Goal: Task Accomplishment & Management: Use online tool/utility

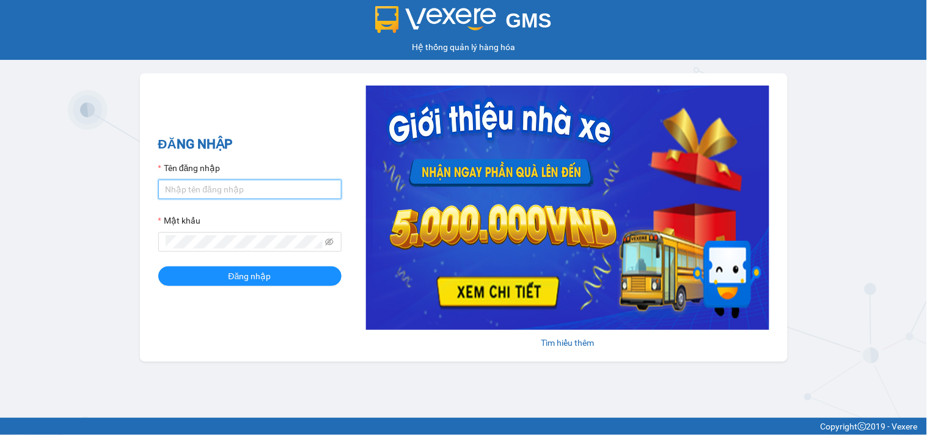
click at [233, 187] on input "Tên đăng nhập" at bounding box center [249, 190] width 183 height 20
type input "thanhthao.ducdat"
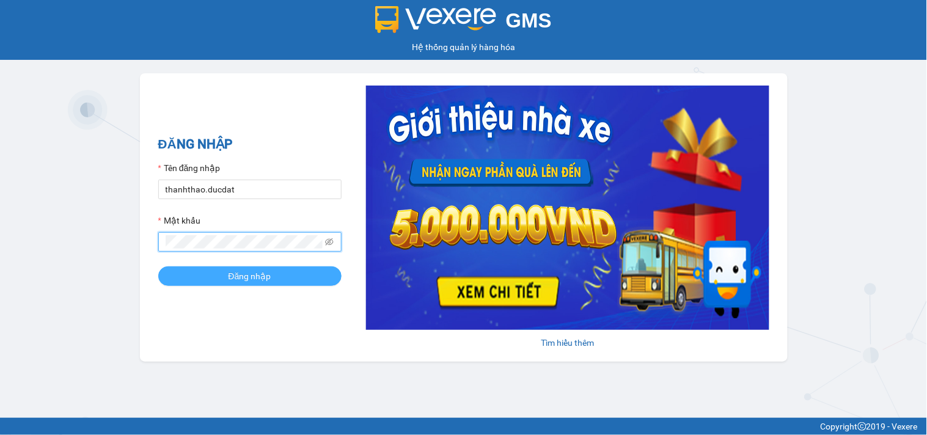
click at [257, 275] on span "Đăng nhập" at bounding box center [249, 275] width 43 height 13
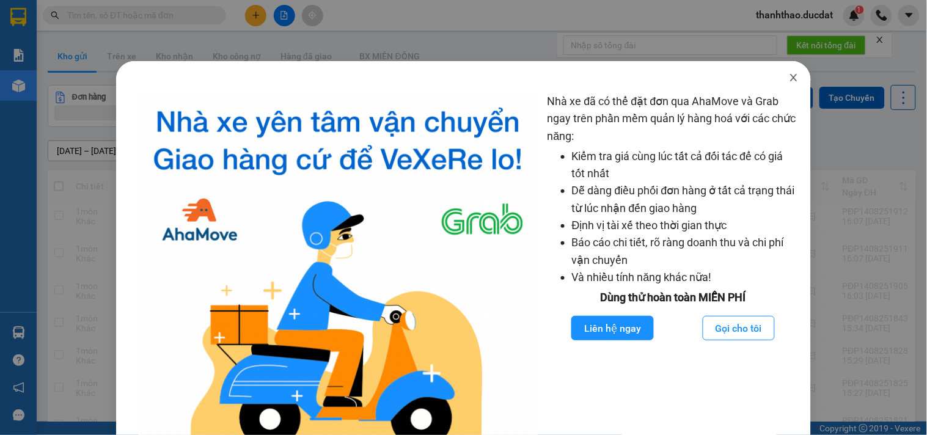
click at [789, 78] on icon "close" at bounding box center [794, 78] width 10 height 10
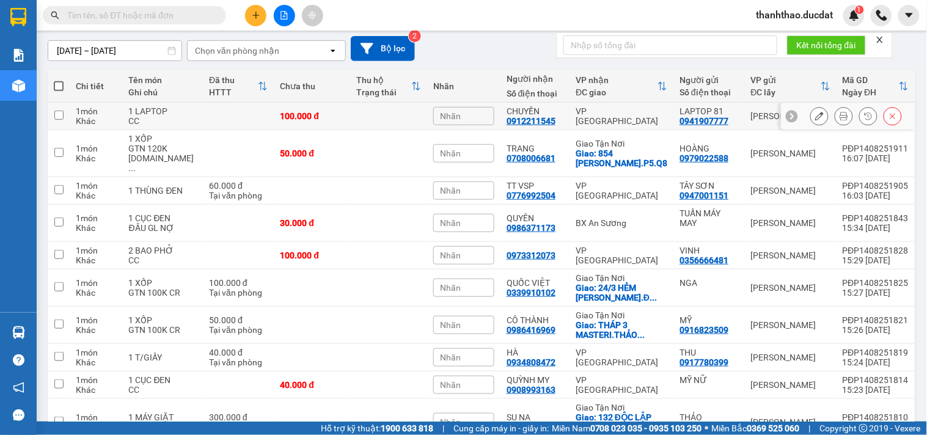
scroll to position [148, 0]
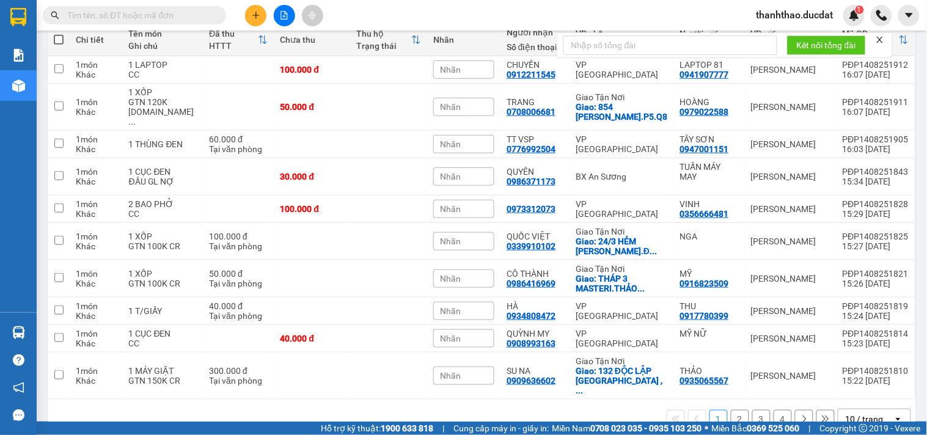
click at [872, 413] on div "10 / trang" at bounding box center [864, 419] width 38 height 12
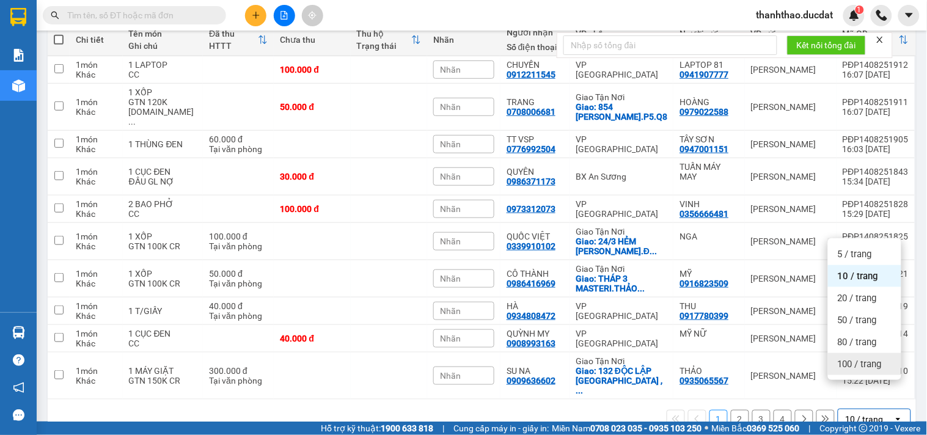
click at [856, 355] on div "100 / trang" at bounding box center [864, 364] width 73 height 22
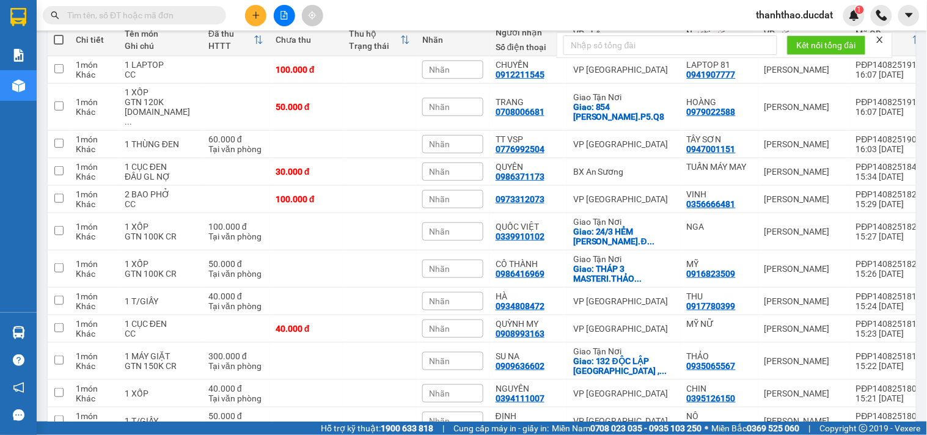
click at [255, 22] on button at bounding box center [255, 15] width 21 height 21
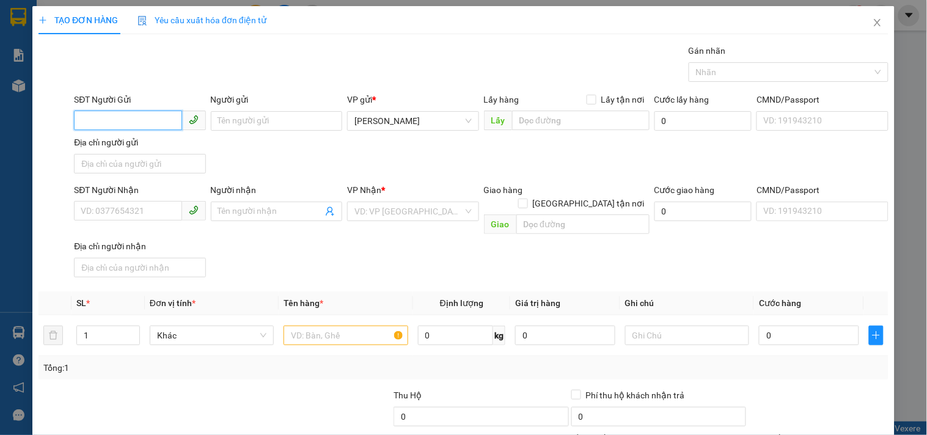
click at [141, 123] on input "SĐT Người Gửi" at bounding box center [128, 121] width 108 height 20
type input "0378533799"
click at [131, 148] on div "0378533799" at bounding box center [138, 145] width 115 height 13
type input "0867049729"
type input "0378533799"
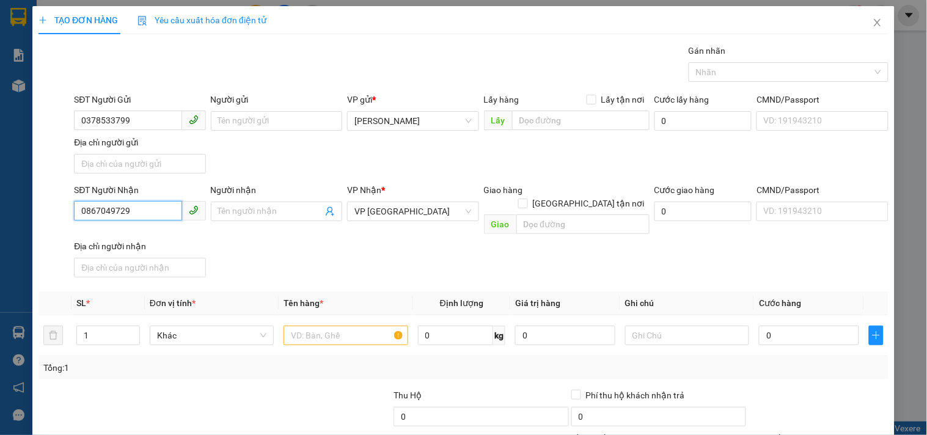
drag, startPoint x: 147, startPoint y: 206, endPoint x: 0, endPoint y: 222, distance: 147.4
click at [0, 247] on div "TẠO ĐƠN HÀNG Yêu cầu xuất hóa đơn điện tử Transit Pickup Surcharge Ids Transit …" at bounding box center [463, 217] width 927 height 435
click at [136, 233] on div "0969239649" at bounding box center [138, 236] width 115 height 13
type input "0969239649"
click at [328, 327] on input "text" at bounding box center [345, 336] width 124 height 20
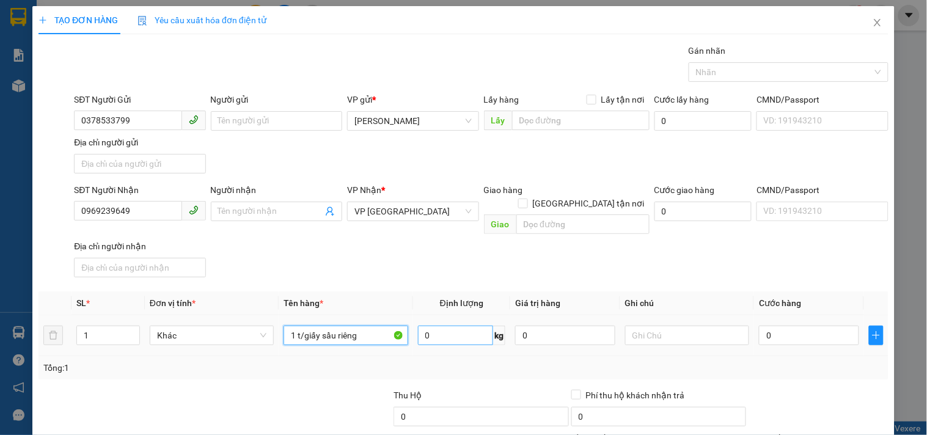
drag, startPoint x: 295, startPoint y: 326, endPoint x: 415, endPoint y: 328, distance: 120.4
click at [415, 328] on tr "1 Khác 1 t/giấy sầu riêng 0 kg 0 0" at bounding box center [463, 335] width 850 height 41
type input "1 T/GIẤY SẦU RIÊNG"
type input "4"
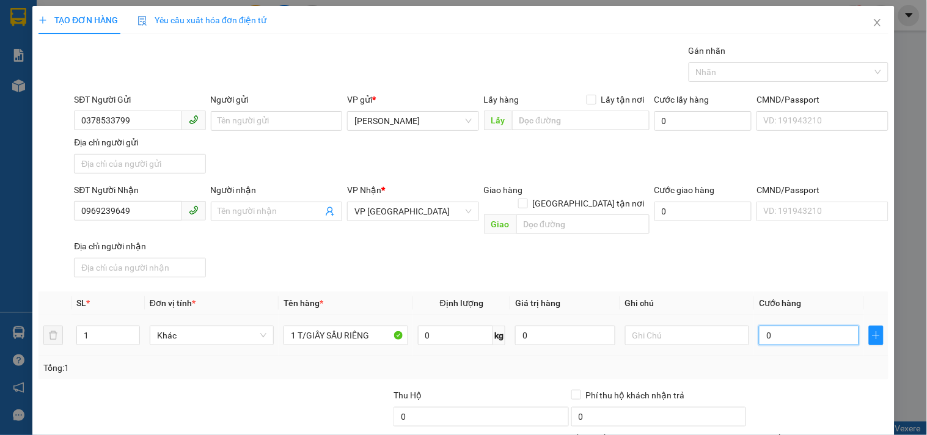
type input "4"
type input "40"
type input "40.000"
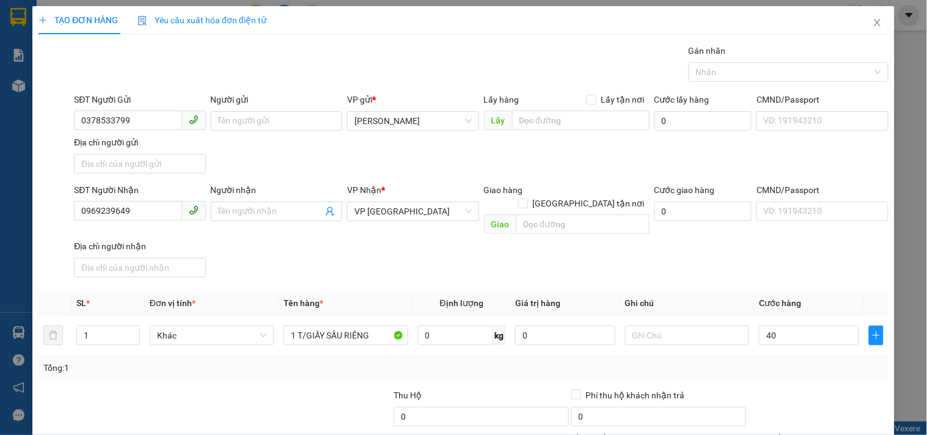
type input "40.000"
click at [754, 291] on th "Cước hàng" at bounding box center [809, 303] width 110 height 24
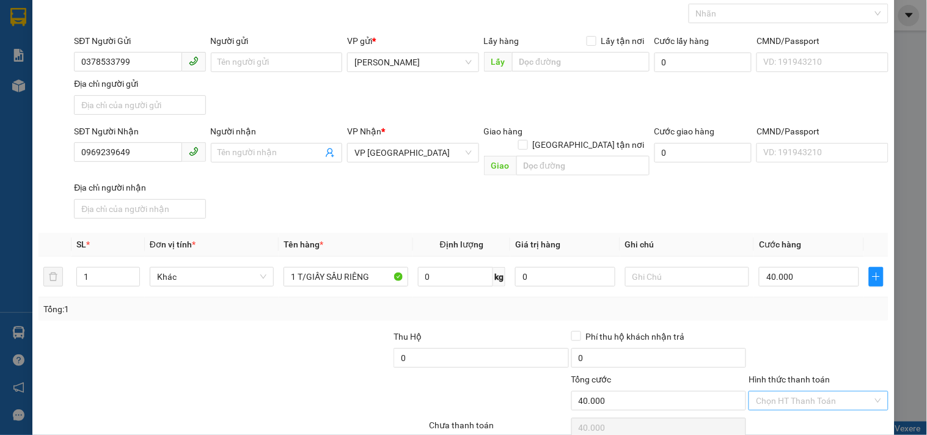
scroll to position [102, 0]
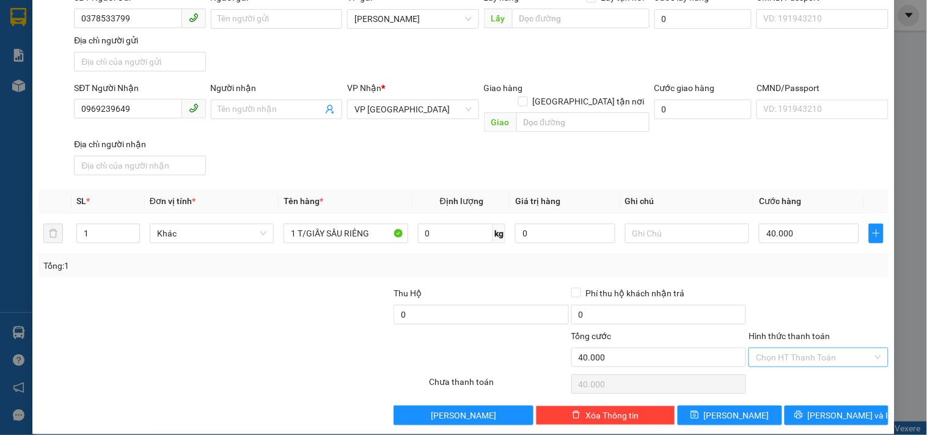
click at [801, 348] on input "Hình thức thanh toán" at bounding box center [814, 357] width 116 height 18
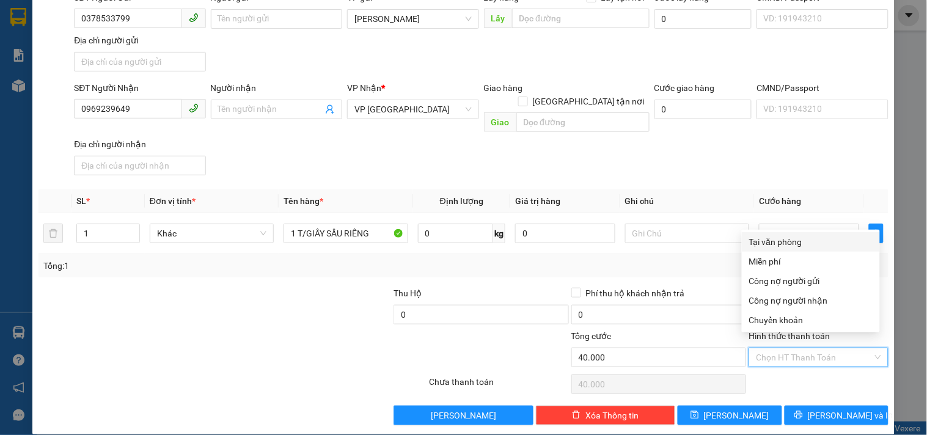
click at [798, 244] on div "Tại văn phòng" at bounding box center [810, 241] width 123 height 13
type input "0"
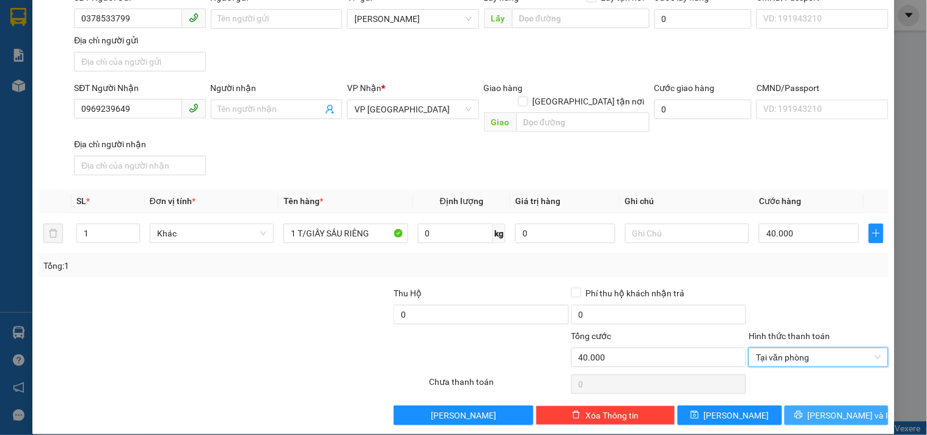
click at [823, 409] on span "Lưu và In" at bounding box center [851, 415] width 86 height 13
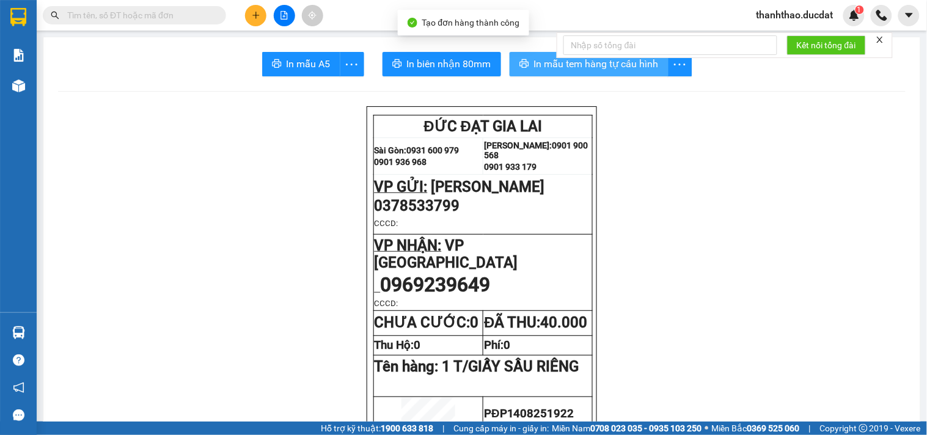
click at [536, 66] on span "In mẫu tem hàng tự cấu hình" at bounding box center [596, 63] width 125 height 15
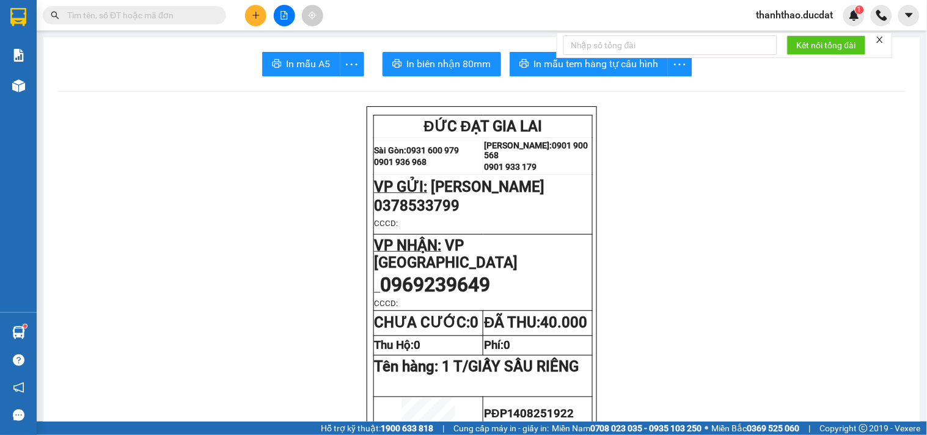
click at [254, 20] on button at bounding box center [255, 15] width 21 height 21
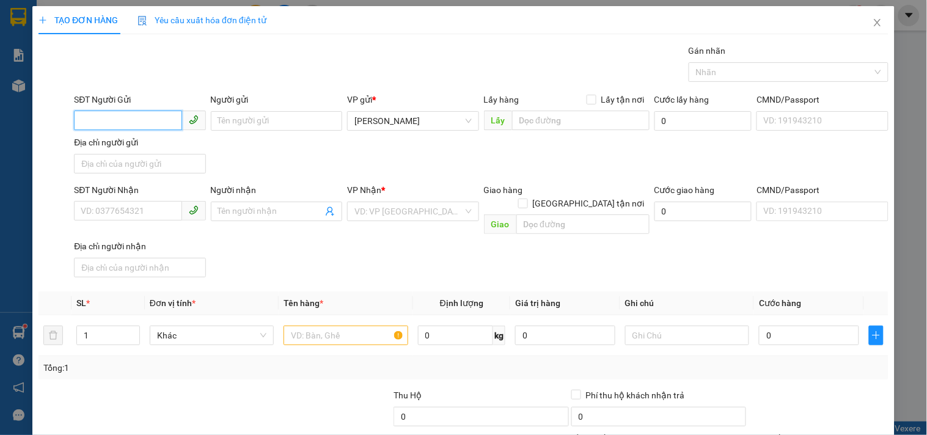
click at [144, 117] on input "SĐT Người Gửi" at bounding box center [128, 121] width 108 height 20
type input "0935234525"
drag, startPoint x: 247, startPoint y: 115, endPoint x: 323, endPoint y: 88, distance: 79.8
click at [249, 115] on input "Người gửi" at bounding box center [276, 121] width 131 height 20
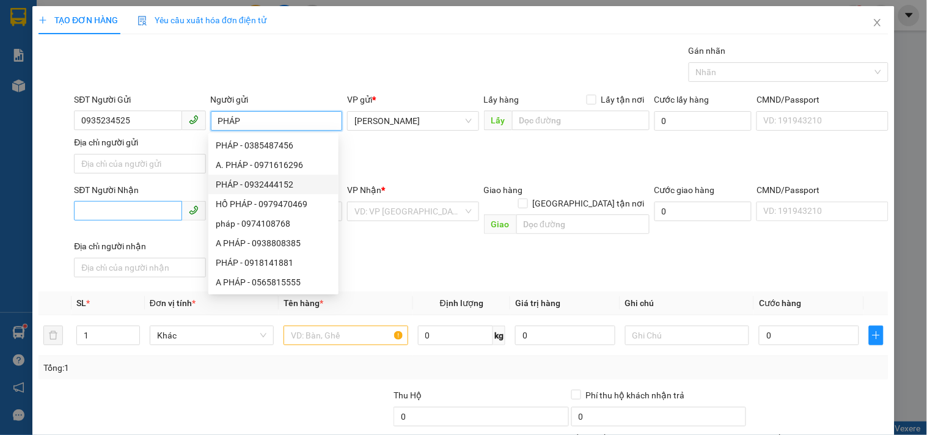
type input "PHÁP"
click at [145, 212] on input "SĐT Người Nhận" at bounding box center [128, 211] width 108 height 20
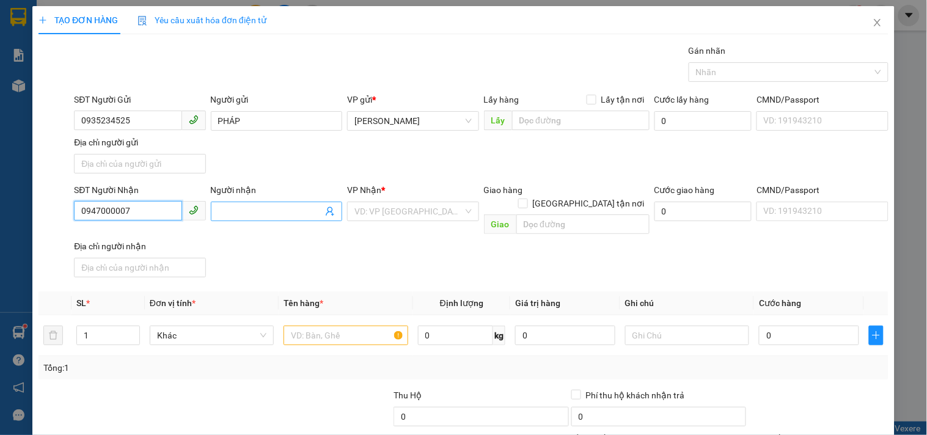
type input "0947000007"
drag, startPoint x: 239, startPoint y: 211, endPoint x: 244, endPoint y: 219, distance: 9.2
click at [240, 213] on input "Người nhận" at bounding box center [270, 211] width 104 height 13
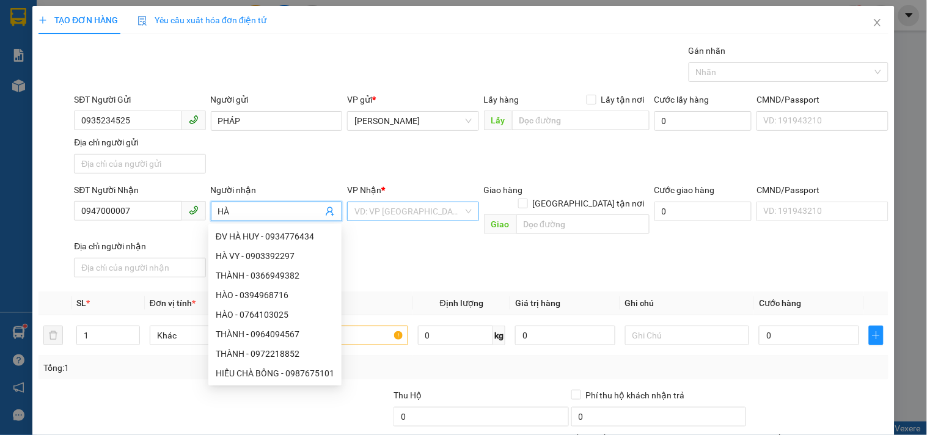
type input "HÀ"
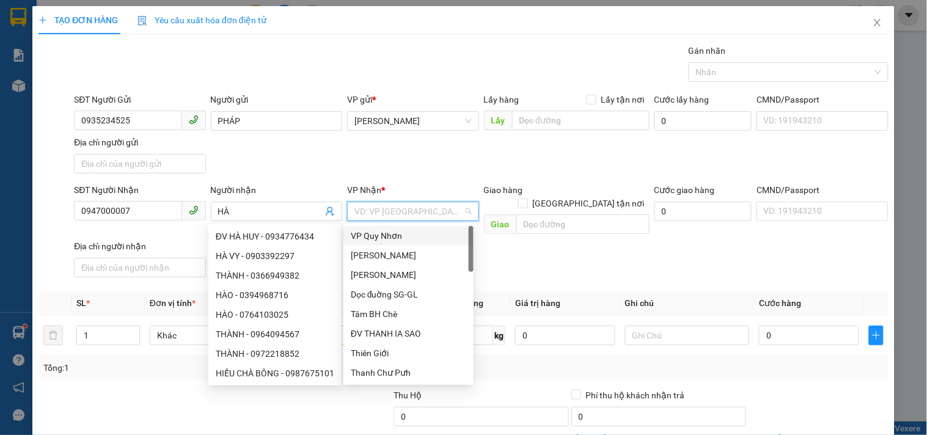
click at [393, 203] on input "search" at bounding box center [408, 211] width 108 height 18
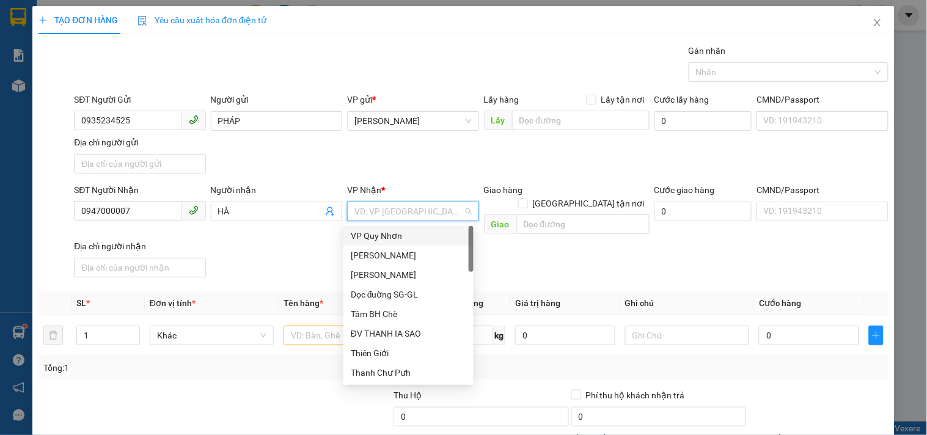
type input "D"
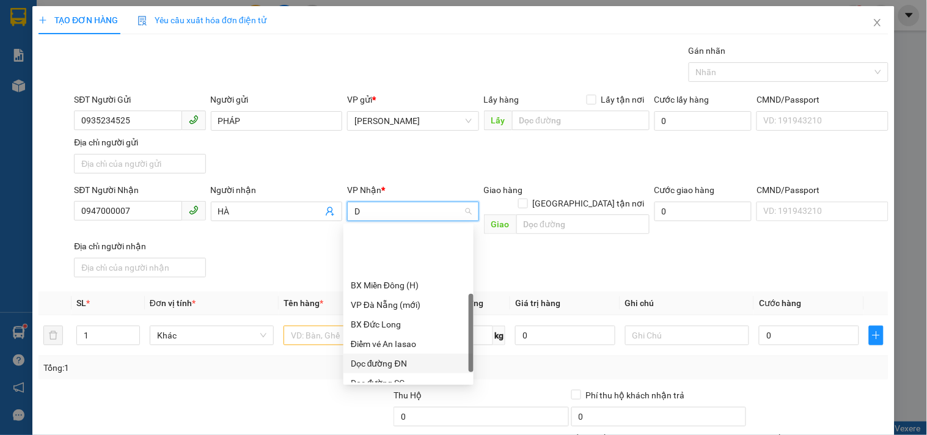
scroll to position [136, 0]
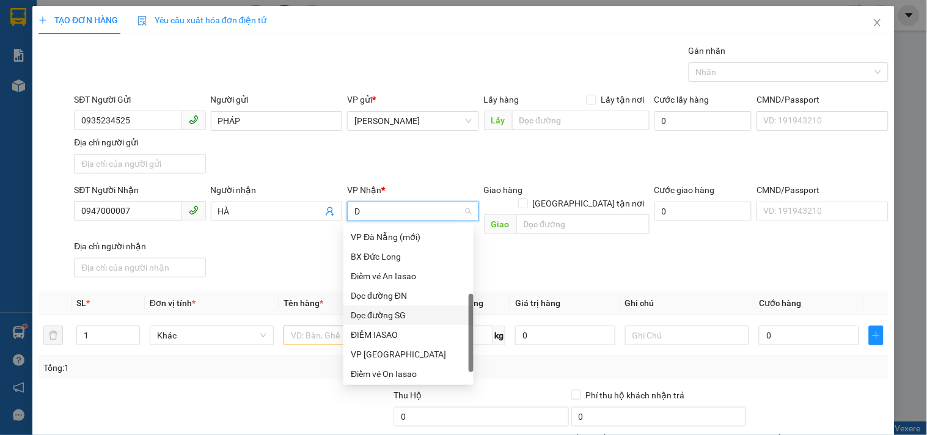
click at [394, 310] on div "Dọc đường SG" at bounding box center [408, 314] width 115 height 13
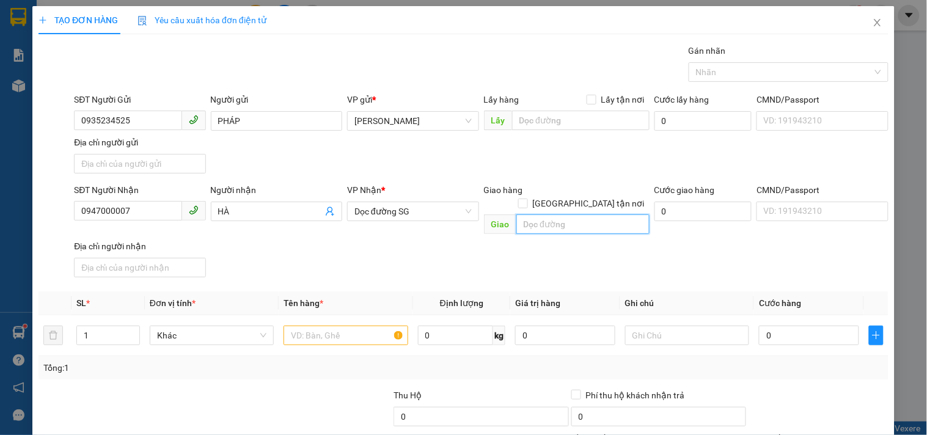
click at [552, 214] on input "text" at bounding box center [582, 224] width 133 height 20
type input "NGÃ 4 ĐỊA CHẤT"
click at [358, 326] on input "text" at bounding box center [345, 336] width 124 height 20
type input "2"
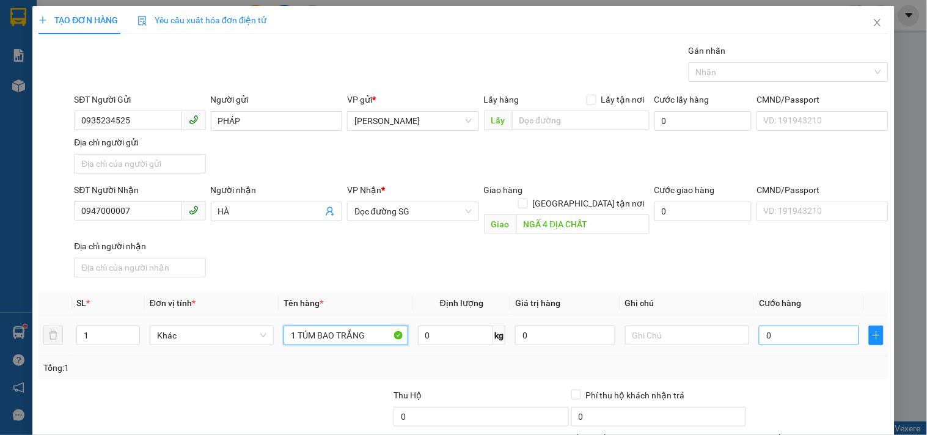
type input "1 TÚM BAO TRẮNG"
type input "5"
type input "50"
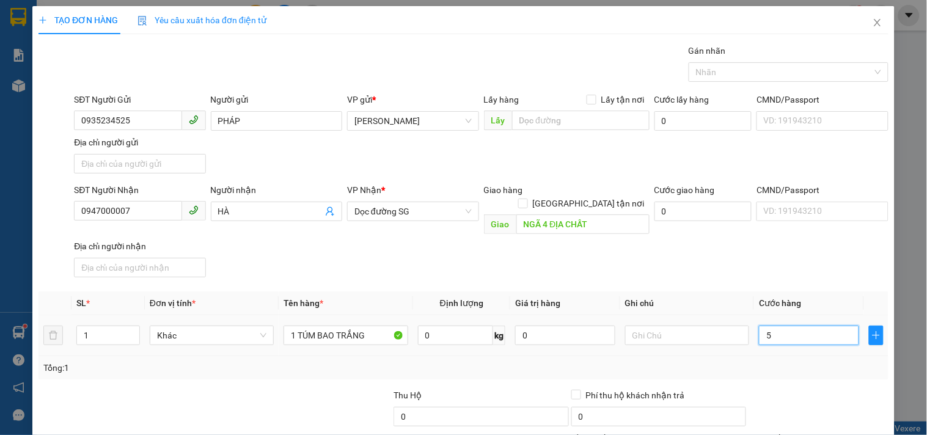
type input "50"
type input "50.000"
click at [762, 291] on th "Cước hàng" at bounding box center [809, 303] width 110 height 24
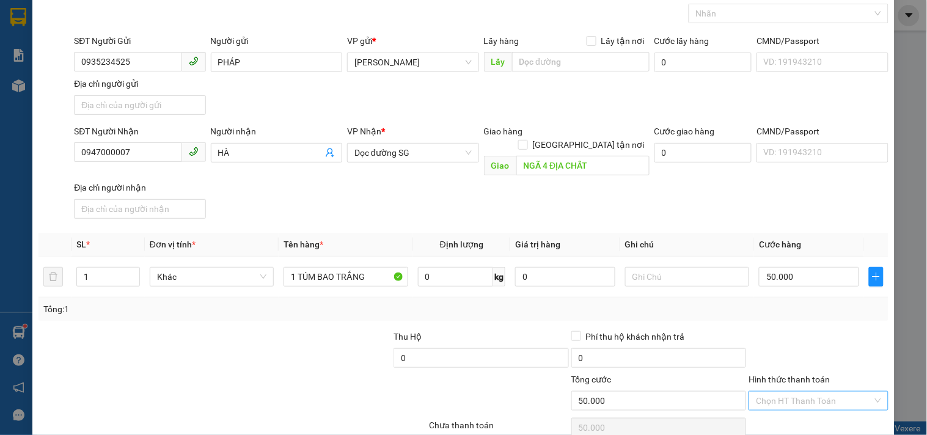
scroll to position [102, 0]
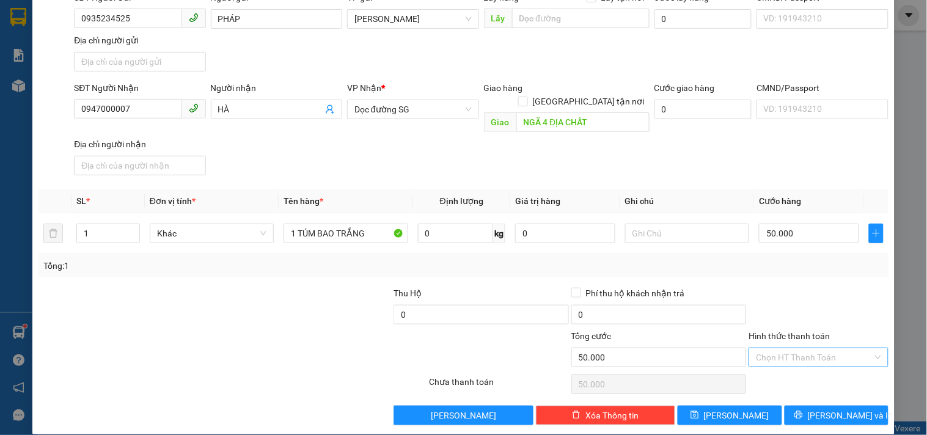
click at [802, 348] on input "Hình thức thanh toán" at bounding box center [814, 357] width 116 height 18
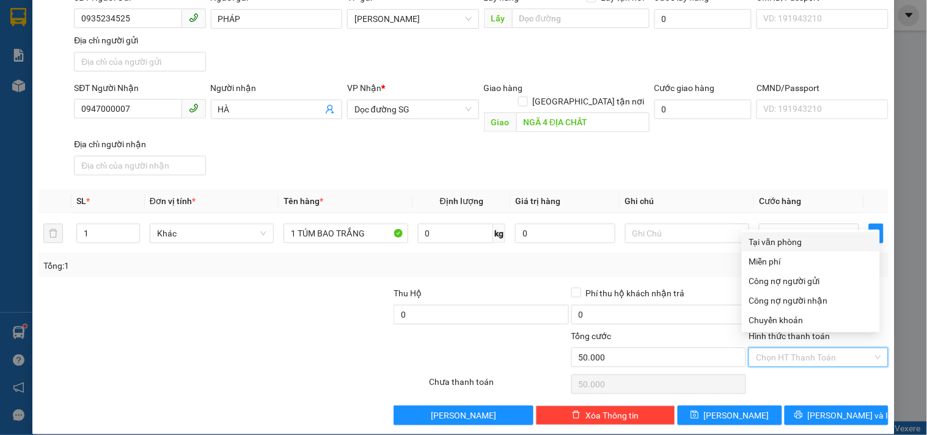
click at [789, 247] on div "Tại văn phòng" at bounding box center [810, 241] width 123 height 13
type input "0"
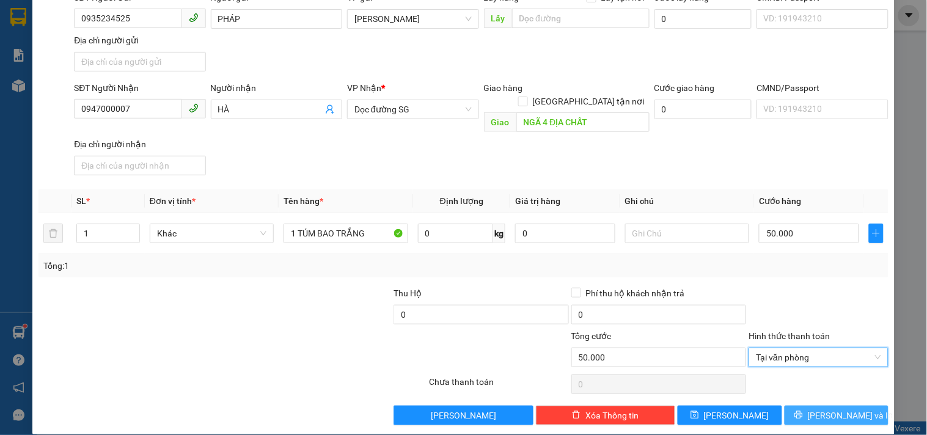
click at [803, 410] on icon "printer" at bounding box center [798, 414] width 9 height 9
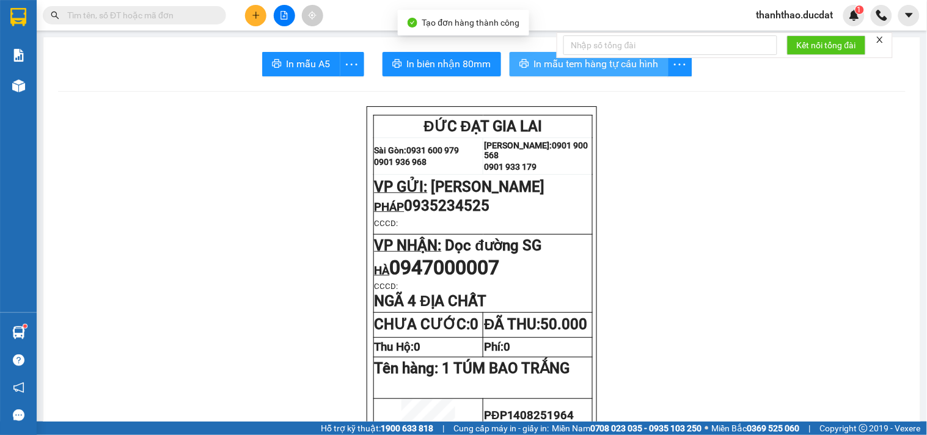
click at [552, 62] on span "In mẫu tem hàng tự cấu hình" at bounding box center [596, 63] width 125 height 15
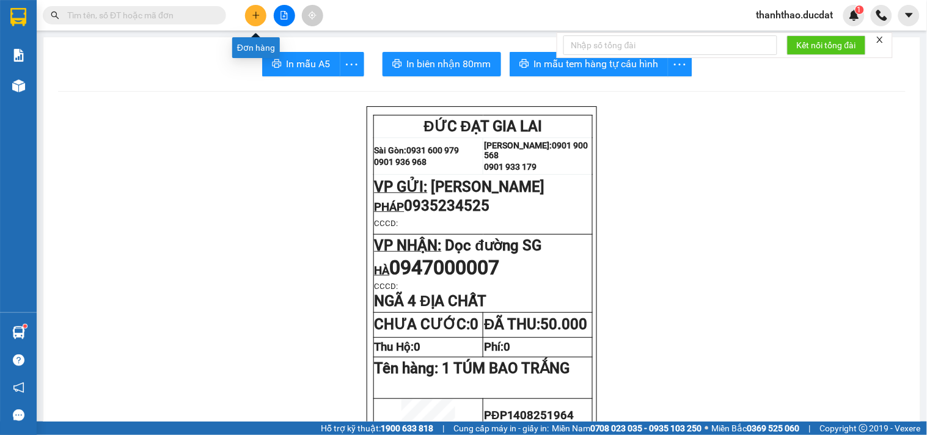
click at [247, 15] on button at bounding box center [255, 15] width 21 height 21
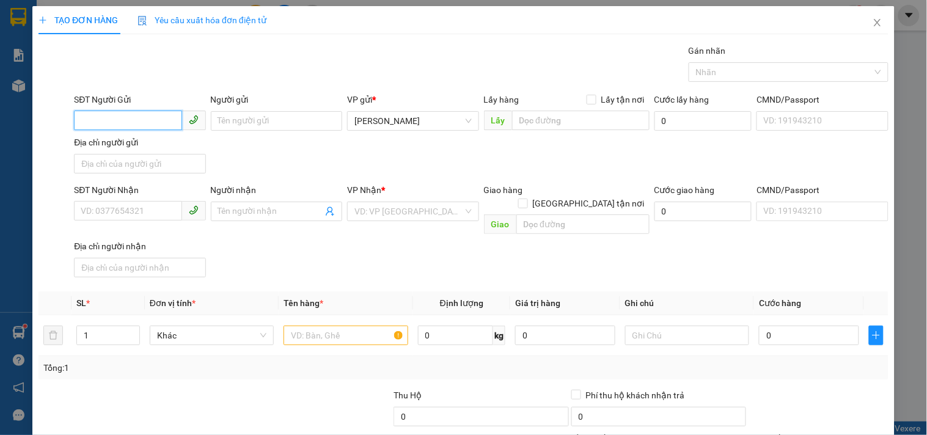
click at [123, 125] on input "SĐT Người Gửi" at bounding box center [128, 121] width 108 height 20
type input "0357189921"
click at [133, 149] on div "0357189921 - THÚY" at bounding box center [138, 145] width 115 height 13
type input "THÚY"
type input "0348353539"
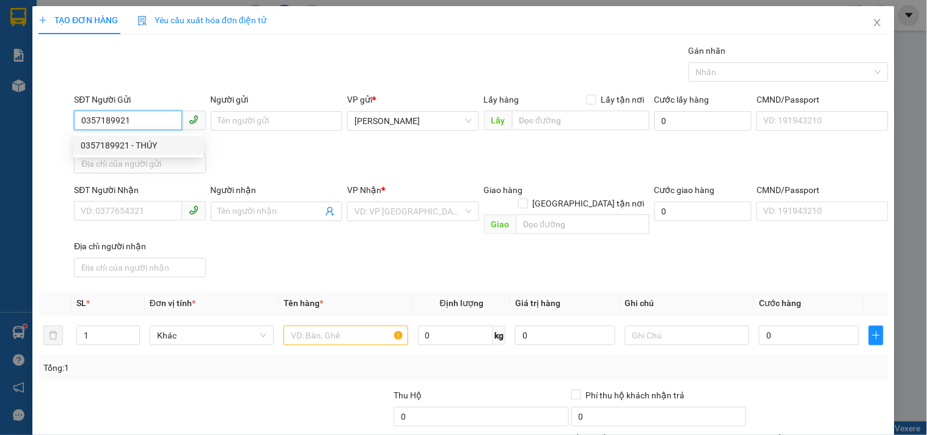
type input "NHƠN"
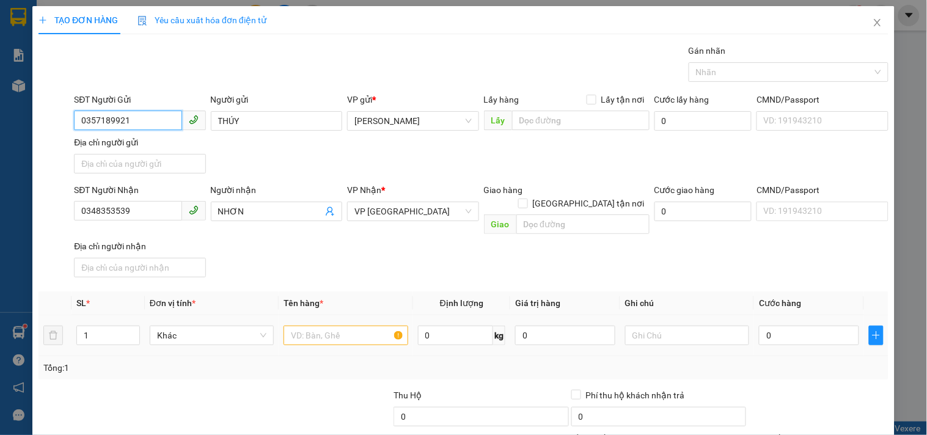
type input "0357189921"
click at [354, 326] on input "text" at bounding box center [345, 336] width 124 height 20
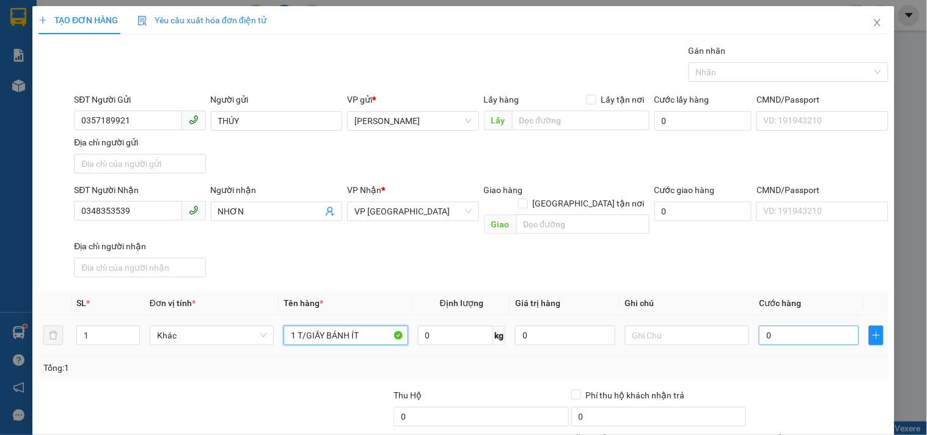
type input "1 T/GIẤY BÁNH ÍT"
click at [797, 326] on input "0" at bounding box center [809, 336] width 100 height 20
type input "4"
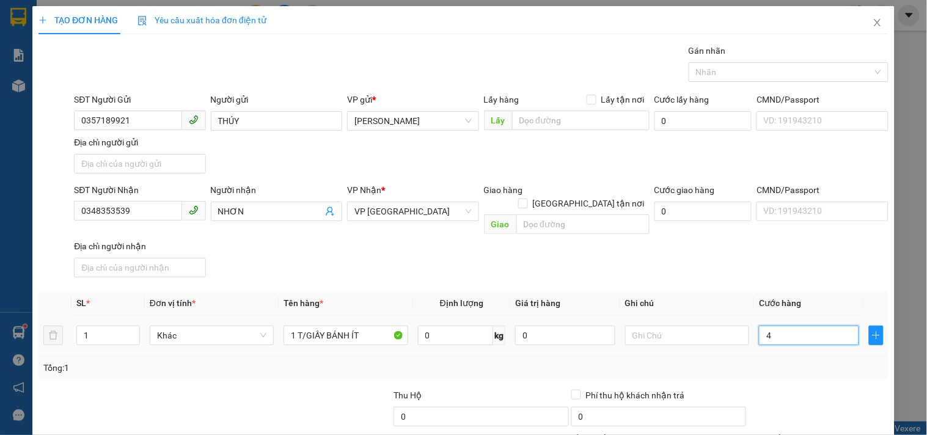
type input "40"
type input "40.000"
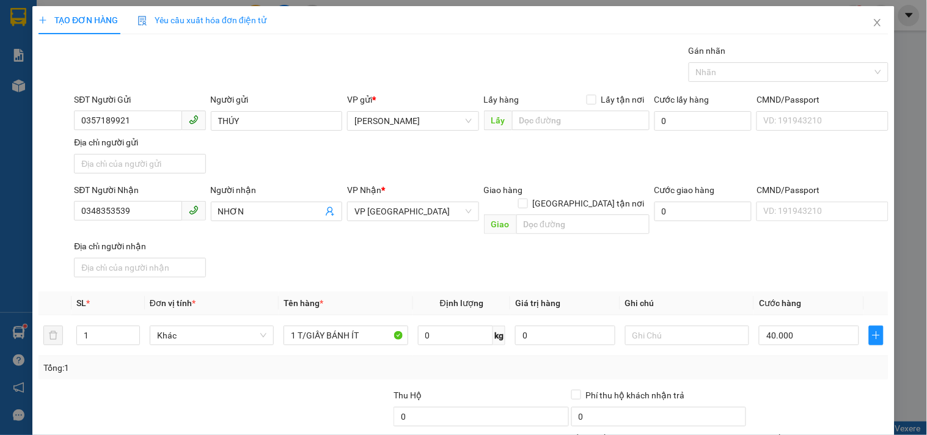
click at [764, 261] on div "SĐT Người Nhận 0348353539 Người nhận NHƠN VP Nhận * VP Sài Gòn Giao hàng Giao t…" at bounding box center [480, 232] width 819 height 99
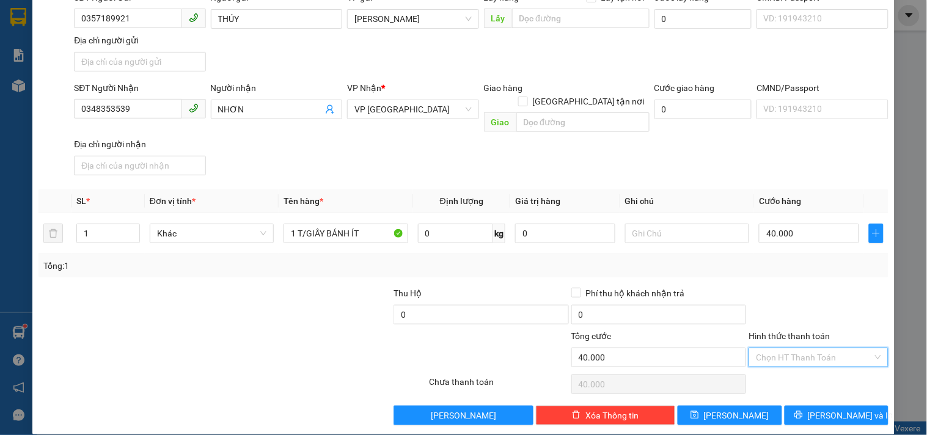
drag, startPoint x: 809, startPoint y: 346, endPoint x: 799, endPoint y: 300, distance: 46.8
click at [808, 348] on input "Hình thức thanh toán" at bounding box center [814, 357] width 116 height 18
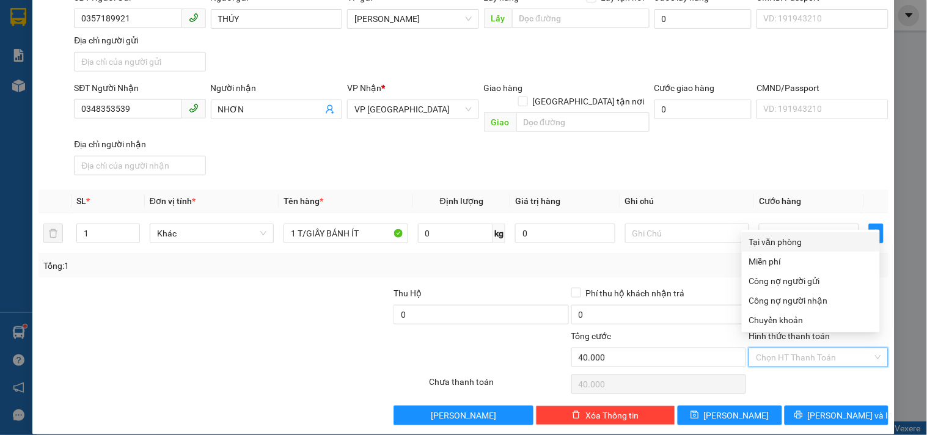
click at [791, 241] on div "Tại văn phòng" at bounding box center [810, 241] width 123 height 13
type input "0"
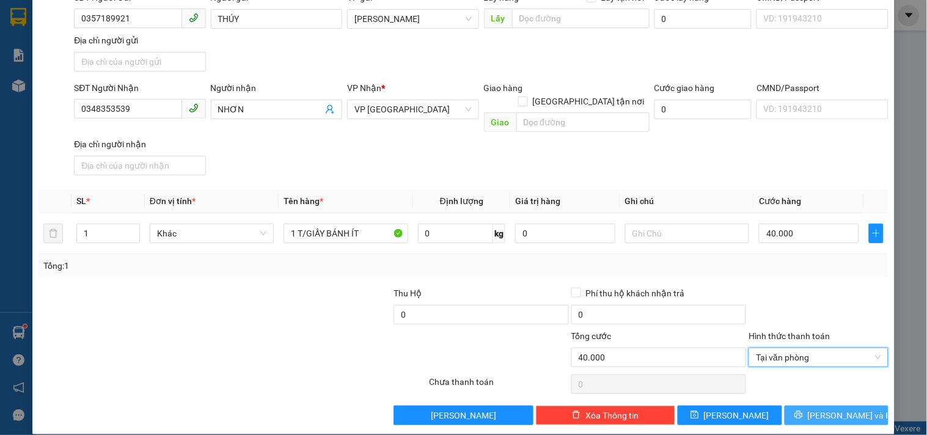
click at [813, 406] on button "Lưu và In" at bounding box center [836, 416] width 104 height 20
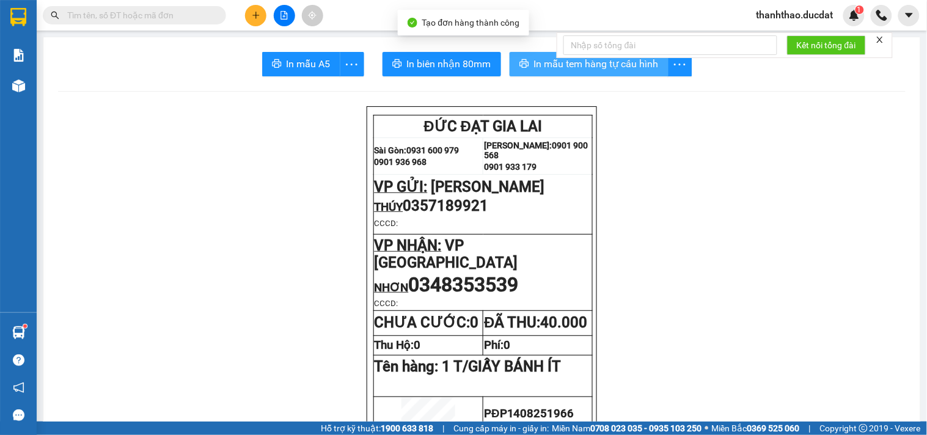
click at [534, 63] on span "In mẫu tem hàng tự cấu hình" at bounding box center [596, 63] width 125 height 15
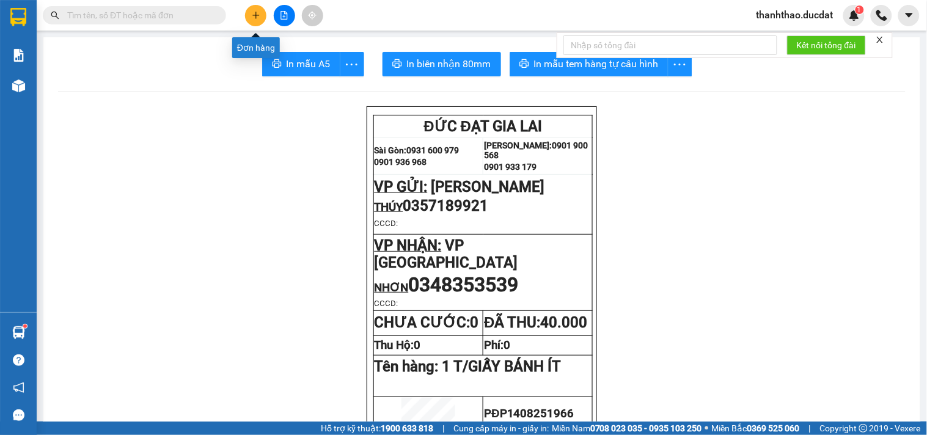
click at [261, 14] on button at bounding box center [255, 15] width 21 height 21
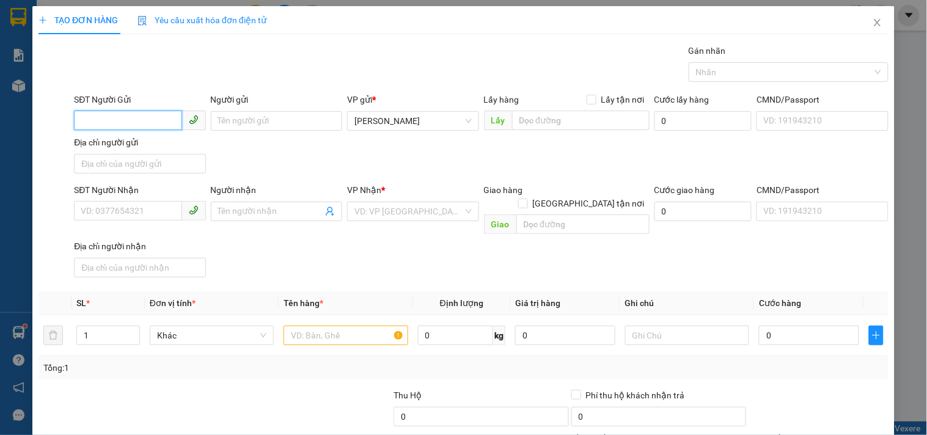
click at [95, 118] on input "SĐT Người Gửi" at bounding box center [128, 121] width 108 height 20
type input "0963451216"
click at [126, 143] on div "0963451216 - NAM" at bounding box center [138, 145] width 115 height 13
type input "NAM"
type input "0903900884"
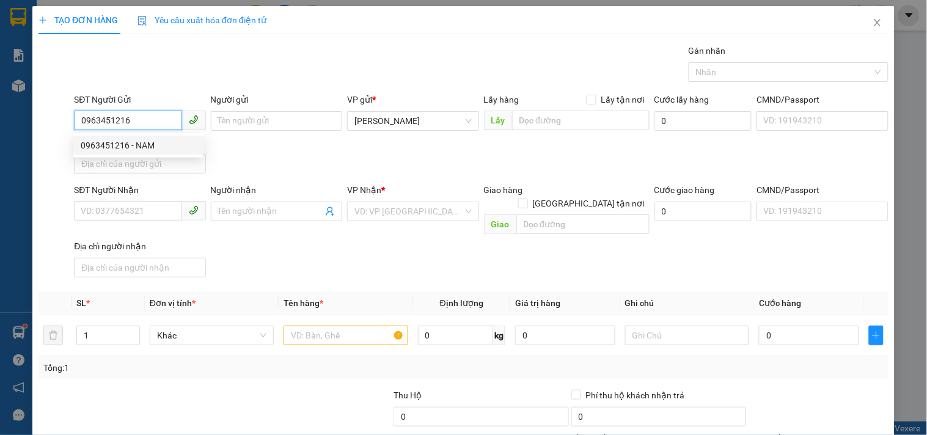
type input "0906688003"
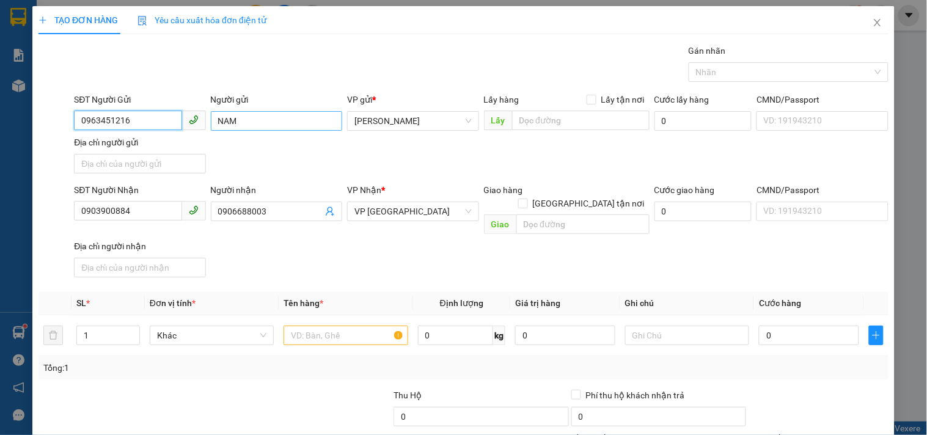
type input "0963451216"
drag, startPoint x: 271, startPoint y: 123, endPoint x: 263, endPoint y: 125, distance: 8.1
click at [263, 125] on input "NAM" at bounding box center [276, 121] width 131 height 20
type input "NAM TASLA"
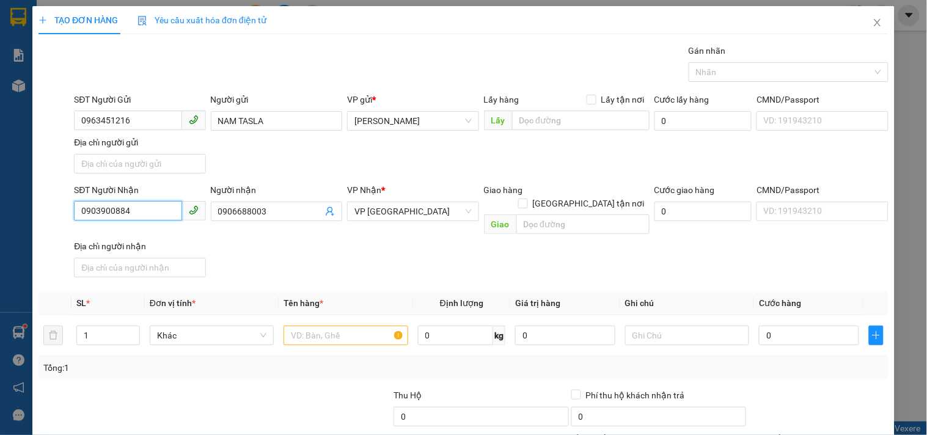
click at [142, 205] on input "0903900884" at bounding box center [128, 211] width 108 height 20
drag, startPoint x: 142, startPoint y: 205, endPoint x: 0, endPoint y: 221, distance: 142.5
click at [0, 218] on div "TẠO ĐƠN HÀNG Yêu cầu xuất hóa đơn điện tử Transit Pickup Surcharge Ids Transit …" at bounding box center [463, 217] width 927 height 435
type input "0772948107"
drag, startPoint x: 283, startPoint y: 210, endPoint x: 0, endPoint y: 250, distance: 286.4
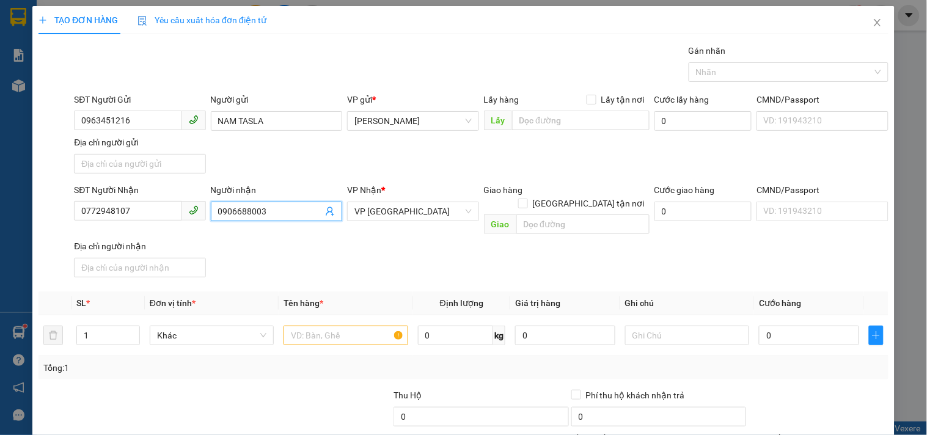
click at [0, 255] on div "TẠO ĐƠN HÀNG Yêu cầu xuất hóa đơn điện tử Transit Pickup Surcharge Ids Transit …" at bounding box center [463, 217] width 927 height 435
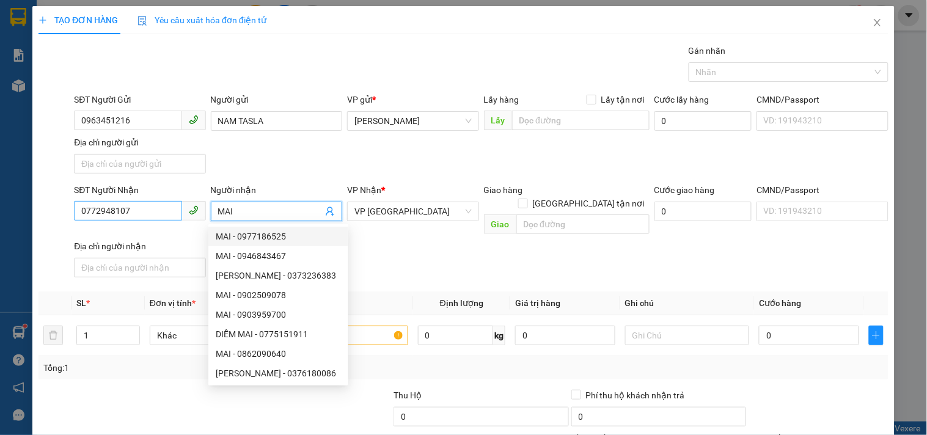
type input "MAI"
click at [148, 210] on input "0772948107" at bounding box center [128, 211] width 108 height 20
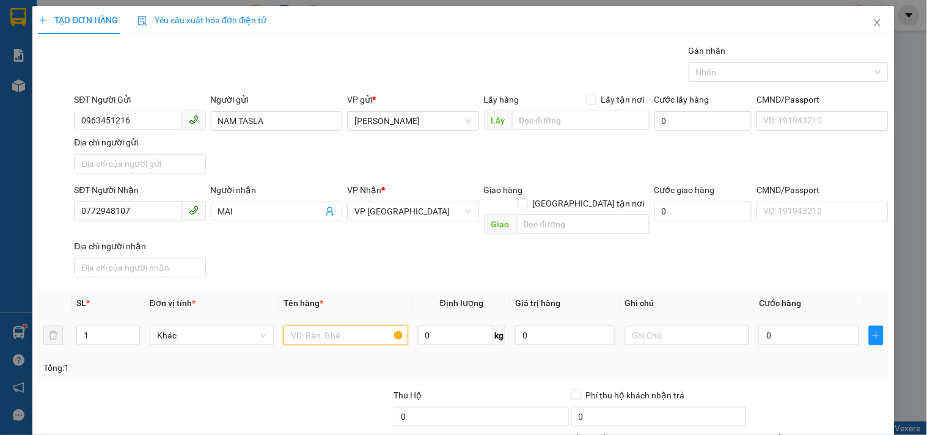
click at [321, 326] on input "text" at bounding box center [345, 336] width 124 height 20
type input "1 KIỆN"
type input "4"
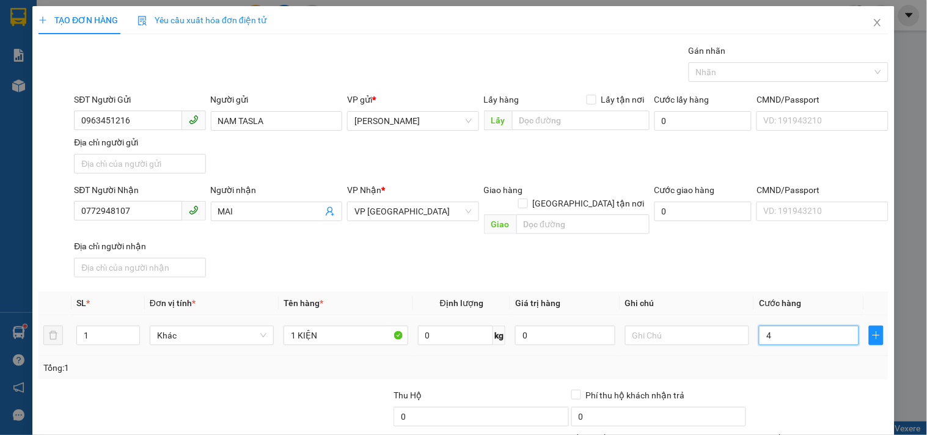
type input "40"
type input "40.000"
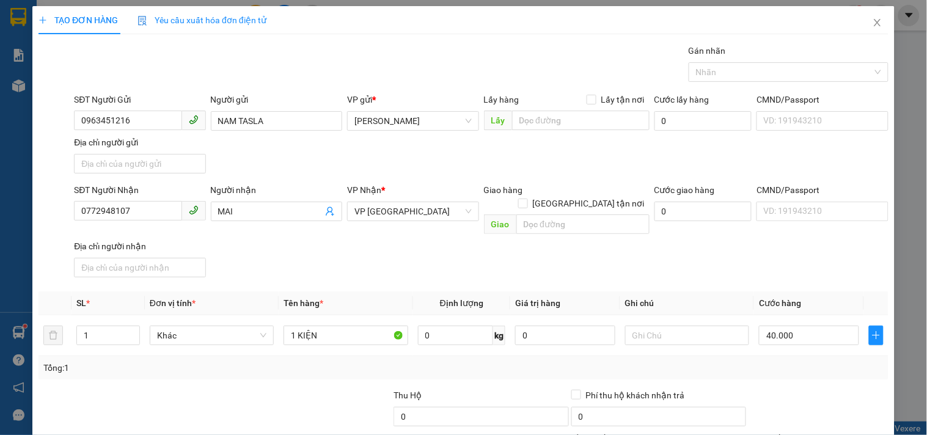
click at [701, 300] on th "Ghi chú" at bounding box center [687, 303] width 134 height 24
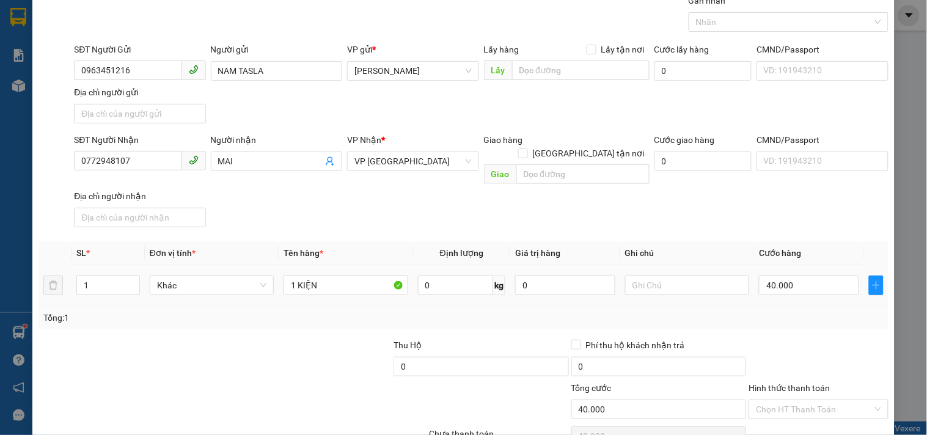
scroll to position [102, 0]
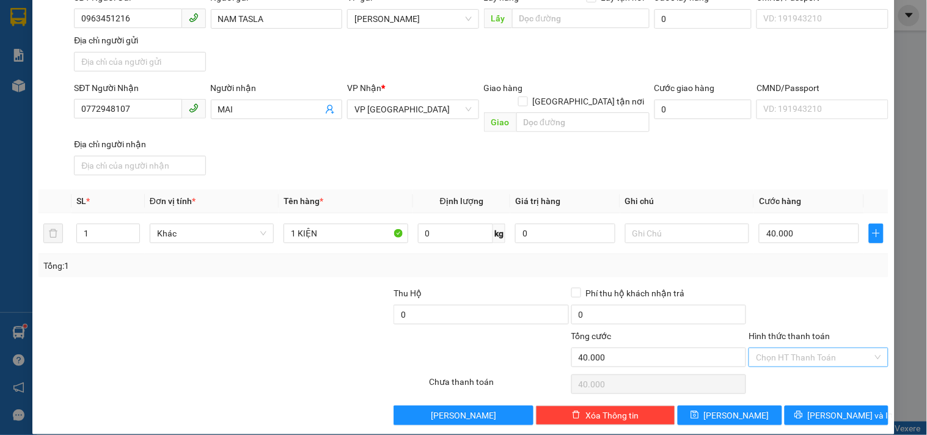
click at [771, 348] on input "Hình thức thanh toán" at bounding box center [814, 357] width 116 height 18
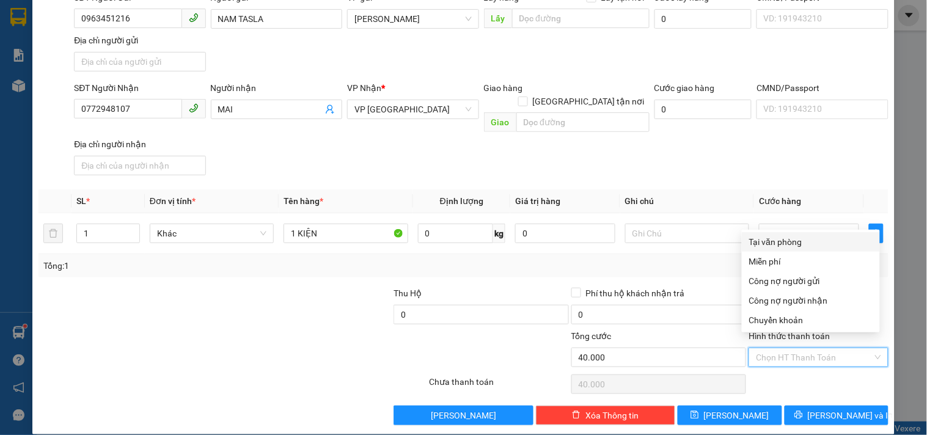
click at [762, 238] on div "Tại văn phòng" at bounding box center [810, 241] width 123 height 13
type input "0"
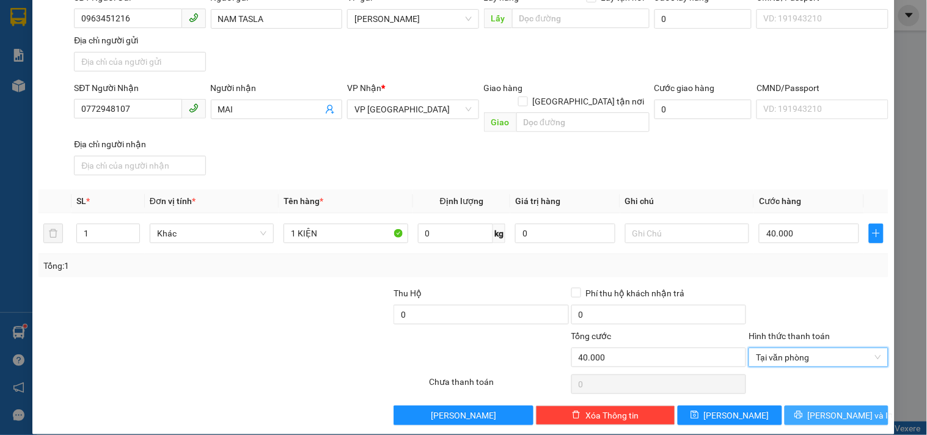
click at [802, 411] on icon "printer" at bounding box center [798, 415] width 8 height 8
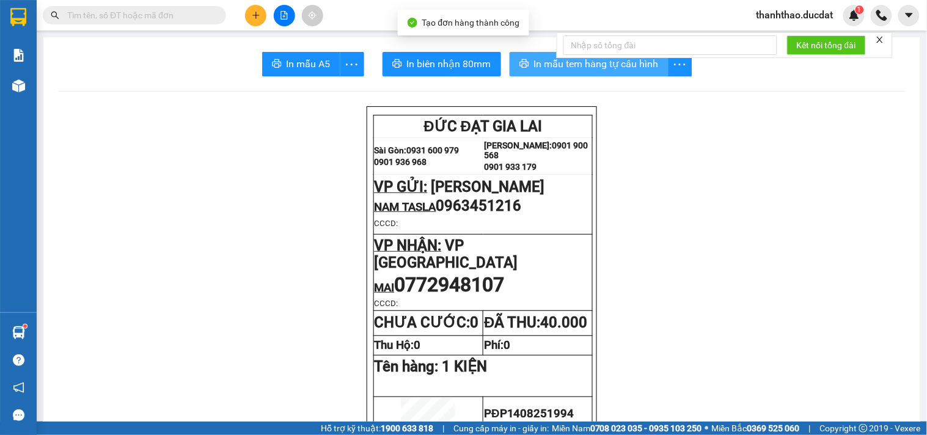
click at [520, 68] on icon "printer" at bounding box center [523, 63] width 9 height 9
click at [257, 5] on button at bounding box center [255, 15] width 21 height 21
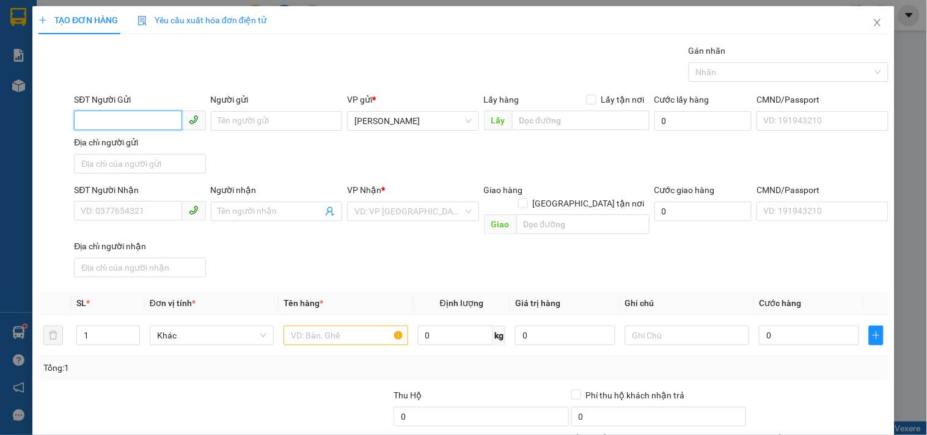
drag, startPoint x: 155, startPoint y: 123, endPoint x: 136, endPoint y: 127, distance: 18.8
click at [149, 124] on input "SĐT Người Gửi" at bounding box center [128, 121] width 108 height 20
type input "0339132607"
click at [144, 153] on div "0339132607" at bounding box center [138, 146] width 130 height 20
type input "0355797343"
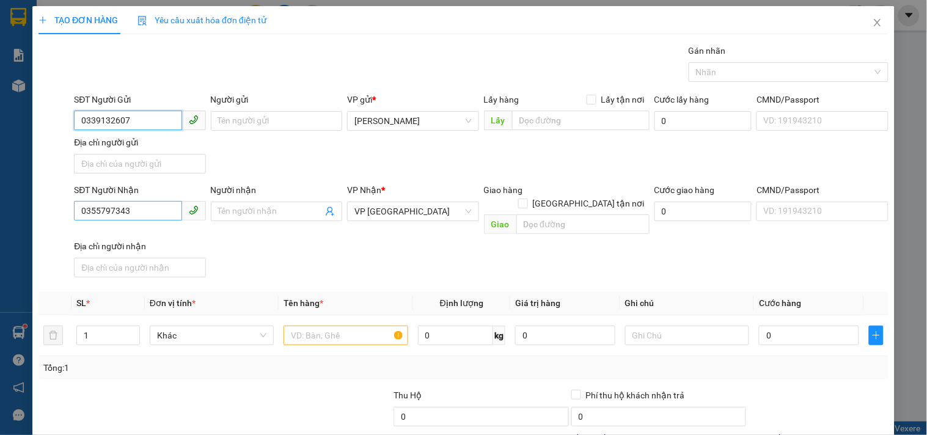
type input "0339132607"
click at [165, 213] on input "0355797343" at bounding box center [128, 211] width 108 height 20
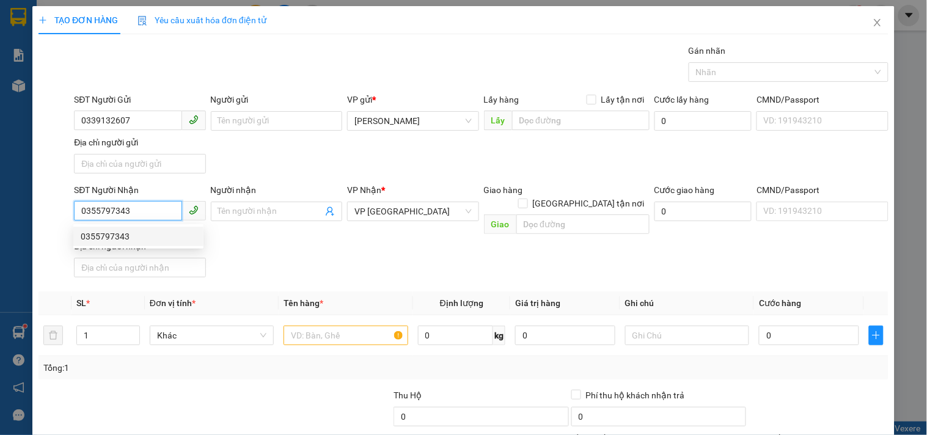
click at [136, 235] on div "0355797343" at bounding box center [138, 236] width 115 height 13
click at [429, 211] on span "VP [GEOGRAPHIC_DATA]" at bounding box center [412, 211] width 117 height 18
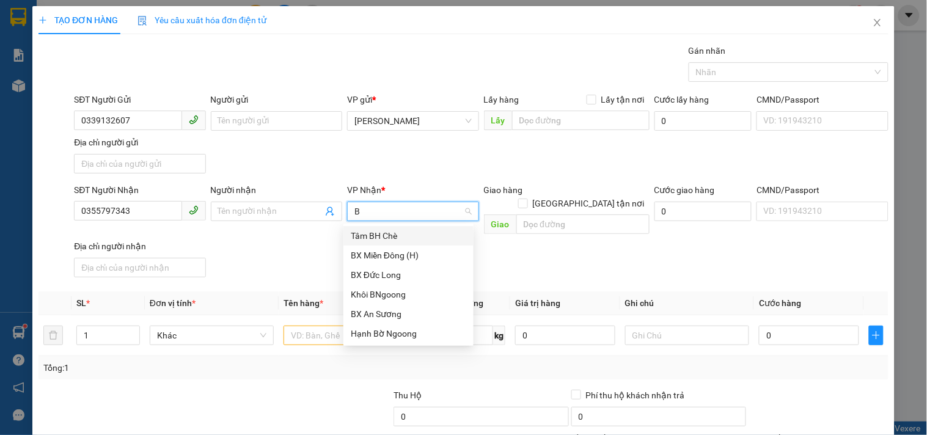
type input "BX"
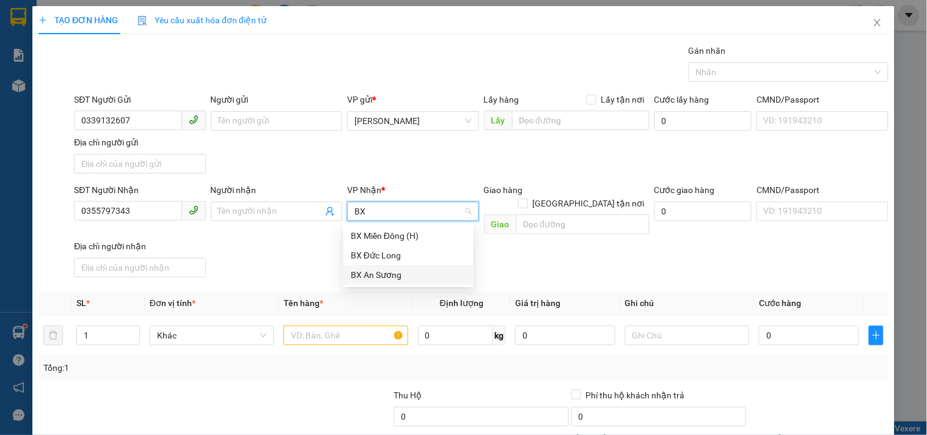
drag, startPoint x: 389, startPoint y: 279, endPoint x: 351, endPoint y: 313, distance: 51.4
click at [388, 279] on div "BX An Sương" at bounding box center [408, 274] width 115 height 13
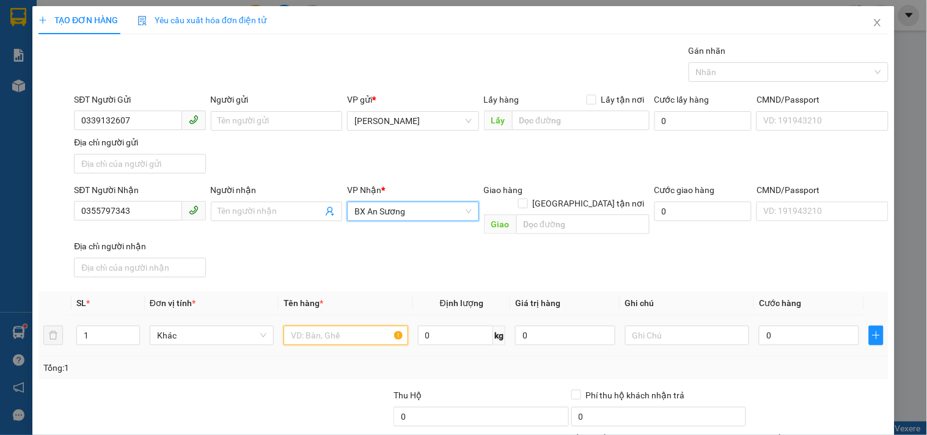
click at [344, 326] on input "text" at bounding box center [345, 336] width 124 height 20
type input "1 T/GIẤY"
click at [762, 326] on input "0" at bounding box center [809, 336] width 100 height 20
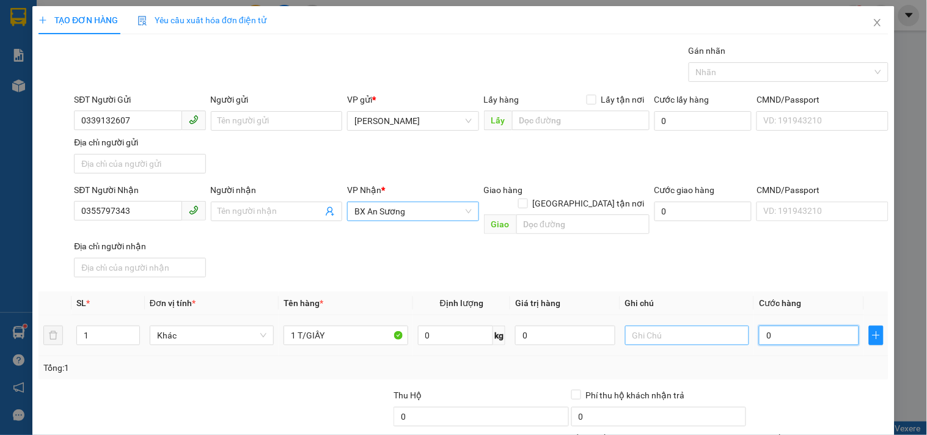
type input "6"
type input "60"
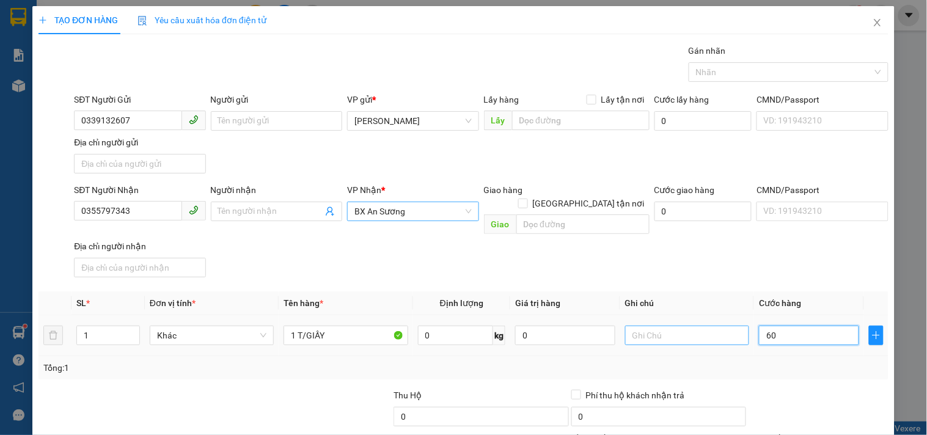
type input "60"
type input "60.000"
click at [658, 326] on input "text" at bounding box center [687, 336] width 124 height 20
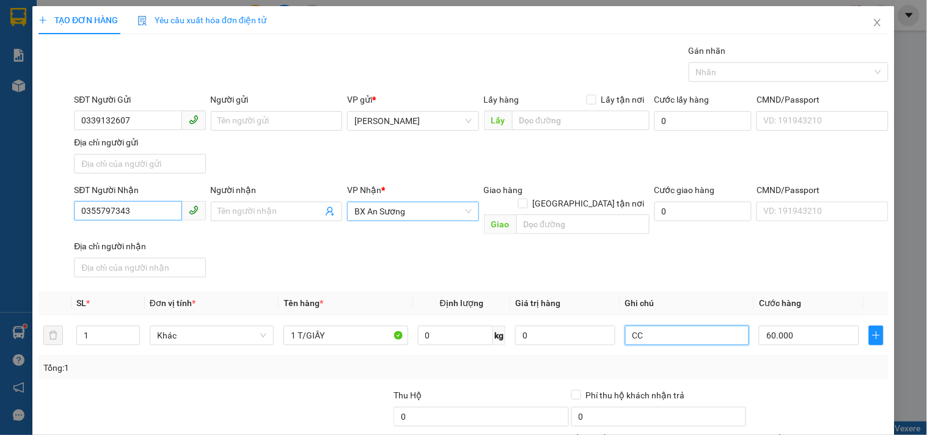
type input "CC"
click at [148, 205] on input "0355797343" at bounding box center [128, 211] width 108 height 20
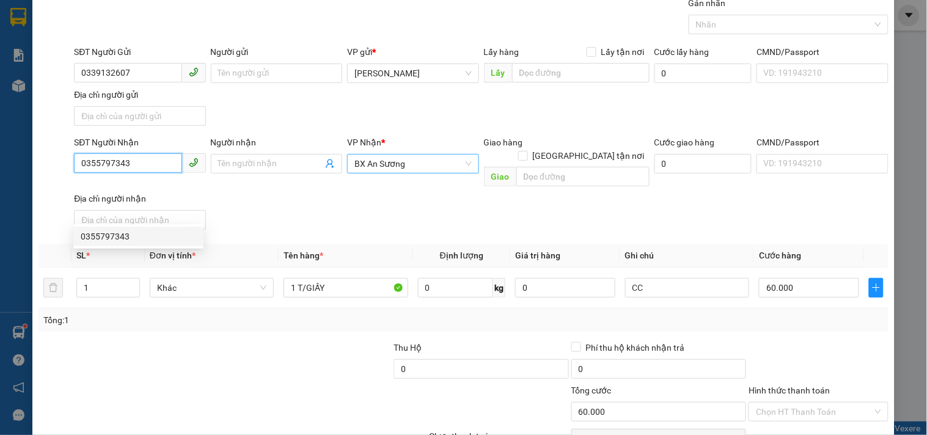
scroll to position [102, 0]
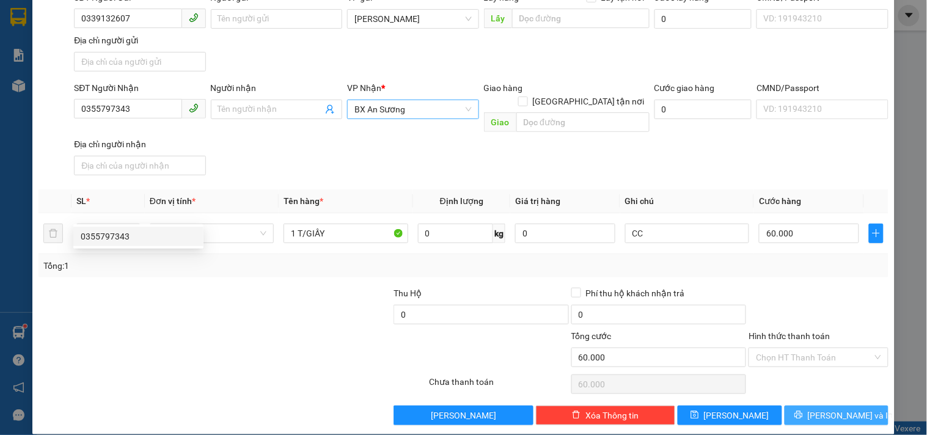
click at [820, 409] on span "Lưu và In" at bounding box center [851, 415] width 86 height 13
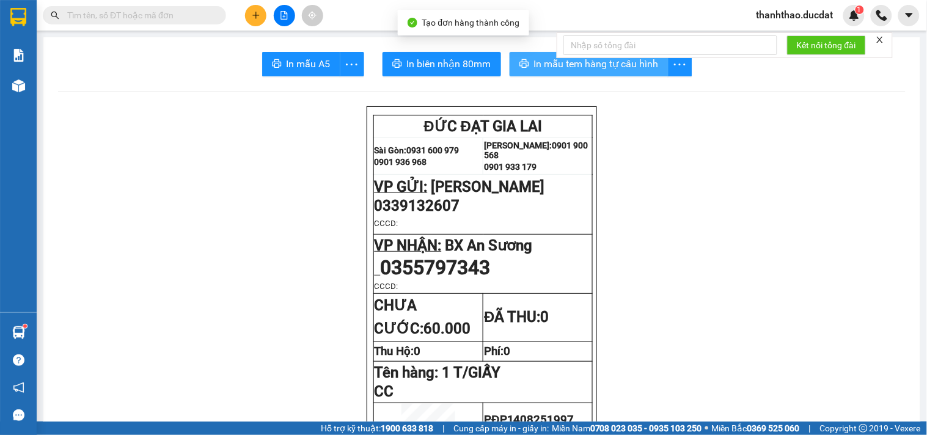
click at [527, 72] on button "In mẫu tem hàng tự cấu hình" at bounding box center [588, 64] width 159 height 24
click at [255, 15] on icon "plus" at bounding box center [255, 15] width 7 height 1
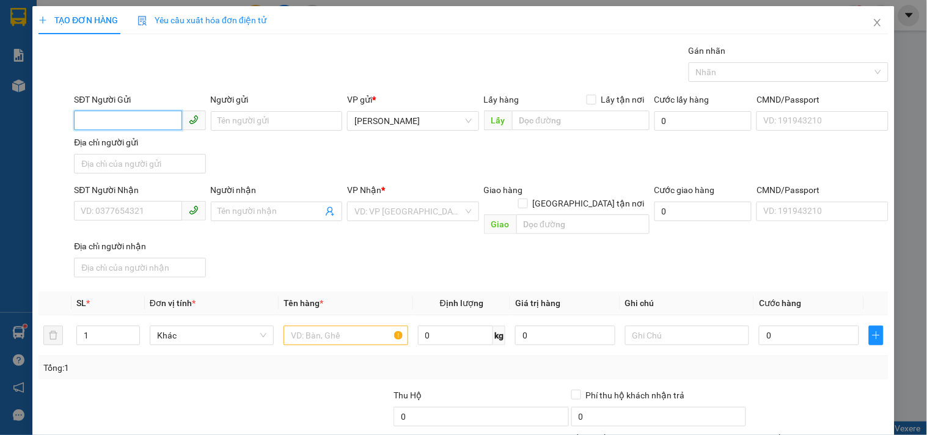
click at [112, 121] on input "SĐT Người Gửi" at bounding box center [128, 121] width 108 height 20
type input "0339132607"
click at [113, 144] on div "0339132607" at bounding box center [138, 145] width 115 height 13
type input "0355797343"
type input "0339132607"
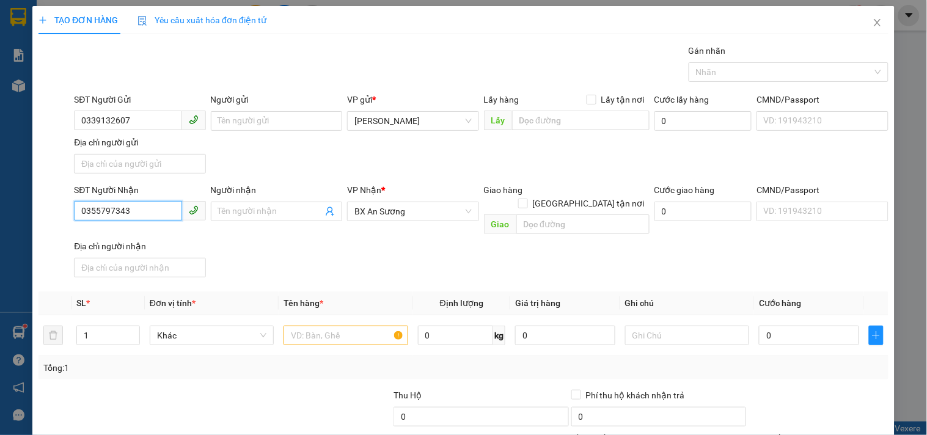
click at [147, 209] on input "0355797343" at bounding box center [128, 211] width 108 height 20
drag, startPoint x: 147, startPoint y: 209, endPoint x: 0, endPoint y: 162, distance: 154.4
click at [0, 175] on div "TẠO ĐƠN HÀNG Yêu cầu xuất hóa đơn điện tử Transit Pickup Surcharge Ids Transit …" at bounding box center [463, 217] width 927 height 435
type input "0325857245"
click at [322, 326] on input "text" at bounding box center [345, 336] width 124 height 20
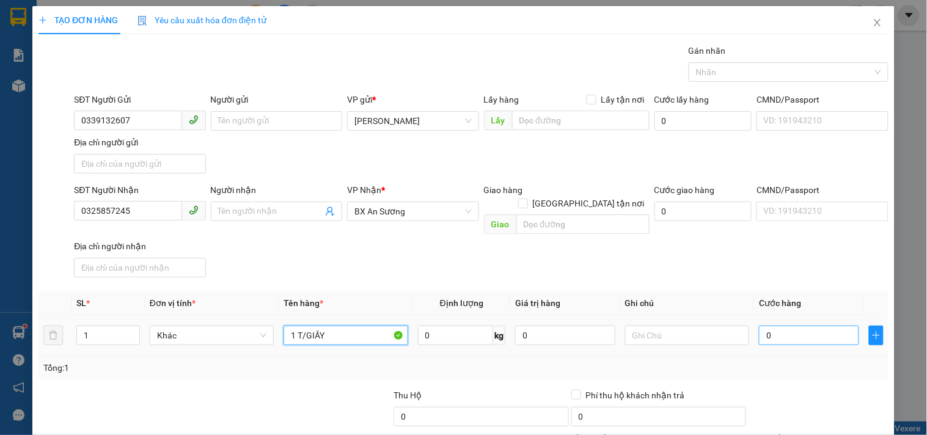
type input "1 T/GIẤY"
click at [795, 326] on input "0" at bounding box center [809, 336] width 100 height 20
type input "4"
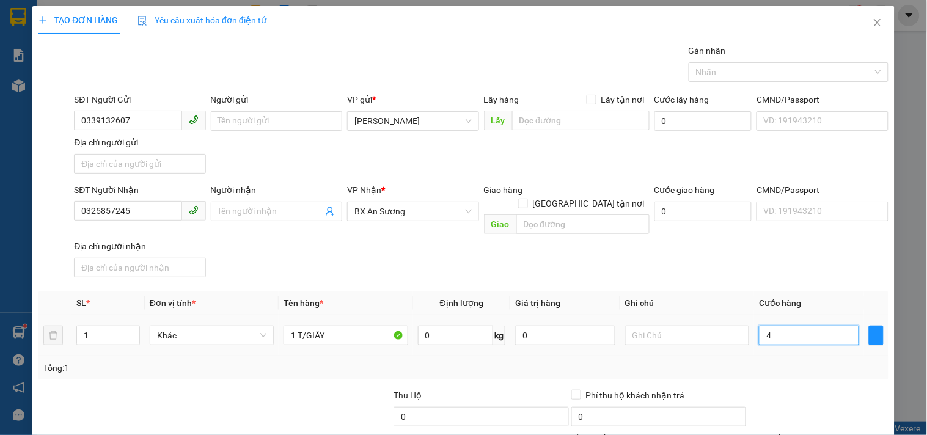
type input "40"
type input "40.000"
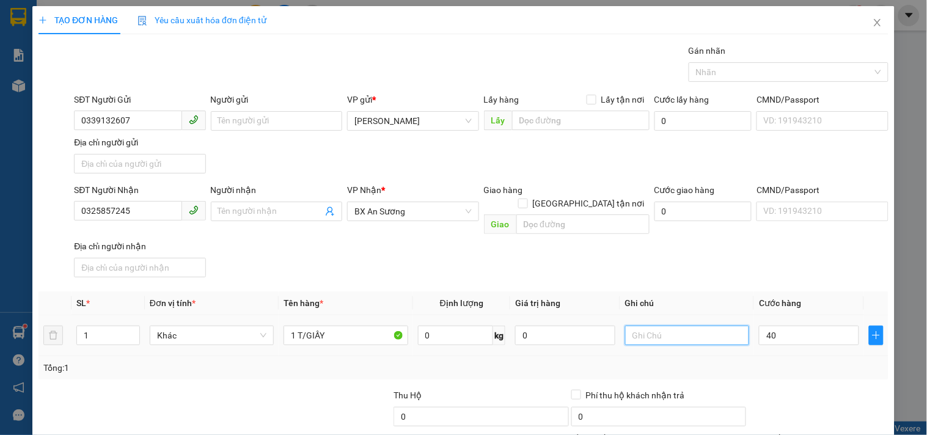
type input "40.000"
click at [686, 330] on input "text" at bounding box center [687, 336] width 124 height 20
type input "CC"
drag, startPoint x: 160, startPoint y: 208, endPoint x: 0, endPoint y: 247, distance: 164.7
click at [0, 241] on div "TẠO ĐƠN HÀNG Yêu cầu xuất hóa đơn điện tử Transit Pickup Surcharge Ids Transit …" at bounding box center [463, 217] width 927 height 435
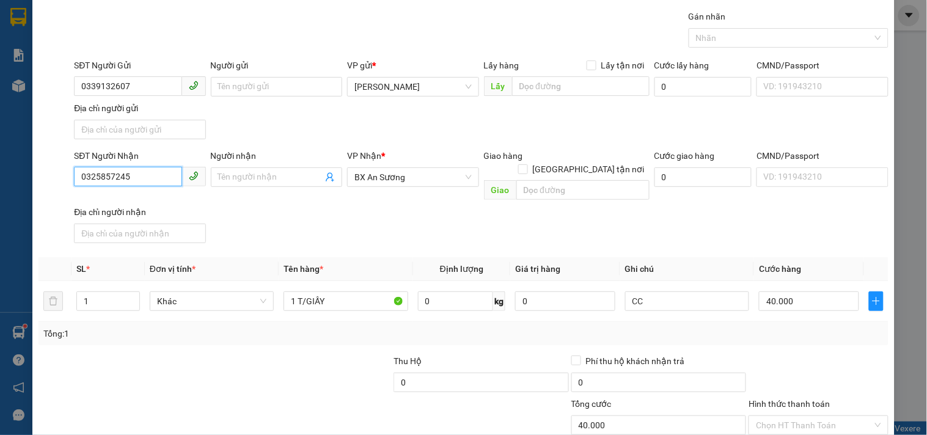
scroll to position [102, 0]
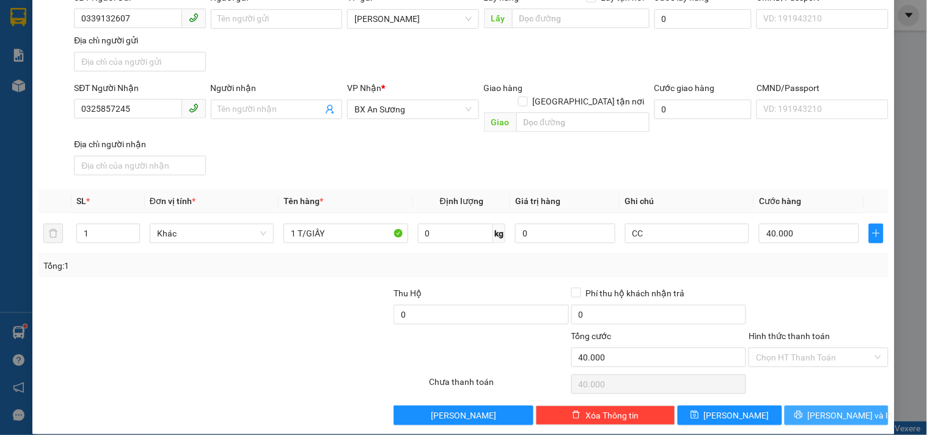
click at [805, 406] on button "Lưu và In" at bounding box center [836, 416] width 104 height 20
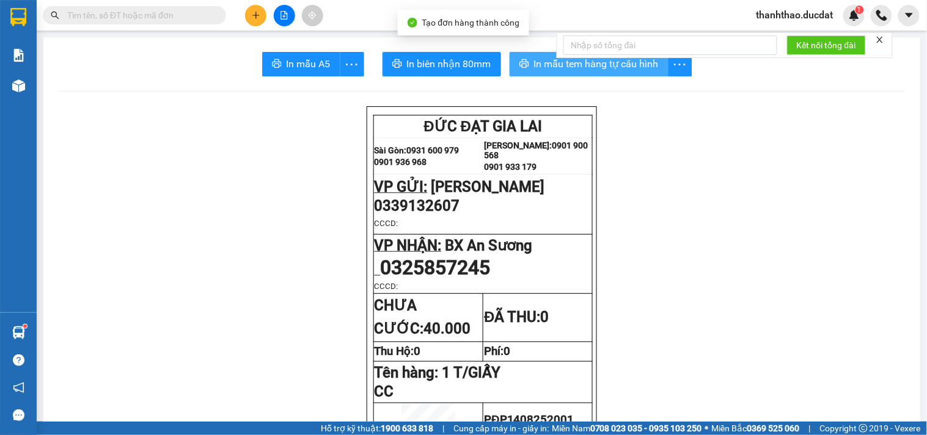
click at [519, 63] on icon "printer" at bounding box center [523, 63] width 9 height 9
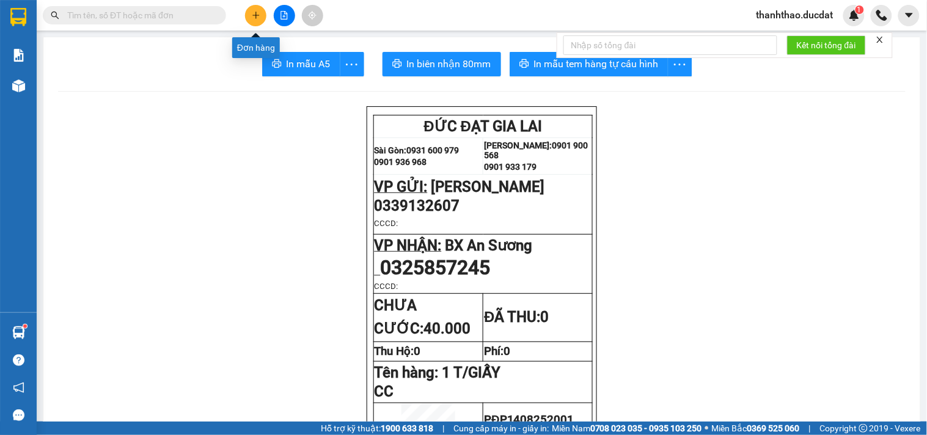
click at [261, 14] on button at bounding box center [255, 15] width 21 height 21
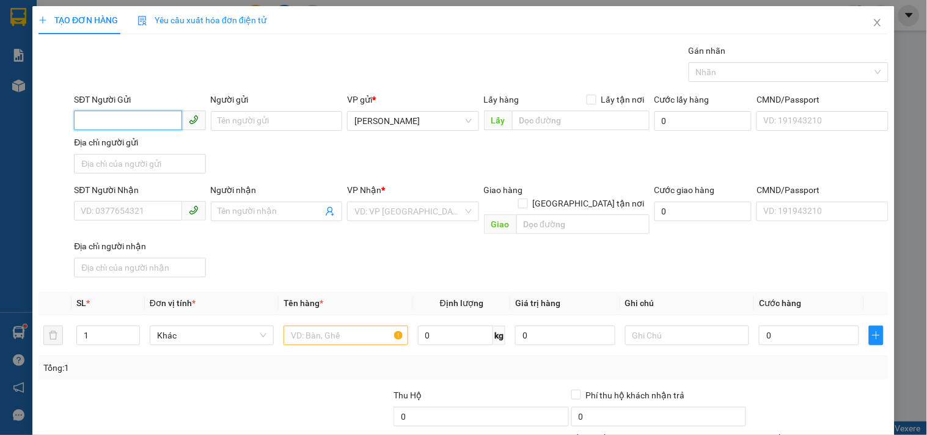
click at [148, 130] on input "SĐT Người Gửi" at bounding box center [128, 121] width 108 height 20
type input "0369876599"
click at [150, 140] on div "0369876599 - HAPPY SMILE" at bounding box center [138, 145] width 115 height 13
type input "HAPPY SMILE"
type input "0901151763"
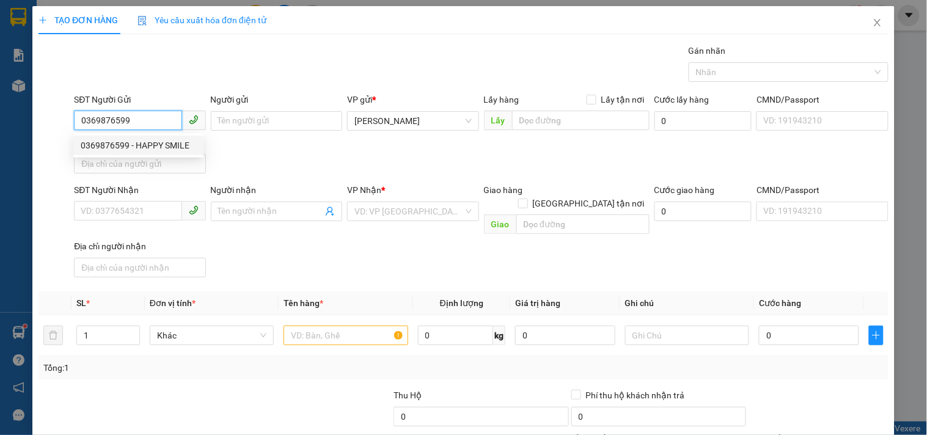
type input "THỊNH"
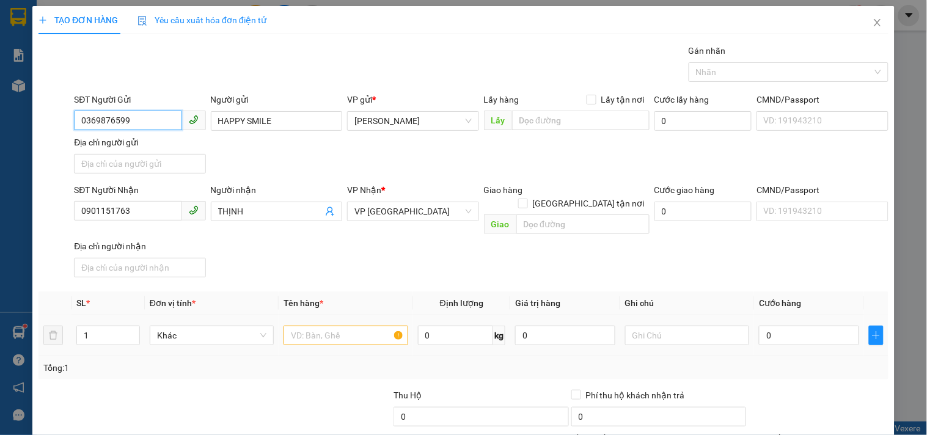
type input "0369876599"
click at [338, 326] on input "text" at bounding box center [345, 336] width 124 height 20
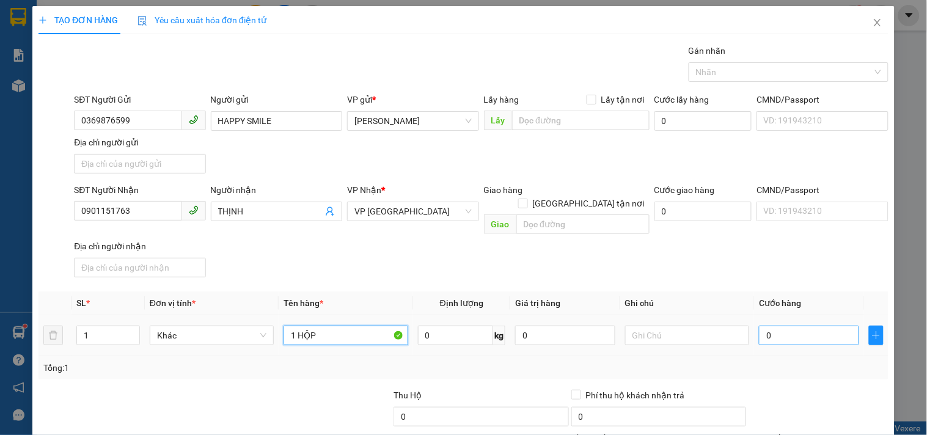
type input "1 HỘP"
click at [801, 327] on input "0" at bounding box center [809, 336] width 100 height 20
type input "3"
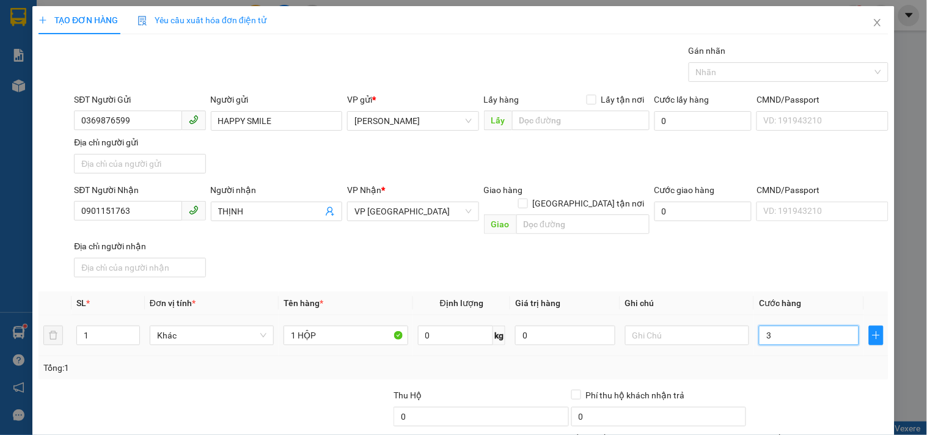
type input "30"
type input "30.000"
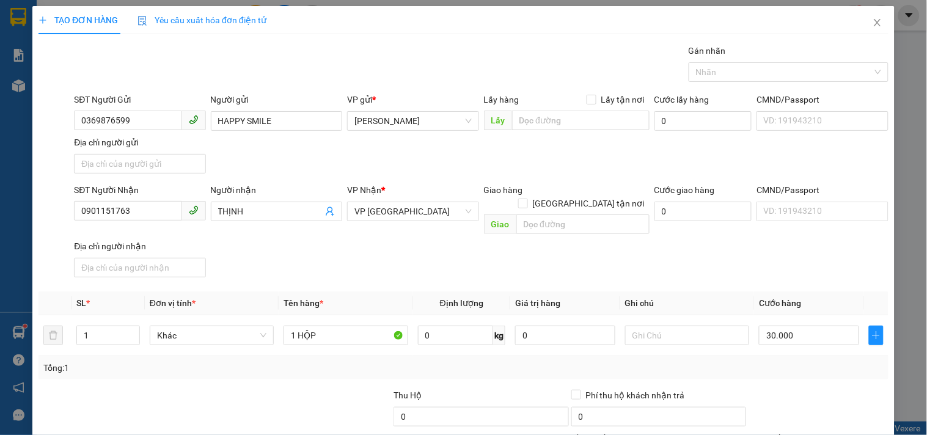
click at [737, 291] on th "Ghi chú" at bounding box center [687, 303] width 134 height 24
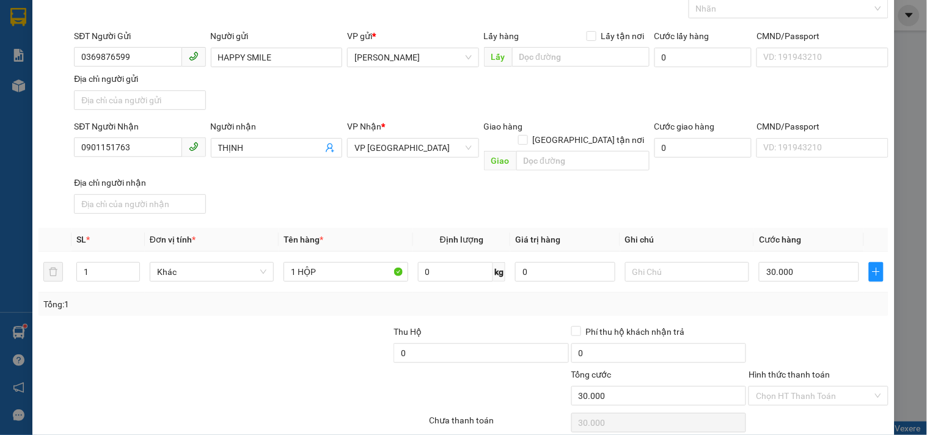
scroll to position [102, 0]
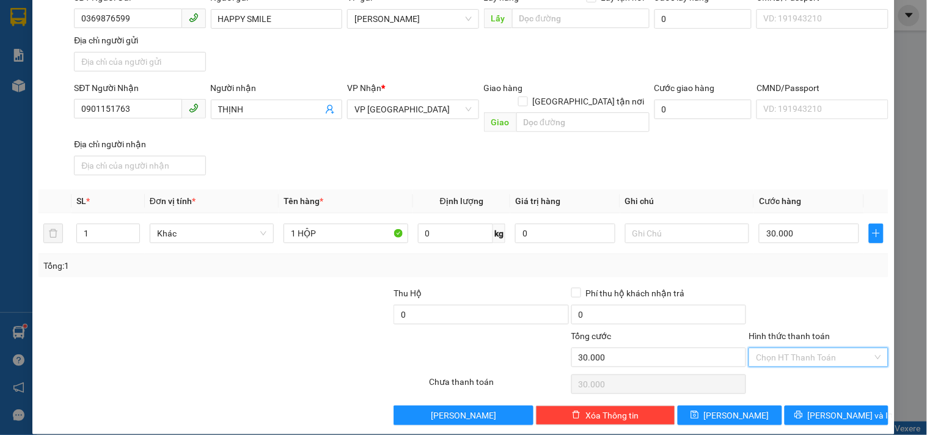
click at [793, 348] on input "Hình thức thanh toán" at bounding box center [814, 357] width 116 height 18
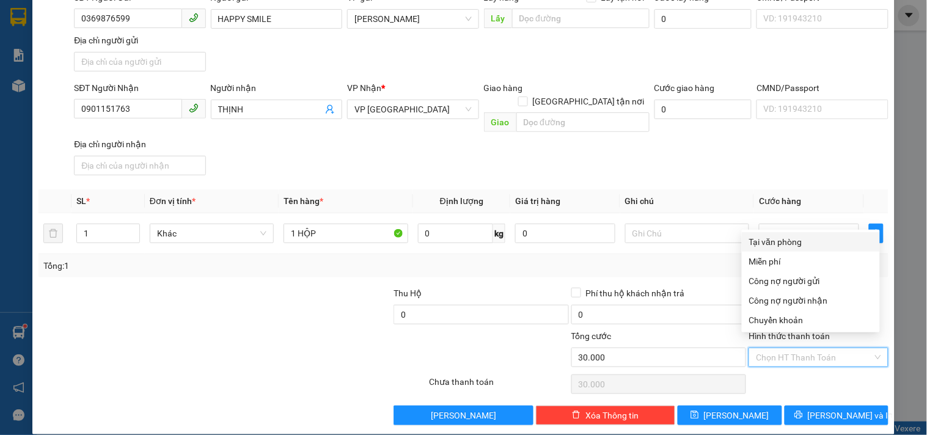
click at [771, 239] on div "Tại văn phòng" at bounding box center [810, 241] width 123 height 13
type input "0"
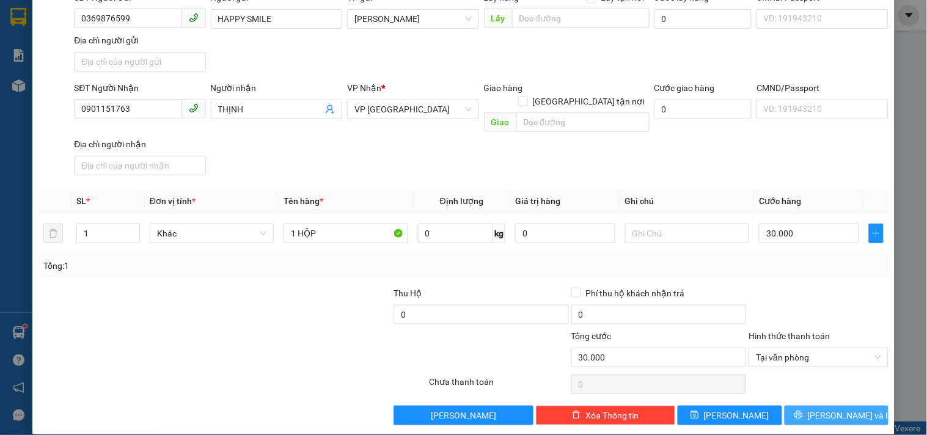
click at [787, 406] on button "Lưu và In" at bounding box center [836, 416] width 104 height 20
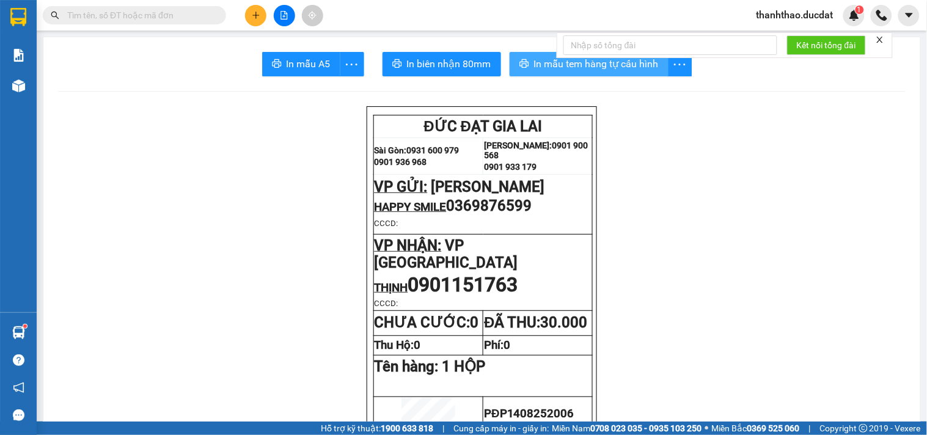
click at [534, 60] on span "In mẫu tem hàng tự cấu hình" at bounding box center [596, 63] width 125 height 15
click at [249, 8] on button at bounding box center [255, 15] width 21 height 21
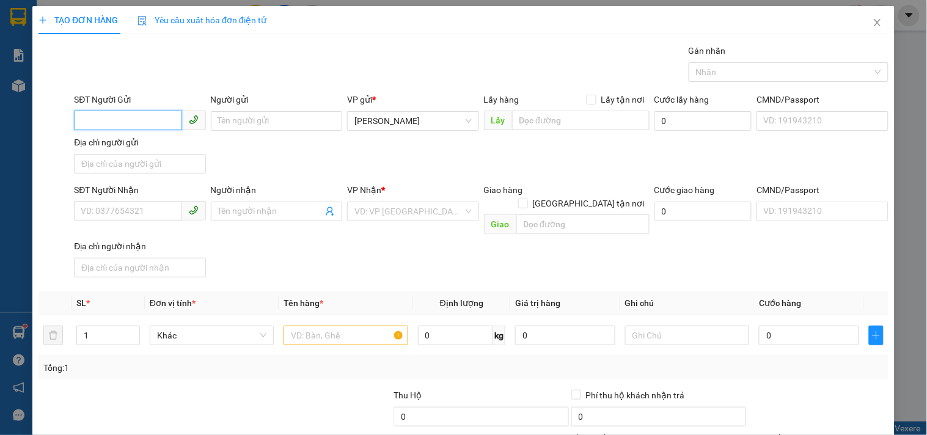
drag, startPoint x: 148, startPoint y: 114, endPoint x: 132, endPoint y: 115, distance: 15.9
click at [136, 114] on input "SĐT Người Gửi" at bounding box center [128, 121] width 108 height 20
type input "0985809142"
click at [136, 144] on div "0985809142" at bounding box center [138, 145] width 115 height 13
type input "0966890079"
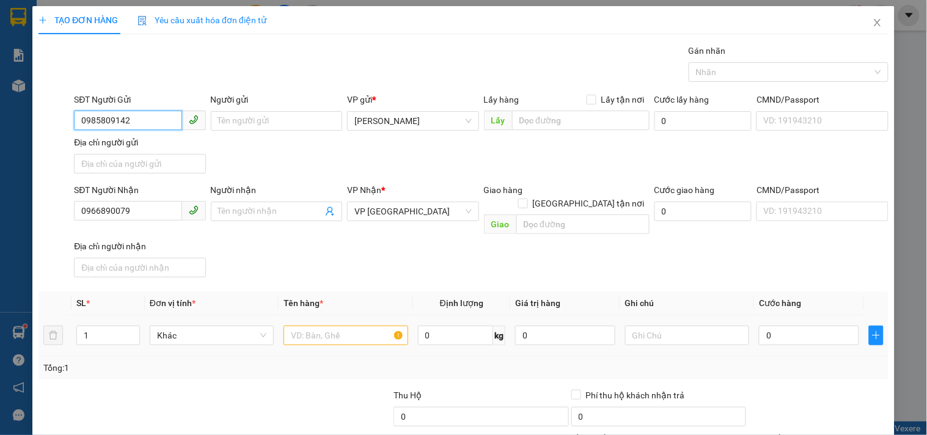
type input "0985809142"
drag, startPoint x: 371, startPoint y: 321, endPoint x: 362, endPoint y: 321, distance: 9.2
click at [371, 326] on input "text" at bounding box center [345, 336] width 124 height 20
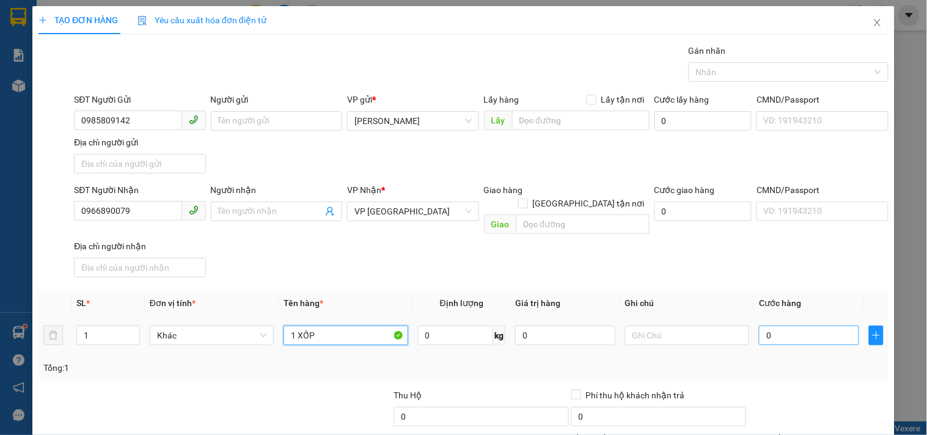
type input "1 XỐP"
type input "1"
type input "10"
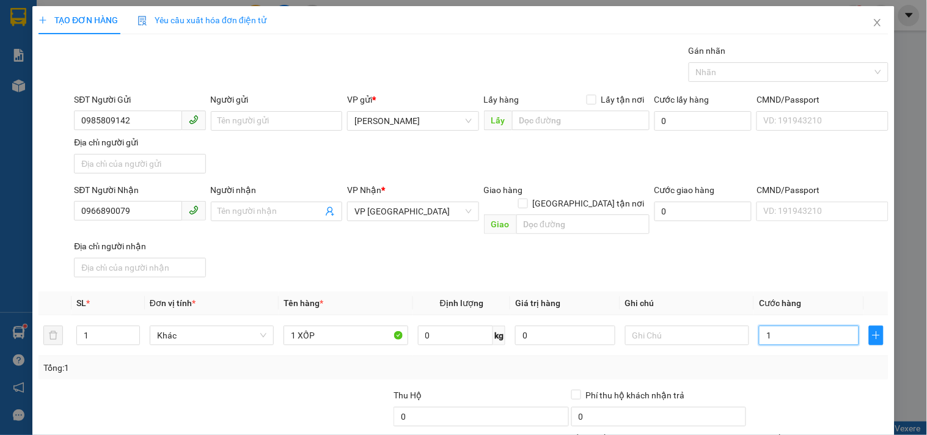
type input "10"
type input "100"
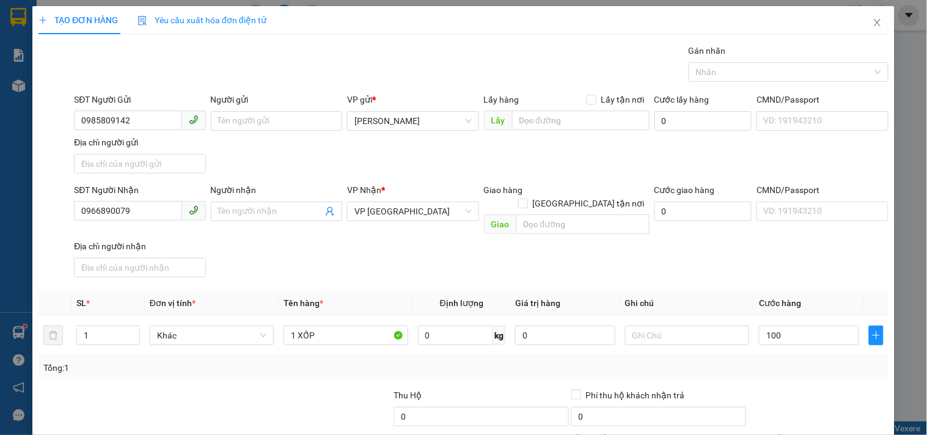
type input "100.000"
click at [766, 258] on div "SĐT Người Nhận 0966890079 Người nhận Tên người nhận VP Nhận * VP Đà Nẵng Giao h…" at bounding box center [480, 232] width 819 height 99
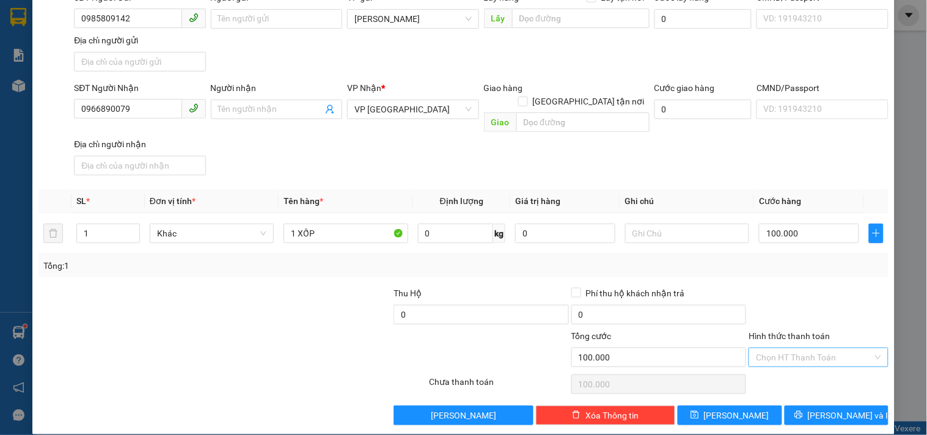
click at [789, 348] on input "Hình thức thanh toán" at bounding box center [814, 357] width 116 height 18
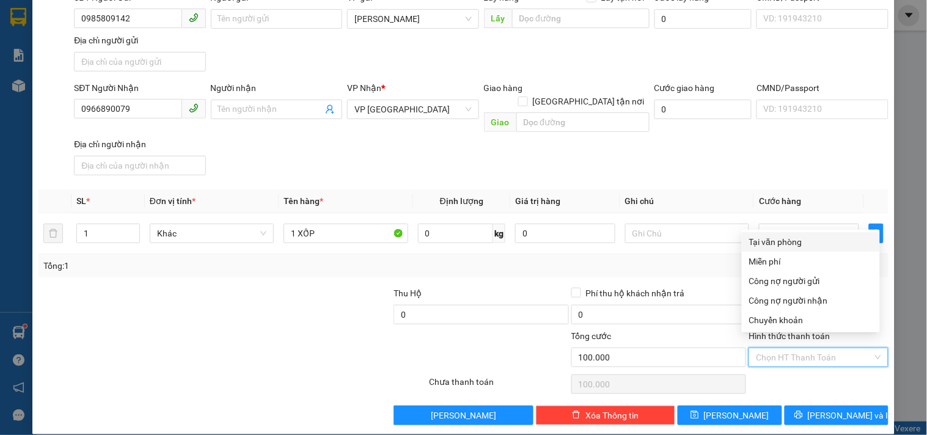
click at [792, 240] on div "Tại văn phòng" at bounding box center [810, 241] width 123 height 13
type input "0"
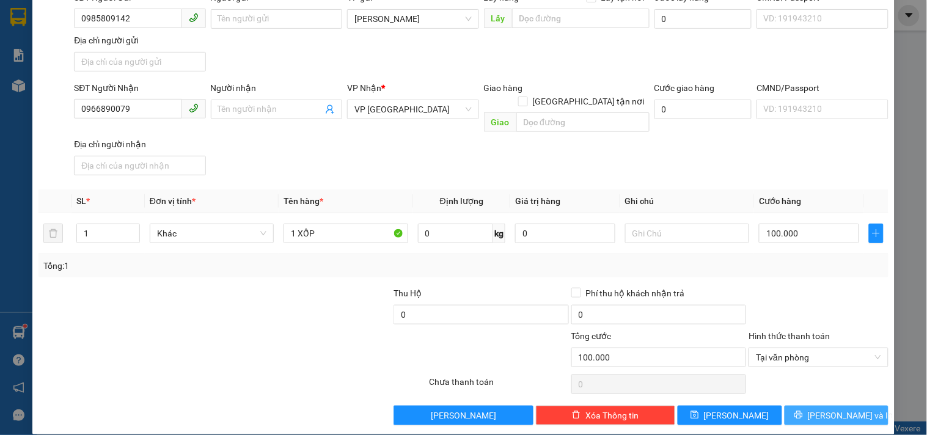
click at [819, 409] on span "Lưu và In" at bounding box center [851, 415] width 86 height 13
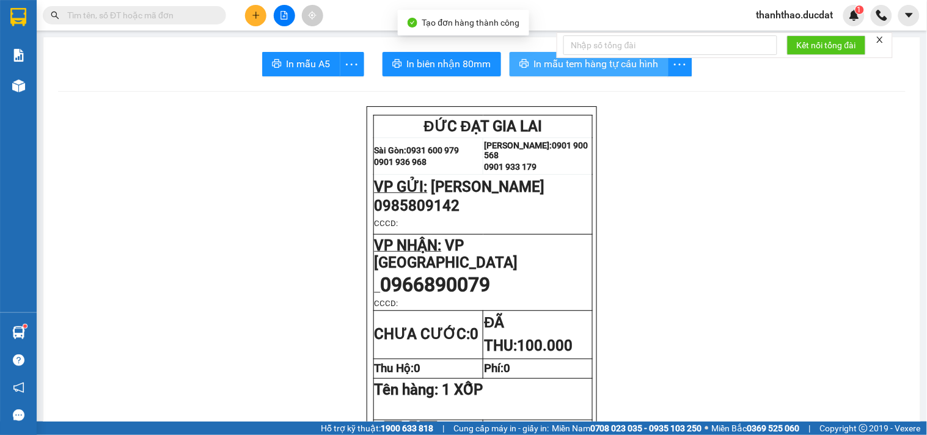
click at [580, 67] on span "In mẫu tem hàng tự cấu hình" at bounding box center [596, 63] width 125 height 15
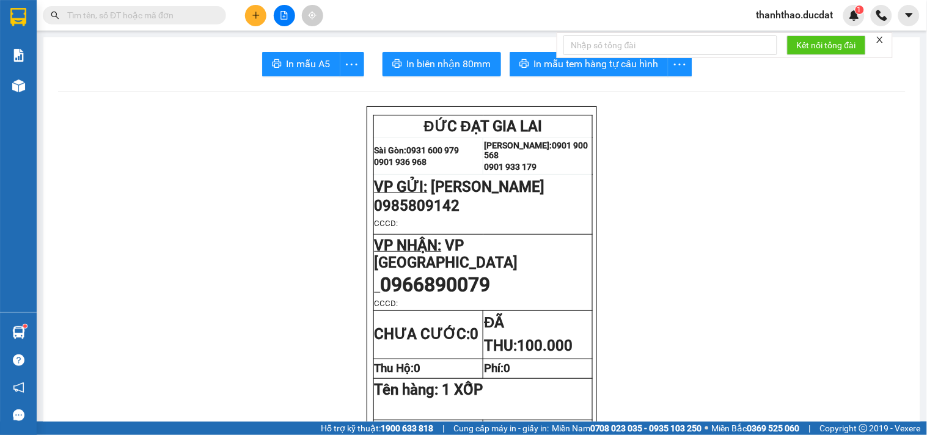
click at [254, 17] on icon "plus" at bounding box center [256, 15] width 9 height 9
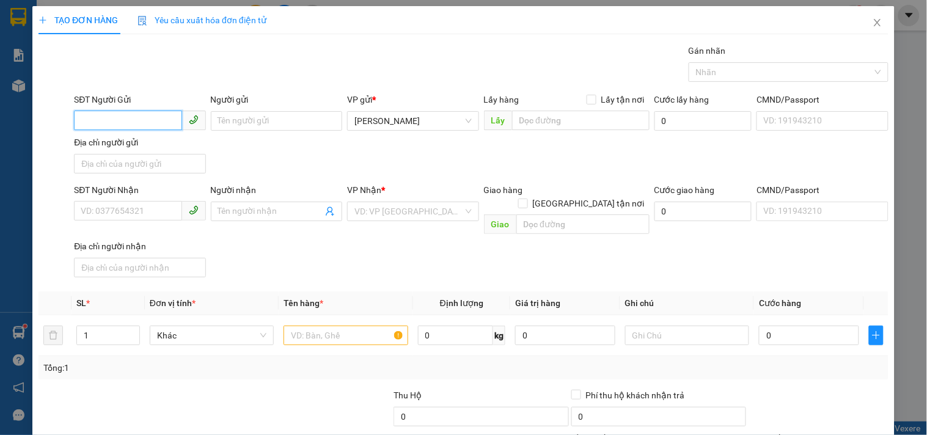
click at [112, 113] on input "SĐT Người Gửi" at bounding box center [128, 121] width 108 height 20
type input "0378533799"
click at [159, 142] on div "0378533799" at bounding box center [138, 145] width 115 height 13
type input "0969239649"
type input "0378533799"
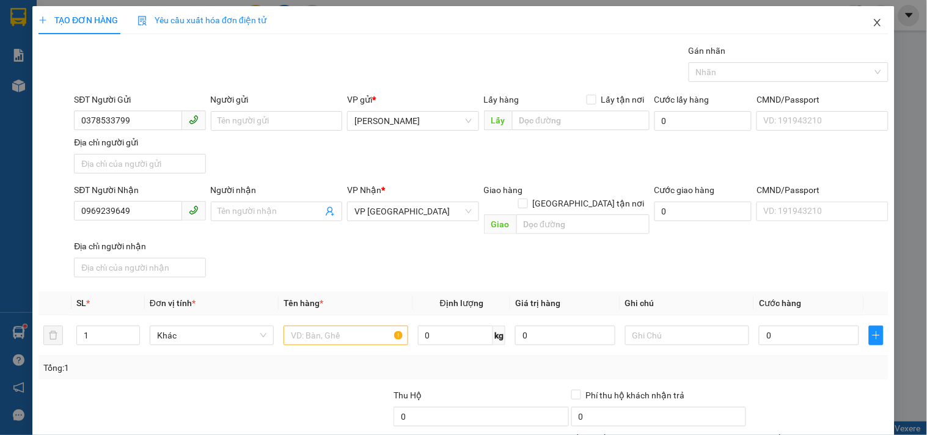
click at [872, 22] on icon "close" at bounding box center [877, 23] width 10 height 10
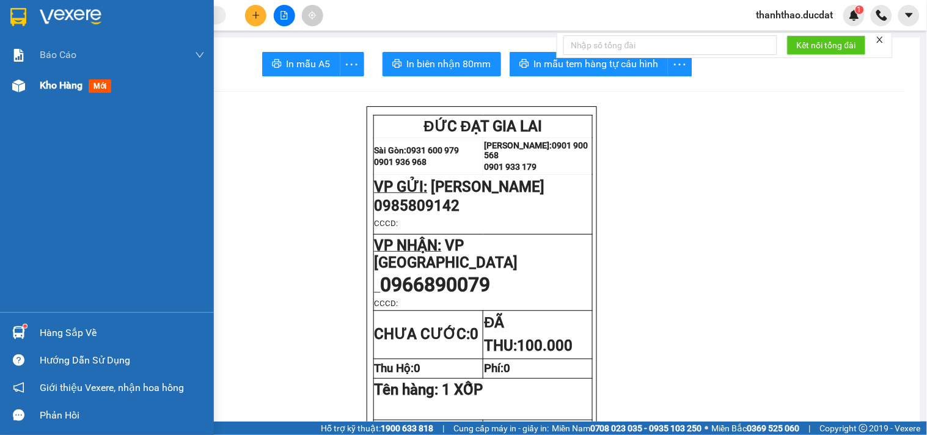
click at [46, 89] on span "Kho hàng" at bounding box center [61, 85] width 43 height 12
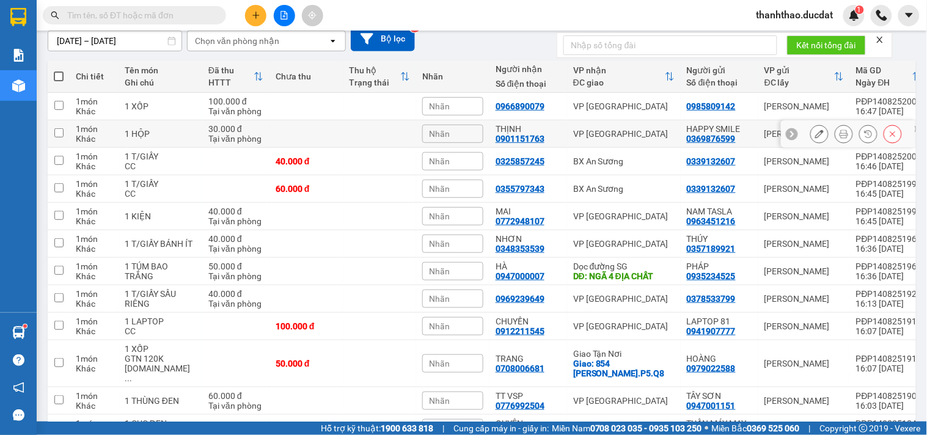
scroll to position [136, 0]
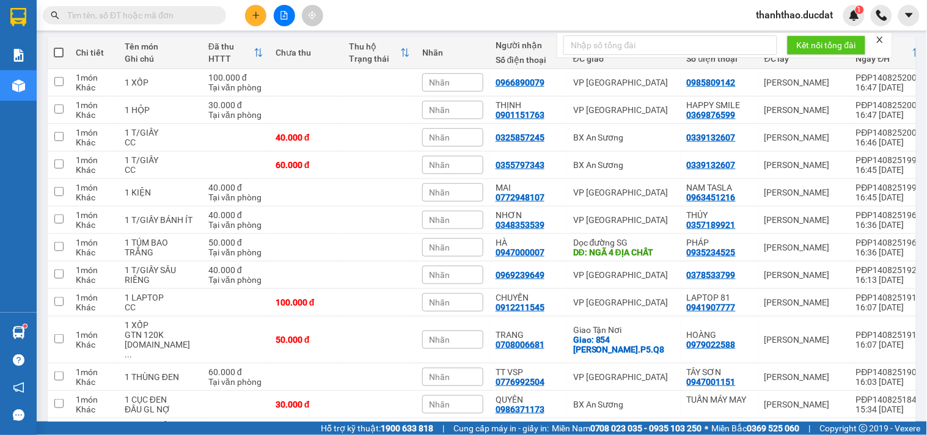
click at [243, 20] on div at bounding box center [284, 15] width 92 height 21
click at [254, 22] on button at bounding box center [255, 15] width 21 height 21
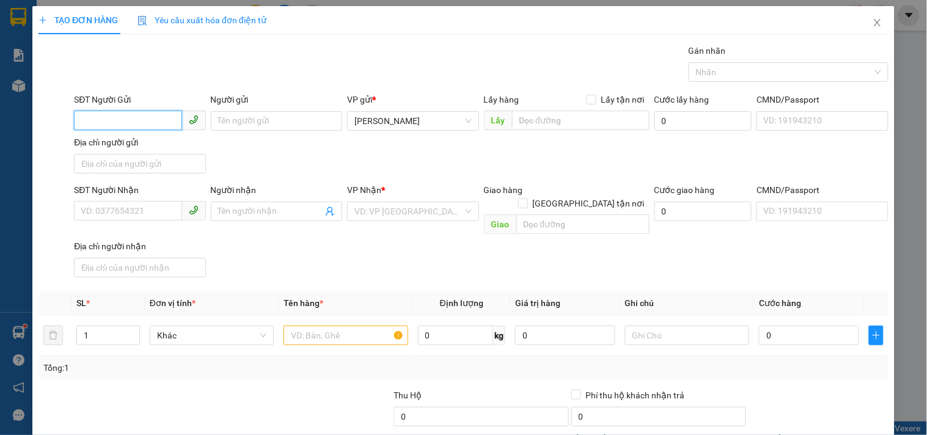
click at [130, 117] on input "SĐT Người Gửi" at bounding box center [128, 121] width 108 height 20
type input "0935235189"
click at [117, 136] on div "0935235189" at bounding box center [138, 146] width 130 height 20
type input "0939171703"
type input "VƯƠNG"
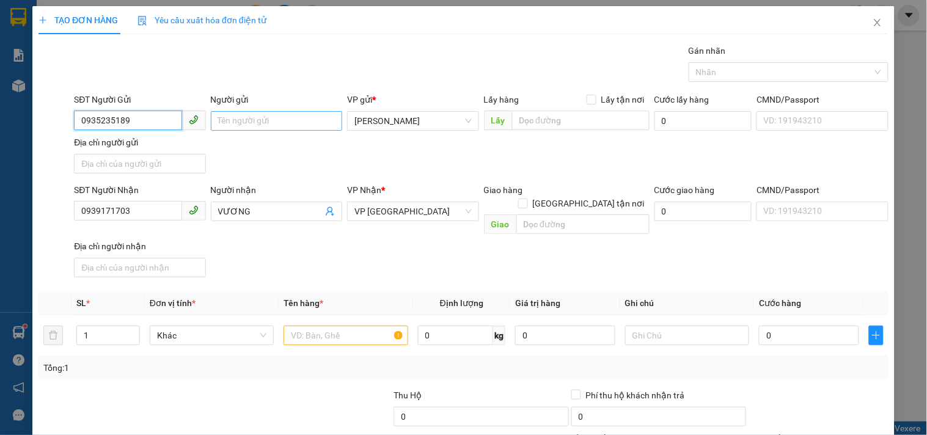
type input "0935235189"
click at [241, 120] on input "Người gửi" at bounding box center [276, 121] width 131 height 20
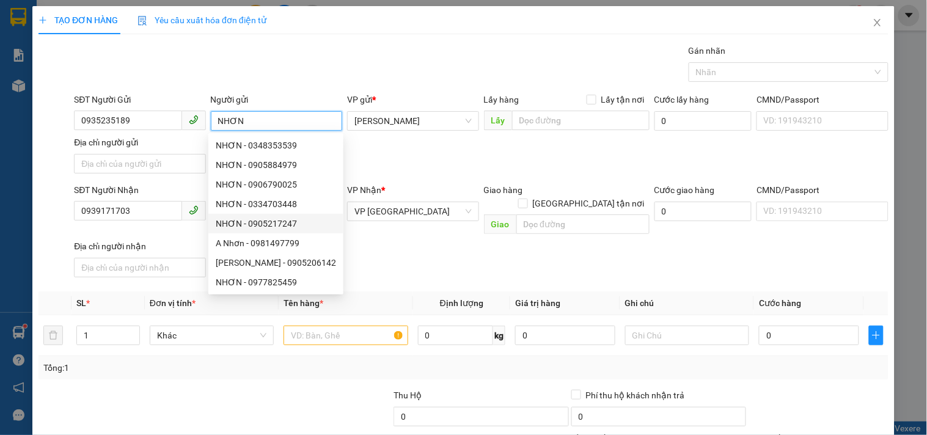
type input "NHƠN"
click at [395, 261] on div "SĐT Người Nhận 0939171703 Người nhận VƯƠNG VP Nhận * VP Đà Nẵng Giao hàng Giao …" at bounding box center [480, 232] width 819 height 99
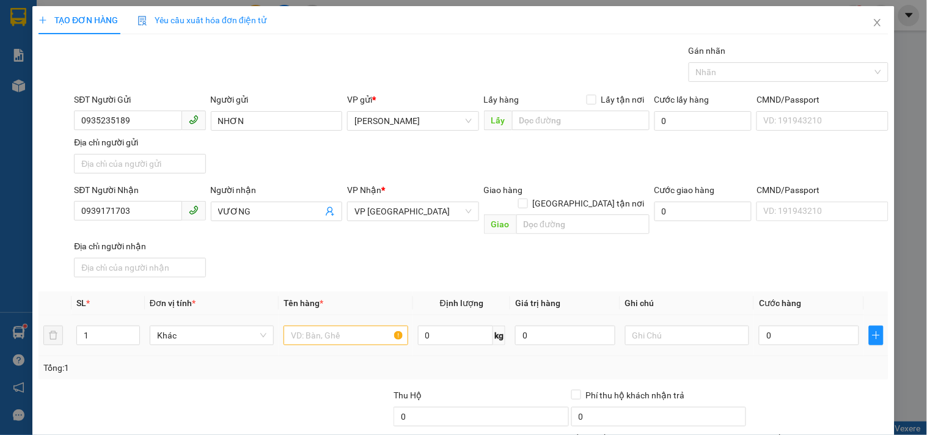
click at [352, 332] on div at bounding box center [345, 335] width 124 height 24
click at [338, 326] on input "text" at bounding box center [345, 336] width 124 height 20
type input "1 T/GIẤY THỨC ĂN"
type input "5"
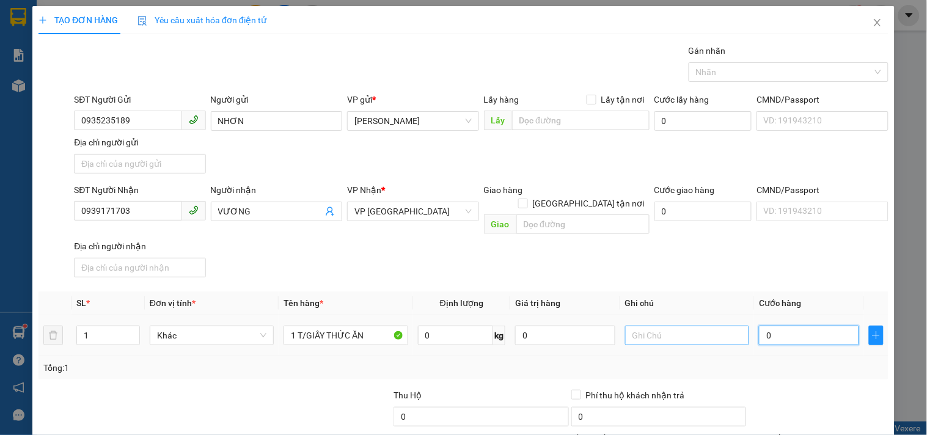
type input "5"
type input "50"
type input "50.000"
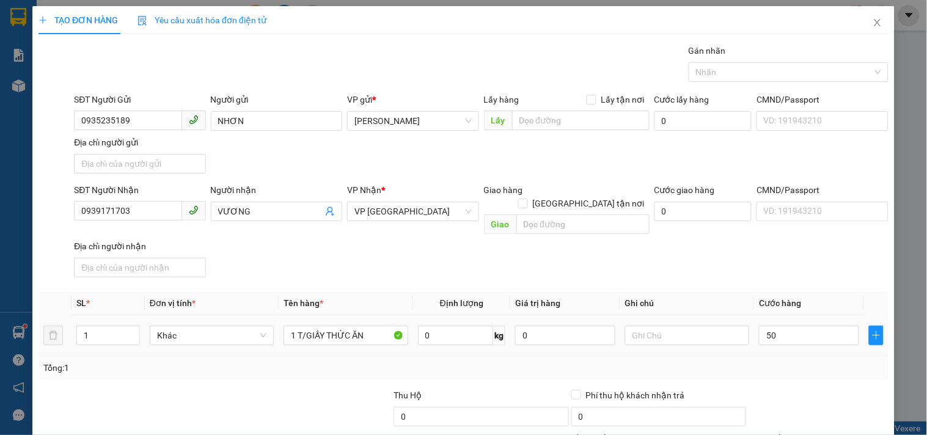
type input "50.000"
click at [704, 277] on div "Transit Pickup Surcharge Ids Transit Deliver Surcharge Ids Transit Deliver Surc…" at bounding box center [463, 285] width 850 height 483
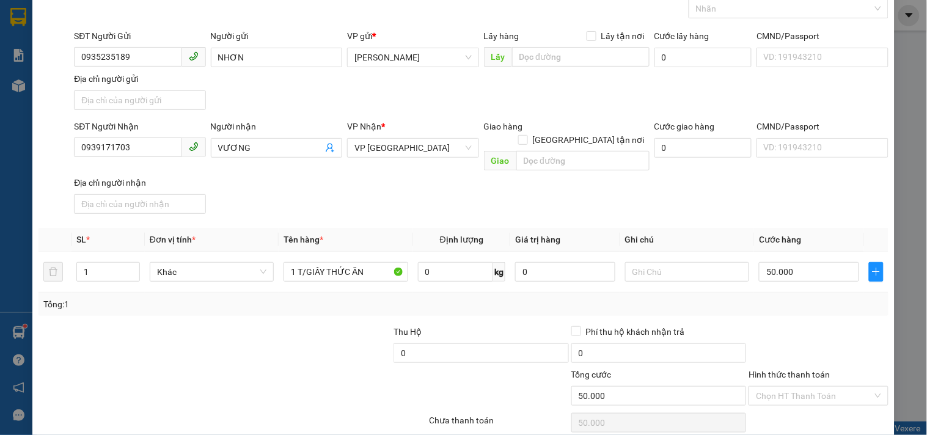
scroll to position [102, 0]
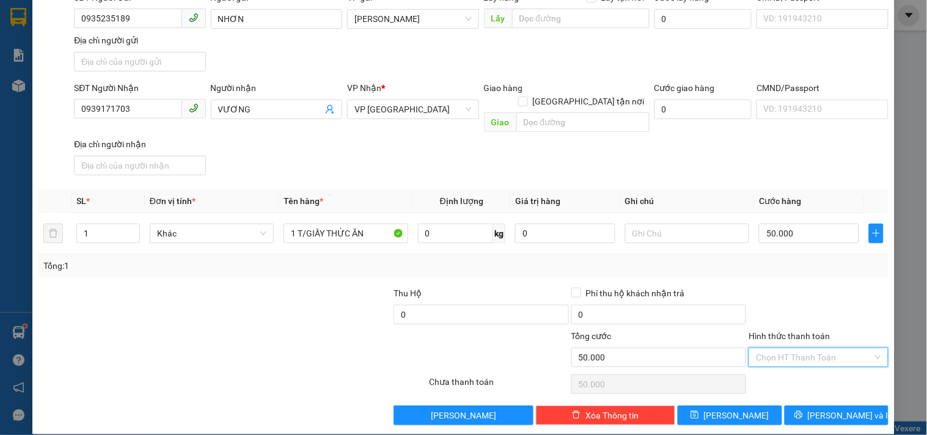
click at [780, 348] on input "Hình thức thanh toán" at bounding box center [814, 357] width 116 height 18
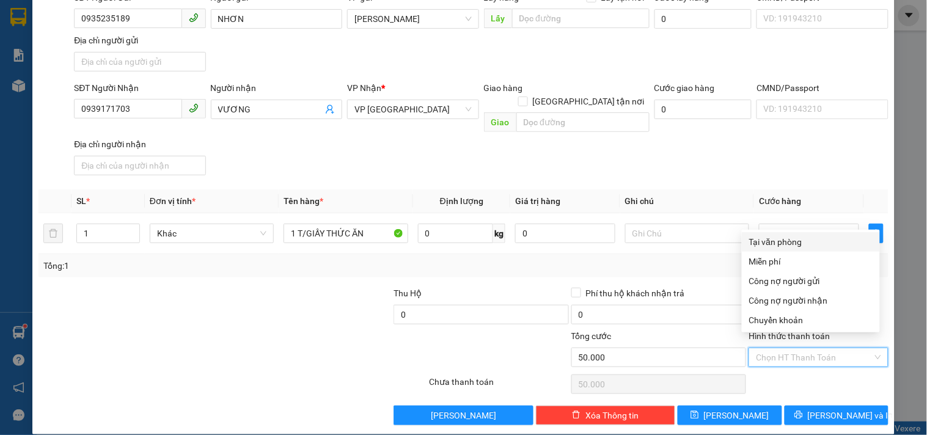
click at [775, 244] on div "Tại văn phòng" at bounding box center [810, 241] width 123 height 13
type input "0"
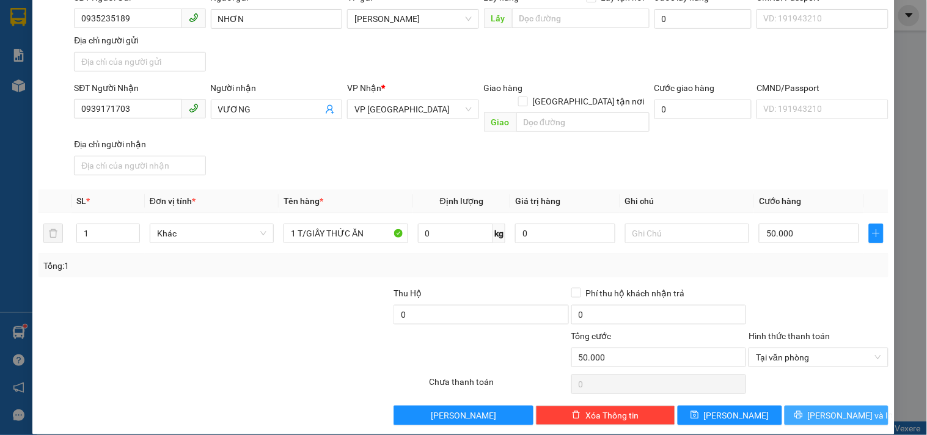
click at [819, 409] on span "Lưu và In" at bounding box center [851, 415] width 86 height 13
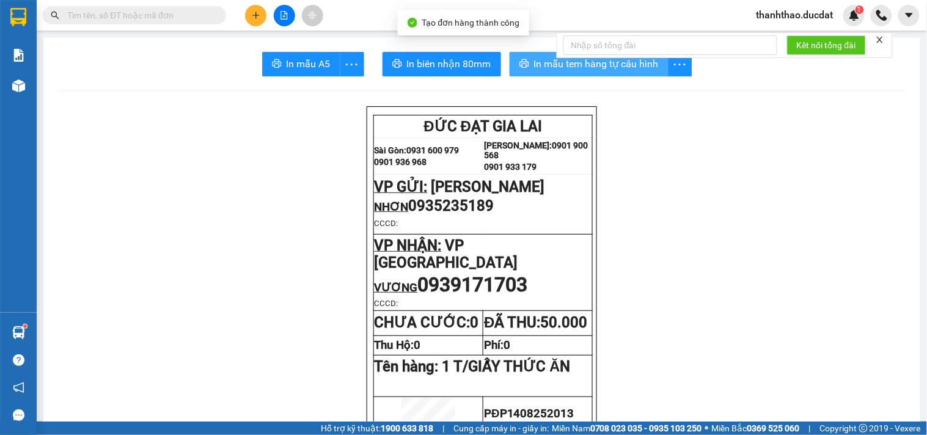
click at [541, 58] on span "In mẫu tem hàng tự cấu hình" at bounding box center [596, 63] width 125 height 15
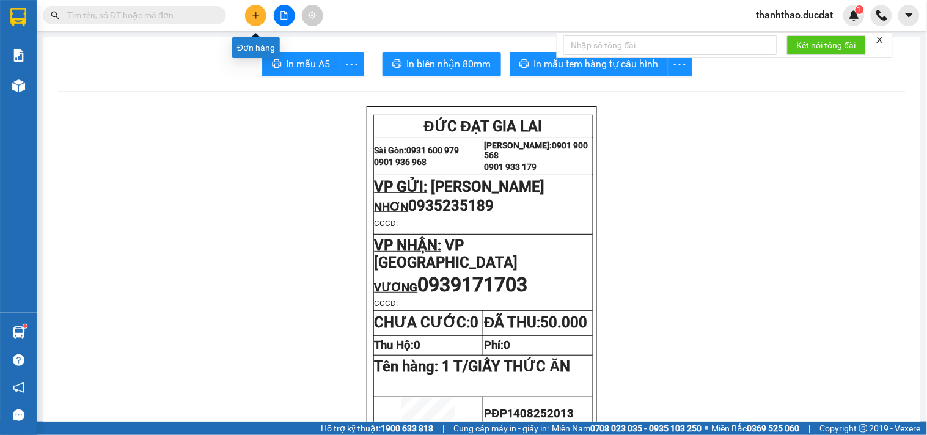
click at [257, 20] on button at bounding box center [255, 15] width 21 height 21
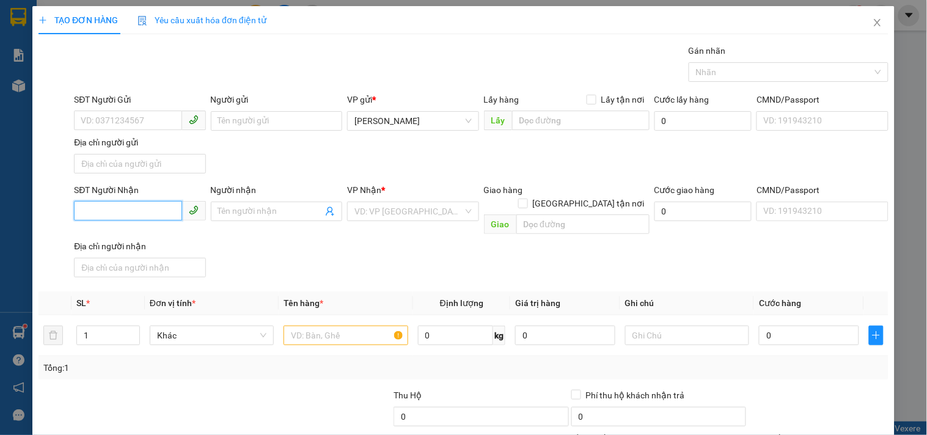
click at [129, 214] on input "SĐT Người Nhận" at bounding box center [128, 211] width 108 height 20
type input "0939171703"
click at [170, 237] on div "0939171703 - VƯƠNG" at bounding box center [138, 236] width 115 height 13
type input "VƯƠNG"
type input "0939171703"
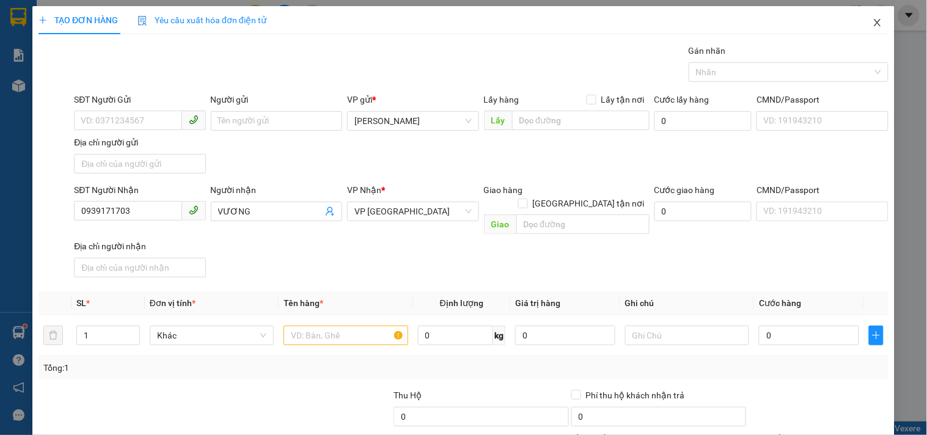
click at [872, 21] on icon "close" at bounding box center [877, 23] width 10 height 10
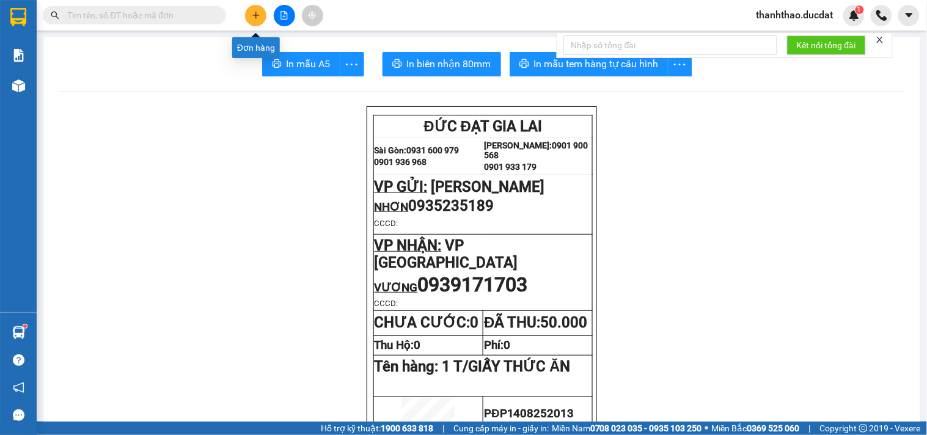
click at [257, 13] on icon "plus" at bounding box center [256, 15] width 9 height 9
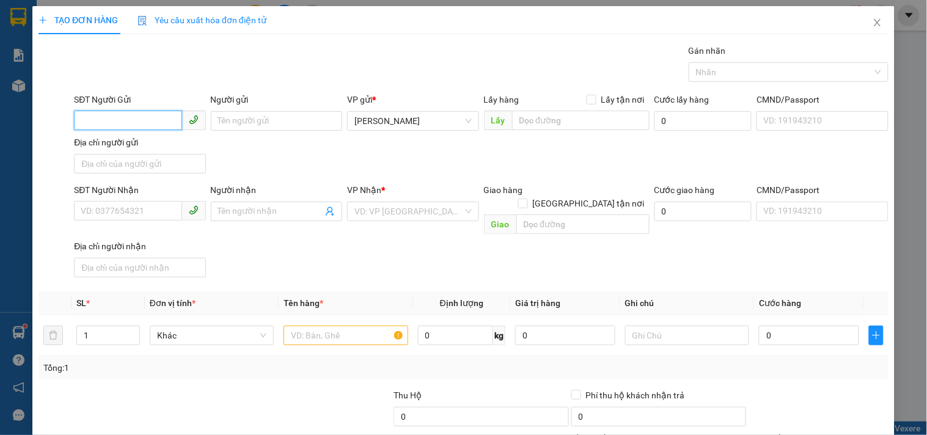
click at [161, 117] on input "SĐT Người Gửi" at bounding box center [128, 121] width 108 height 20
type input "0904125779"
click at [95, 144] on div "0904125779" at bounding box center [138, 145] width 115 height 13
type input "0905660717"
type input "0904125779"
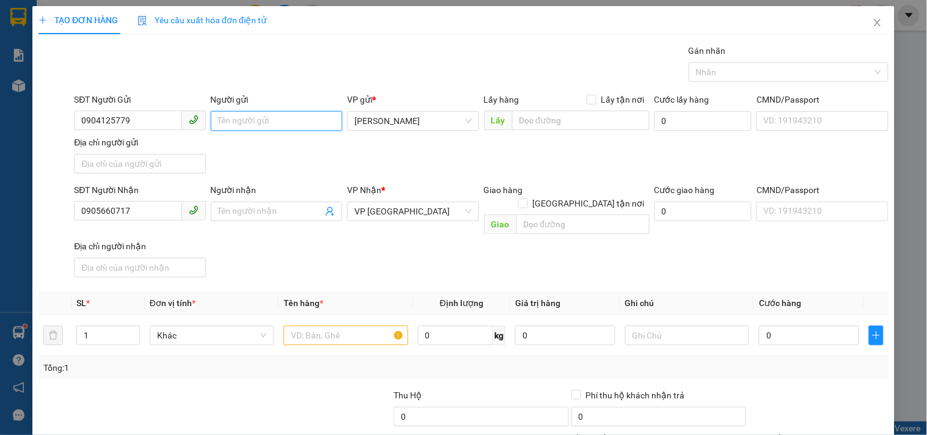
click at [230, 112] on input "Người gửi" at bounding box center [276, 121] width 131 height 20
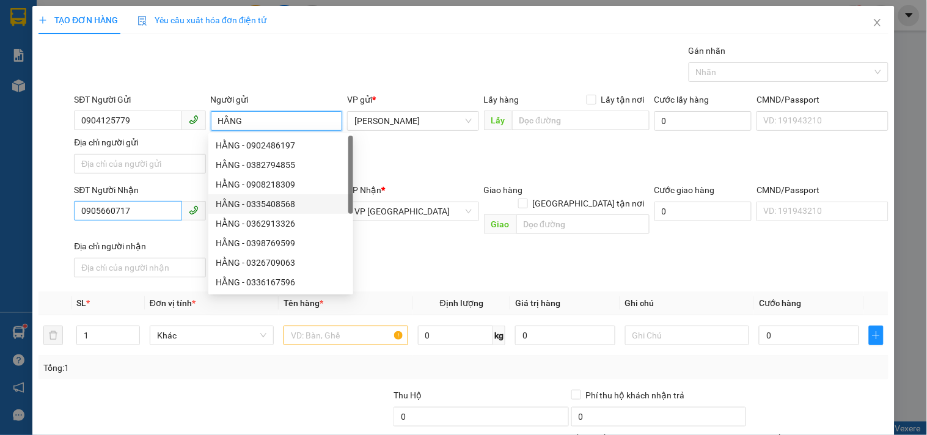
type input "HẰNG"
click at [139, 206] on input "0905660717" at bounding box center [128, 211] width 108 height 20
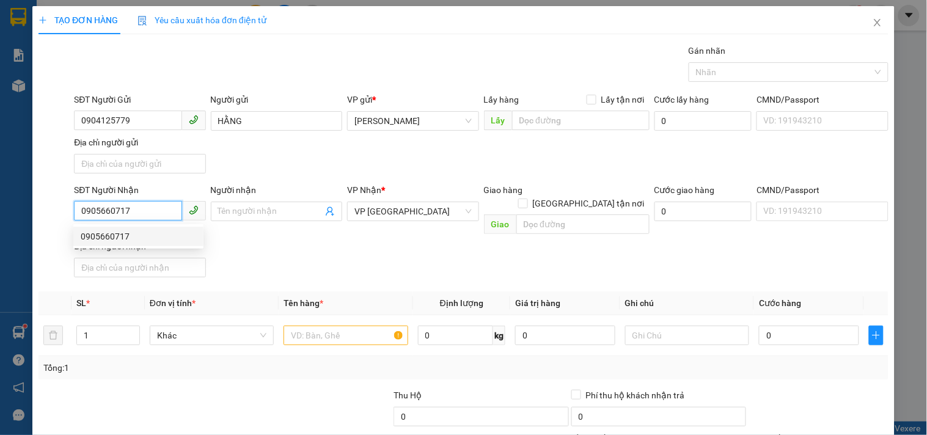
click at [169, 230] on div "0905660717" at bounding box center [138, 236] width 115 height 13
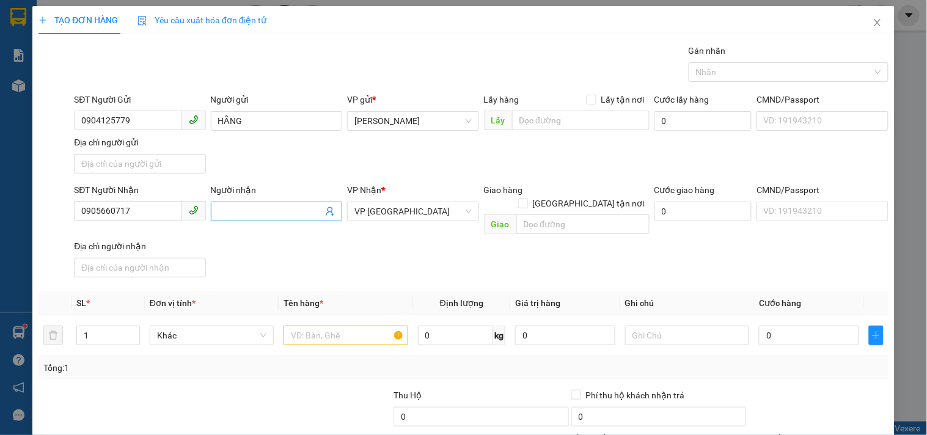
click at [251, 210] on input "Người nhận" at bounding box center [270, 211] width 104 height 13
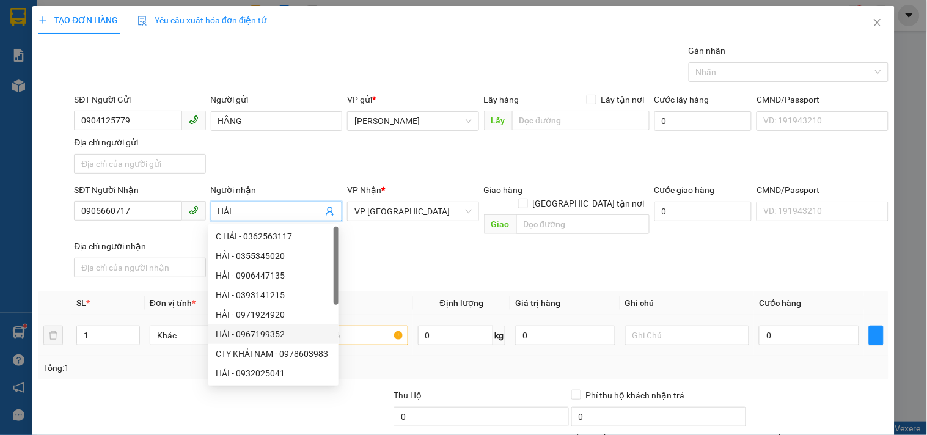
type input "HẢI"
drag, startPoint x: 361, startPoint y: 322, endPoint x: 323, endPoint y: 318, distance: 38.7
click at [361, 326] on input "text" at bounding box center [345, 336] width 124 height 20
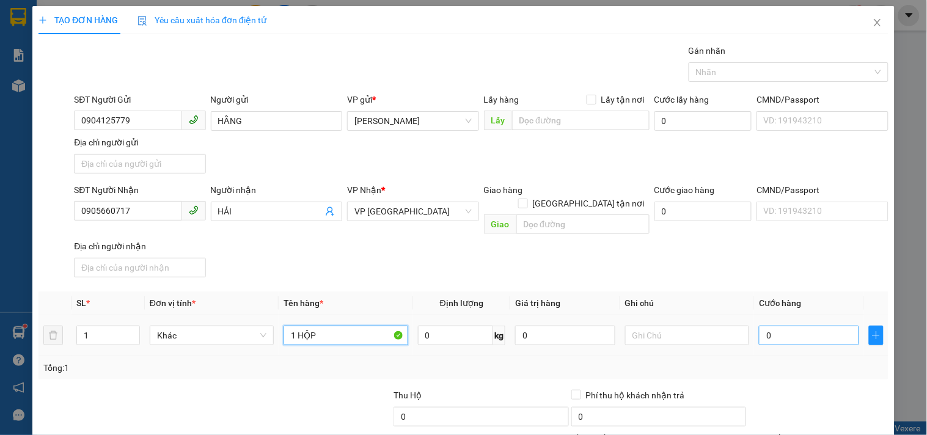
type input "1 HỘP"
type input "3"
type input "30"
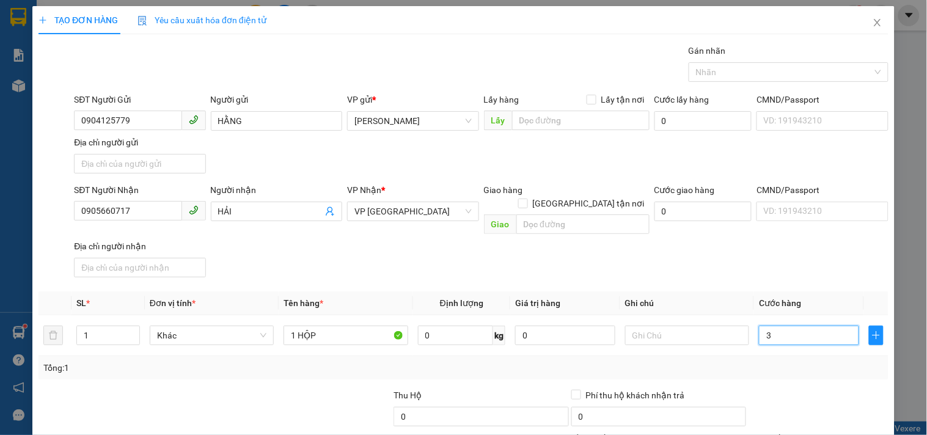
type input "30"
type input "30.000"
drag, startPoint x: 705, startPoint y: 265, endPoint x: 684, endPoint y: 246, distance: 28.5
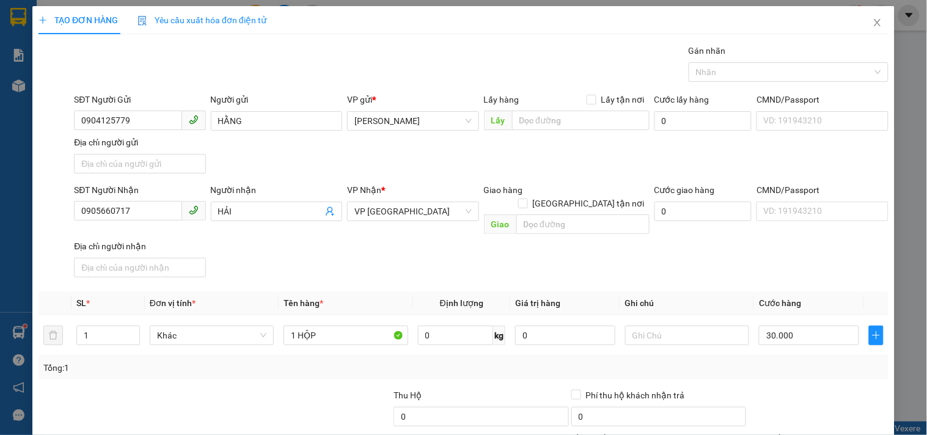
click at [693, 254] on div "SĐT Người Nhận 0905660717 Người nhận HẢI VP Nhận * VP Đà Nẵng Giao hàng Giao tậ…" at bounding box center [480, 232] width 819 height 99
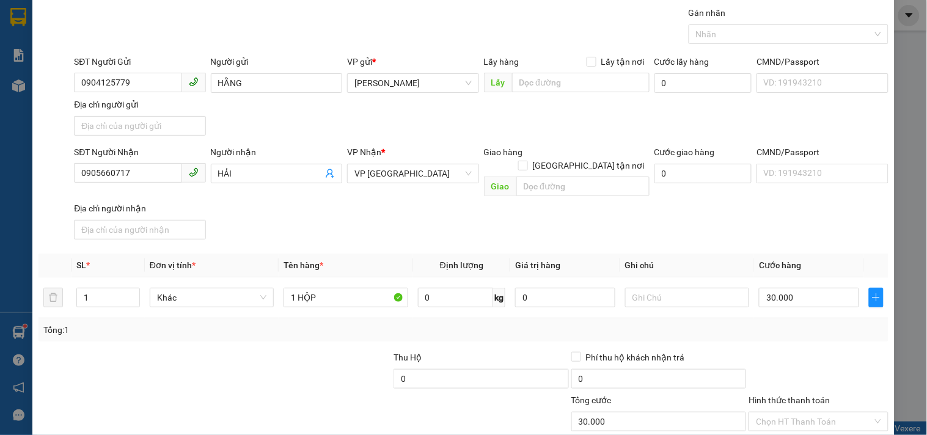
scroll to position [102, 0]
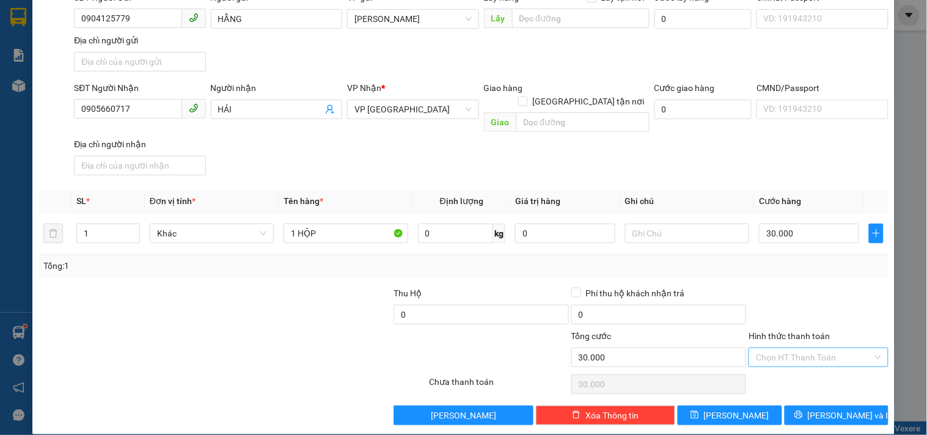
click at [762, 348] on input "Hình thức thanh toán" at bounding box center [814, 357] width 116 height 18
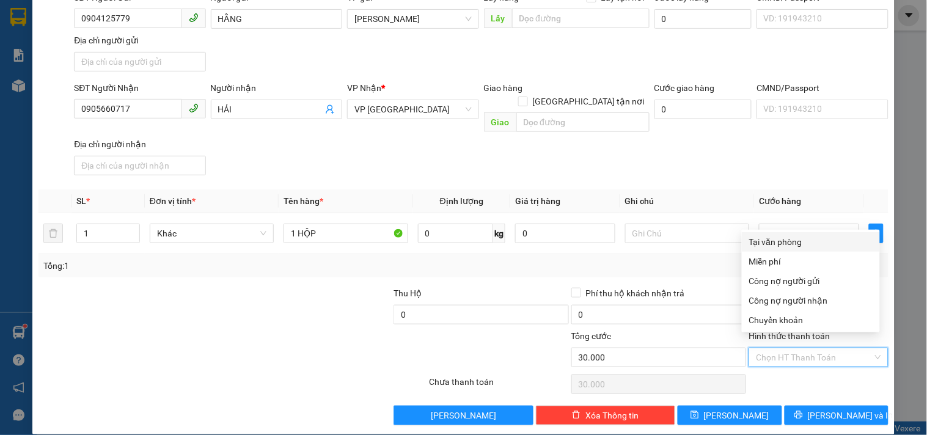
click at [768, 243] on div "Tại văn phòng" at bounding box center [810, 241] width 123 height 13
type input "0"
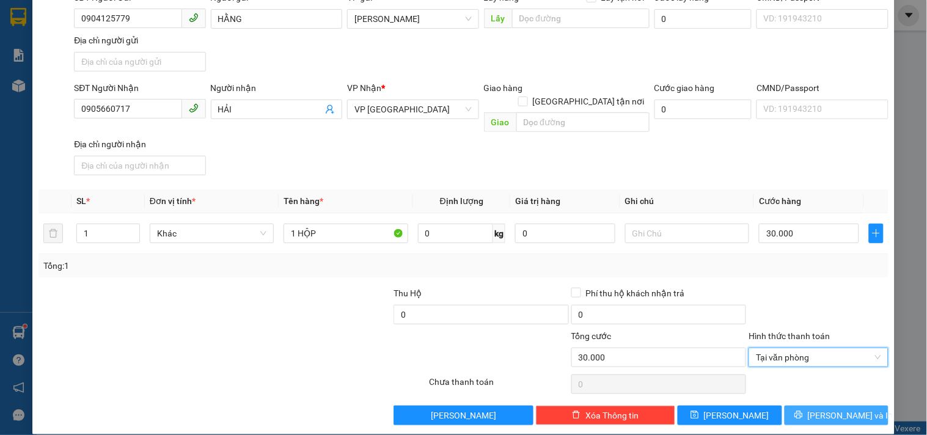
click at [803, 410] on icon "printer" at bounding box center [798, 414] width 9 height 9
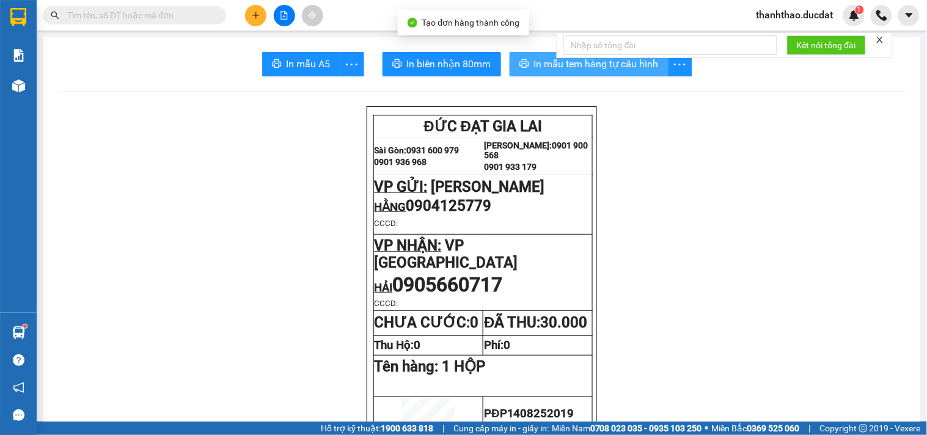
click at [555, 65] on span "In mẫu tem hàng tự cấu hình" at bounding box center [596, 63] width 125 height 15
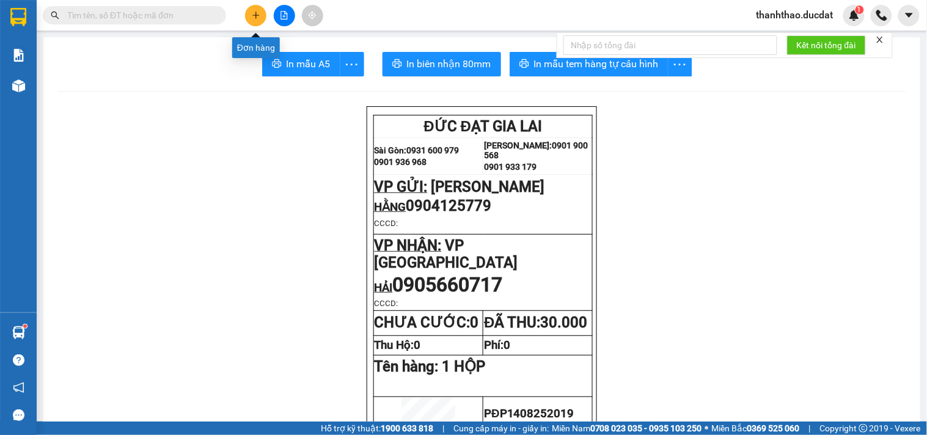
click at [255, 15] on icon "plus" at bounding box center [255, 15] width 7 height 1
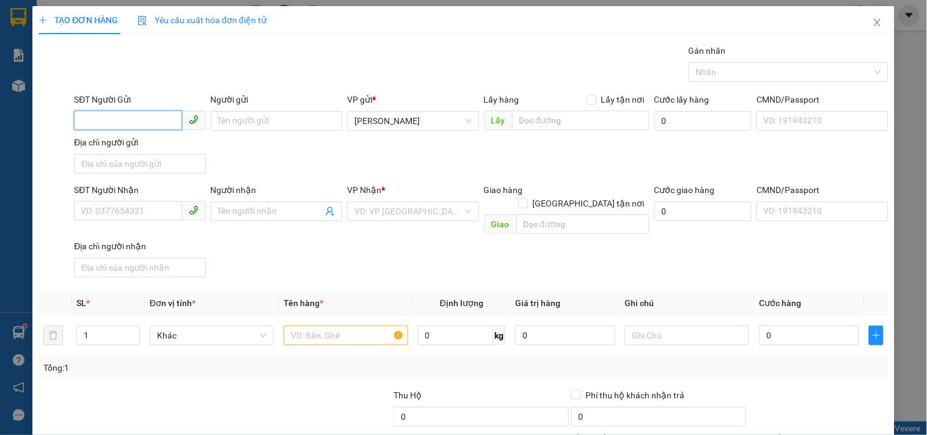
click at [111, 113] on input "SĐT Người Gửi" at bounding box center [128, 121] width 108 height 20
type input "0389285929"
click at [123, 148] on div "0389285929" at bounding box center [138, 145] width 115 height 13
type input "0915072701"
type input "LỤA"
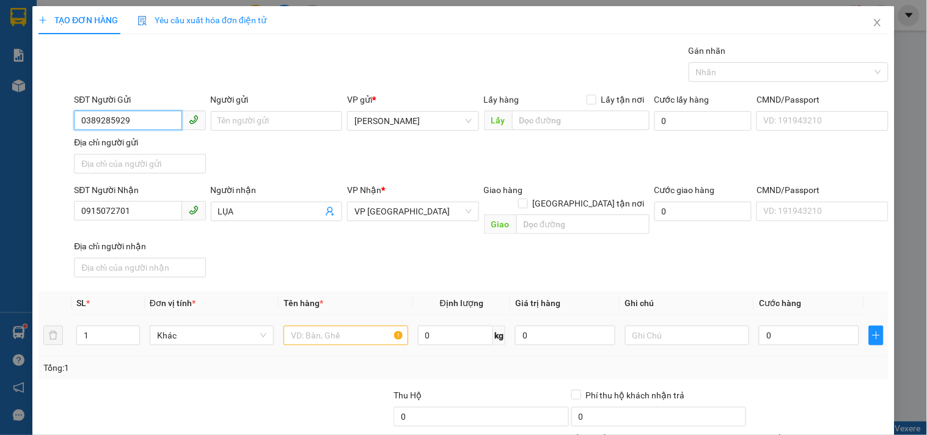
type input "0389285929"
click at [332, 326] on input "text" at bounding box center [345, 336] width 124 height 20
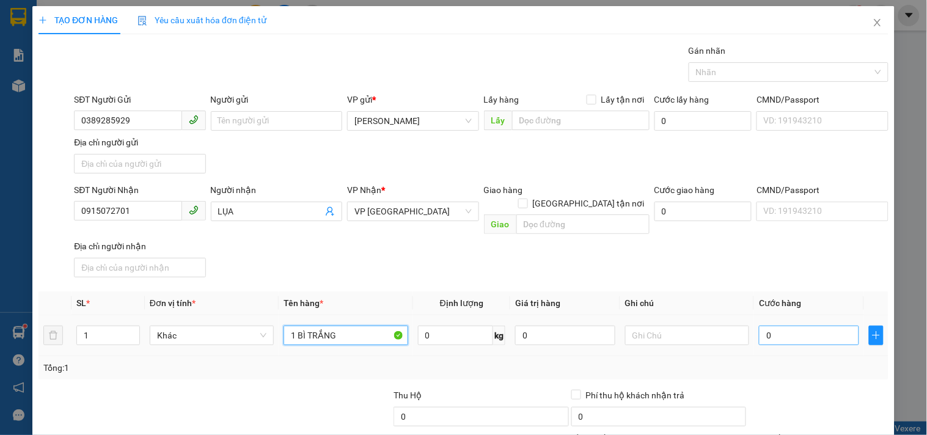
type input "1 BÌ TRẮNG"
click at [773, 332] on input "0" at bounding box center [809, 336] width 100 height 20
type input "3"
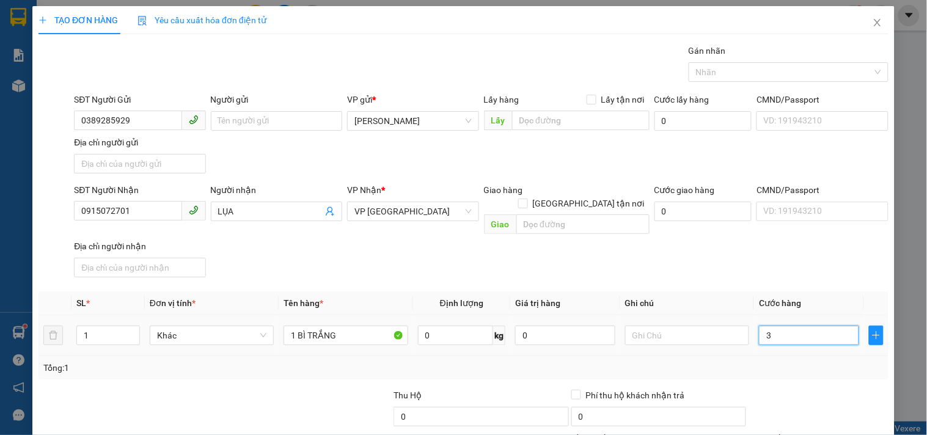
type input "30"
type input "30.000"
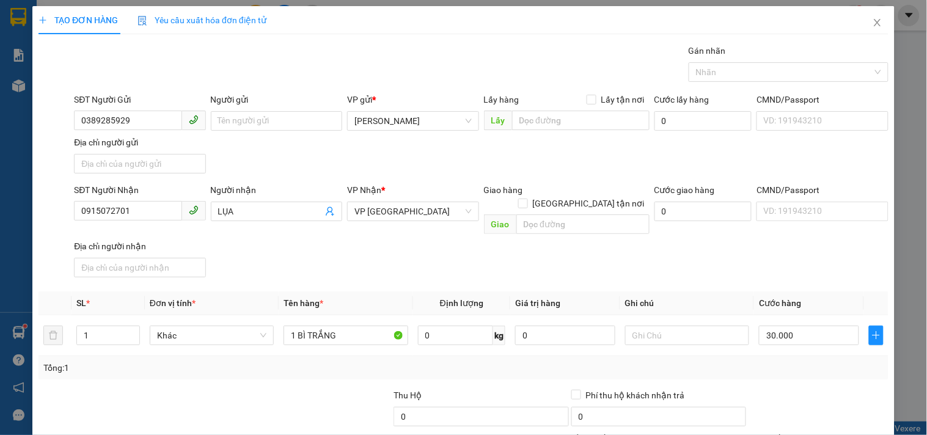
click at [754, 260] on div "SĐT Người Nhận 0915072701 Người nhận LỤA VP Nhận * VP Sài Gòn Giao hàng Giao tậ…" at bounding box center [480, 232] width 819 height 99
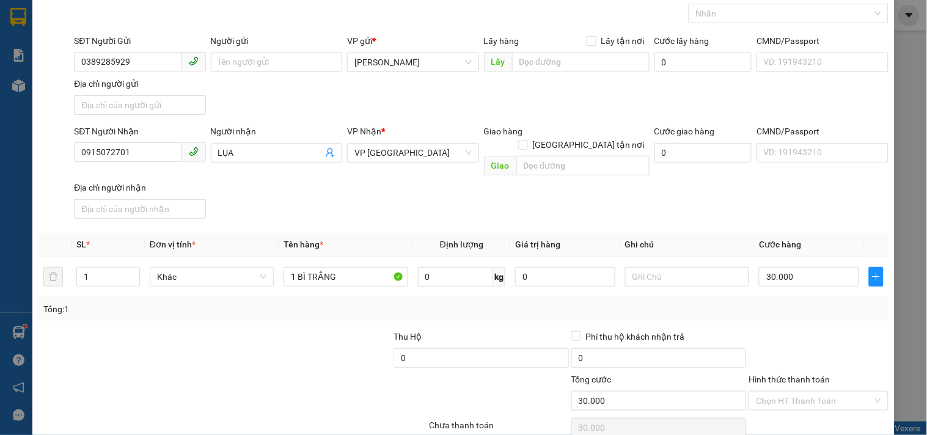
scroll to position [102, 0]
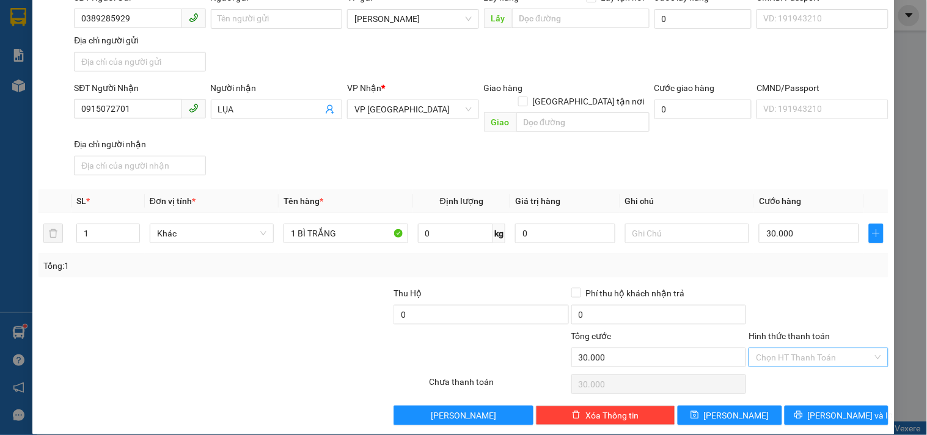
click at [764, 348] on input "Hình thức thanh toán" at bounding box center [814, 357] width 116 height 18
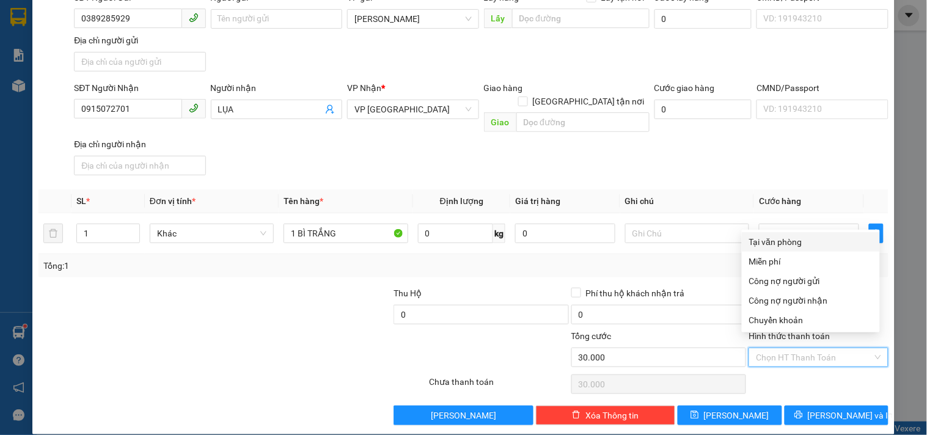
click at [749, 236] on div "Tại văn phòng" at bounding box center [810, 241] width 123 height 13
type input "0"
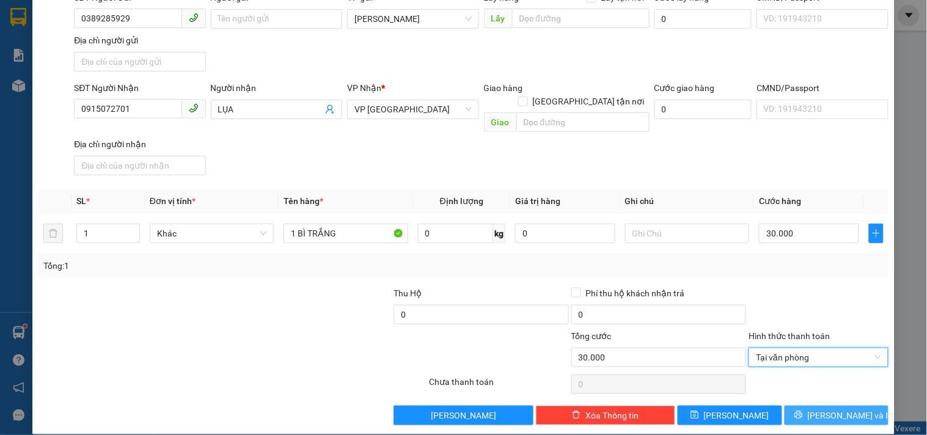
click at [801, 409] on button "Lưu và In" at bounding box center [836, 416] width 104 height 20
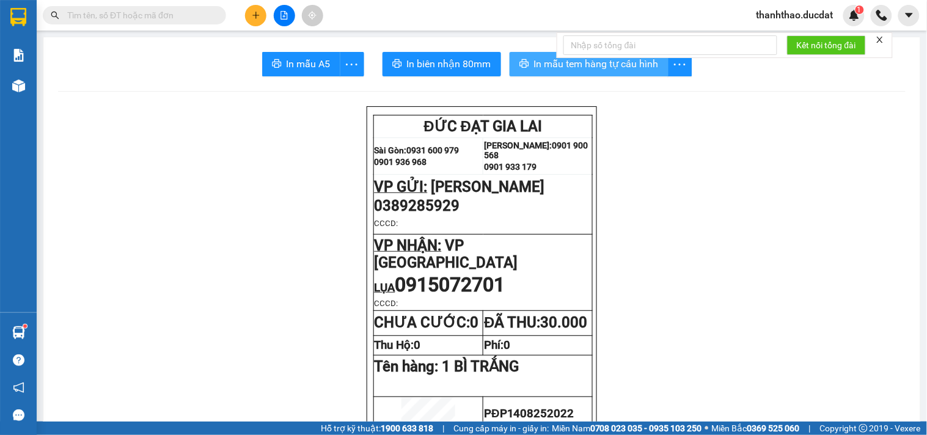
click at [555, 62] on span "In mẫu tem hàng tự cấu hình" at bounding box center [596, 63] width 125 height 15
click at [258, 7] on button at bounding box center [255, 15] width 21 height 21
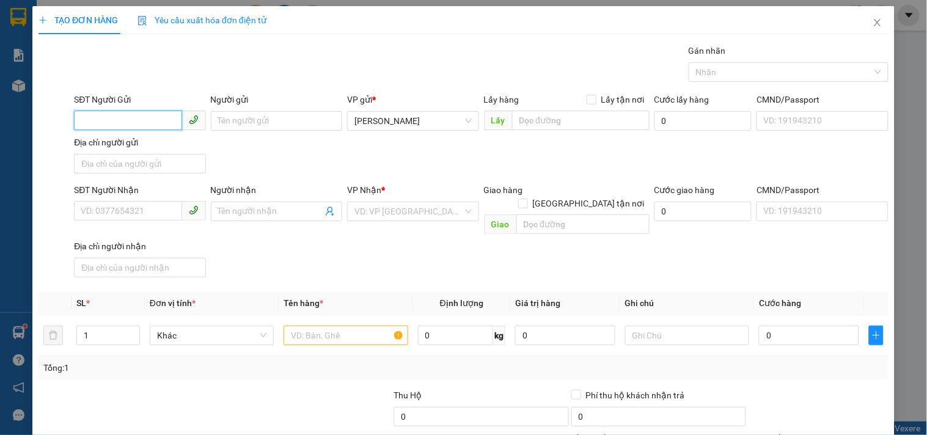
click at [99, 120] on input "SĐT Người Gửi" at bounding box center [128, 121] width 108 height 20
type input "0963725379"
click at [230, 125] on input "Người gửi" at bounding box center [276, 121] width 131 height 20
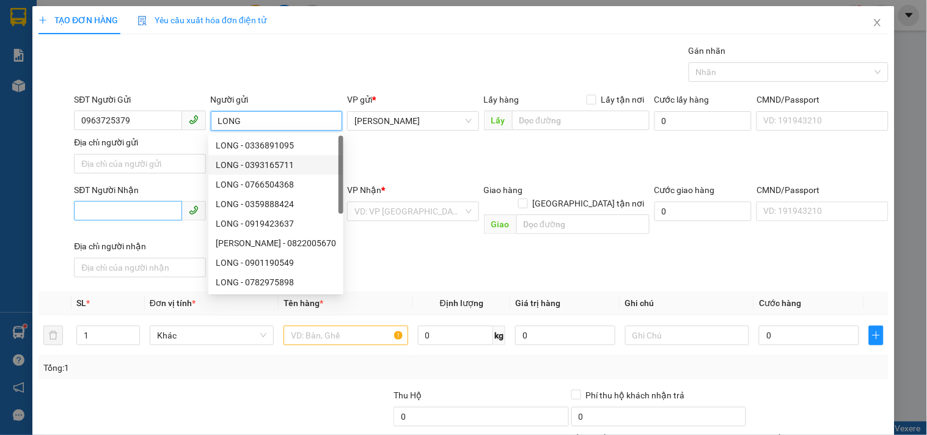
type input "LONG"
drag, startPoint x: 95, startPoint y: 205, endPoint x: 94, endPoint y: 217, distance: 11.7
click at [95, 215] on input "SĐT Người Nhận" at bounding box center [128, 211] width 108 height 20
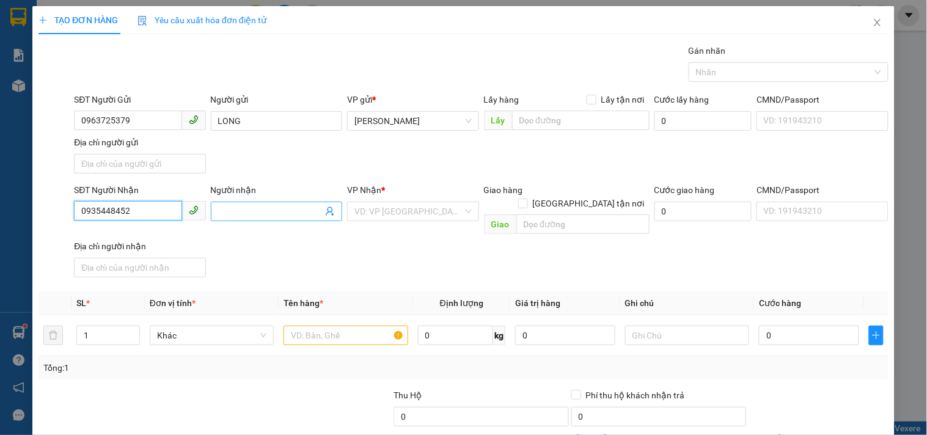
type input "0935448452"
click at [249, 213] on input "Người nhận" at bounding box center [270, 211] width 104 height 13
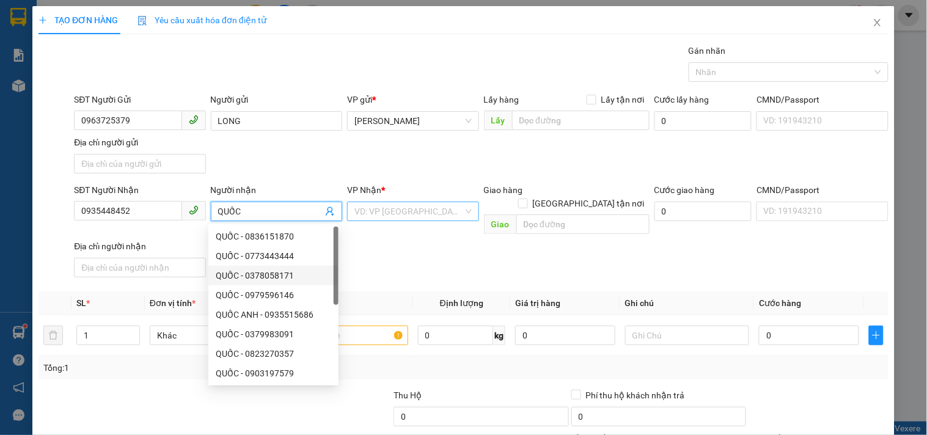
type input "QUỐC"
click at [394, 208] on input "search" at bounding box center [408, 211] width 108 height 18
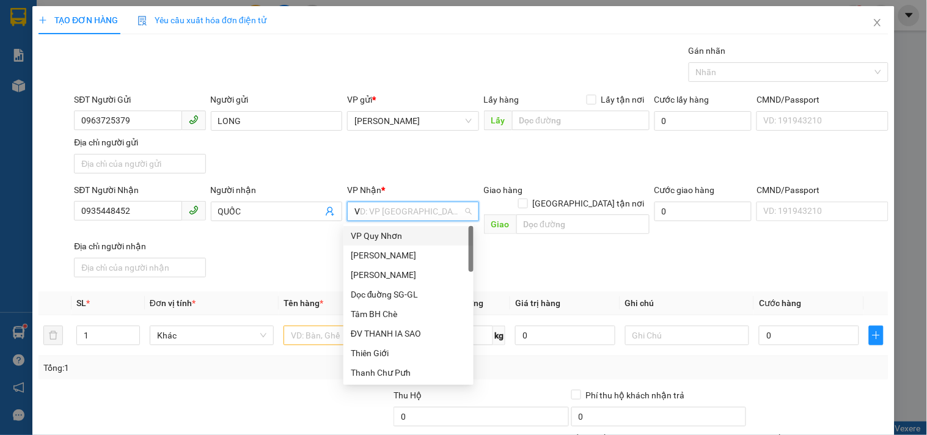
type input "VP"
click at [391, 292] on div "VP [GEOGRAPHIC_DATA]" at bounding box center [408, 294] width 115 height 13
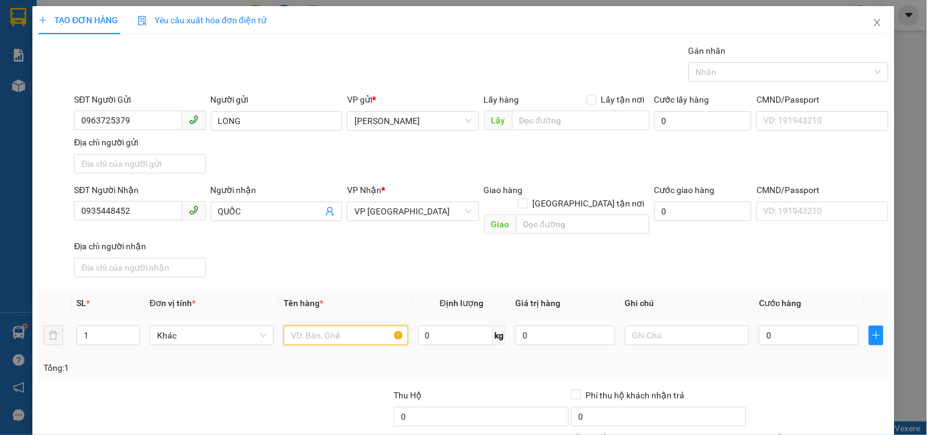
drag, startPoint x: 324, startPoint y: 324, endPoint x: 308, endPoint y: 319, distance: 16.6
click at [324, 326] on input "text" at bounding box center [345, 336] width 124 height 20
type input "1 XỐP"
click at [792, 329] on input "0" at bounding box center [809, 336] width 100 height 20
type input "5"
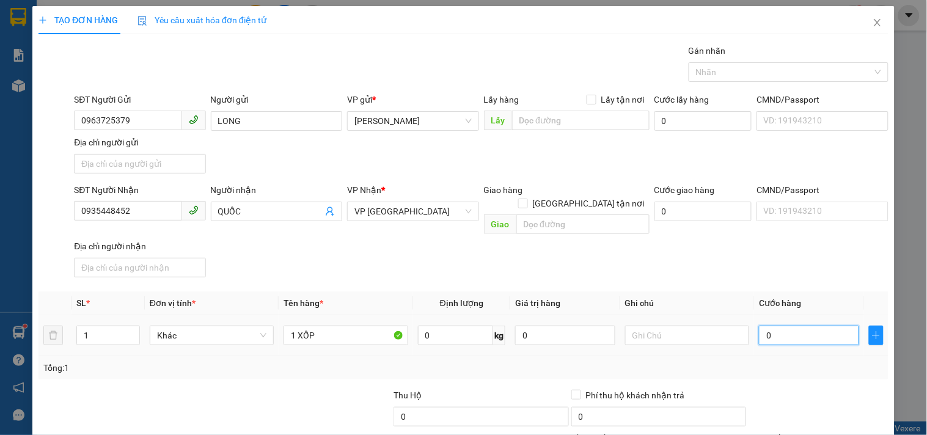
type input "5"
type input "50"
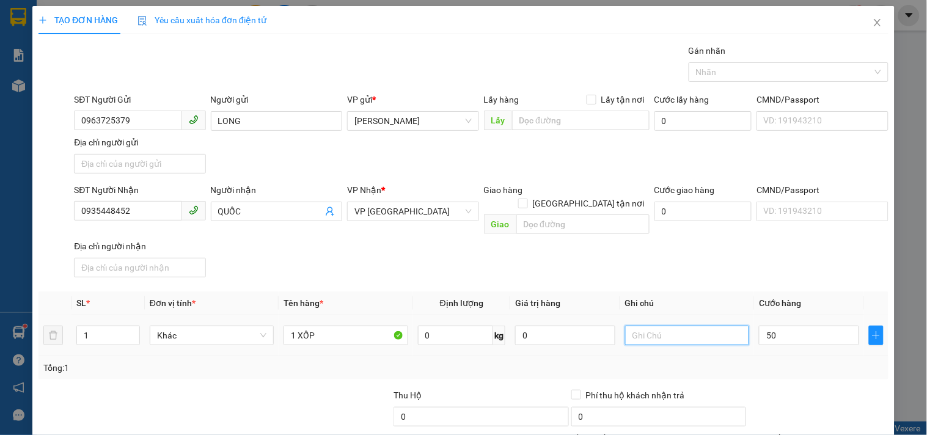
type input "50.000"
click at [701, 327] on input "text" at bounding box center [687, 336] width 124 height 20
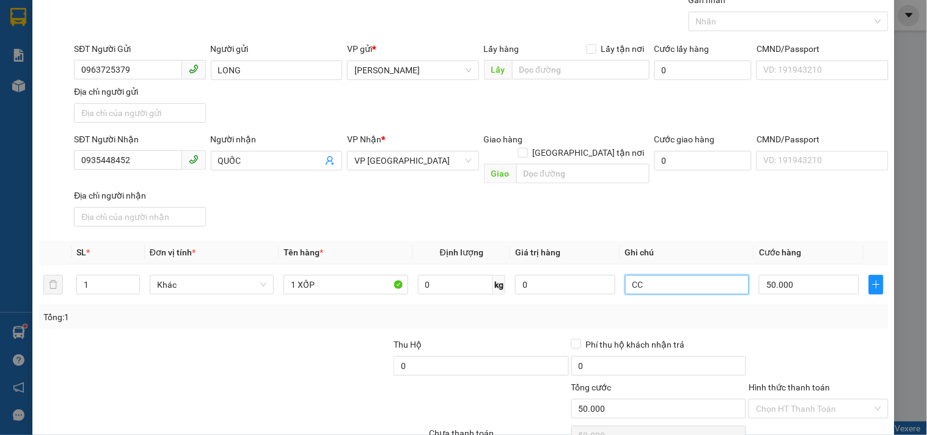
scroll to position [102, 0]
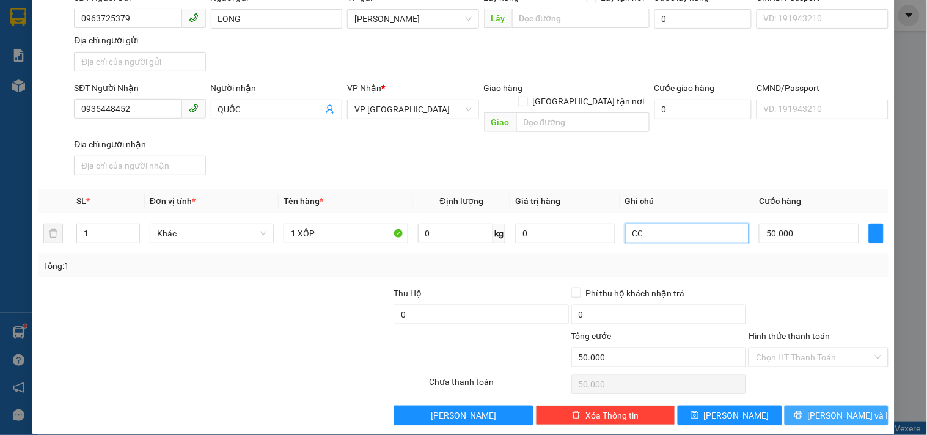
type input "CC"
click at [800, 406] on button "Lưu và In" at bounding box center [836, 416] width 104 height 20
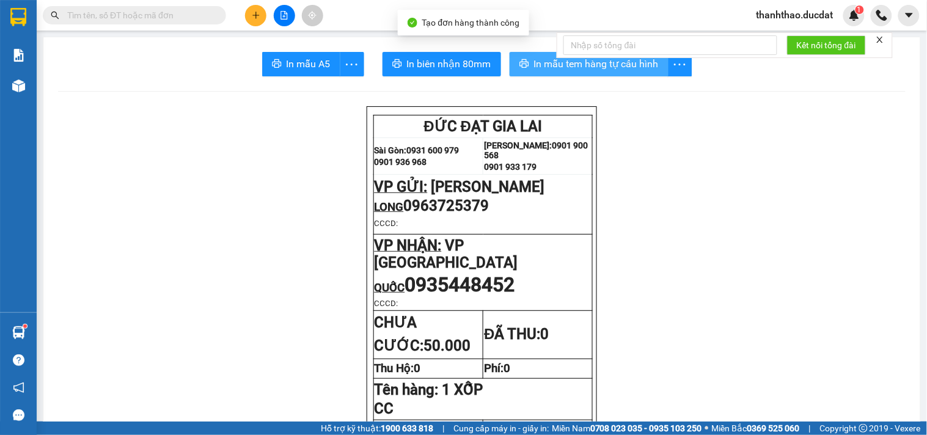
click at [558, 65] on span "In mẫu tem hàng tự cấu hình" at bounding box center [596, 63] width 125 height 15
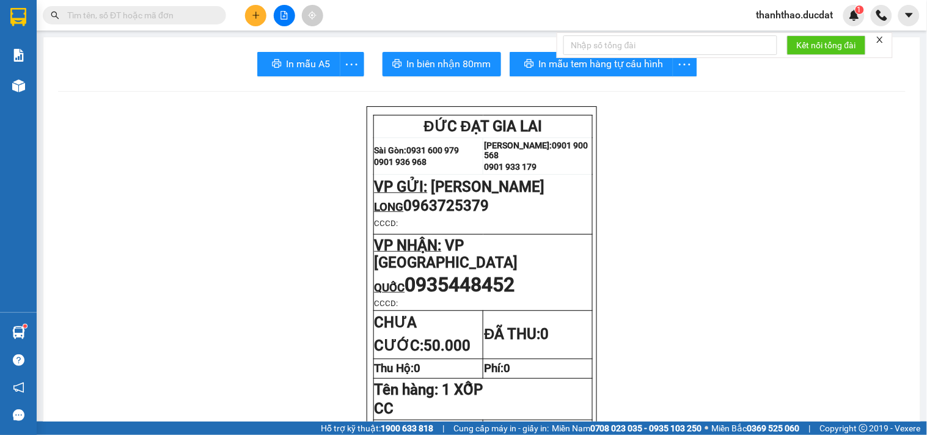
click at [252, 13] on icon "plus" at bounding box center [256, 15] width 9 height 9
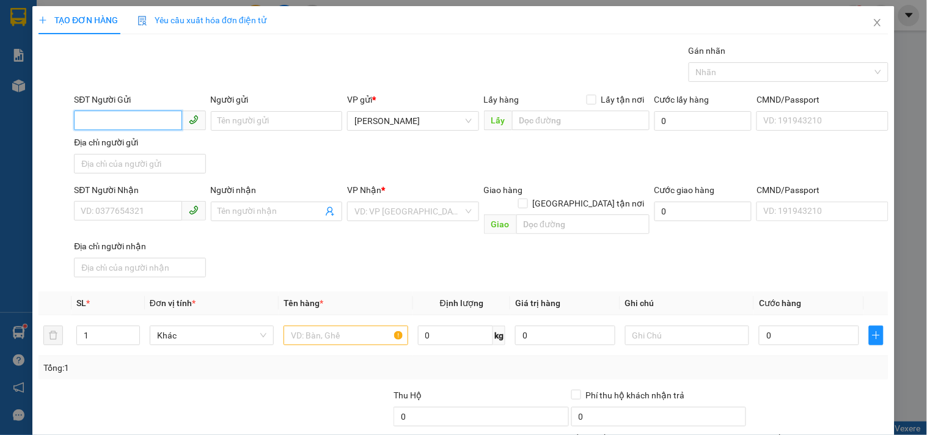
click at [125, 119] on input "SĐT Người Gửi" at bounding box center [128, 121] width 108 height 20
type input "0981905279"
click at [127, 147] on div "0981905279 - TÚ" at bounding box center [138, 145] width 115 height 13
type input "TÚ"
type input "0708345647"
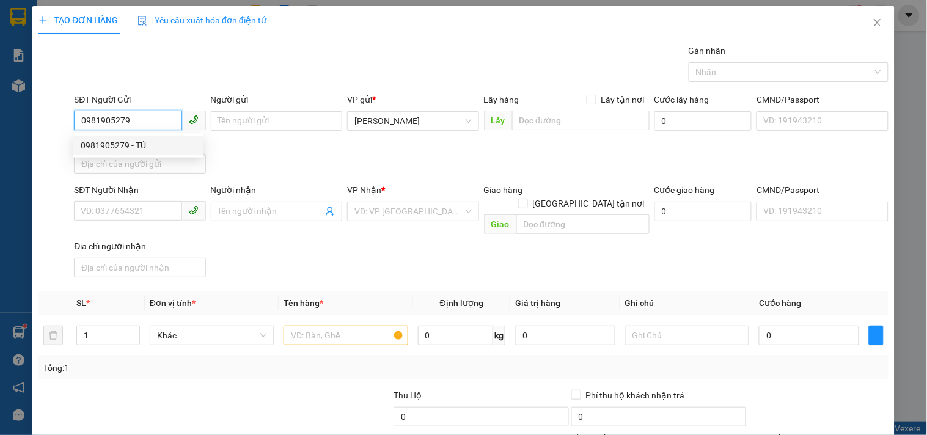
type input "HIỆP"
type input "0981905279"
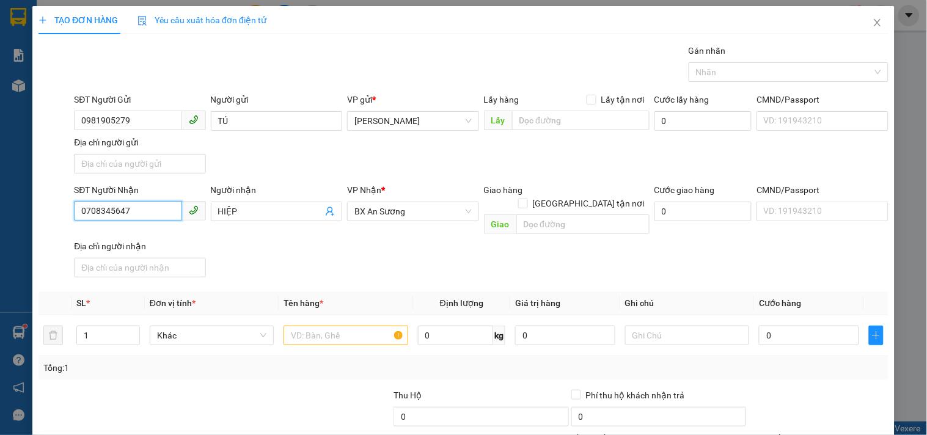
click at [112, 210] on input "0708345647" at bounding box center [128, 211] width 108 height 20
click at [303, 326] on input "text" at bounding box center [345, 336] width 124 height 20
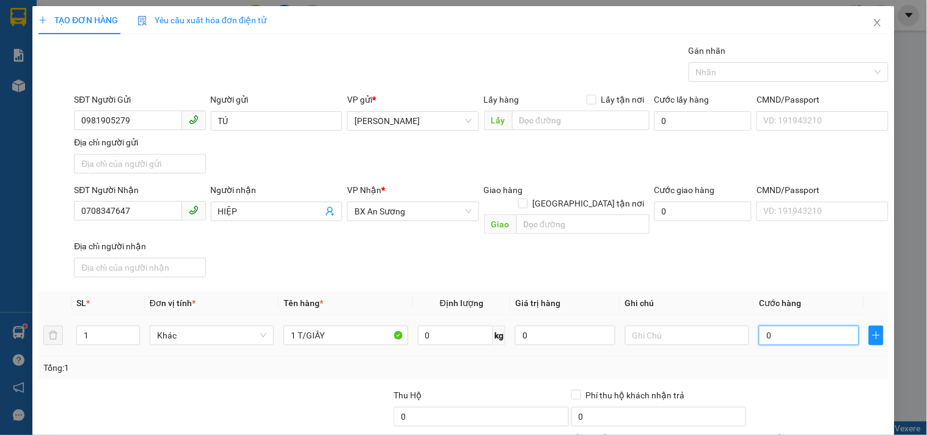
click at [822, 326] on input "0" at bounding box center [809, 336] width 100 height 20
click at [713, 326] on input "text" at bounding box center [687, 336] width 124 height 20
drag, startPoint x: 157, startPoint y: 214, endPoint x: 0, endPoint y: 303, distance: 180.6
click at [0, 303] on div "TẠO ĐƠN HÀNG Yêu cầu xuất hóa đơn điện tử Transit Pickup Surcharge Ids Transit …" at bounding box center [463, 217] width 927 height 435
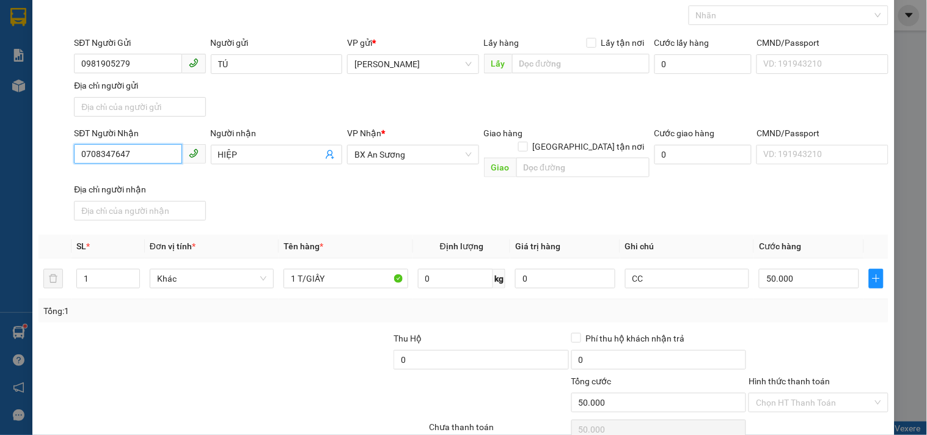
scroll to position [102, 0]
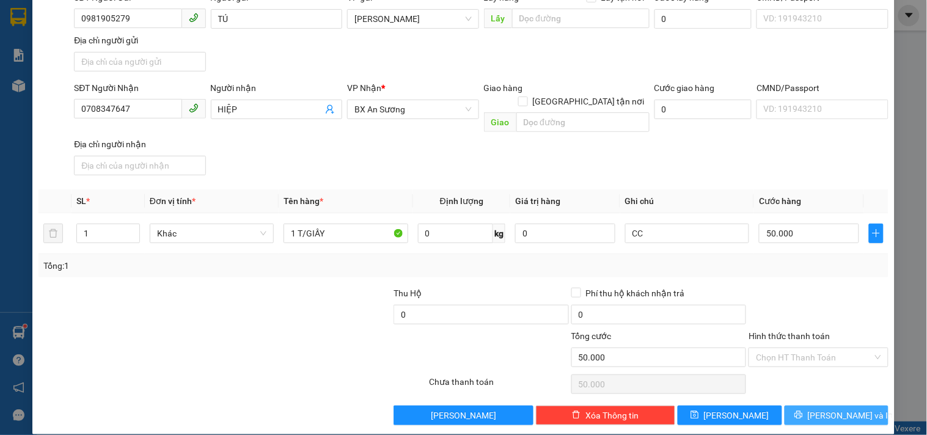
click at [834, 409] on span "Lưu và In" at bounding box center [851, 415] width 86 height 13
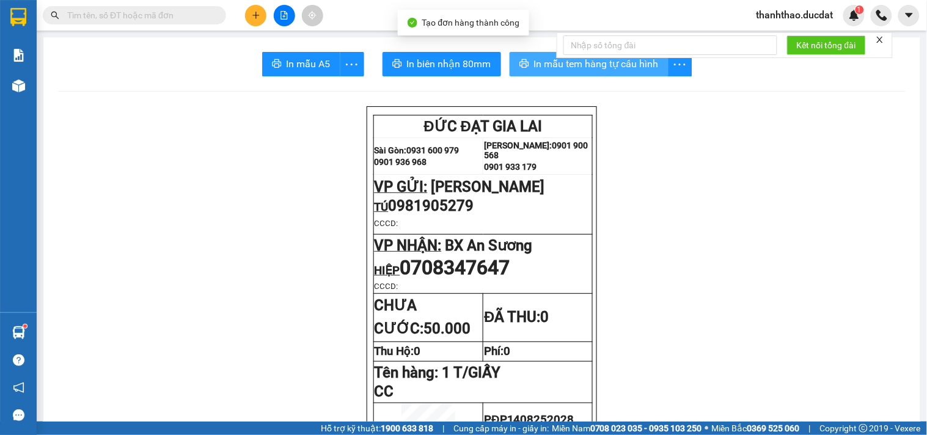
click at [555, 65] on span "In mẫu tem hàng tự cấu hình" at bounding box center [596, 63] width 125 height 15
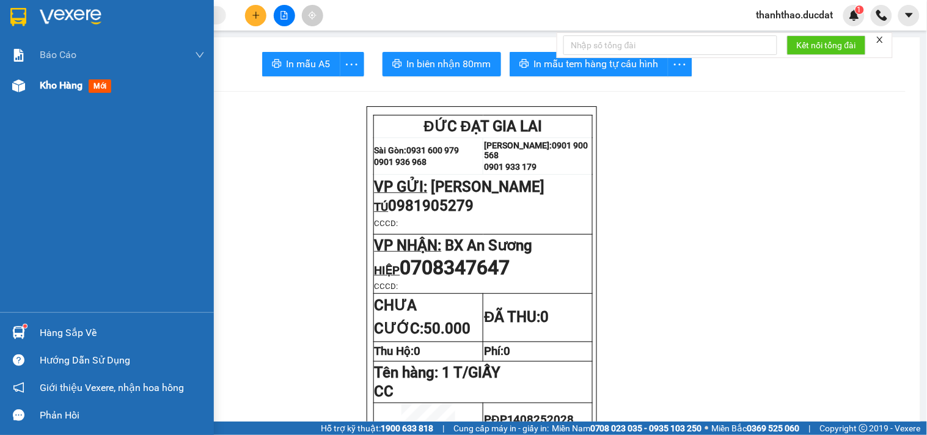
click at [48, 86] on span "Kho hàng" at bounding box center [61, 85] width 43 height 12
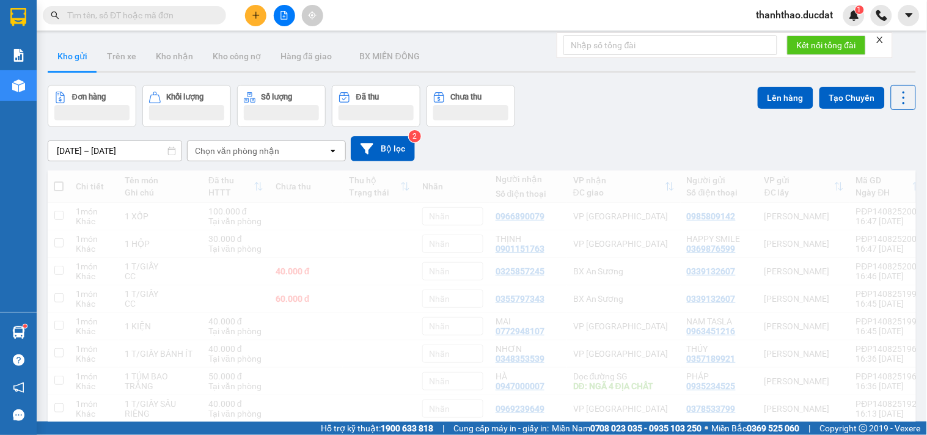
click at [271, 151] on div "Chọn văn phòng nhận" at bounding box center [237, 151] width 84 height 12
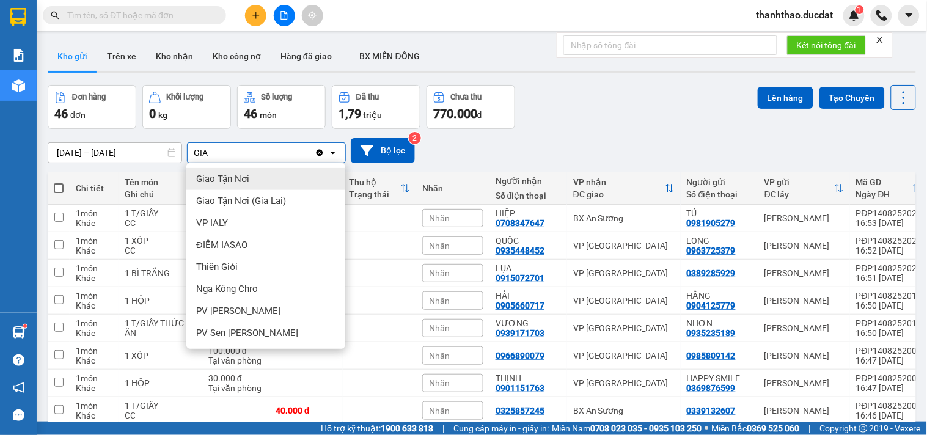
click at [275, 175] on div "Giao Tận Nơi" at bounding box center [265, 179] width 159 height 22
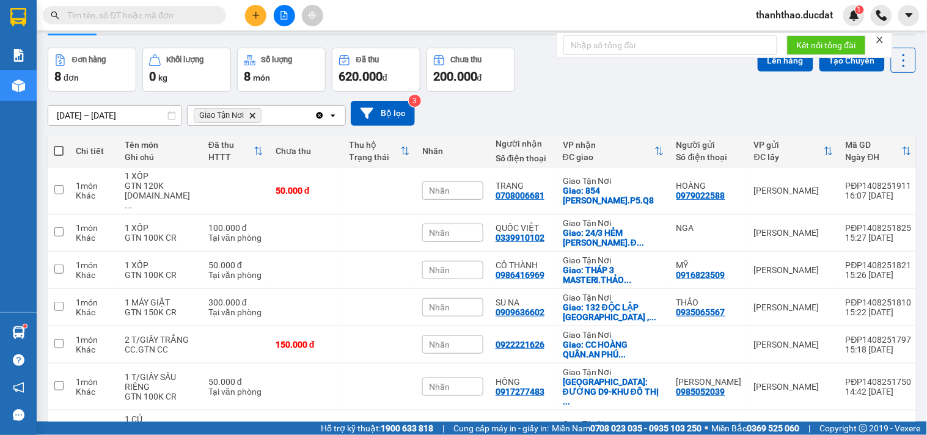
scroll to position [68, 0]
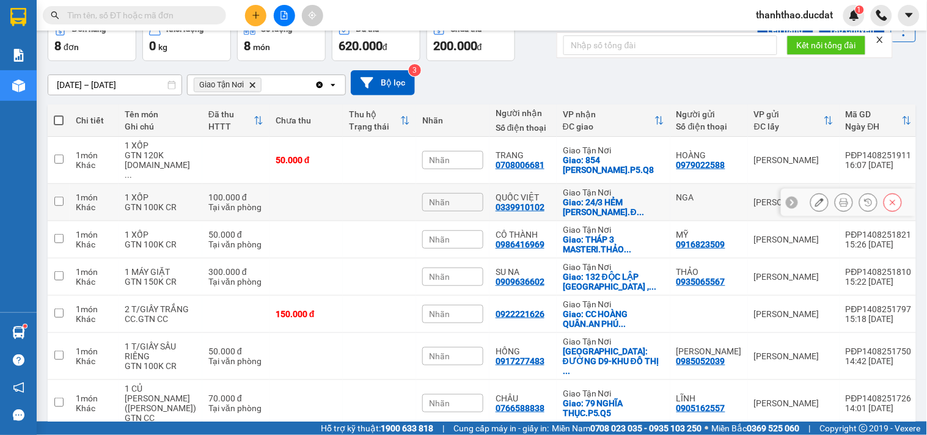
click at [277, 194] on td at bounding box center [305, 202] width 73 height 37
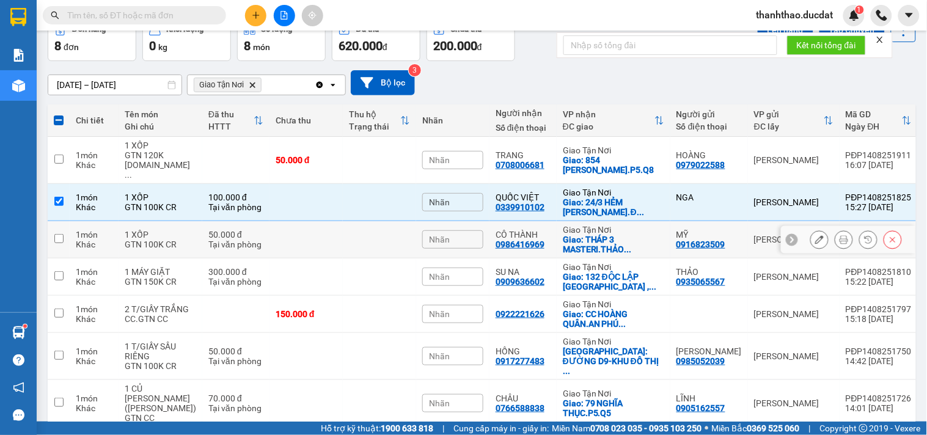
click at [290, 232] on td at bounding box center [305, 239] width 73 height 37
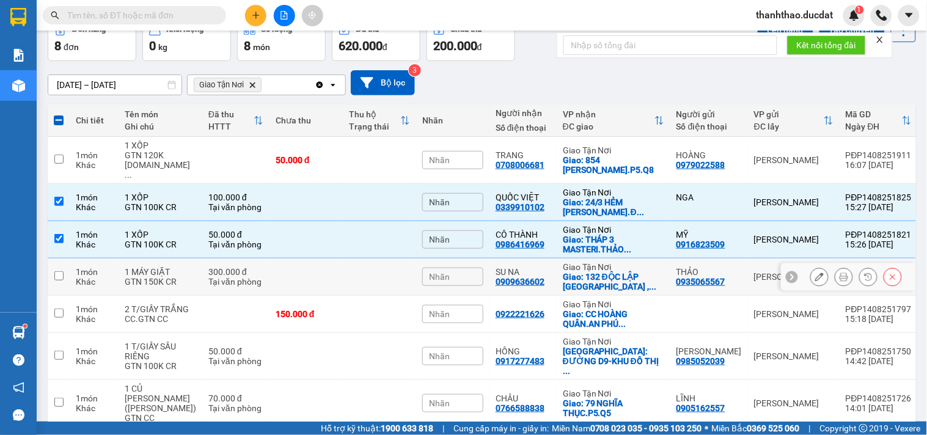
drag, startPoint x: 275, startPoint y: 274, endPoint x: 277, endPoint y: 282, distance: 8.0
click at [277, 280] on td at bounding box center [305, 276] width 73 height 37
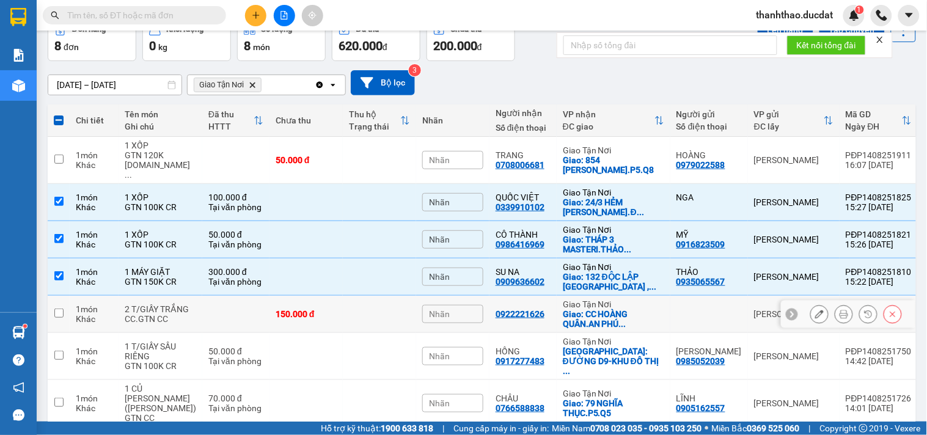
scroll to position [136, 0]
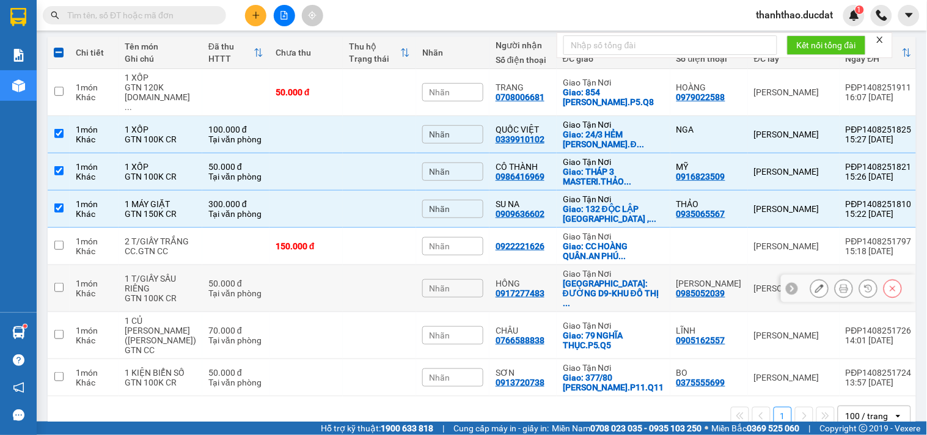
click at [279, 274] on td at bounding box center [305, 288] width 73 height 47
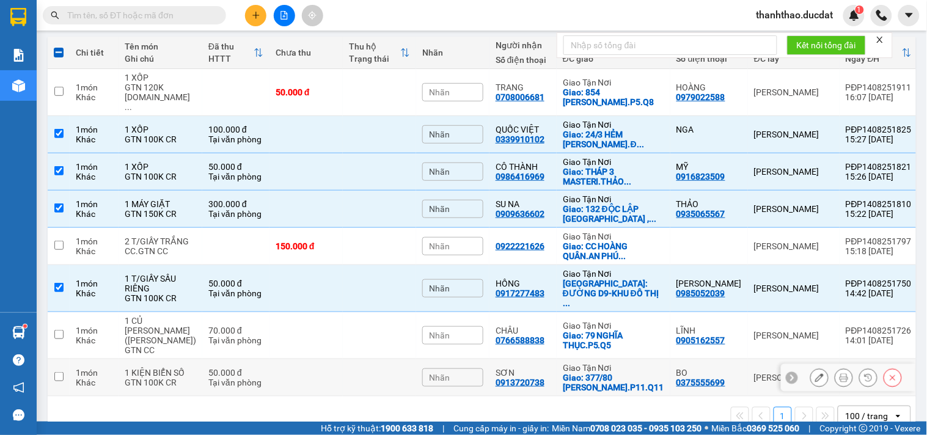
click at [272, 363] on td at bounding box center [305, 377] width 73 height 37
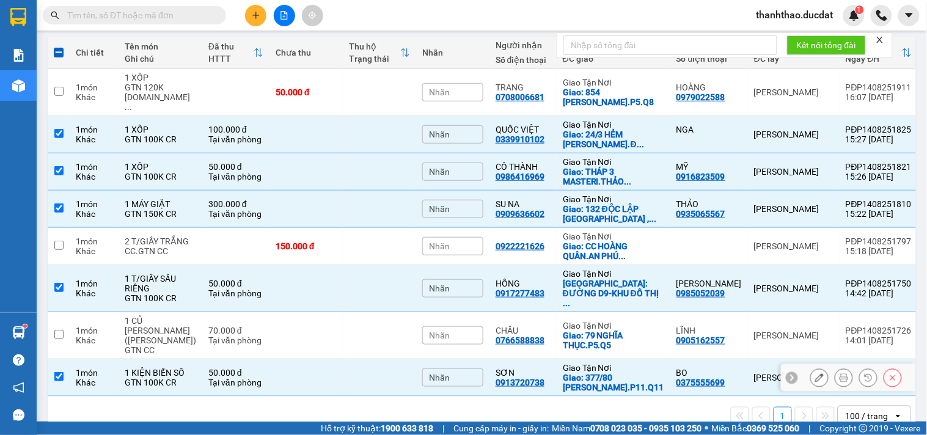
click at [272, 360] on td at bounding box center [305, 377] width 73 height 37
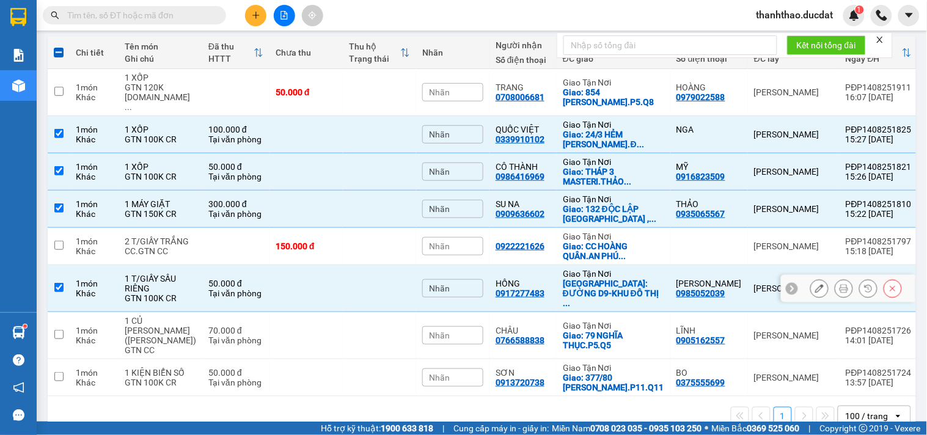
click at [261, 271] on td "50.000 đ Tại văn phòng" at bounding box center [235, 288] width 67 height 47
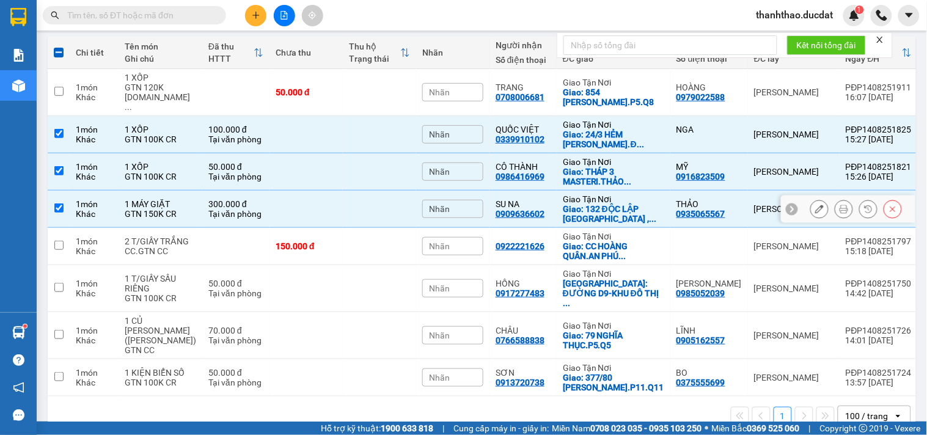
click at [235, 209] on div "Tại văn phòng" at bounding box center [235, 214] width 55 height 10
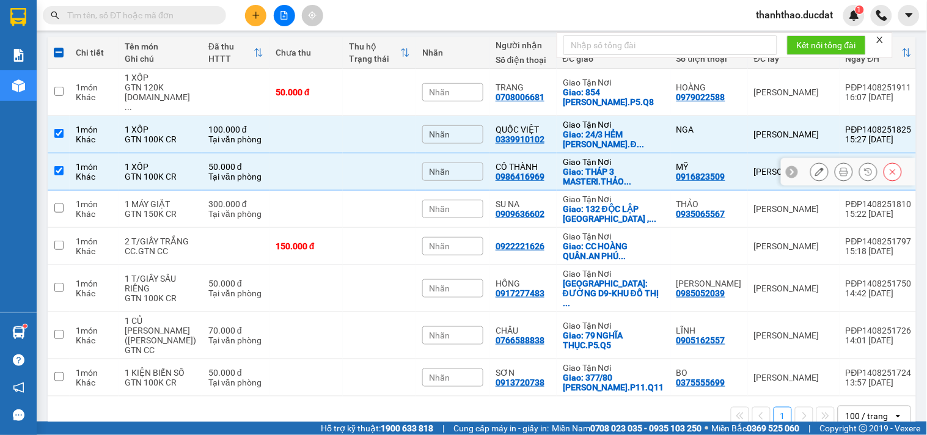
drag, startPoint x: 211, startPoint y: 159, endPoint x: 158, endPoint y: 150, distance: 53.9
click at [208, 162] on div "50.000 đ" at bounding box center [235, 167] width 55 height 10
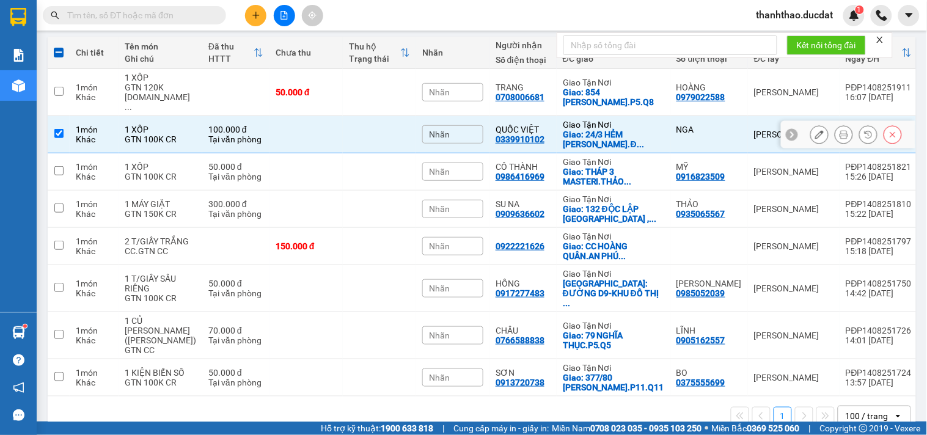
click at [173, 125] on div "1 XỐP" at bounding box center [160, 130] width 71 height 10
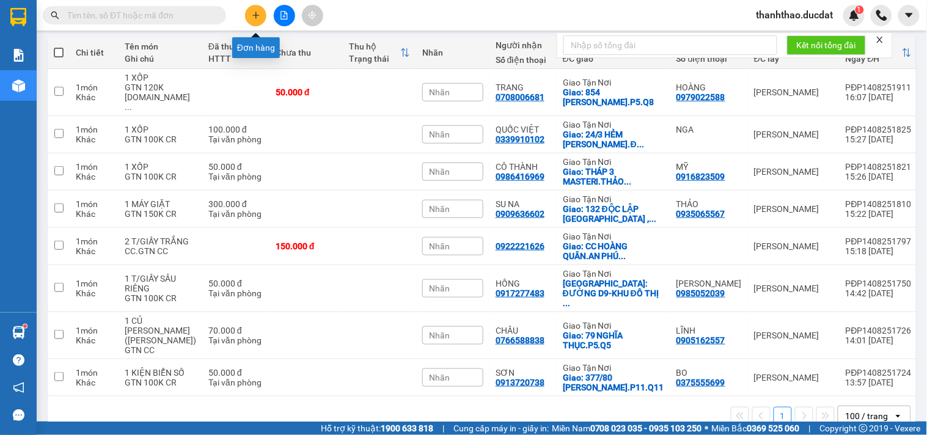
click at [258, 13] on icon "plus" at bounding box center [256, 15] width 9 height 9
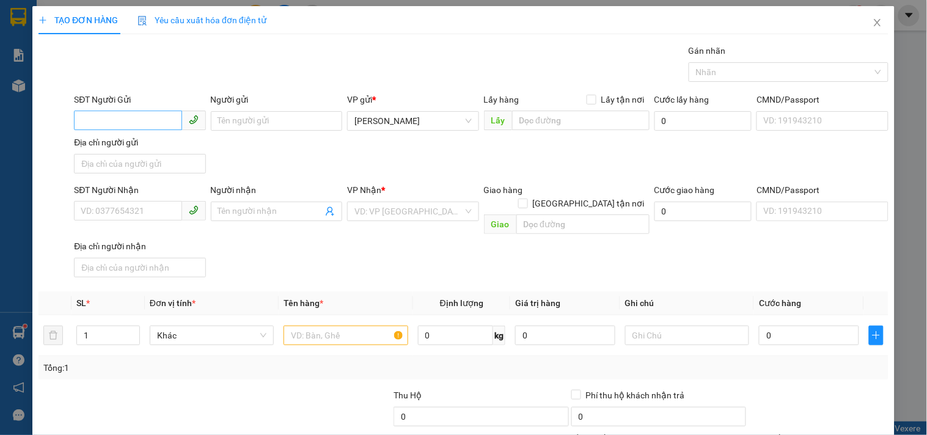
drag, startPoint x: 95, startPoint y: 109, endPoint x: 89, endPoint y: 115, distance: 8.6
click at [96, 110] on div "SĐT Người Gửi VD: 0371234567" at bounding box center [139, 114] width 131 height 43
click at [88, 112] on input "SĐT Người Gửi" at bounding box center [128, 121] width 108 height 20
click at [97, 139] on div "0395499052" at bounding box center [138, 145] width 115 height 13
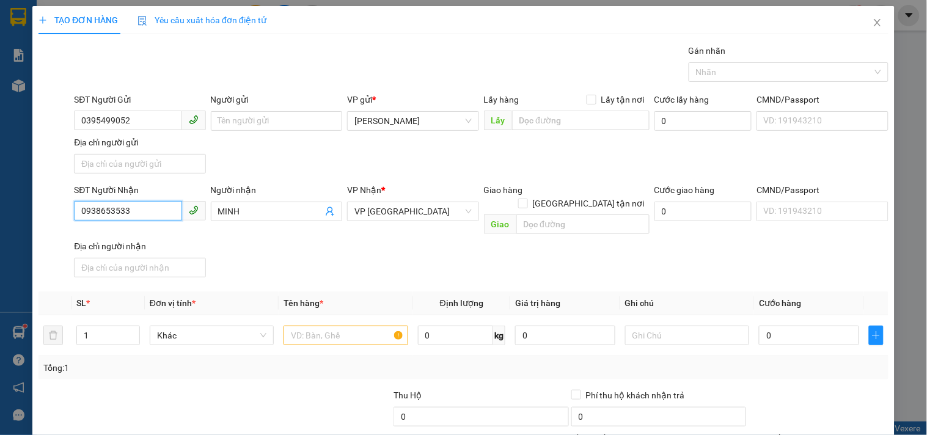
drag, startPoint x: 138, startPoint y: 214, endPoint x: 0, endPoint y: 163, distance: 147.3
click at [0, 192] on div "TẠO ĐƠN HÀNG Yêu cầu xuất hóa đơn điện tử Transit Pickup Surcharge Ids Transit …" at bounding box center [463, 217] width 927 height 435
click at [285, 211] on input "MINH" at bounding box center [270, 211] width 104 height 13
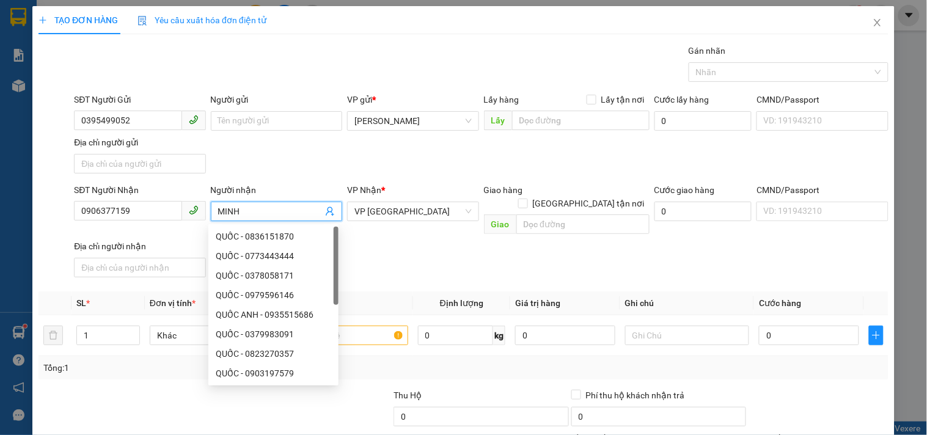
drag, startPoint x: 285, startPoint y: 211, endPoint x: 0, endPoint y: 227, distance: 285.7
click at [0, 216] on div "TẠO ĐƠN HÀNG Yêu cầu xuất hóa đơn điện tử Transit Pickup Surcharge Ids Transit …" at bounding box center [463, 217] width 927 height 435
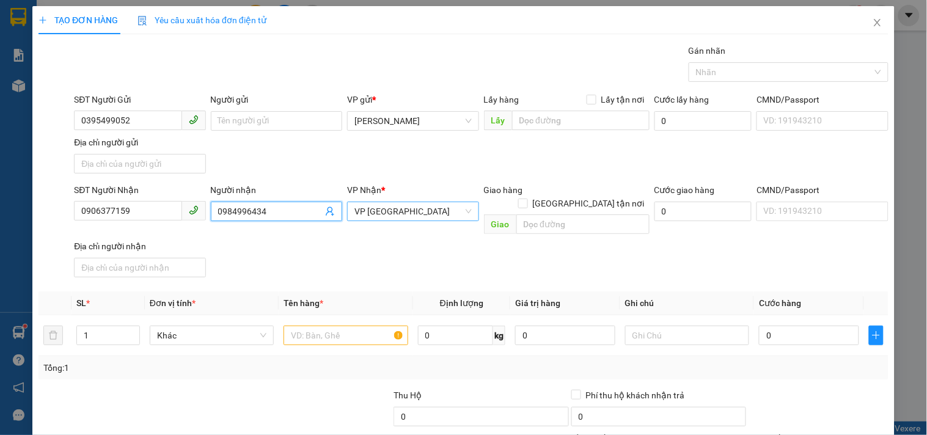
click at [417, 206] on span "VP [GEOGRAPHIC_DATA]" at bounding box center [412, 211] width 117 height 18
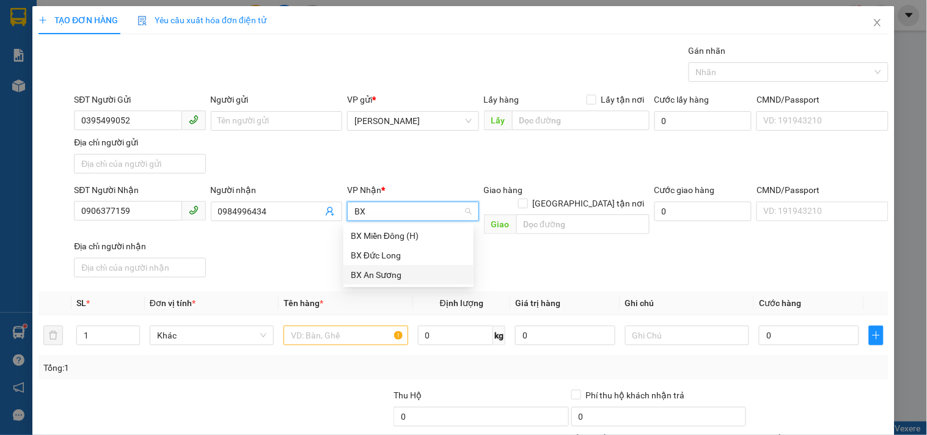
click at [394, 275] on div "BX An Sương" at bounding box center [408, 274] width 115 height 13
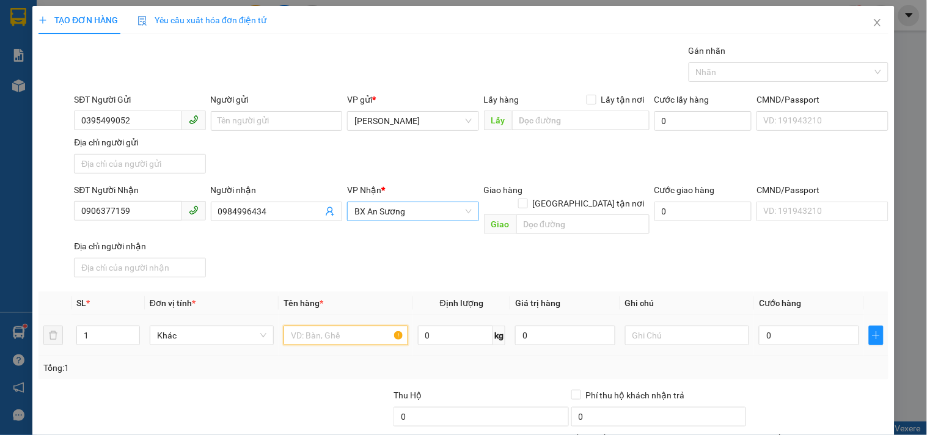
click at [376, 326] on input "text" at bounding box center [345, 336] width 124 height 20
drag, startPoint x: 796, startPoint y: 321, endPoint x: 793, endPoint y: 347, distance: 25.8
click at [796, 326] on input "0" at bounding box center [809, 336] width 100 height 20
click at [786, 270] on div "Transit Pickup Surcharge Ids Transit Deliver Surcharge Ids Transit Deliver Surc…" at bounding box center [463, 285] width 850 height 483
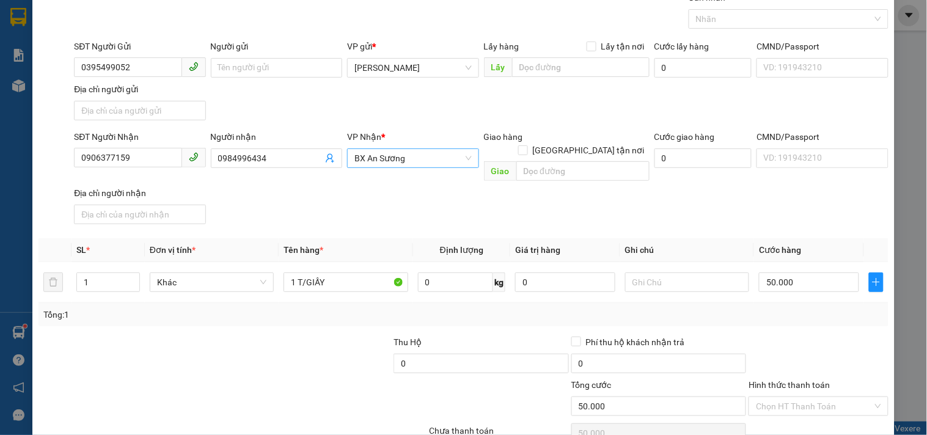
scroll to position [102, 0]
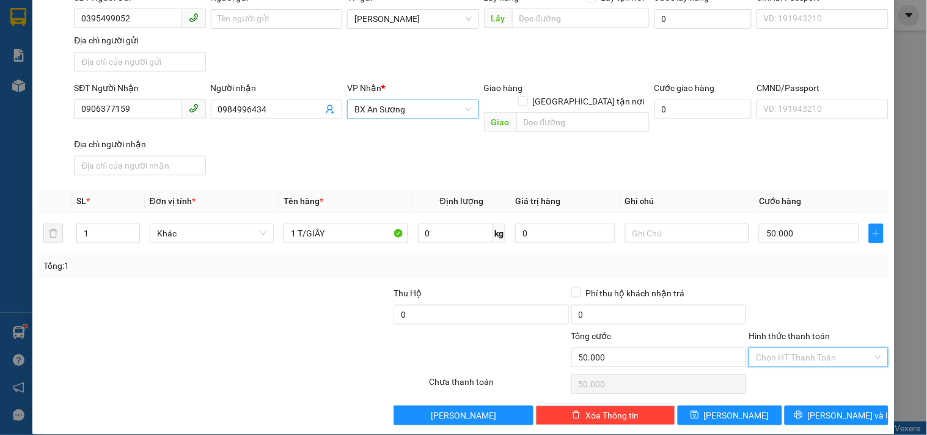
drag, startPoint x: 795, startPoint y: 346, endPoint x: 772, endPoint y: 263, distance: 87.0
click at [795, 348] on input "Hình thức thanh toán" at bounding box center [814, 357] width 116 height 18
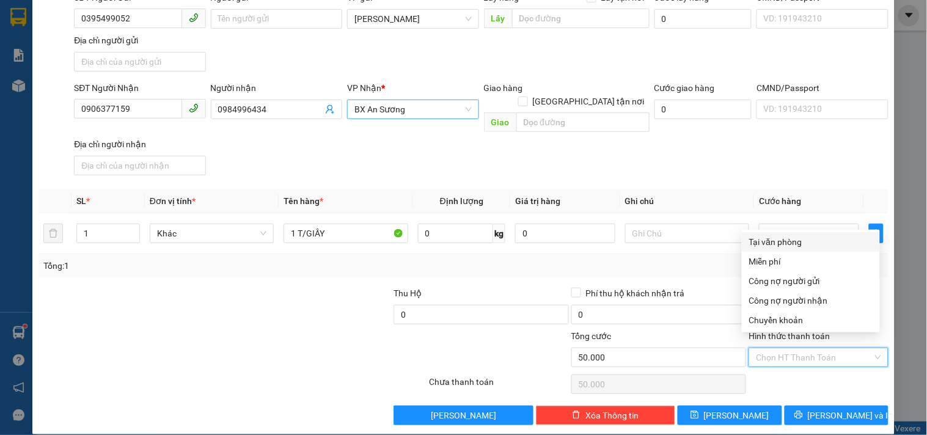
click at [760, 240] on div "Tại văn phòng" at bounding box center [810, 241] width 123 height 13
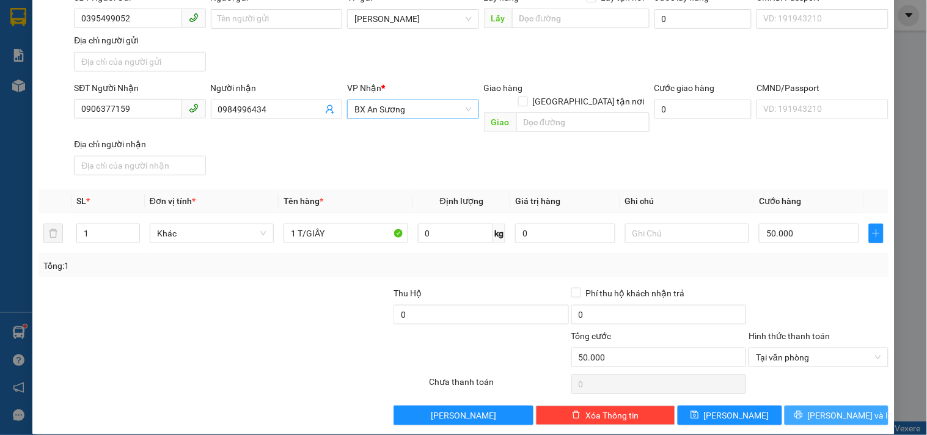
drag, startPoint x: 847, startPoint y: 403, endPoint x: 837, endPoint y: 391, distance: 15.6
click at [845, 409] on span "Lưu và In" at bounding box center [851, 415] width 86 height 13
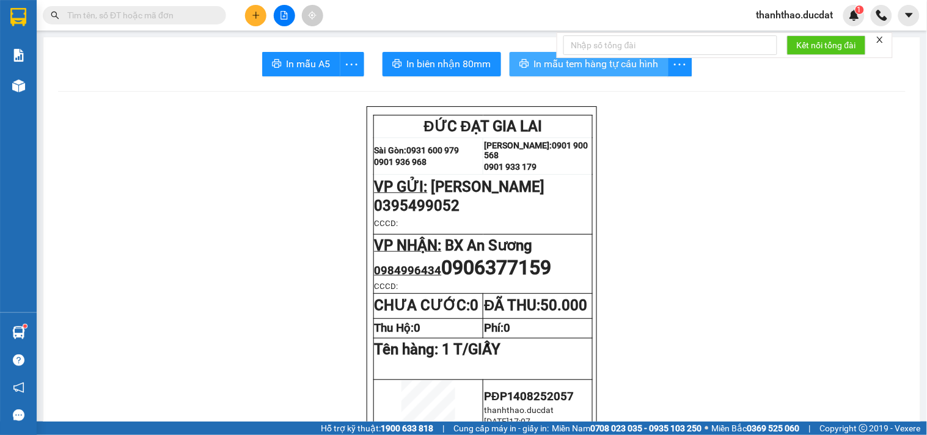
click at [534, 53] on button "In mẫu tem hàng tự cấu hình" at bounding box center [588, 64] width 159 height 24
click at [254, 10] on button at bounding box center [255, 15] width 21 height 21
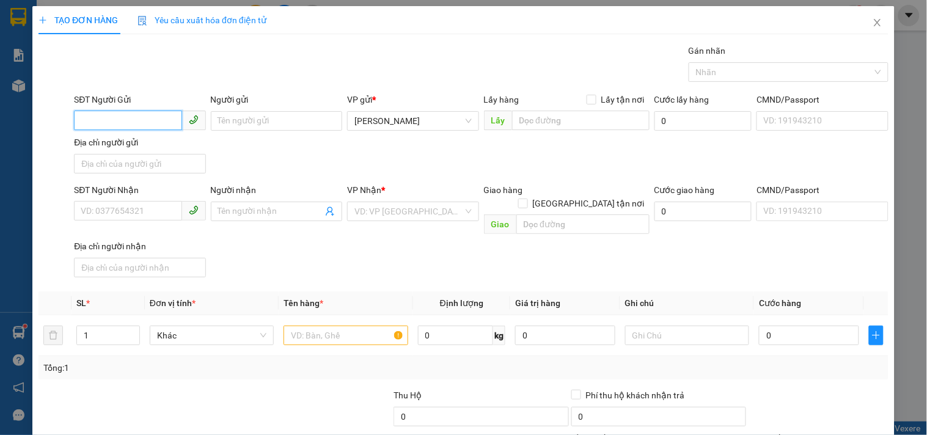
click at [115, 117] on input "SĐT Người Gửi" at bounding box center [128, 121] width 108 height 20
click at [153, 145] on div "0386788238" at bounding box center [138, 145] width 115 height 13
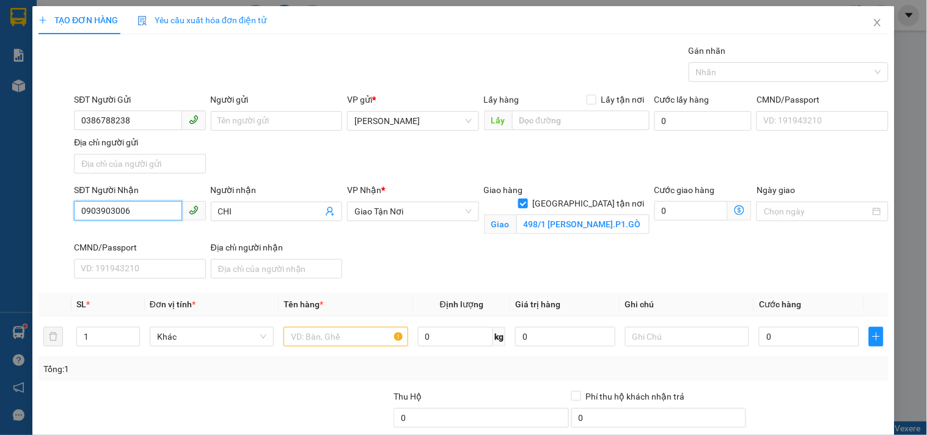
drag, startPoint x: 157, startPoint y: 206, endPoint x: 0, endPoint y: 149, distance: 167.0
click at [0, 170] on div "TẠO ĐƠN HÀNG Yêu cầu xuất hóa đơn điện tử Transit Pickup Surcharge Ids Transit …" at bounding box center [463, 217] width 927 height 435
click at [176, 234] on div "0349192679 - 0398245039" at bounding box center [138, 236] width 115 height 13
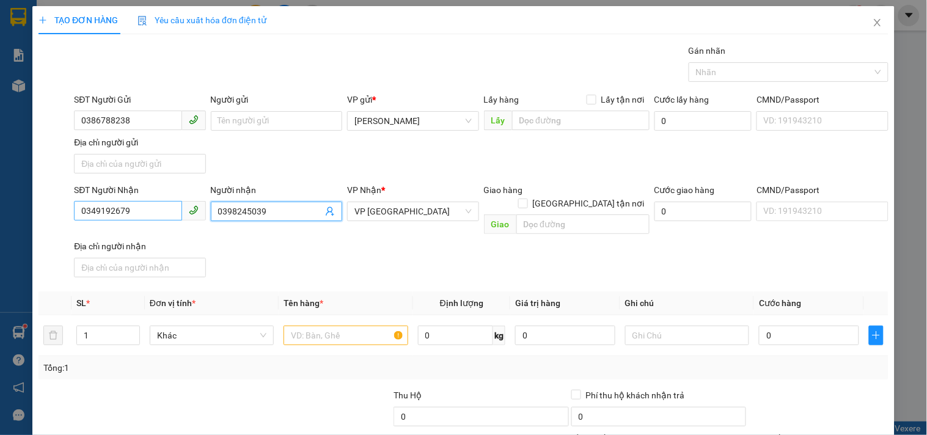
drag, startPoint x: 266, startPoint y: 211, endPoint x: 137, endPoint y: 208, distance: 128.3
click at [139, 210] on div "SĐT Người Nhận 0349192679 Người nhận 0398245039 0398245039 VP Nhận * VP Đà Nẵng…" at bounding box center [480, 232] width 819 height 99
click at [321, 326] on input "text" at bounding box center [345, 336] width 124 height 20
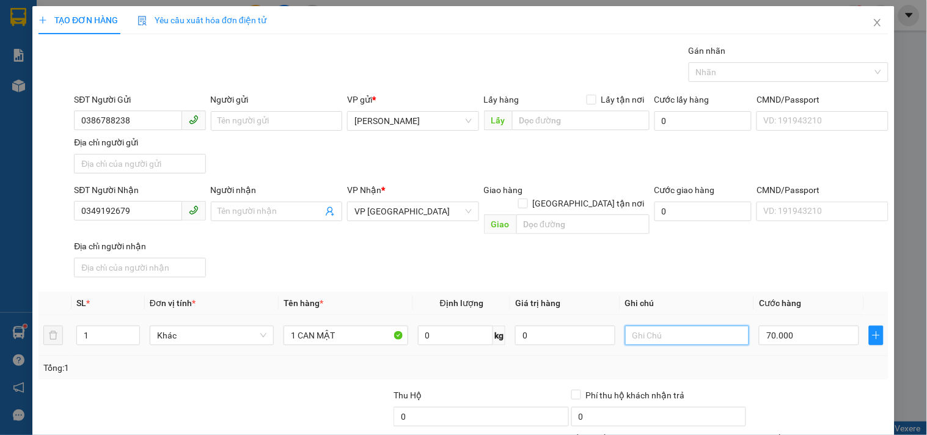
click at [690, 326] on input "text" at bounding box center [687, 336] width 124 height 20
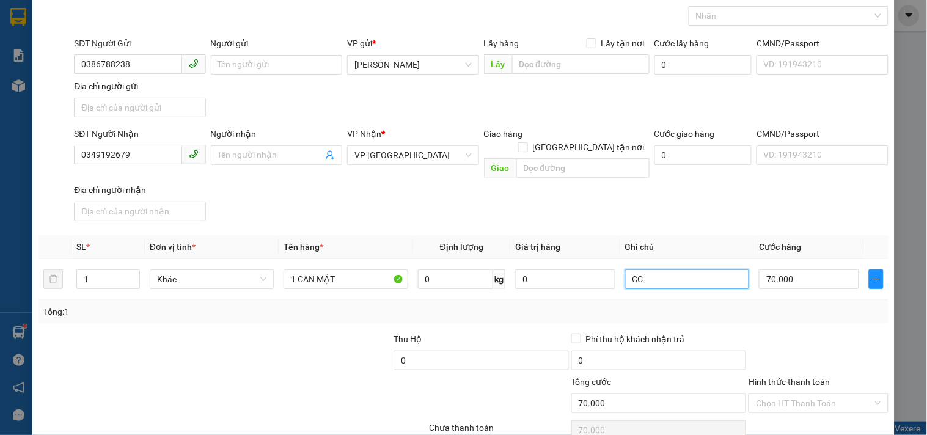
scroll to position [102, 0]
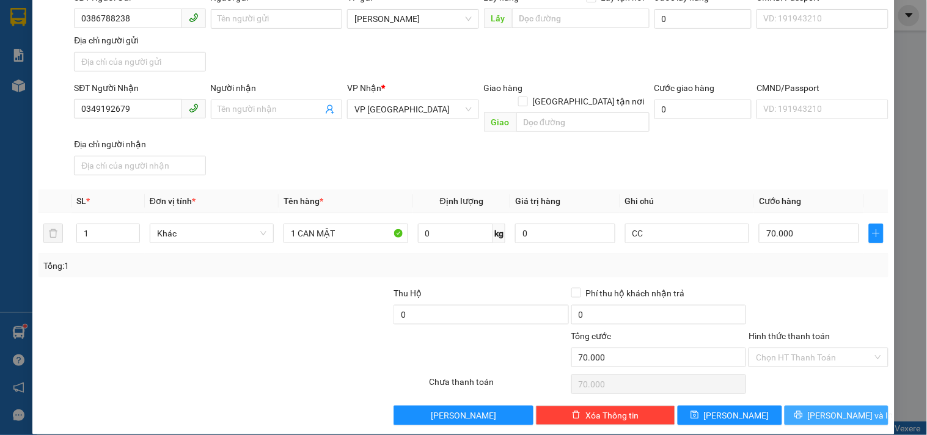
click at [819, 409] on span "Lưu và In" at bounding box center [851, 415] width 86 height 13
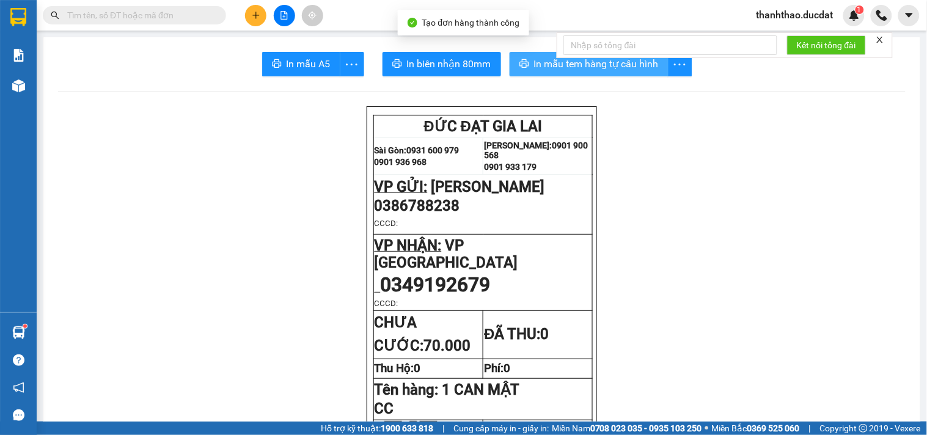
click at [556, 64] on span "In mẫu tem hàng tự cấu hình" at bounding box center [596, 63] width 125 height 15
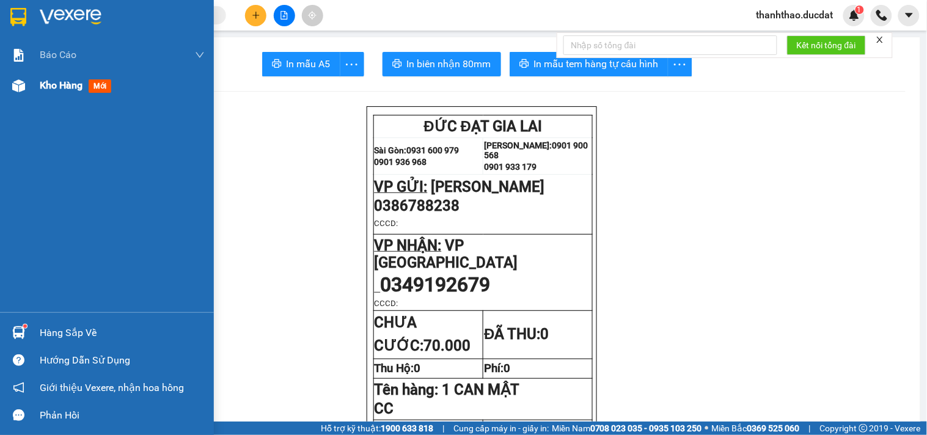
click at [48, 89] on span "Kho hàng" at bounding box center [61, 85] width 43 height 12
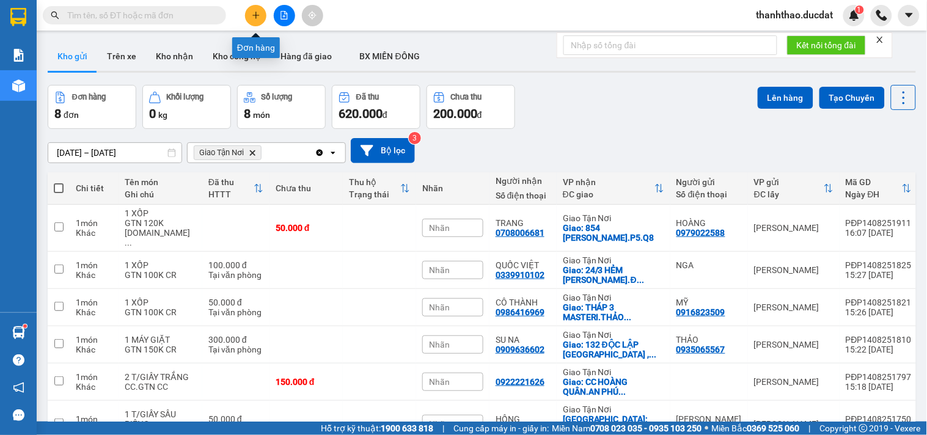
click at [255, 16] on icon "plus" at bounding box center [255, 15] width 1 height 7
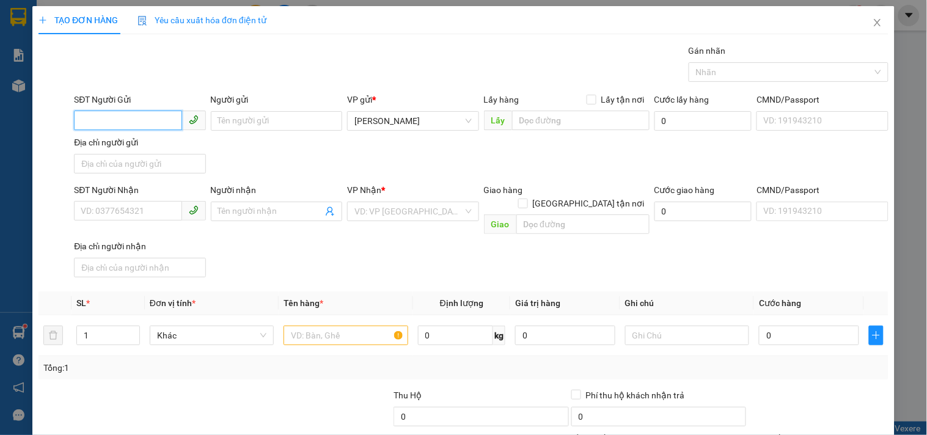
click at [153, 123] on input "SĐT Người Gửi" at bounding box center [128, 121] width 108 height 20
click at [155, 220] on input "SĐT Người Nhận" at bounding box center [128, 211] width 108 height 20
click at [254, 211] on input "Người nhận" at bounding box center [270, 211] width 104 height 13
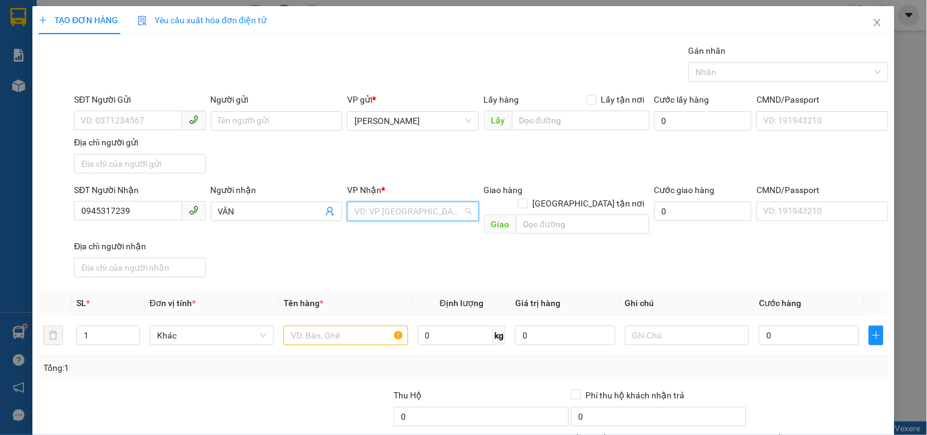
click at [392, 211] on input "search" at bounding box center [408, 211] width 108 height 18
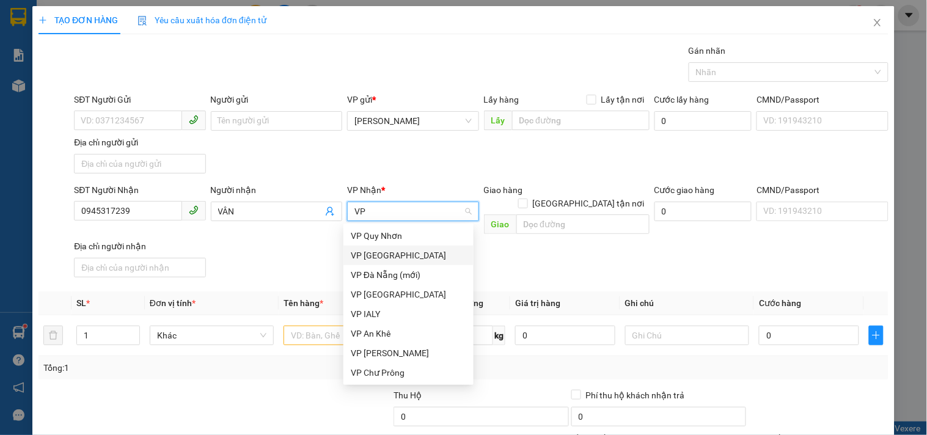
click at [379, 255] on div "VP [GEOGRAPHIC_DATA]" at bounding box center [408, 255] width 115 height 13
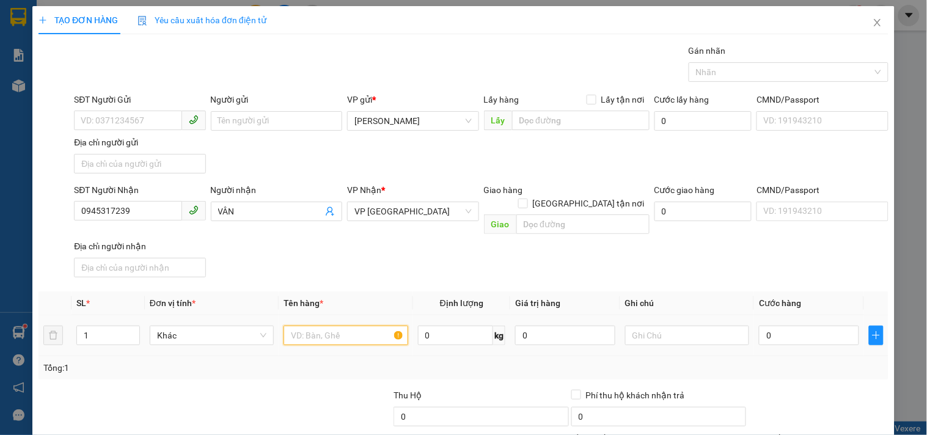
click at [337, 326] on input "text" at bounding box center [345, 336] width 124 height 20
click at [761, 326] on input "0" at bounding box center [809, 336] width 100 height 20
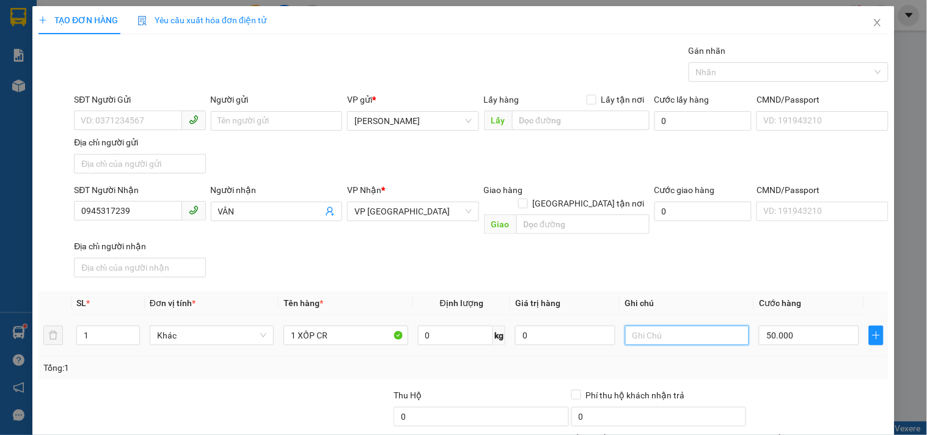
click at [692, 326] on input "text" at bounding box center [687, 336] width 124 height 20
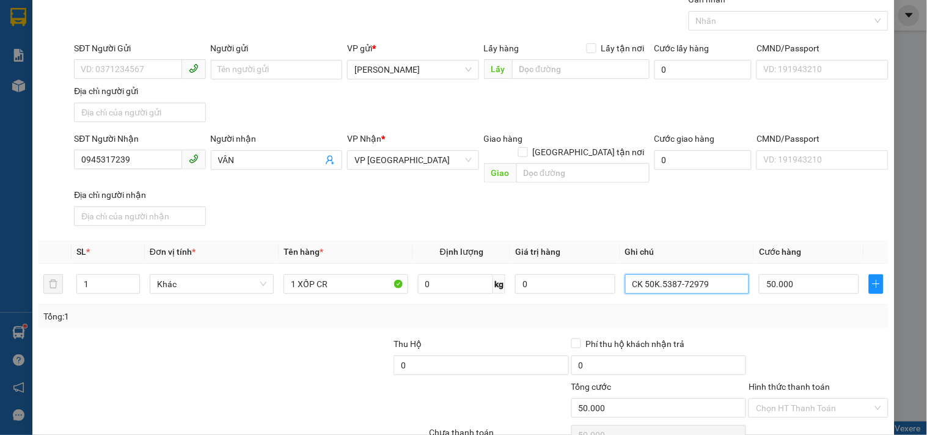
scroll to position [102, 0]
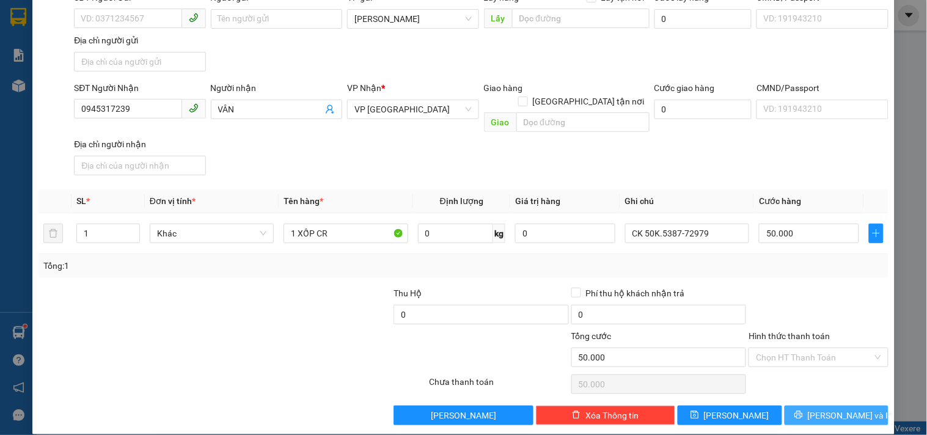
click at [826, 409] on span "Lưu và In" at bounding box center [851, 415] width 86 height 13
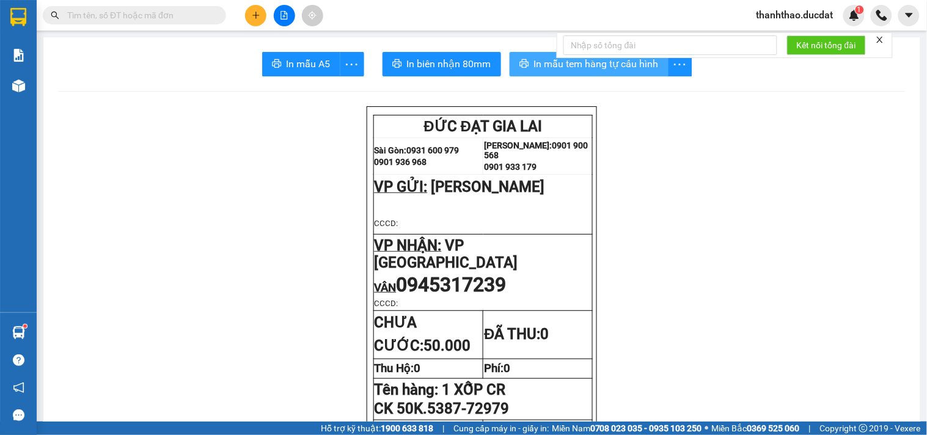
click at [560, 69] on span "In mẫu tem hàng tự cấu hình" at bounding box center [596, 63] width 125 height 15
click at [252, 15] on icon "plus" at bounding box center [256, 15] width 9 height 9
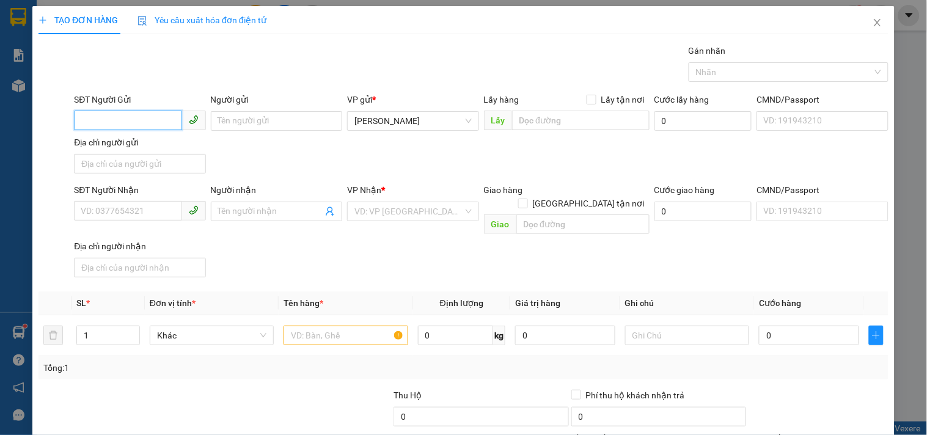
click at [136, 113] on input "SĐT Người Gửi" at bounding box center [128, 121] width 108 height 20
click at [138, 142] on div "0397080989 - XUÂN THÀNH" at bounding box center [141, 145] width 120 height 13
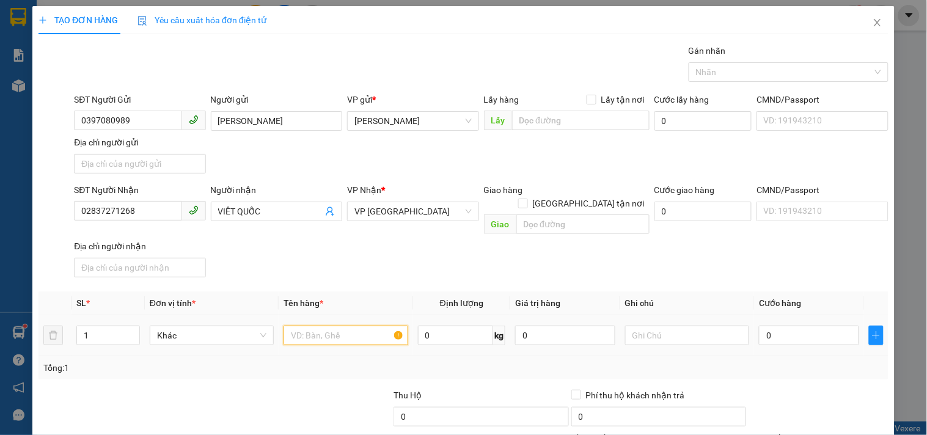
click at [332, 326] on input "text" at bounding box center [345, 336] width 124 height 20
click at [761, 326] on input "0" at bounding box center [809, 336] width 100 height 20
click at [724, 275] on div "Transit Pickup Surcharge Ids Transit Deliver Surcharge Ids Transit Deliver Surc…" at bounding box center [463, 285] width 850 height 483
click at [684, 323] on div at bounding box center [687, 335] width 124 height 24
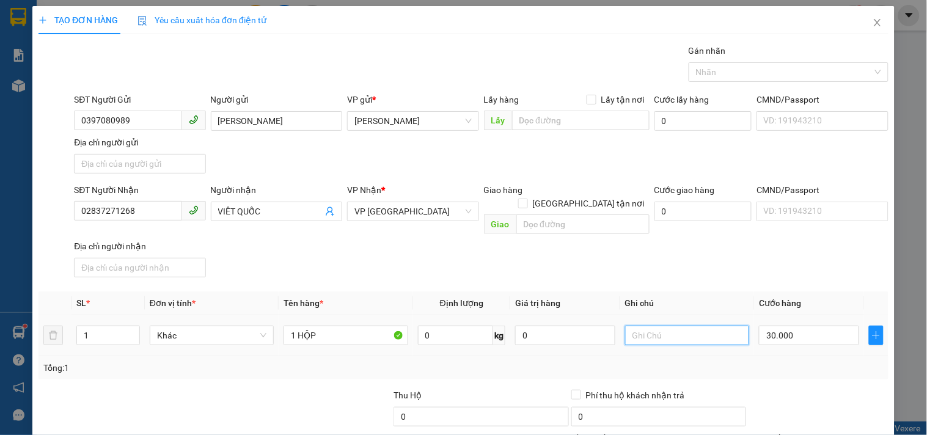
click at [683, 328] on input "text" at bounding box center [687, 336] width 124 height 20
drag, startPoint x: 172, startPoint y: 210, endPoint x: 0, endPoint y: 271, distance: 182.2
click at [0, 271] on div "TẠO ĐƠN HÀNG Yêu cầu xuất hóa đơn điện tử Transit Pickup Surcharge Ids Transit …" at bounding box center [463, 217] width 927 height 435
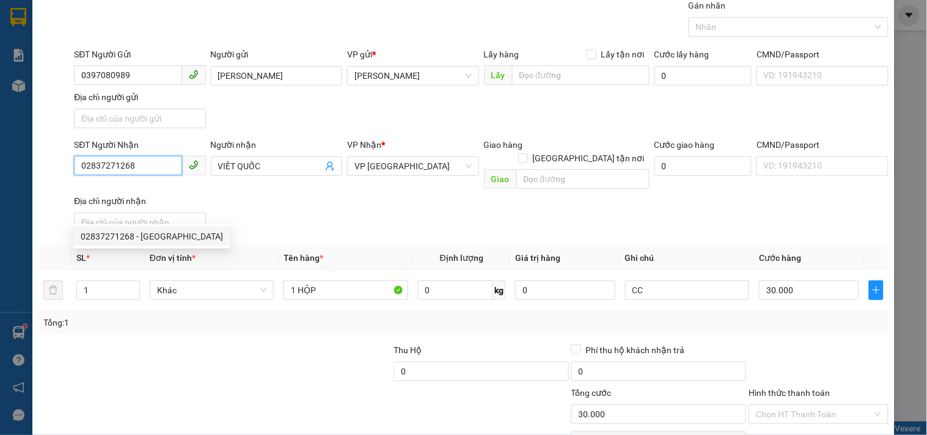
scroll to position [102, 0]
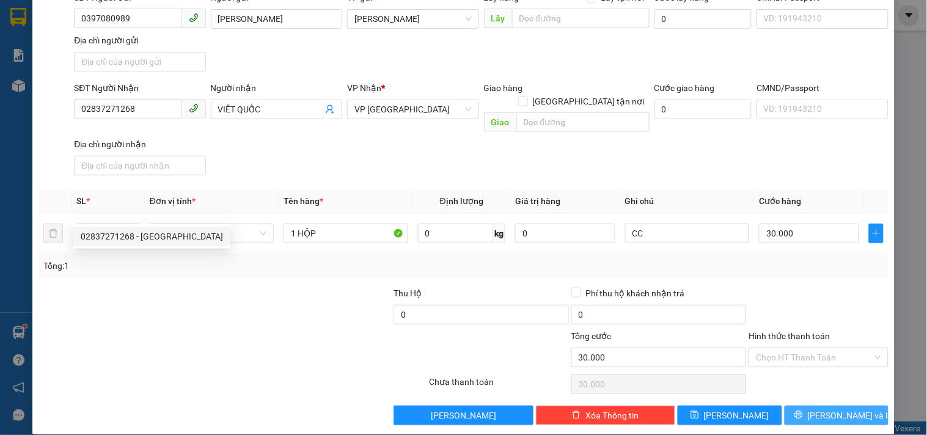
click at [830, 409] on span "Lưu và In" at bounding box center [851, 415] width 86 height 13
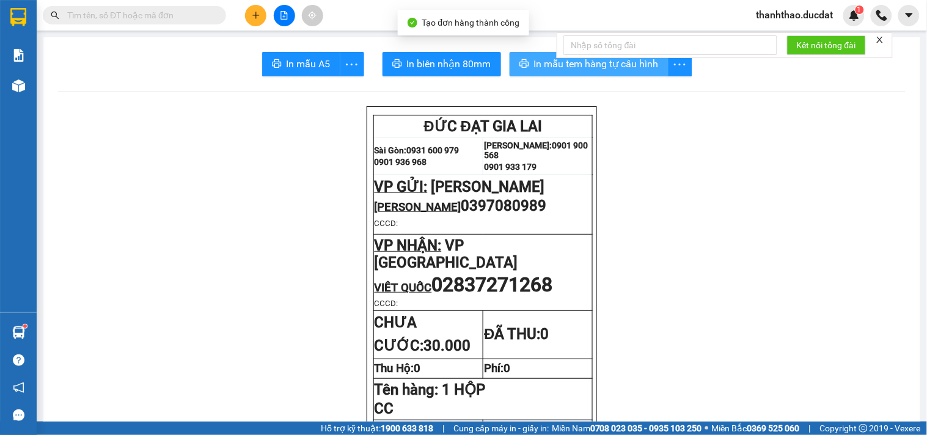
click at [538, 68] on span "In mẫu tem hàng tự cấu hình" at bounding box center [596, 63] width 125 height 15
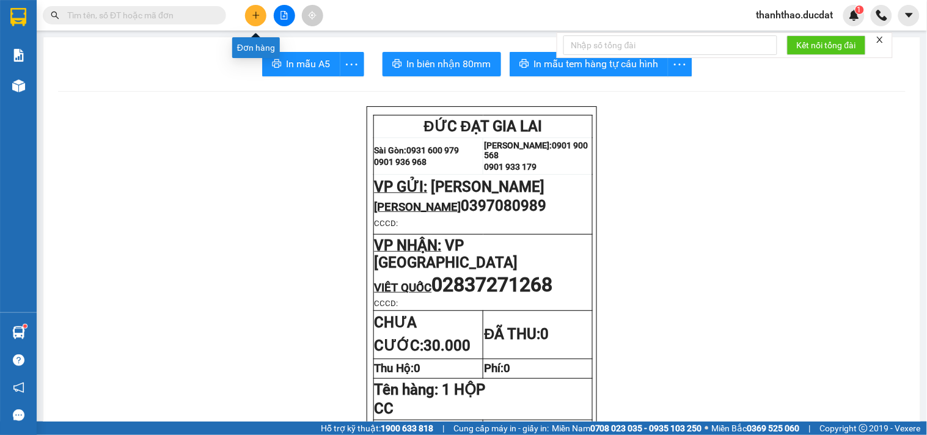
click at [263, 9] on button at bounding box center [255, 15] width 21 height 21
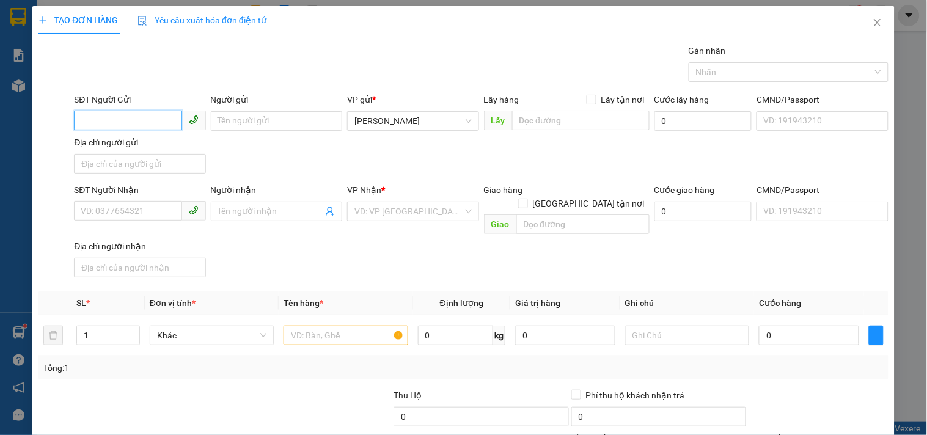
drag, startPoint x: 151, startPoint y: 118, endPoint x: 145, endPoint y: 120, distance: 7.1
click at [148, 119] on input "SĐT Người Gửi" at bounding box center [128, 121] width 108 height 20
click at [147, 147] on div "0349949459 - SANG" at bounding box center [138, 145] width 115 height 13
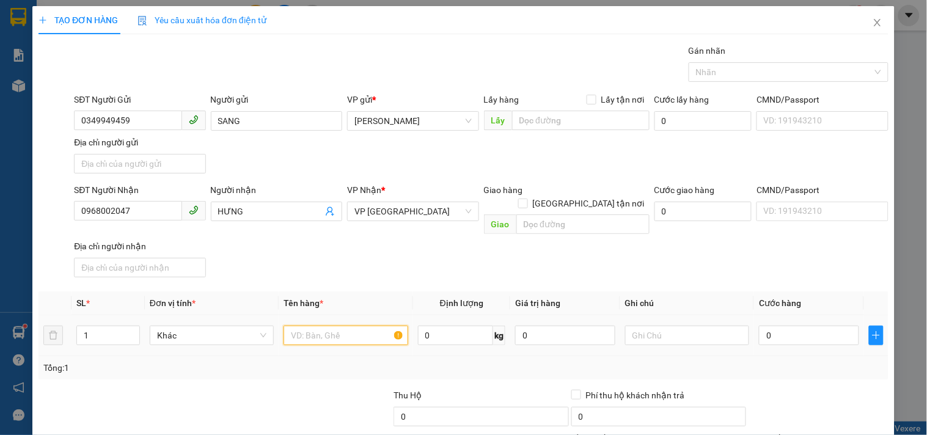
click at [321, 331] on input "text" at bounding box center [345, 336] width 124 height 20
click at [798, 326] on input "0" at bounding box center [809, 336] width 100 height 20
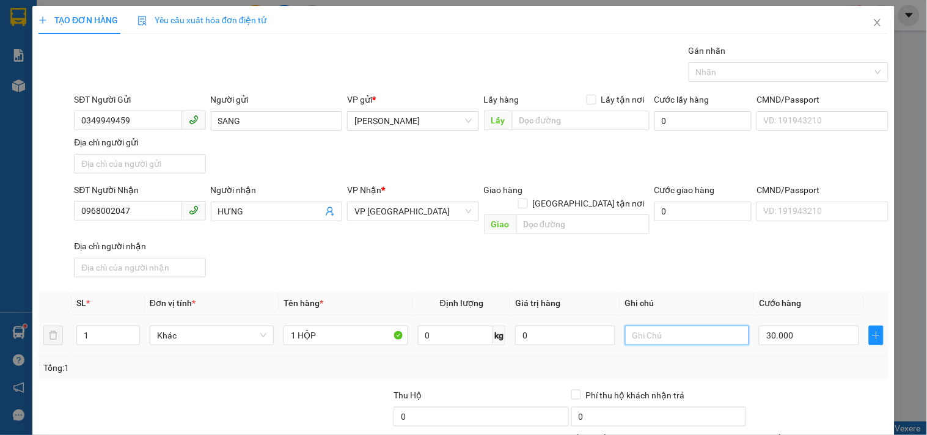
click at [709, 327] on input "text" at bounding box center [687, 336] width 124 height 20
drag, startPoint x: 0, startPoint y: 269, endPoint x: 0, endPoint y: 322, distance: 53.1
click at [0, 324] on div "TẠO ĐƠN HÀNG Yêu cầu xuất hóa đơn điện tử Transit Pickup Surcharge Ids Transit …" at bounding box center [463, 217] width 927 height 435
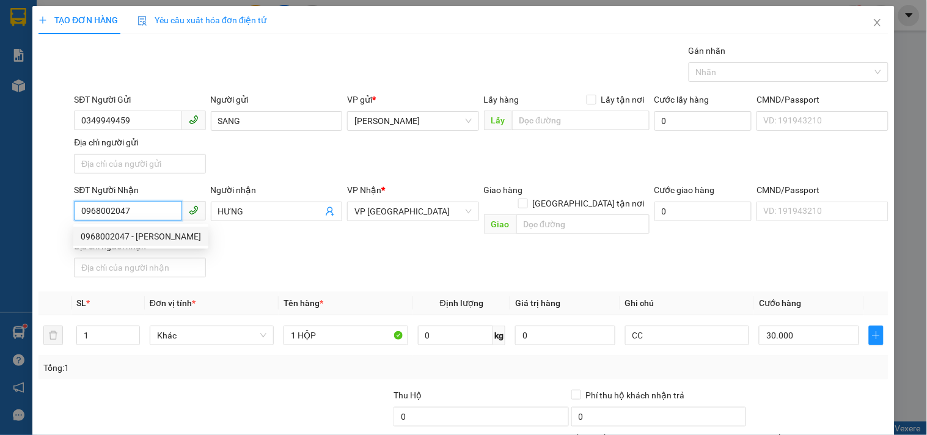
scroll to position [102, 0]
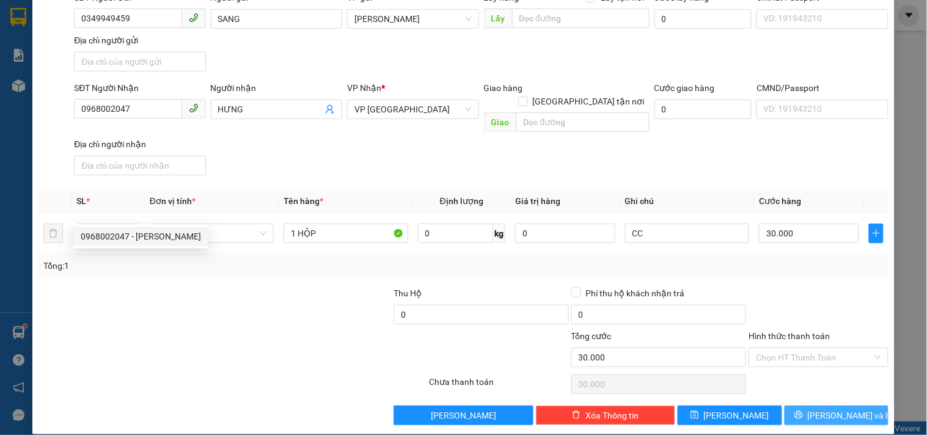
click at [817, 409] on span "Lưu và In" at bounding box center [851, 415] width 86 height 13
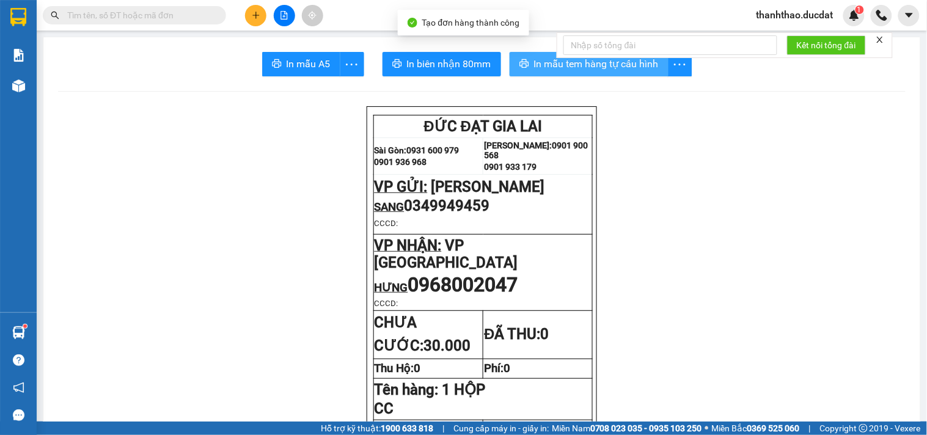
click at [526, 63] on button "In mẫu tem hàng tự cấu hình" at bounding box center [588, 64] width 159 height 24
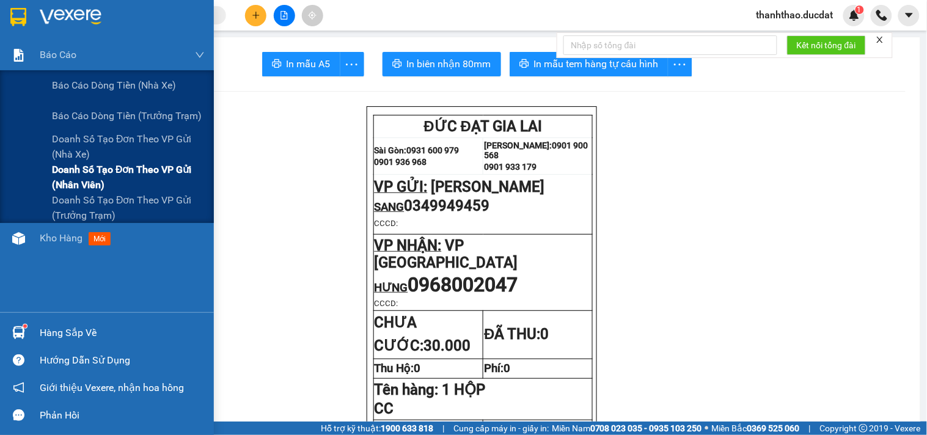
click at [84, 180] on span "Doanh số tạo đơn theo VP gửi (nhân viên)" at bounding box center [128, 177] width 153 height 31
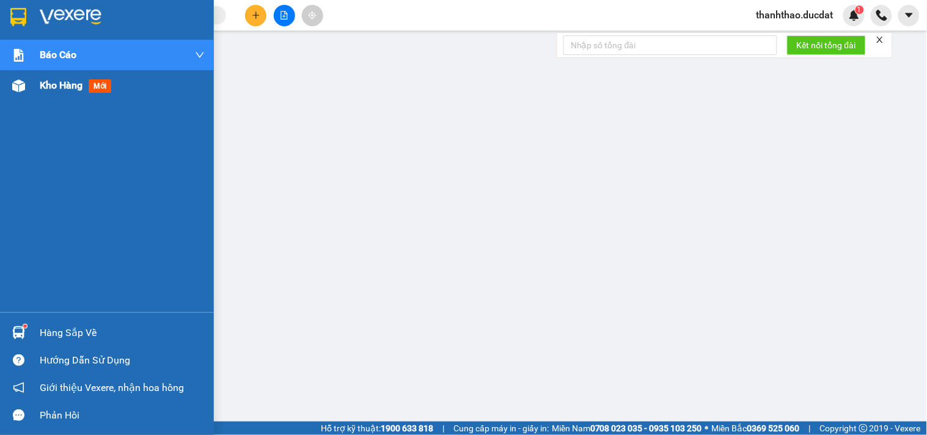
click at [42, 87] on span "Kho hàng" at bounding box center [61, 85] width 43 height 12
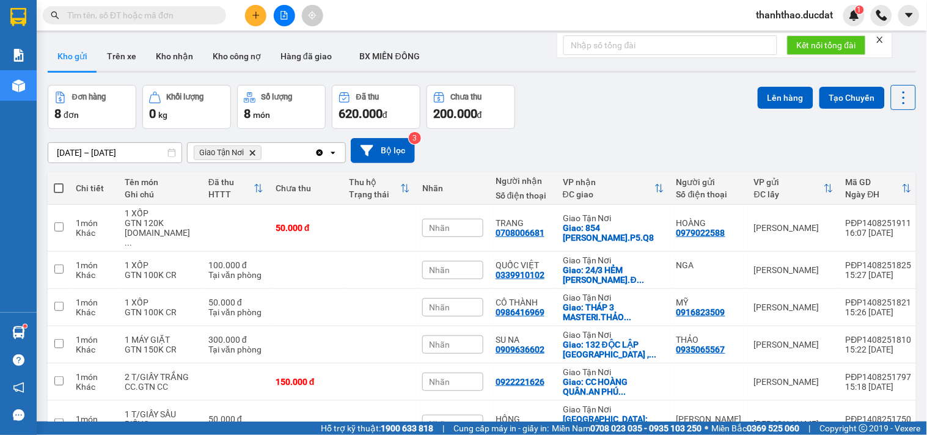
click at [319, 151] on icon "Clear all" at bounding box center [319, 152] width 7 height 7
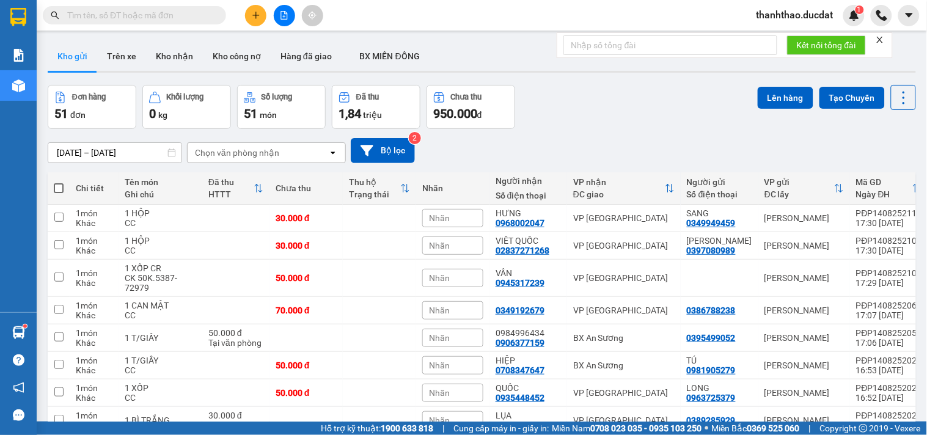
click at [285, 147] on div "Chọn văn phòng nhận" at bounding box center [258, 153] width 140 height 20
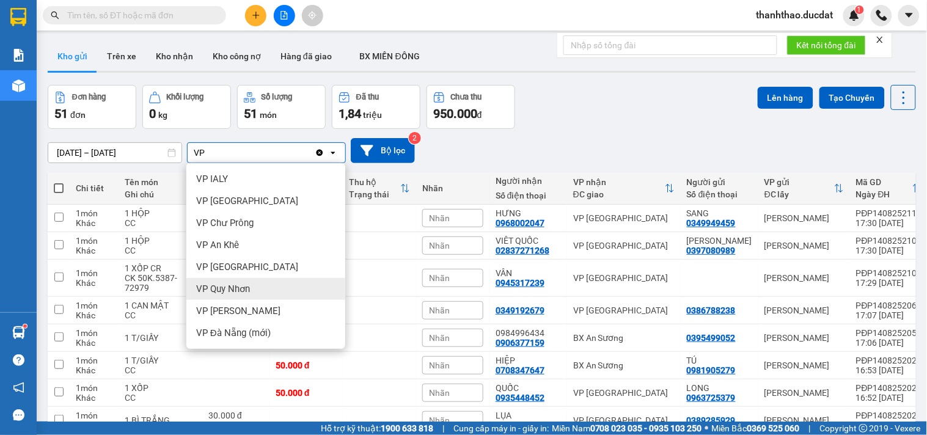
type input "VP"
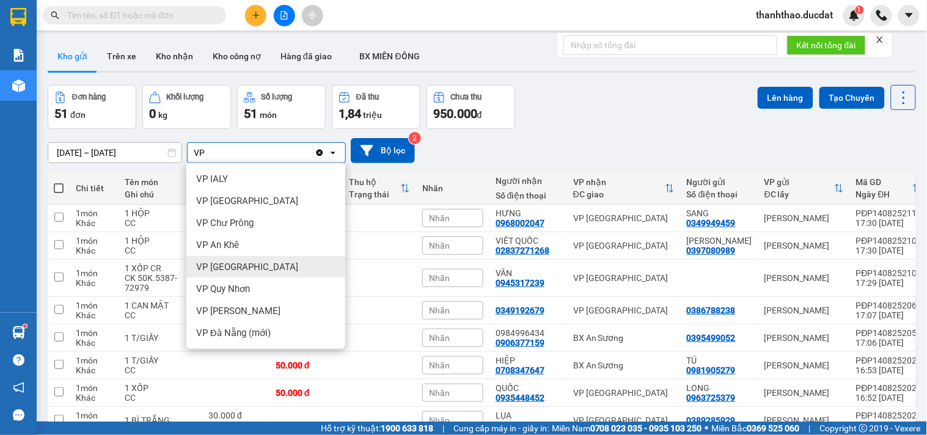
click at [221, 264] on span "VP [GEOGRAPHIC_DATA]" at bounding box center [247, 267] width 102 height 12
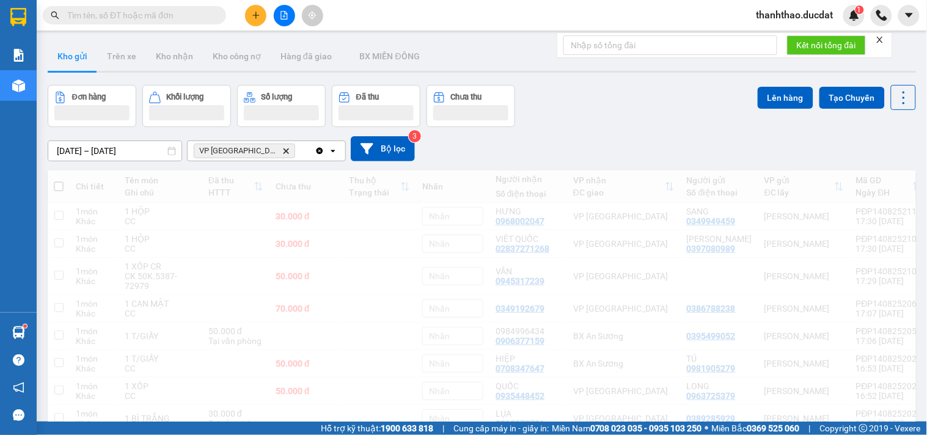
click at [277, 148] on div "VP [GEOGRAPHIC_DATA] Delete" at bounding box center [251, 151] width 127 height 20
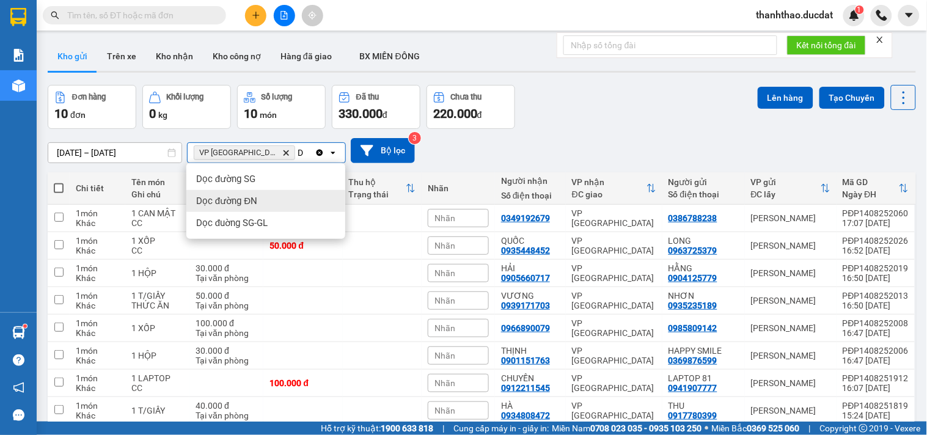
type input "D"
click at [277, 202] on div "Dọc đường ĐN" at bounding box center [265, 201] width 159 height 22
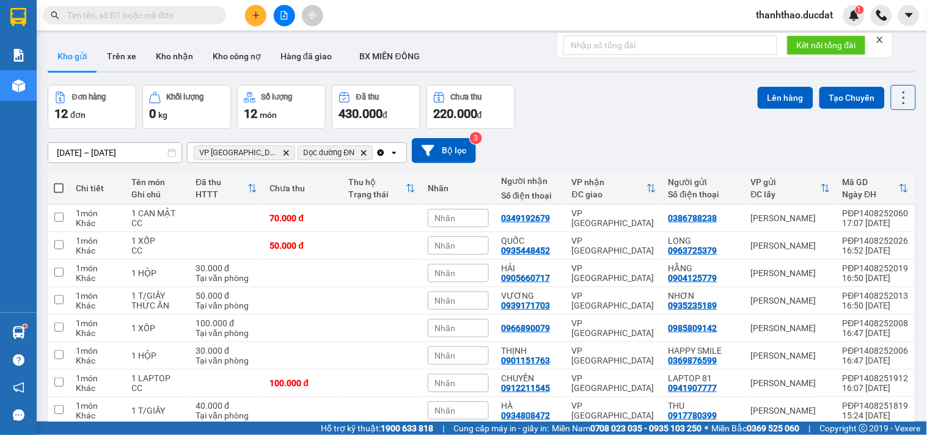
click at [54, 189] on span at bounding box center [59, 188] width 10 height 10
click at [59, 182] on input "checkbox" at bounding box center [59, 182] width 0 height 0
checkbox input "true"
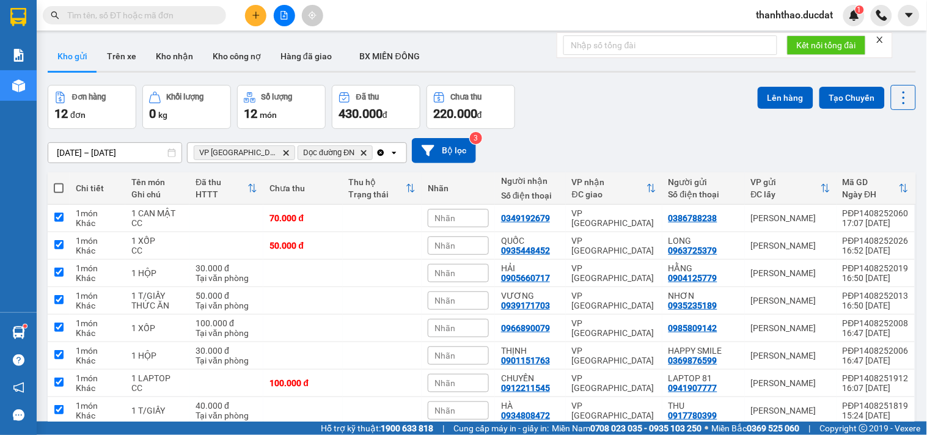
checkbox input "true"
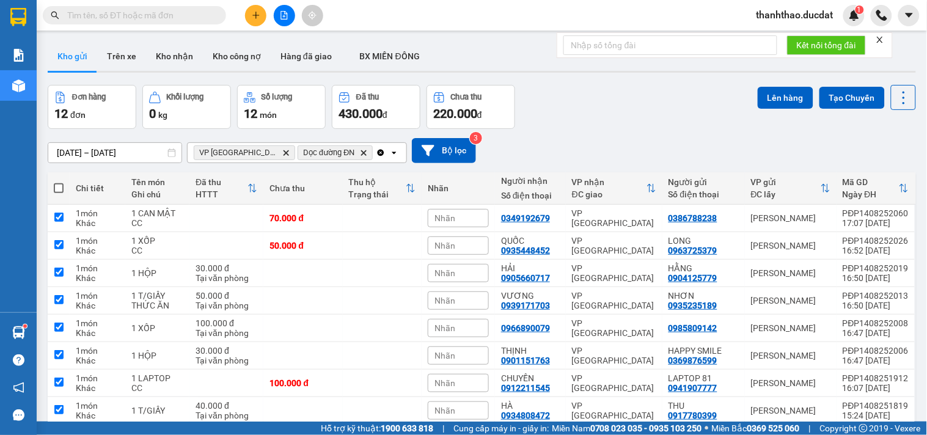
checkbox input "true"
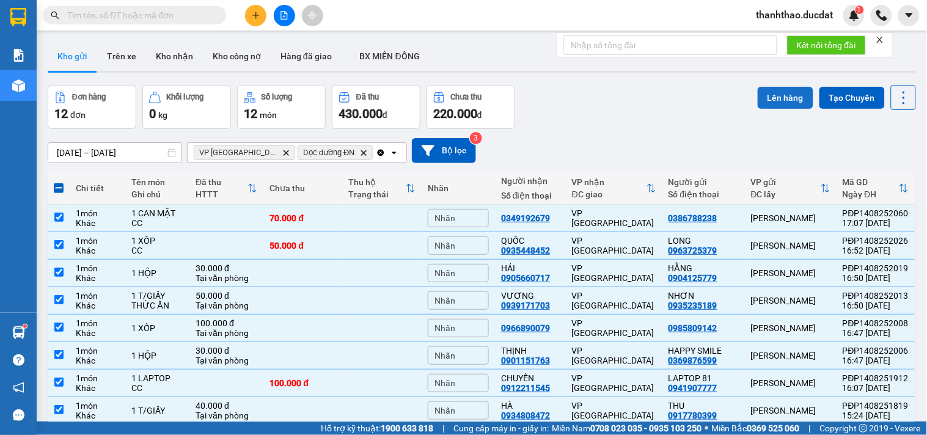
click at [768, 89] on button "Lên hàng" at bounding box center [785, 98] width 56 height 22
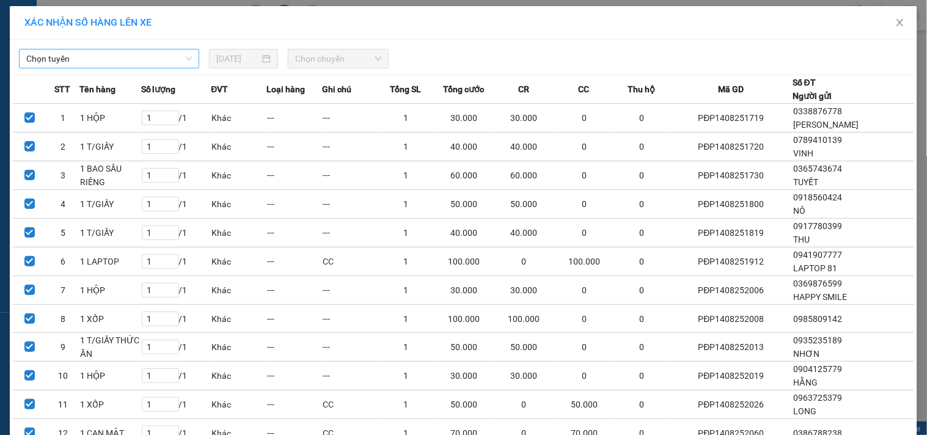
click at [138, 59] on span "Chọn tuyến" at bounding box center [109, 58] width 166 height 18
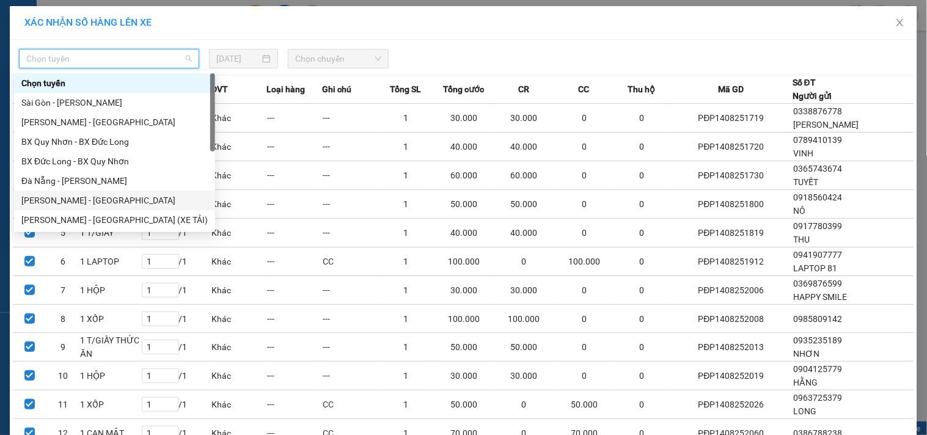
click at [59, 200] on div "[PERSON_NAME] - [GEOGRAPHIC_DATA]" at bounding box center [114, 200] width 186 height 13
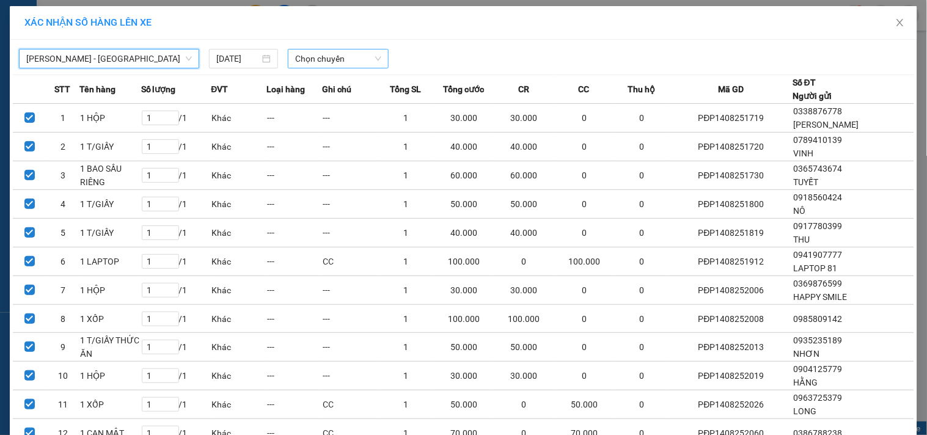
click at [288, 55] on div "Chọn chuyến" at bounding box center [338, 59] width 101 height 20
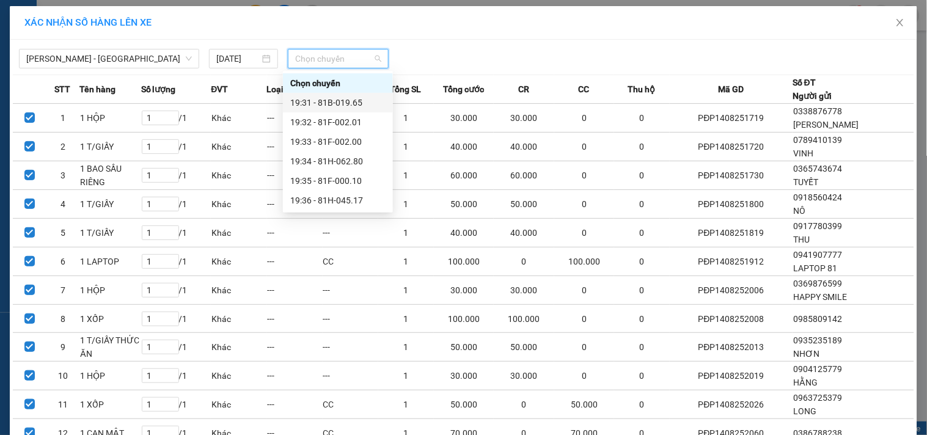
click at [332, 101] on div "19:31 - 81B-019.65" at bounding box center [337, 102] width 95 height 13
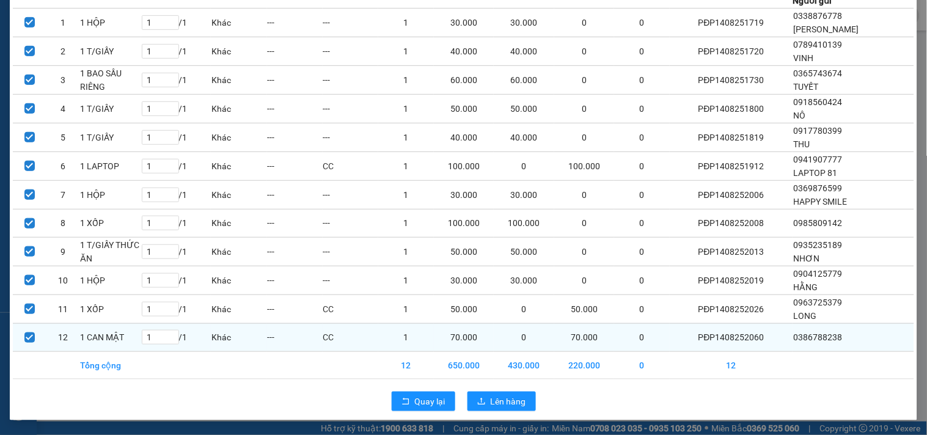
scroll to position [123, 0]
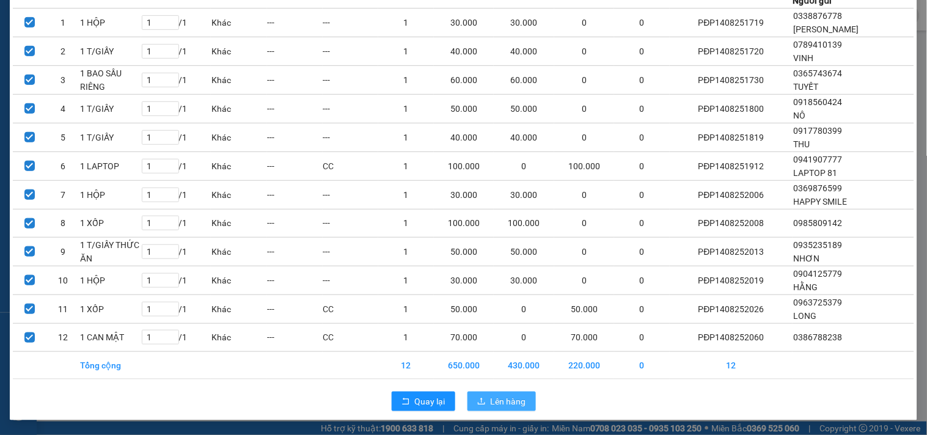
click at [495, 406] on span "Lên hàng" at bounding box center [508, 401] width 35 height 13
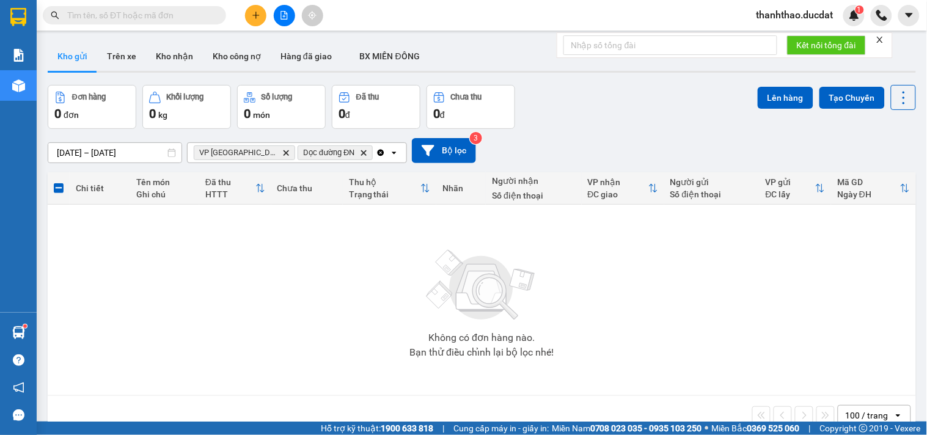
click at [376, 156] on icon "Clear all" at bounding box center [381, 153] width 10 height 10
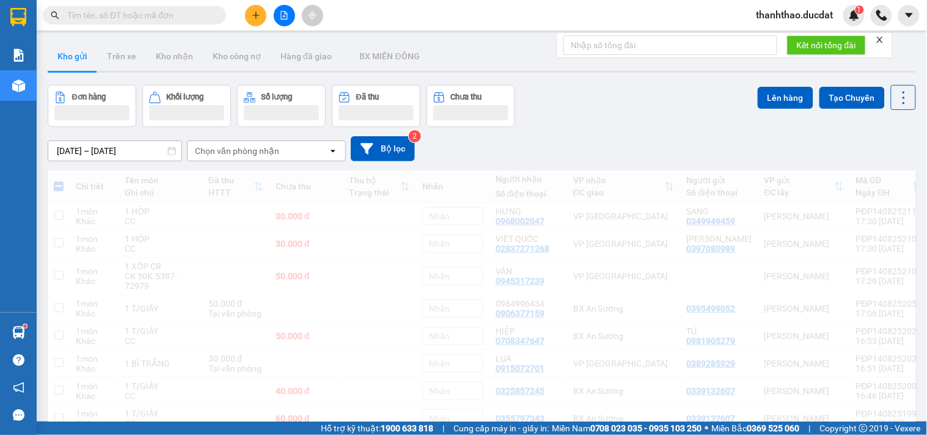
click at [290, 155] on div "Chọn văn phòng nhận" at bounding box center [258, 151] width 140 height 20
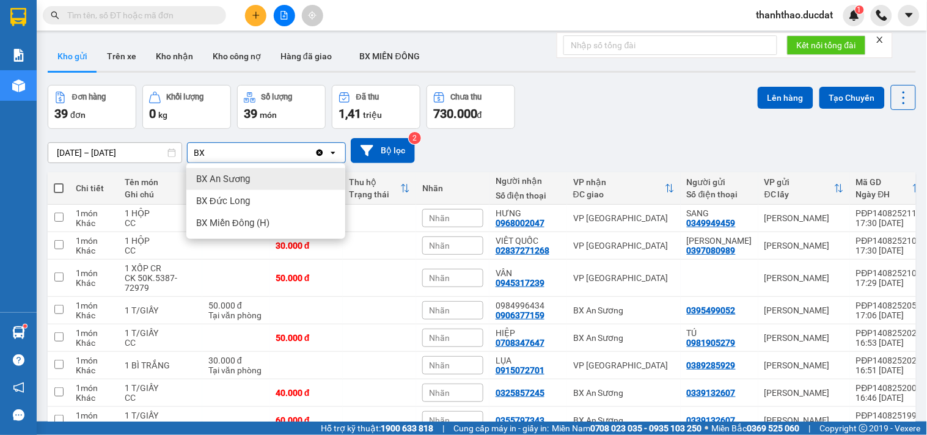
type input "BX"
click at [272, 186] on div "BX An Sương" at bounding box center [265, 179] width 159 height 22
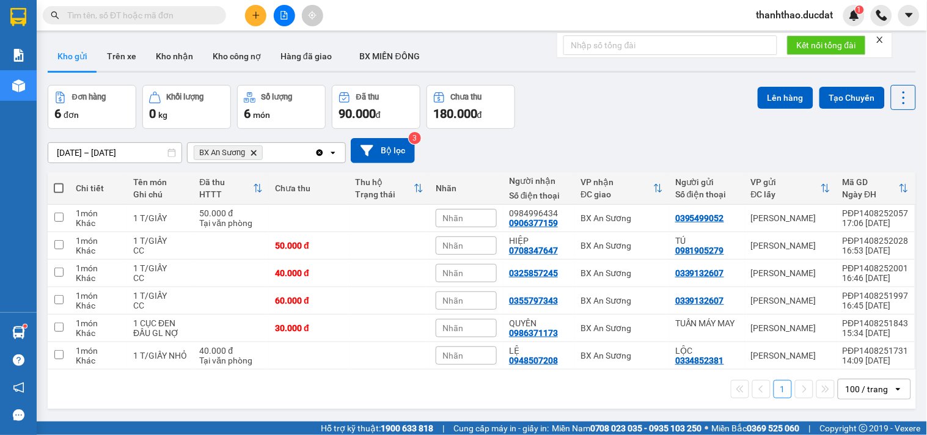
click at [59, 188] on span at bounding box center [59, 188] width 10 height 10
click at [59, 182] on input "checkbox" at bounding box center [59, 182] width 0 height 0
checkbox input "true"
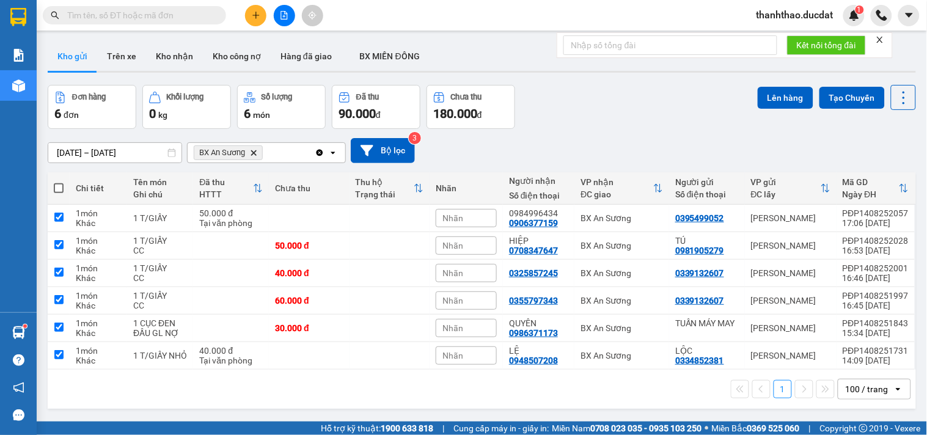
checkbox input "true"
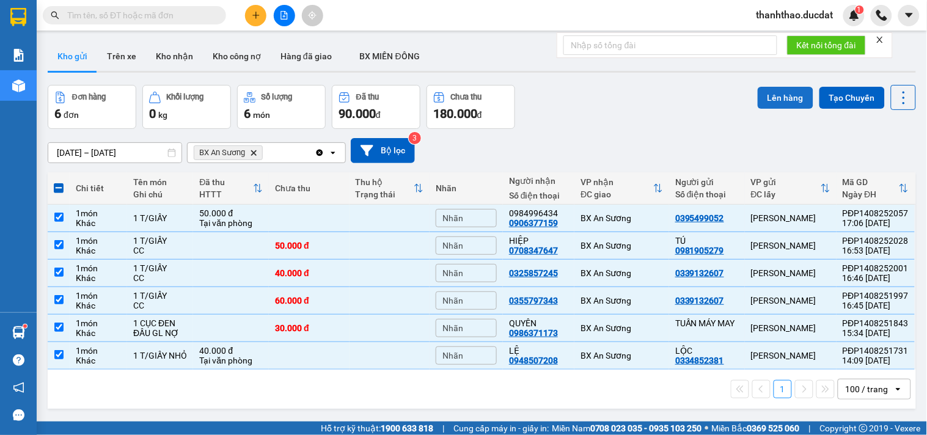
click at [783, 93] on button "Lên hàng" at bounding box center [785, 98] width 56 height 22
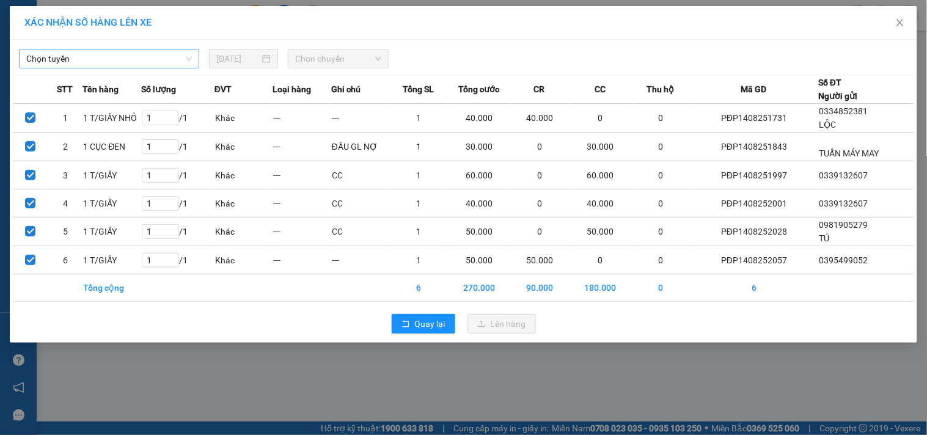
click at [131, 51] on span "Chọn tuyến" at bounding box center [109, 58] width 166 height 18
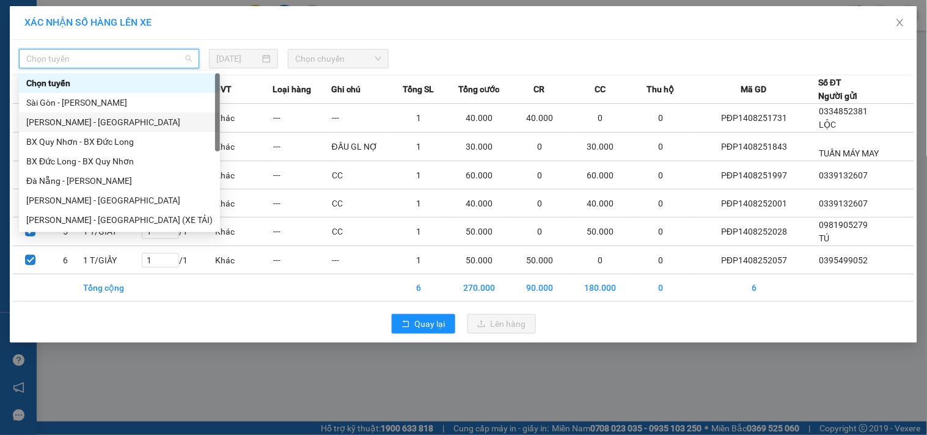
click at [81, 117] on div "[PERSON_NAME] - [GEOGRAPHIC_DATA]" at bounding box center [119, 121] width 186 height 13
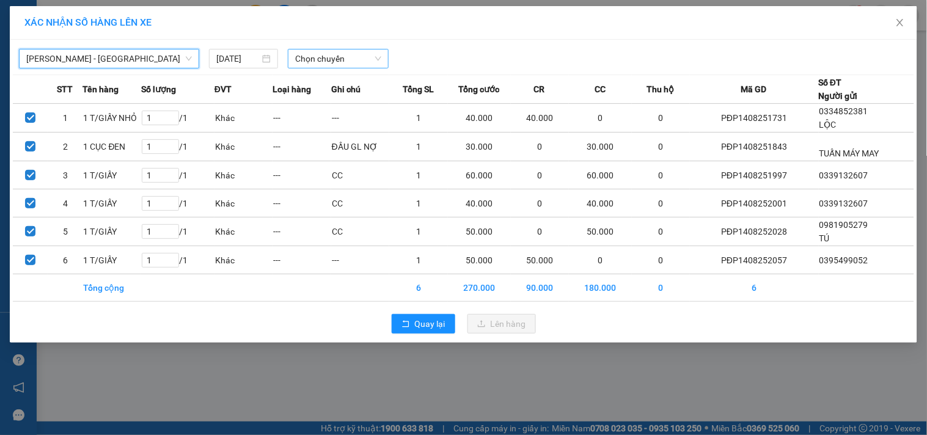
click at [327, 61] on span "Chọn chuyến" at bounding box center [338, 58] width 86 height 18
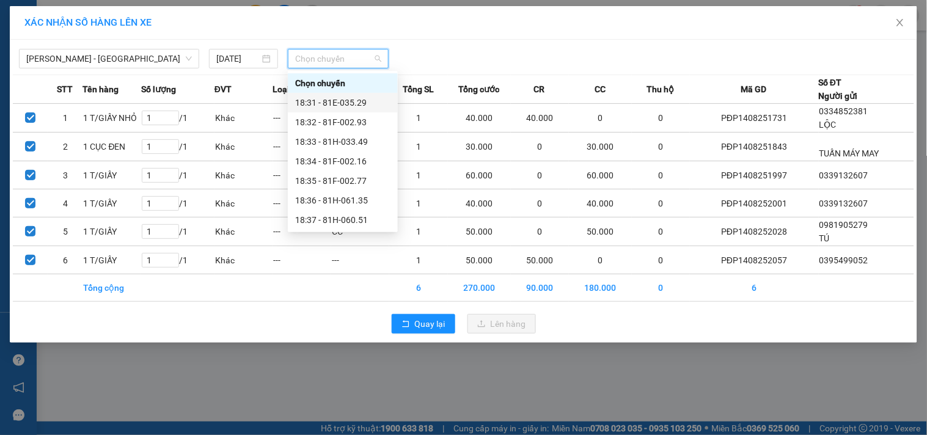
click at [352, 104] on div "18:31 - 81E-035.29" at bounding box center [342, 102] width 95 height 13
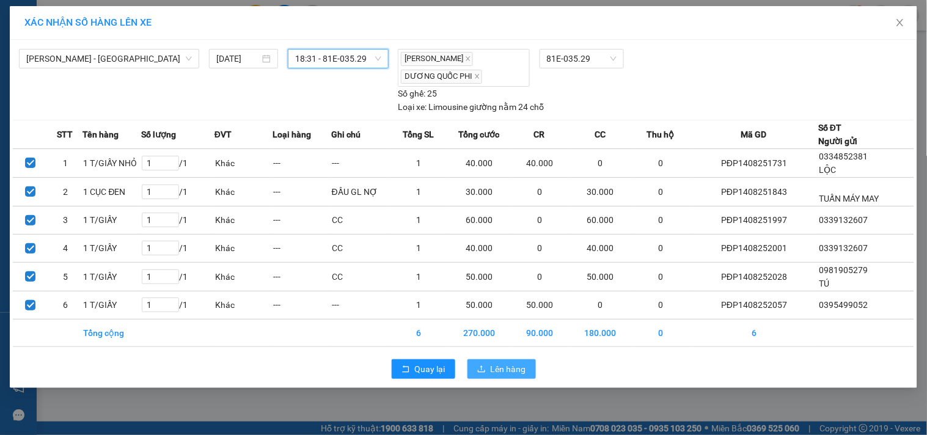
click at [524, 374] on span "Lên hàng" at bounding box center [508, 368] width 35 height 13
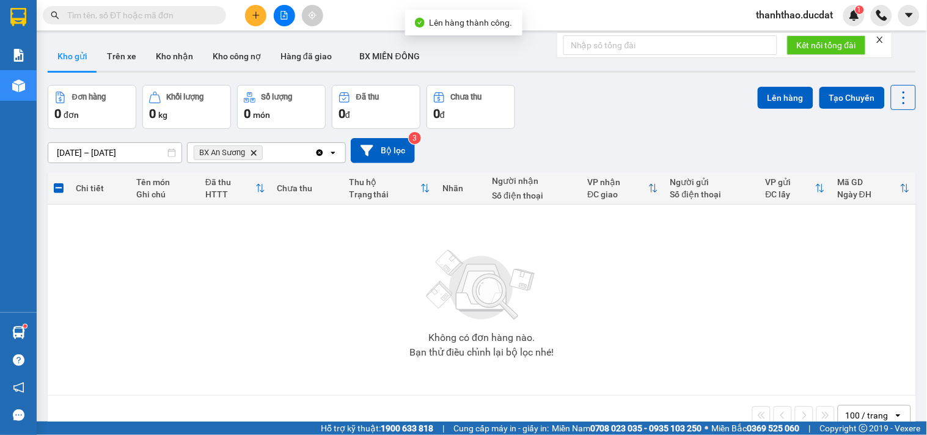
click at [319, 153] on icon "Clear all" at bounding box center [320, 153] width 10 height 10
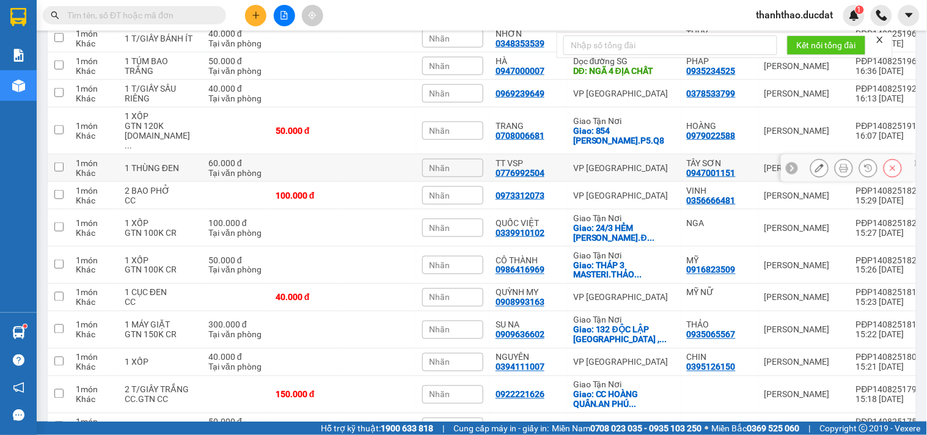
scroll to position [56, 0]
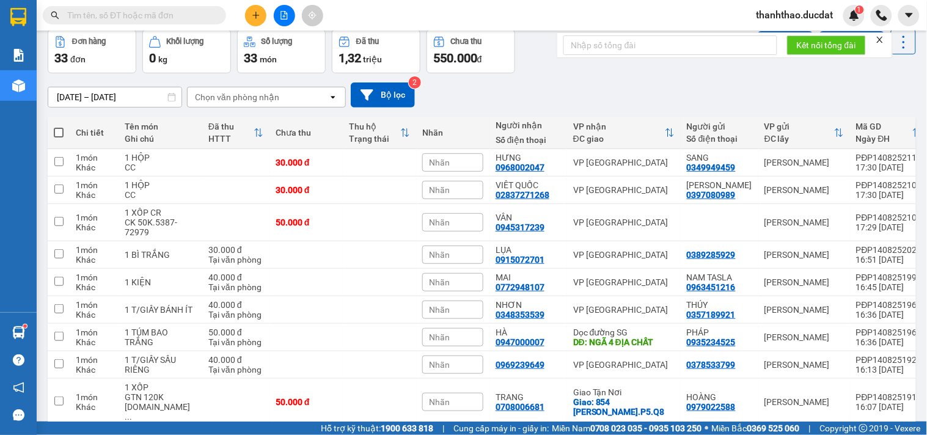
click at [57, 131] on span at bounding box center [59, 133] width 10 height 10
click at [59, 126] on input "checkbox" at bounding box center [59, 126] width 0 height 0
checkbox input "true"
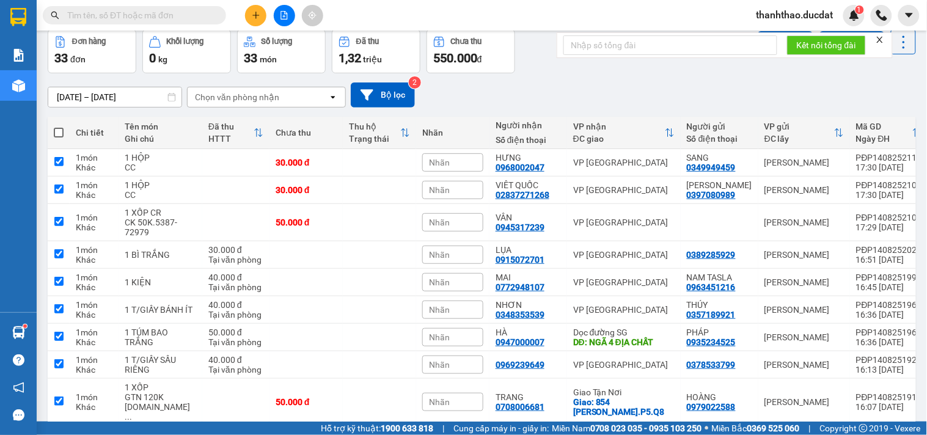
checkbox input "true"
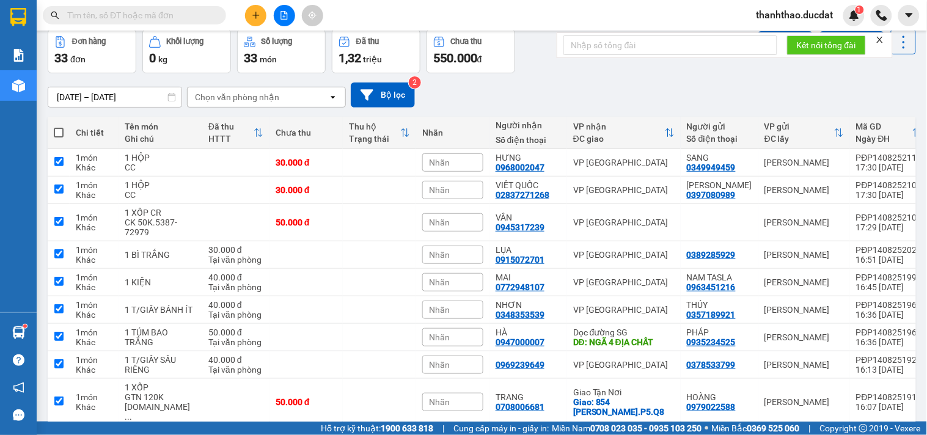
checkbox input "true"
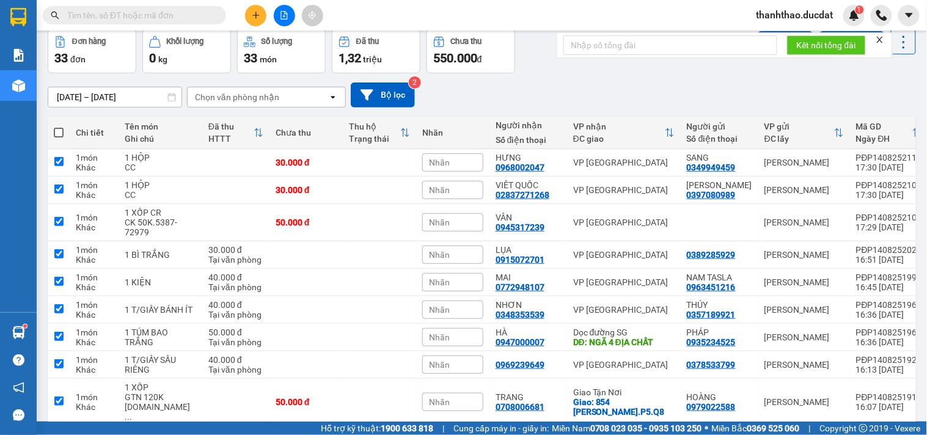
checkbox input "true"
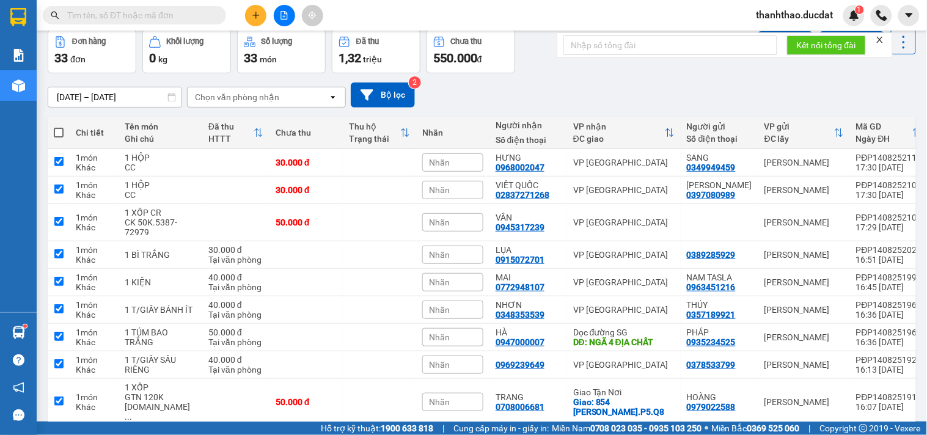
checkbox input "true"
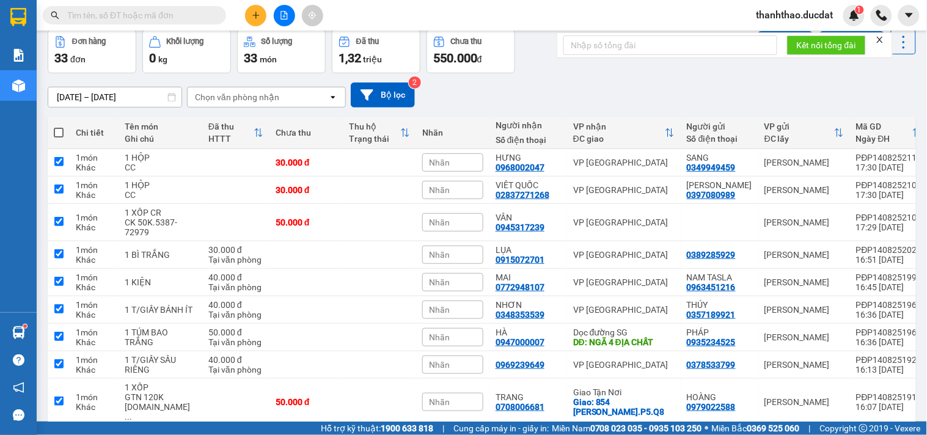
checkbox input "true"
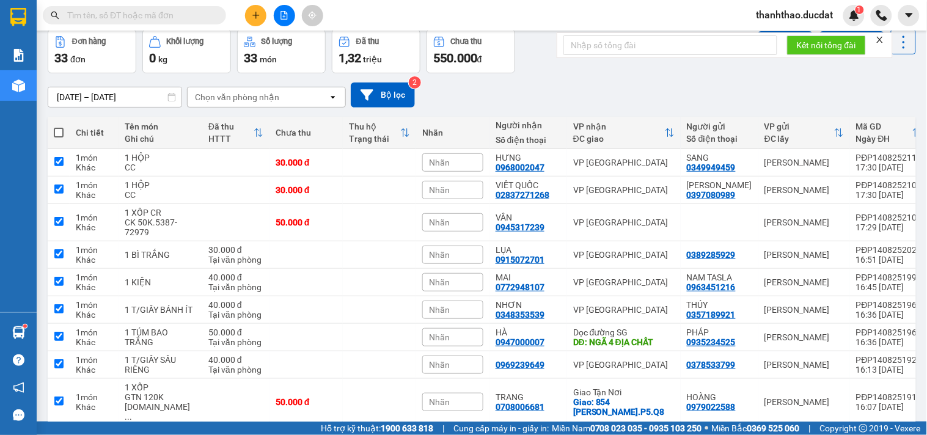
checkbox input "true"
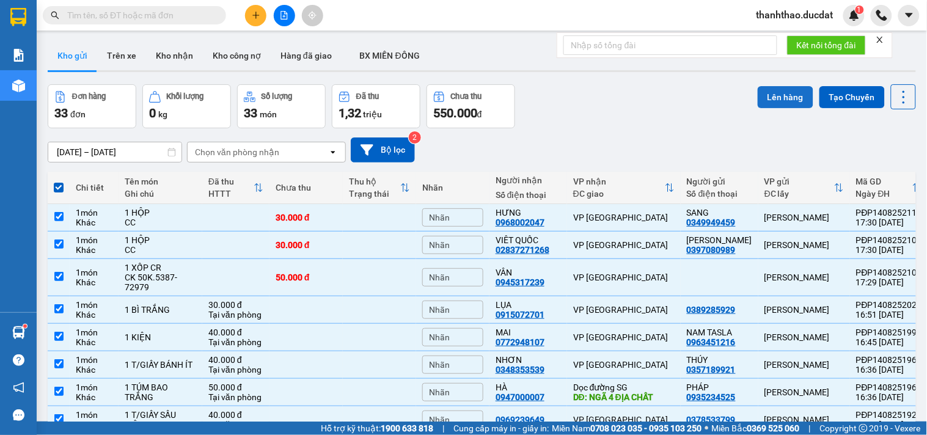
scroll to position [0, 0]
click at [770, 96] on button "Lên hàng" at bounding box center [785, 98] width 56 height 22
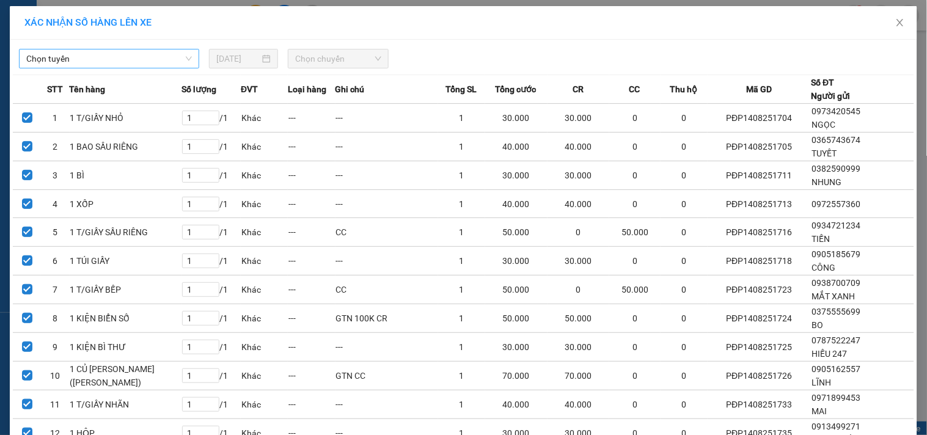
click at [103, 55] on span "Chọn tuyến" at bounding box center [109, 58] width 166 height 18
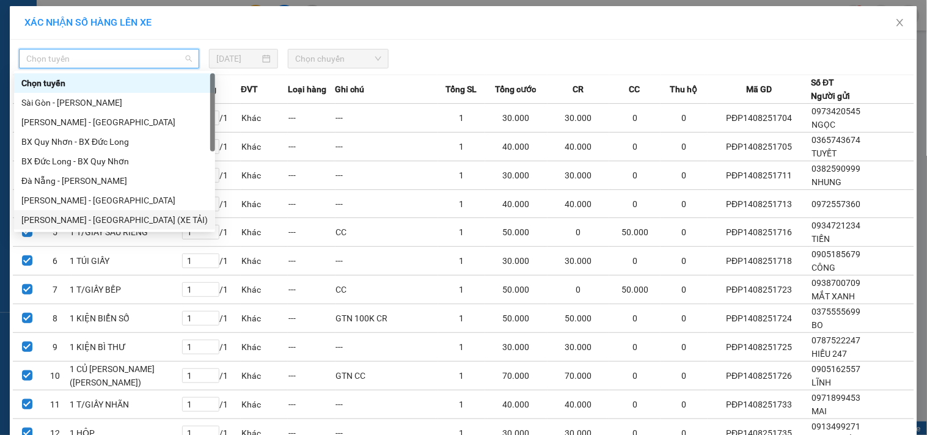
click at [47, 218] on div "[PERSON_NAME] - [GEOGRAPHIC_DATA] (XE TẢI)" at bounding box center [114, 219] width 186 height 13
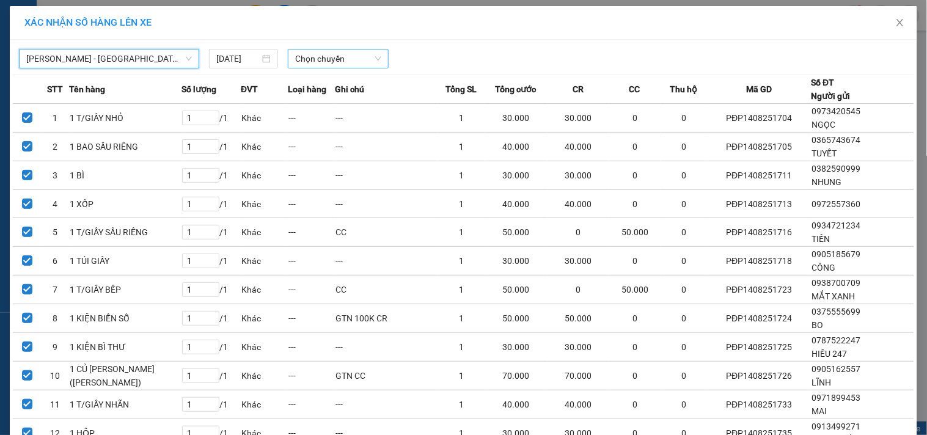
click at [323, 55] on span "Chọn chuyến" at bounding box center [338, 58] width 86 height 18
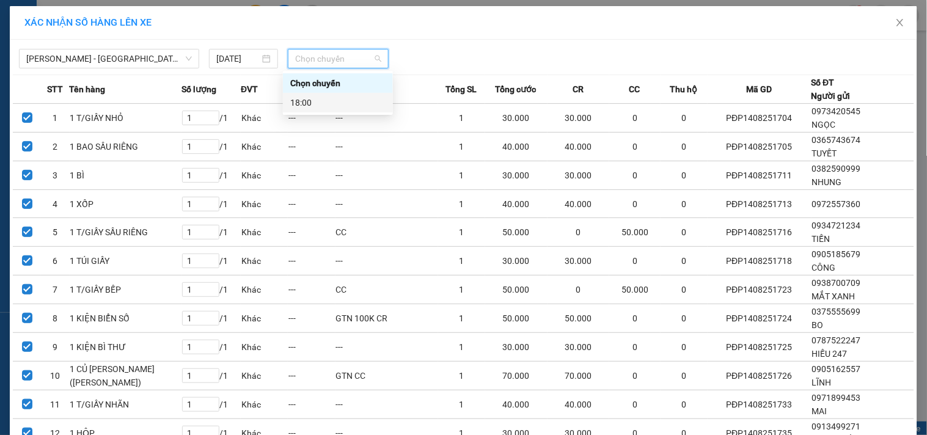
click at [335, 97] on div "18:00" at bounding box center [337, 102] width 95 height 13
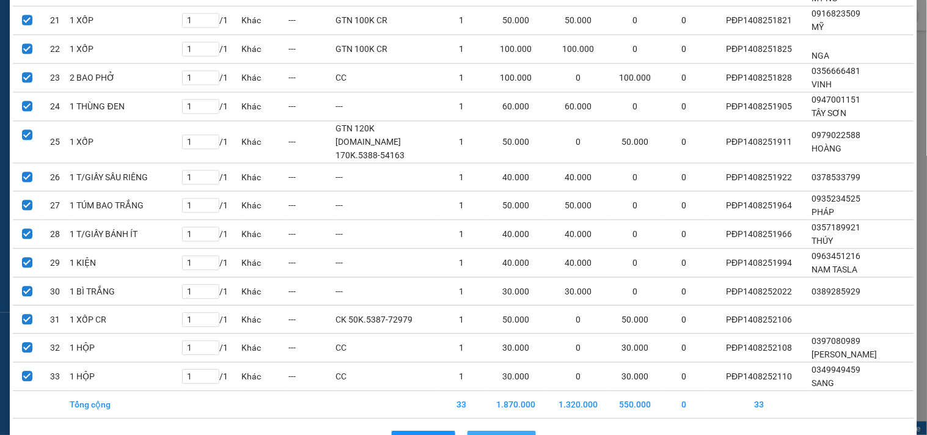
scroll to position [717, 0]
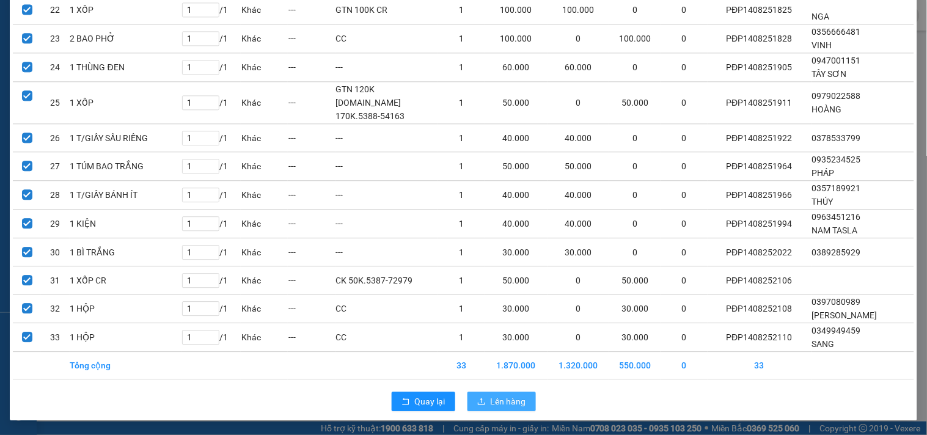
click at [511, 399] on span "Lên hàng" at bounding box center [508, 401] width 35 height 13
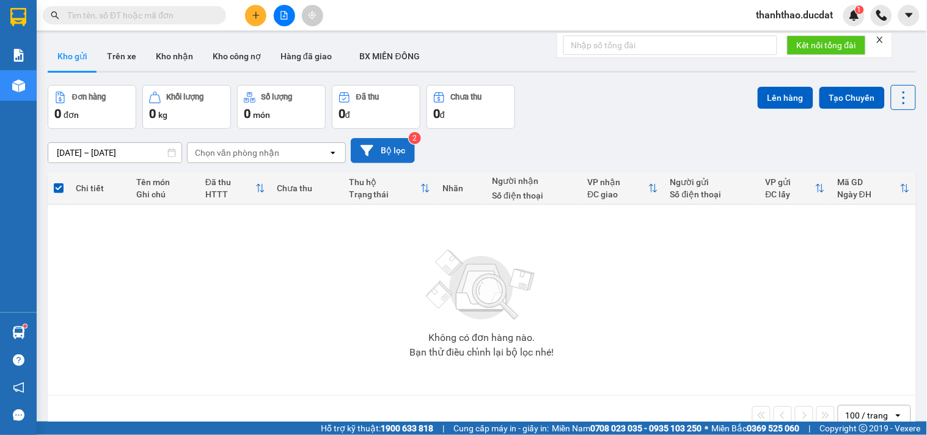
click at [378, 149] on button "Bộ lọc" at bounding box center [383, 150] width 64 height 25
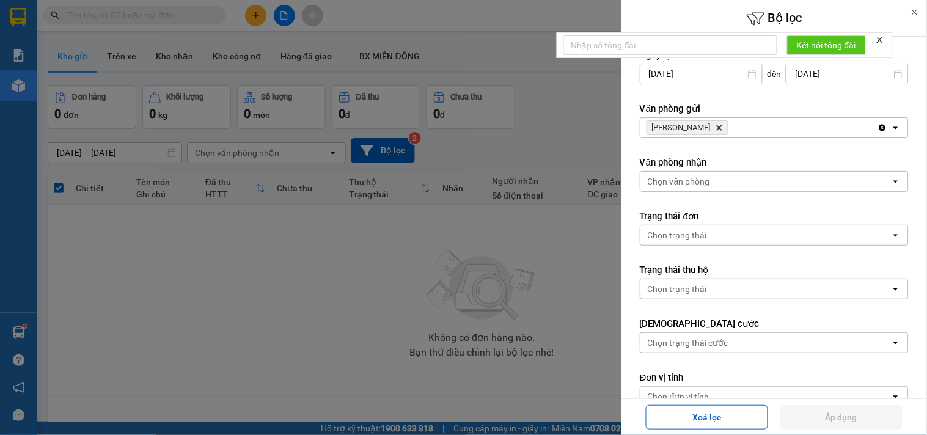
drag, startPoint x: 319, startPoint y: 263, endPoint x: 290, endPoint y: 222, distance: 50.8
click at [316, 263] on div at bounding box center [463, 217] width 927 height 435
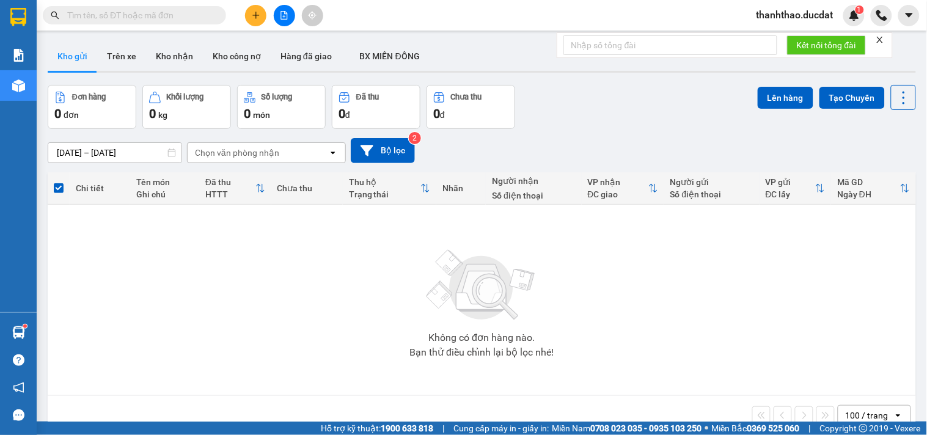
click at [300, 156] on div "Chọn văn phòng nhận" at bounding box center [258, 153] width 140 height 20
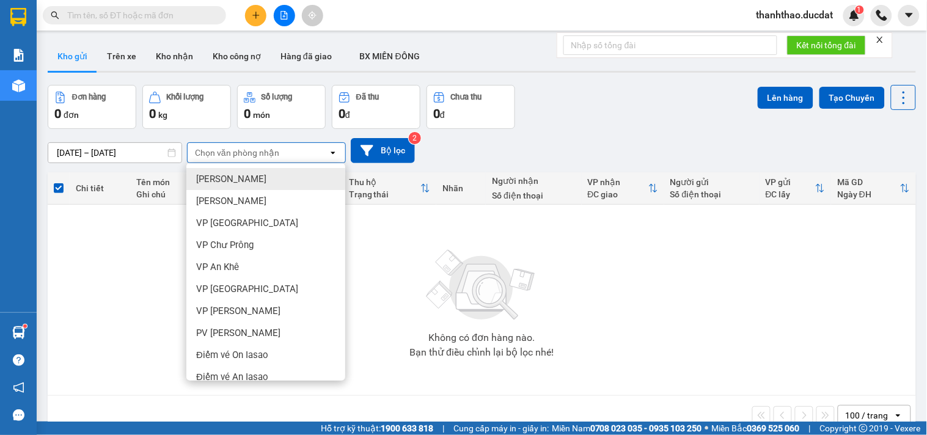
click at [290, 15] on button at bounding box center [284, 15] width 21 height 21
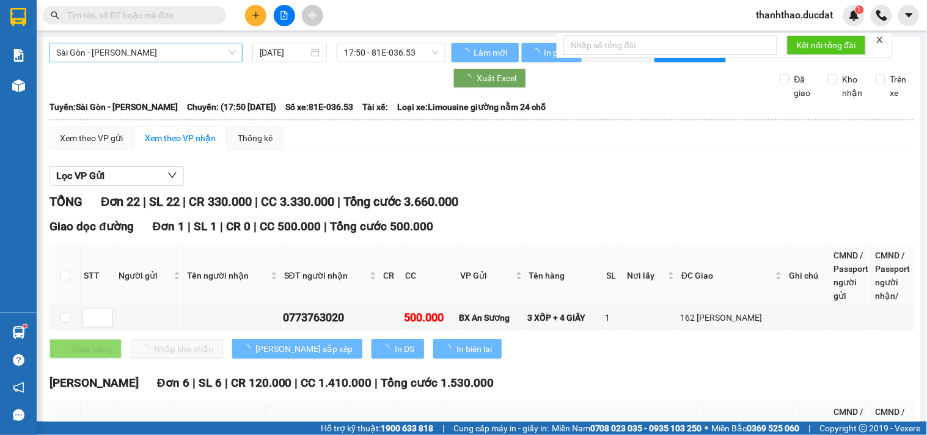
click at [120, 51] on span "Sài Gòn - [PERSON_NAME]" at bounding box center [145, 52] width 179 height 18
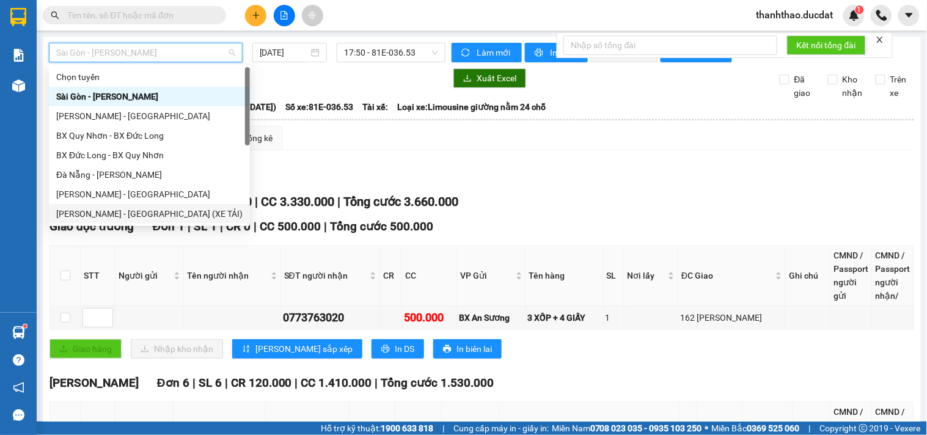
click at [89, 218] on div "[PERSON_NAME] - [GEOGRAPHIC_DATA] (XE TẢI)" at bounding box center [149, 213] width 186 height 13
type input "[DATE]"
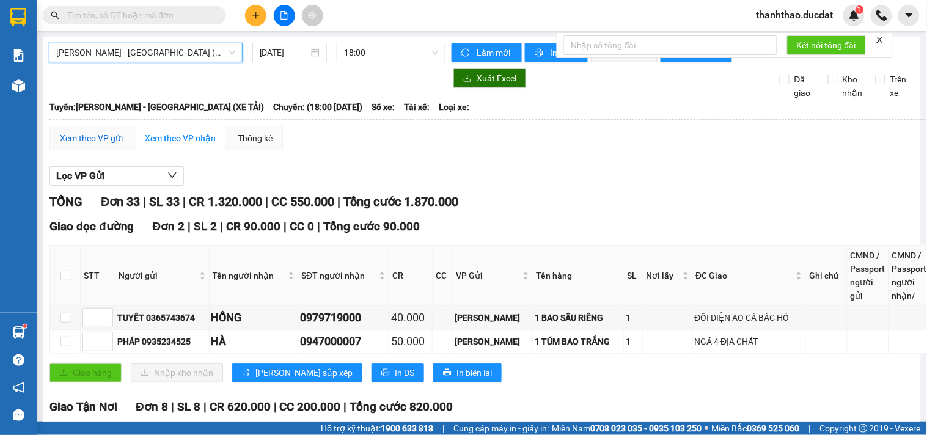
click at [78, 142] on div "Xem theo VP gửi" at bounding box center [91, 137] width 63 height 13
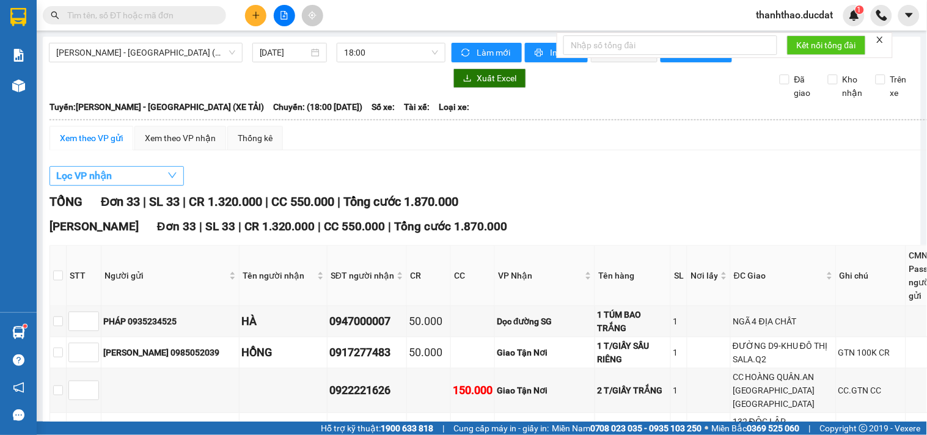
click at [108, 183] on span "Lọc VP nhận" at bounding box center [84, 175] width 56 height 15
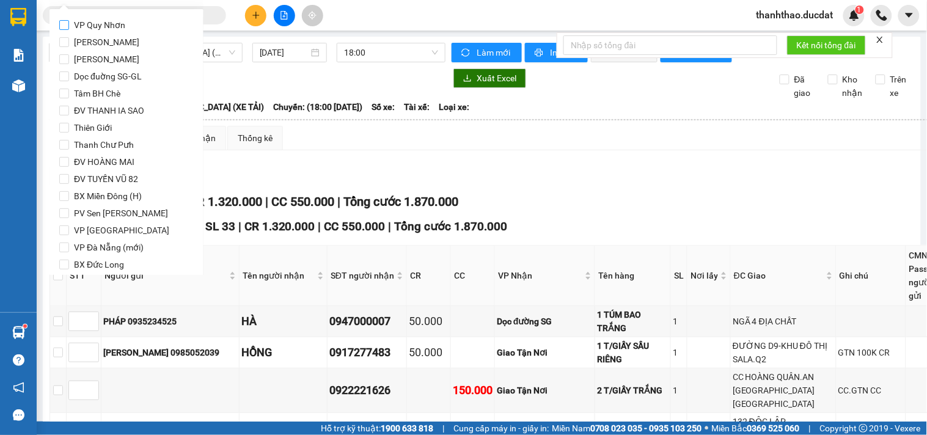
click at [112, 29] on span "VP Quy Nhơn" at bounding box center [99, 24] width 61 height 17
click at [69, 29] on input "VP Quy Nhơn" at bounding box center [64, 25] width 10 height 10
checkbox input "true"
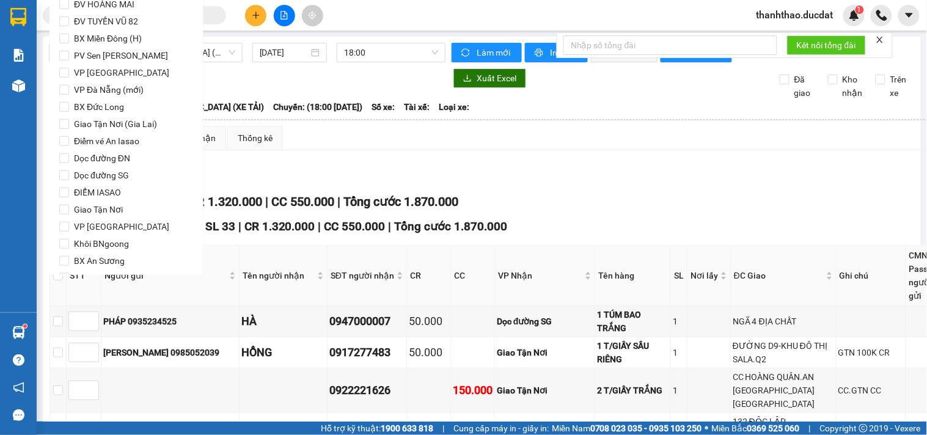
scroll to position [350, 0]
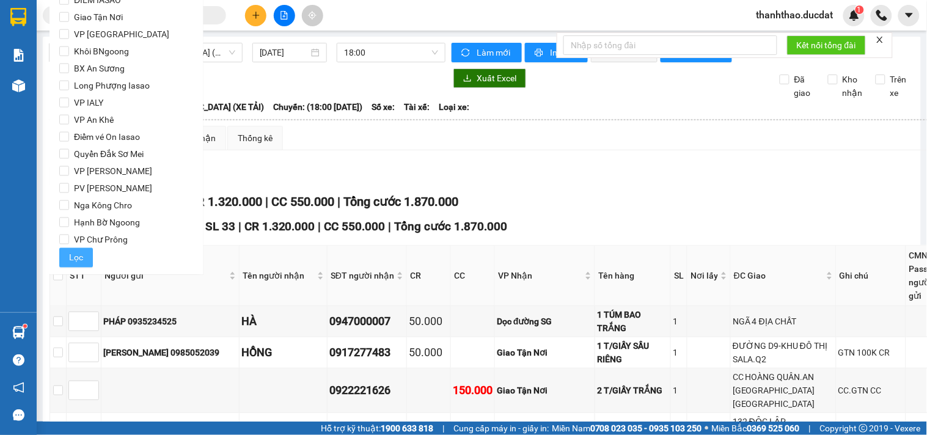
click at [83, 263] on button "Lọc" at bounding box center [76, 258] width 34 height 20
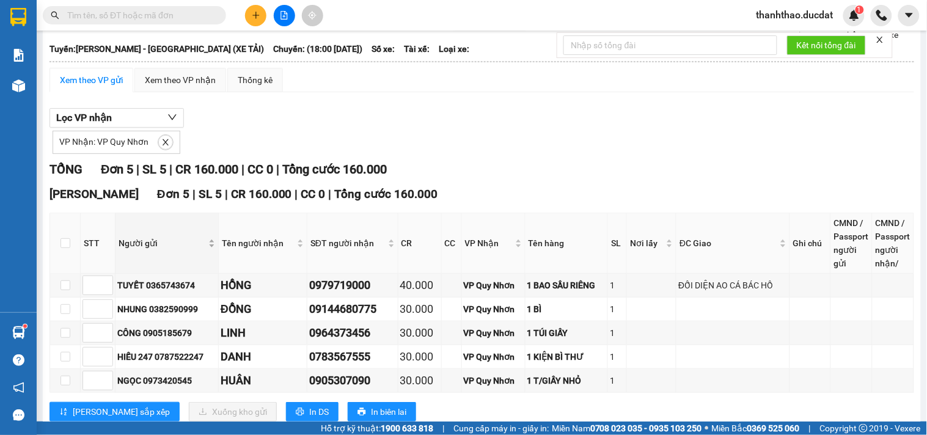
scroll to position [37, 0]
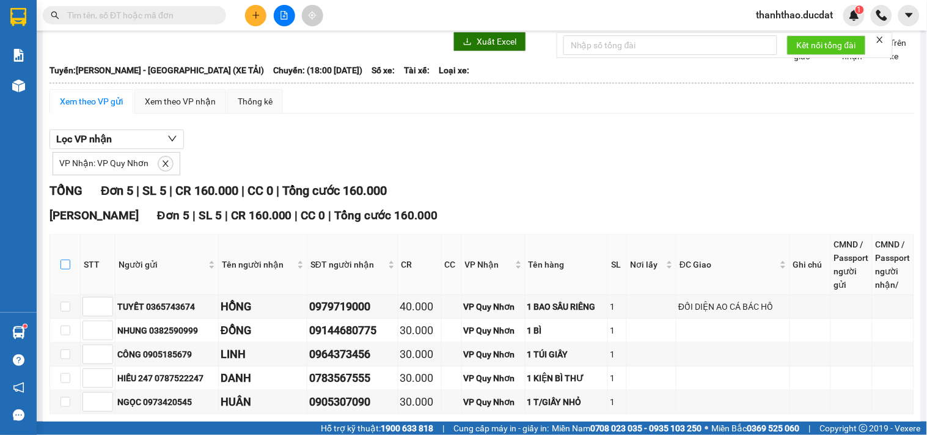
click at [66, 269] on input "checkbox" at bounding box center [65, 265] width 10 height 10
checkbox input "true"
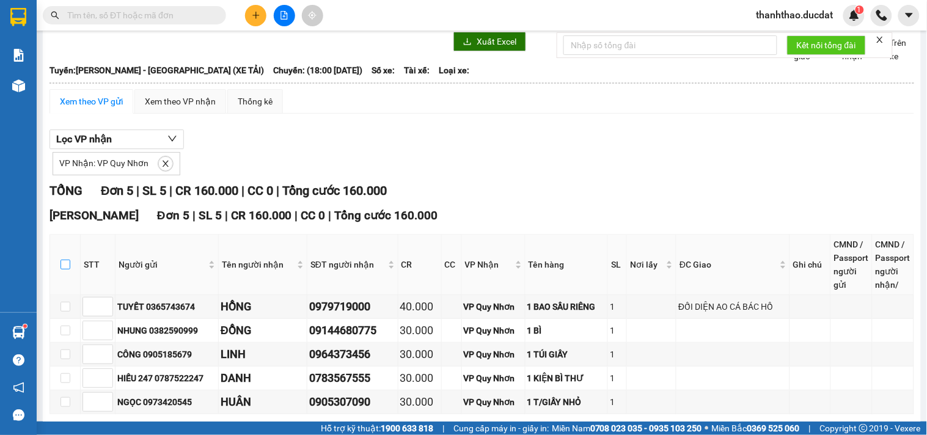
checkbox input "true"
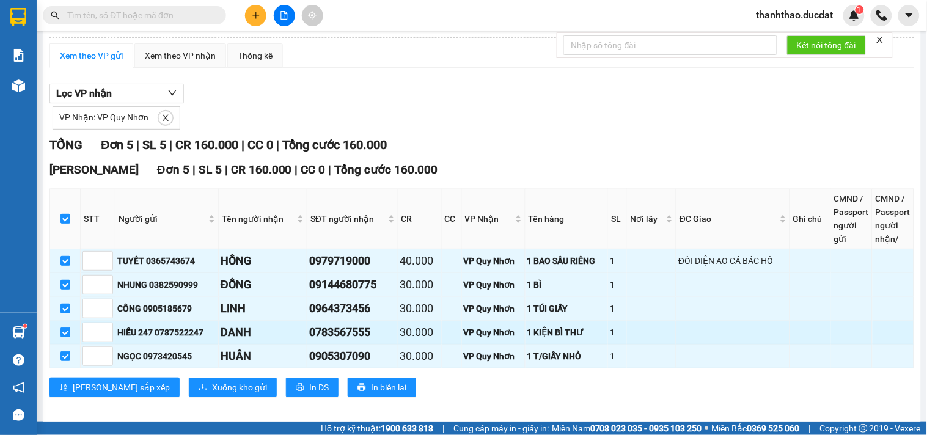
scroll to position [104, 0]
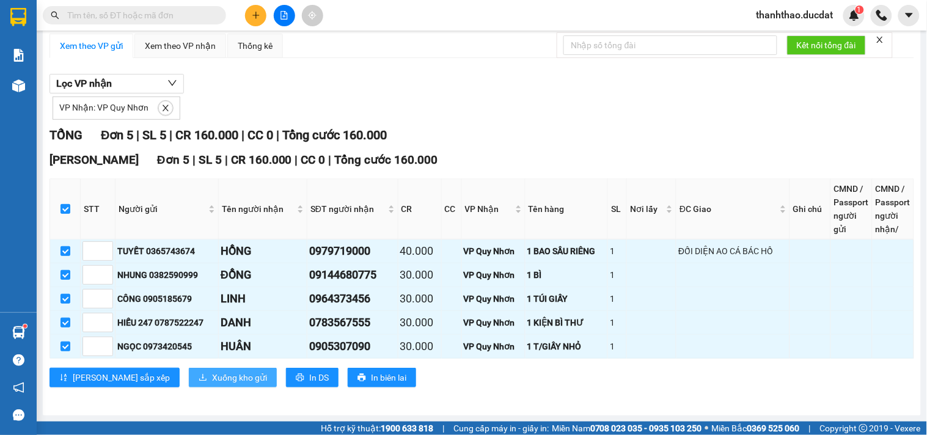
click at [212, 377] on span "Xuống kho gửi" at bounding box center [239, 377] width 55 height 13
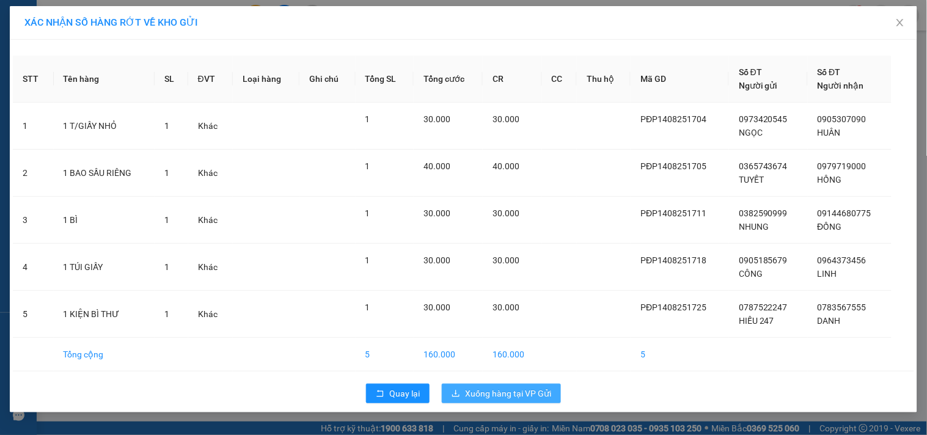
click at [528, 393] on span "Xuống hàng tại VP Gửi" at bounding box center [508, 393] width 86 height 13
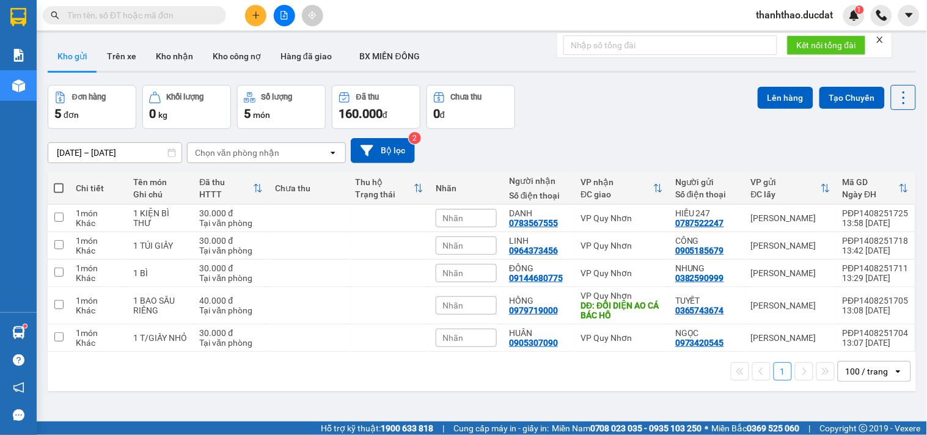
click at [527, 371] on div "1 100 / trang open" at bounding box center [482, 371] width 858 height 21
click at [59, 191] on span at bounding box center [59, 188] width 10 height 10
click at [59, 182] on input "checkbox" at bounding box center [59, 182] width 0 height 0
checkbox input "true"
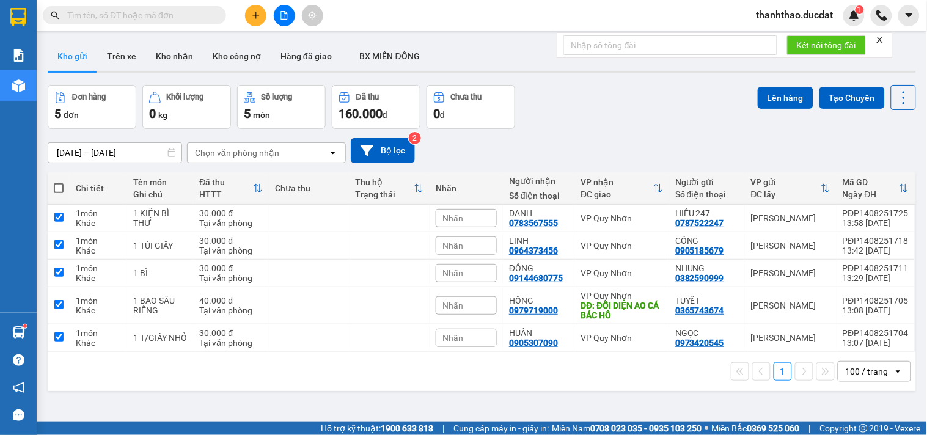
checkbox input "true"
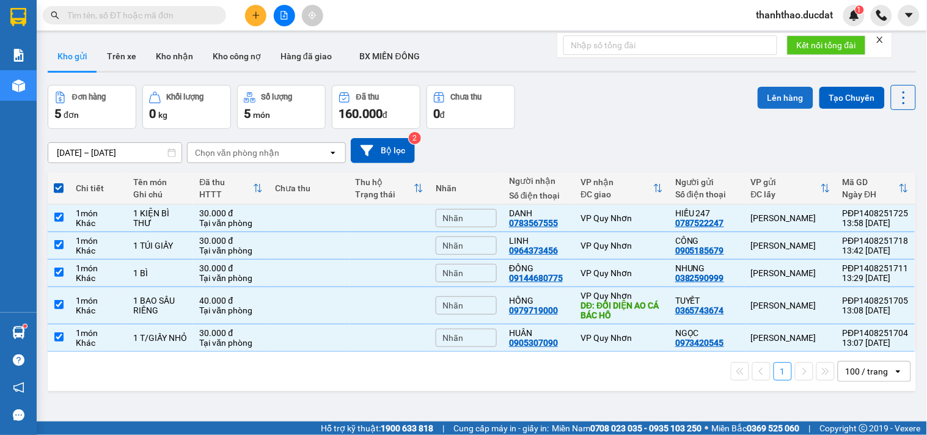
click at [784, 90] on button "Lên hàng" at bounding box center [785, 98] width 56 height 22
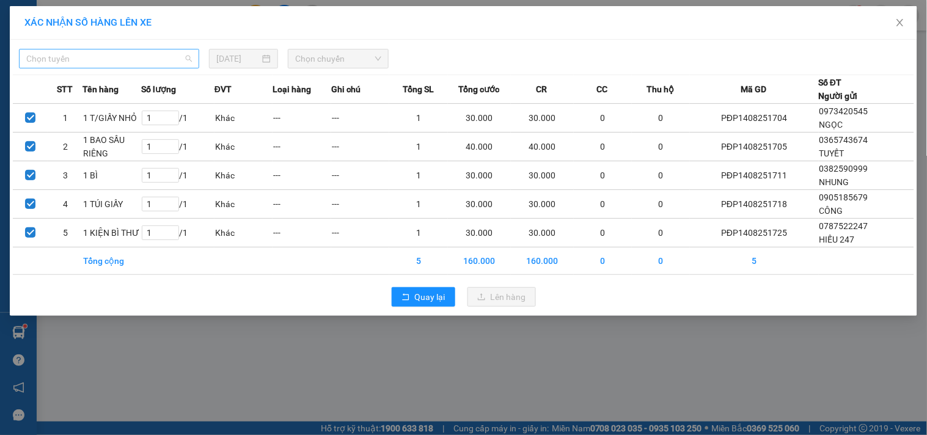
click at [127, 61] on span "Chọn tuyến" at bounding box center [109, 58] width 166 height 18
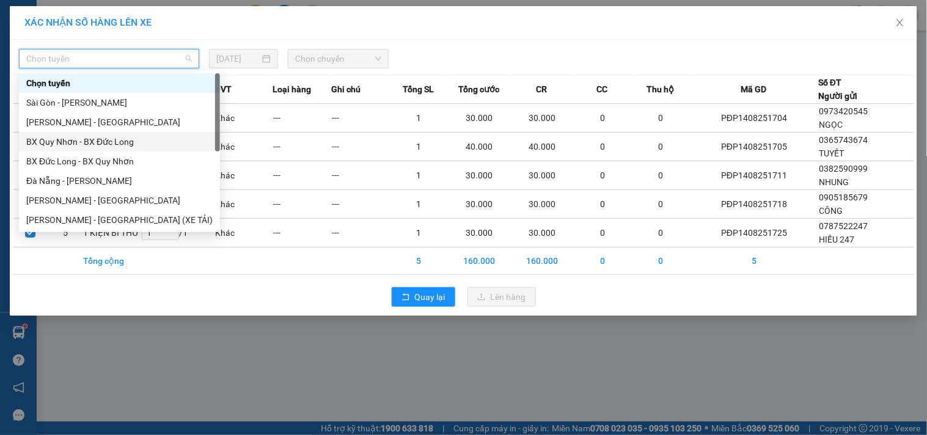
click at [107, 142] on div "BX Quy Nhơn - BX Đức Long" at bounding box center [119, 141] width 186 height 13
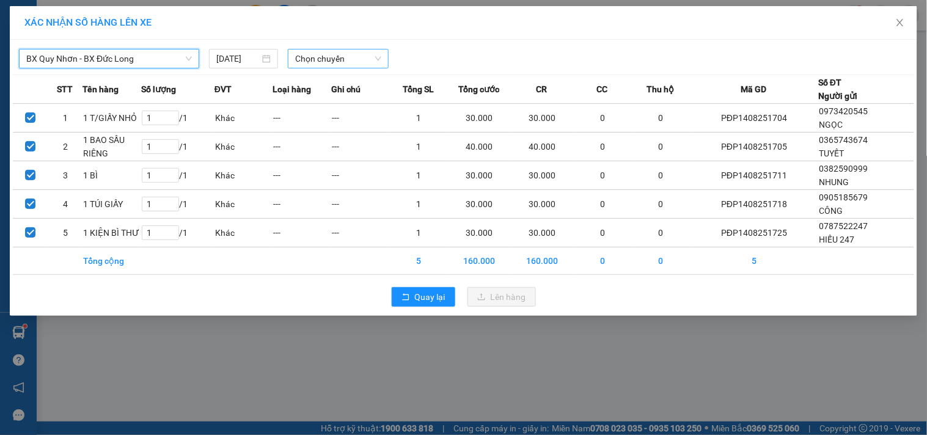
click at [307, 58] on span "Chọn chuyến" at bounding box center [338, 58] width 86 height 18
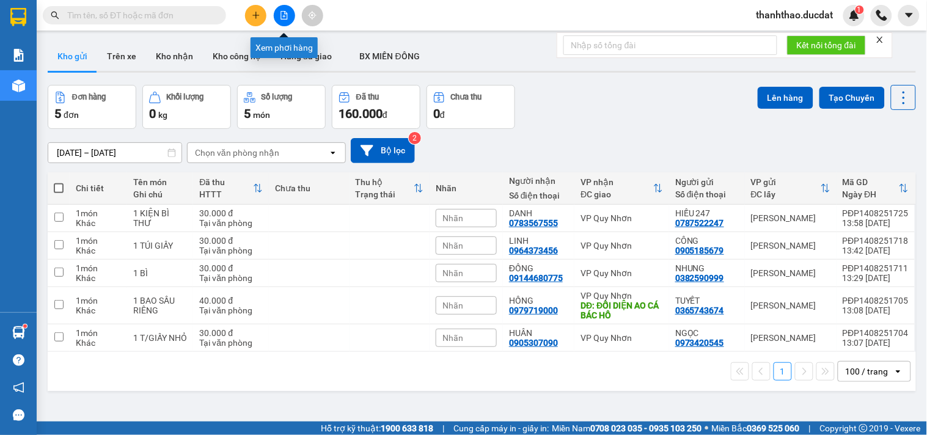
click at [281, 11] on icon "file-add" at bounding box center [284, 15] width 7 height 9
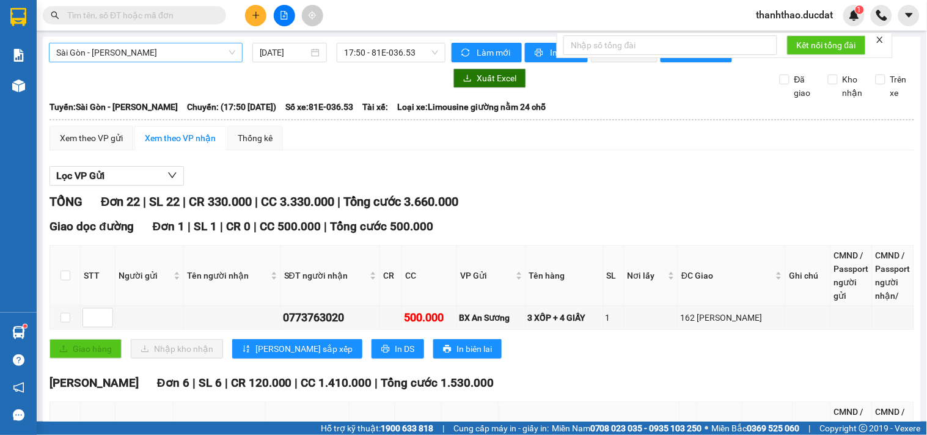
click at [198, 57] on span "Sài Gòn - [PERSON_NAME]" at bounding box center [145, 52] width 179 height 18
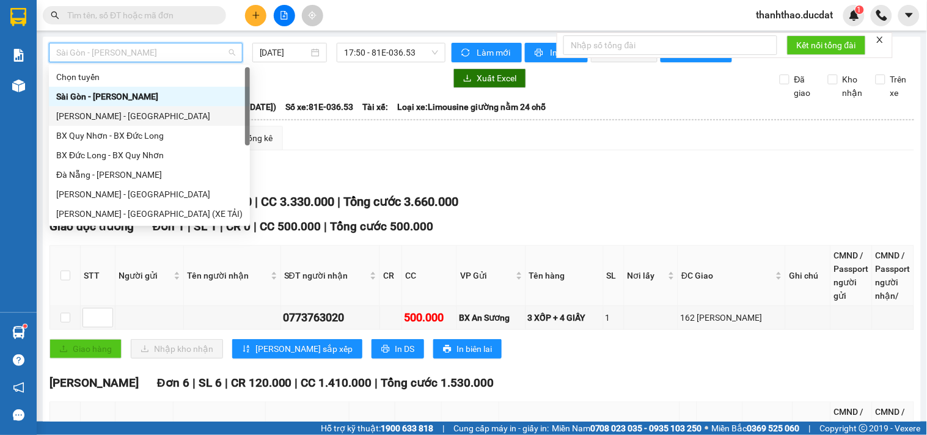
click at [141, 116] on div "[PERSON_NAME] - [GEOGRAPHIC_DATA]" at bounding box center [149, 115] width 186 height 13
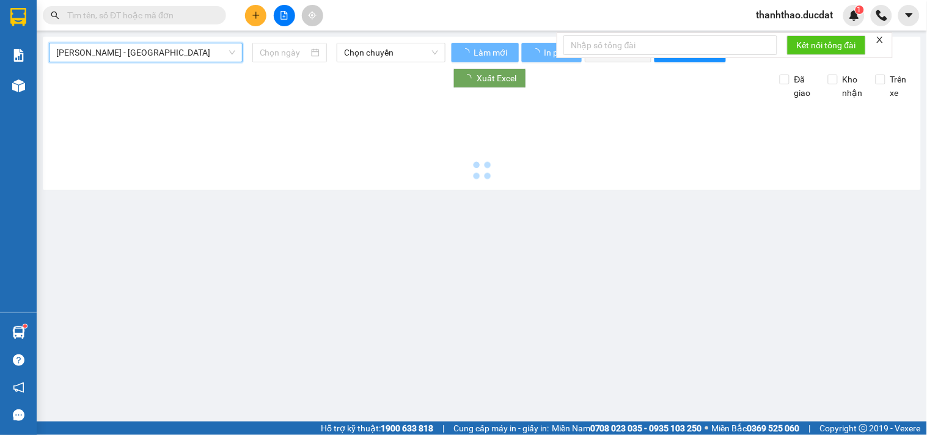
type input "[DATE]"
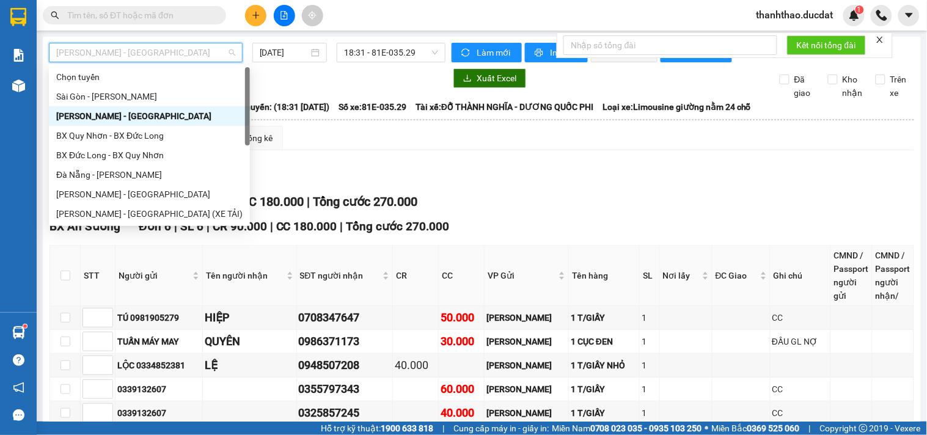
click at [120, 57] on span "[PERSON_NAME] - [GEOGRAPHIC_DATA]" at bounding box center [145, 52] width 179 height 18
click at [95, 189] on div "[PERSON_NAME] - [GEOGRAPHIC_DATA]" at bounding box center [149, 194] width 186 height 13
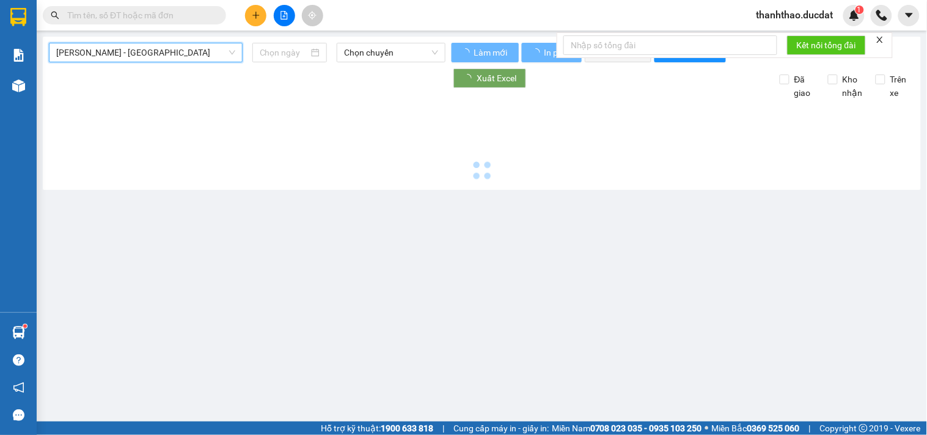
type input "[DATE]"
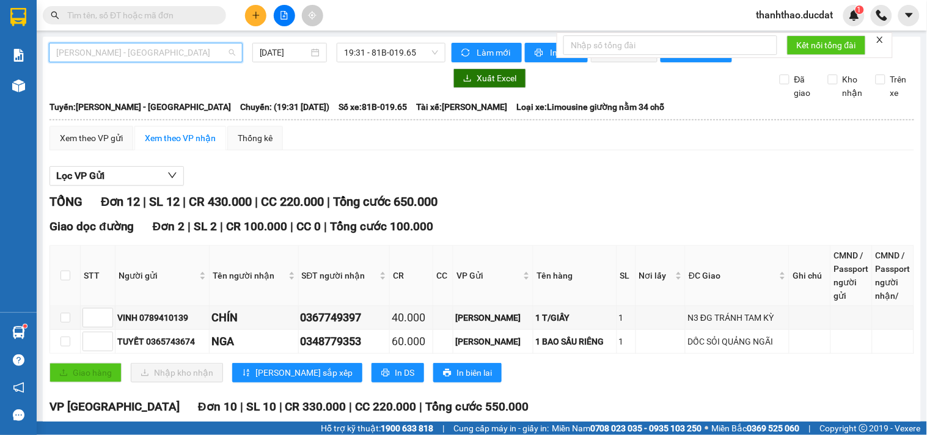
drag, startPoint x: 185, startPoint y: 49, endPoint x: 127, endPoint y: 8, distance: 71.4
click at [185, 49] on span "[PERSON_NAME] - [GEOGRAPHIC_DATA]" at bounding box center [145, 52] width 179 height 18
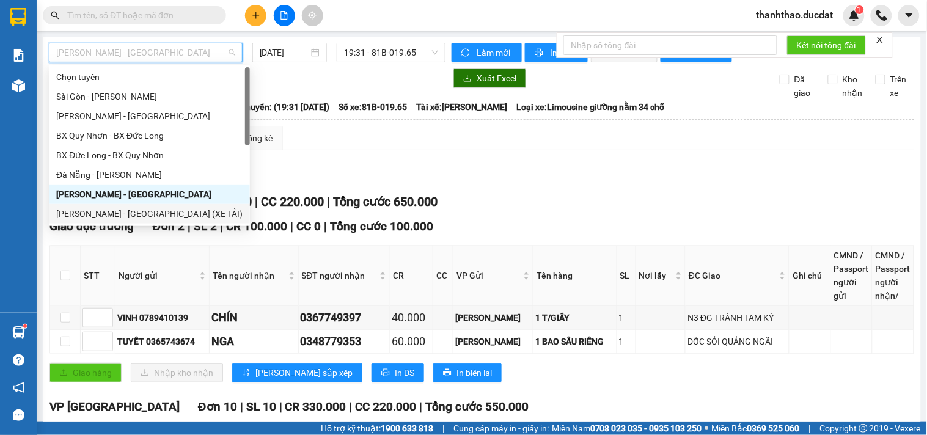
click at [74, 210] on div "[PERSON_NAME] - [GEOGRAPHIC_DATA] (XE TẢI)" at bounding box center [149, 213] width 186 height 13
type input "[DATE]"
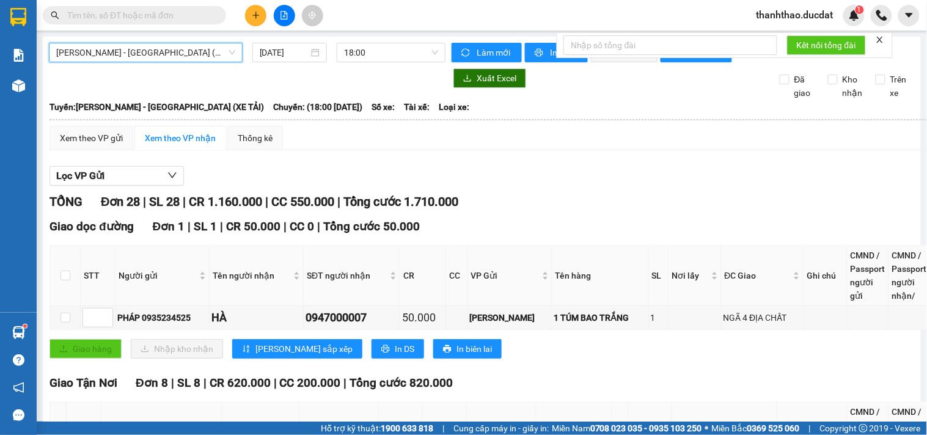
click at [120, 58] on span "[PERSON_NAME] - [GEOGRAPHIC_DATA] (XE TẢI)" at bounding box center [145, 52] width 179 height 18
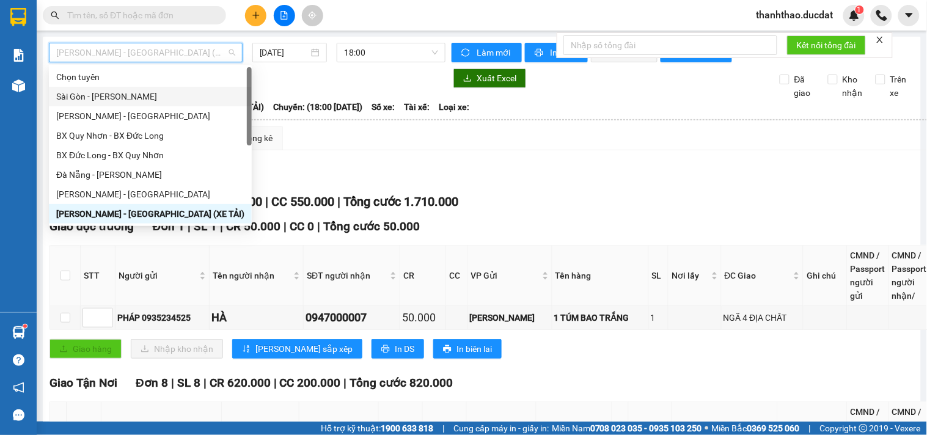
click at [93, 93] on div "Sài Gòn - [PERSON_NAME]" at bounding box center [150, 96] width 188 height 13
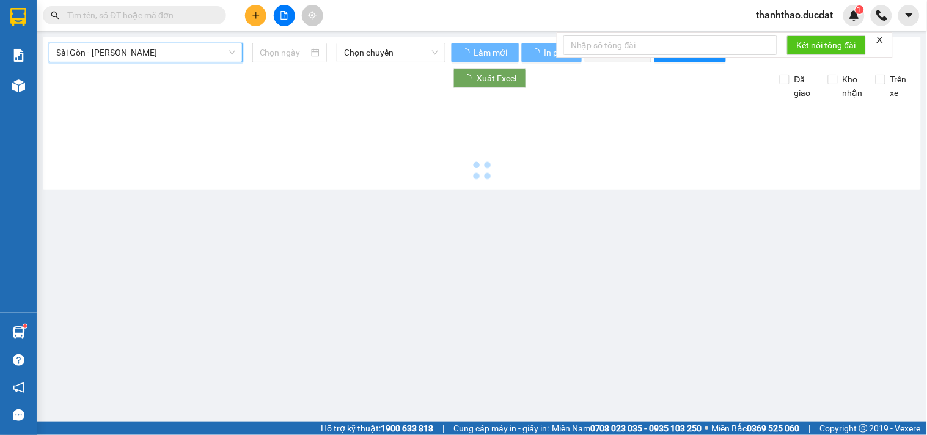
type input "[DATE]"
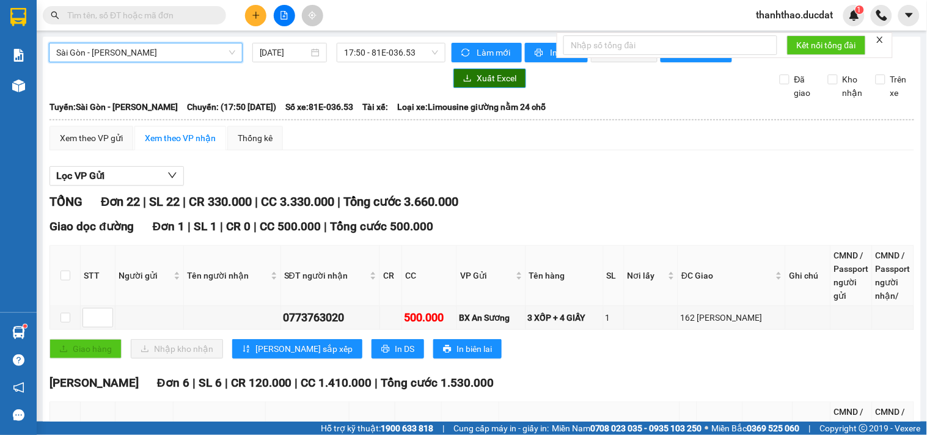
click at [465, 82] on icon "download" at bounding box center [467, 78] width 9 height 9
click at [166, 59] on span "Sài Gòn - [PERSON_NAME]" at bounding box center [145, 52] width 179 height 18
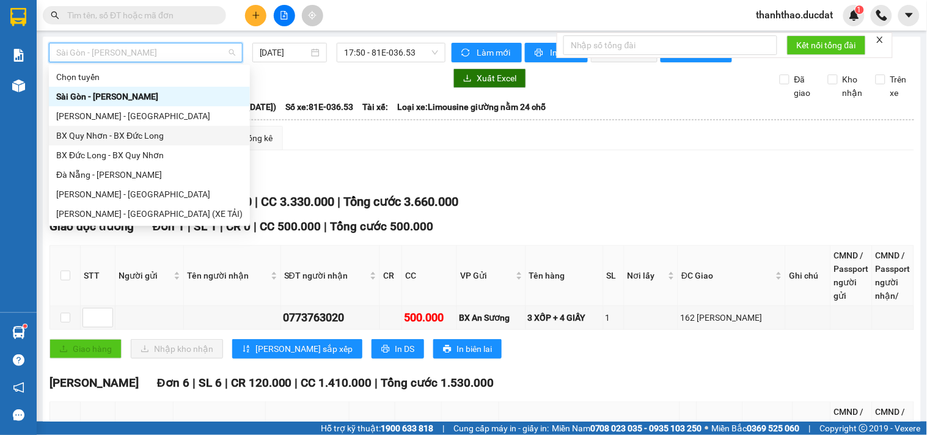
scroll to position [20, 0]
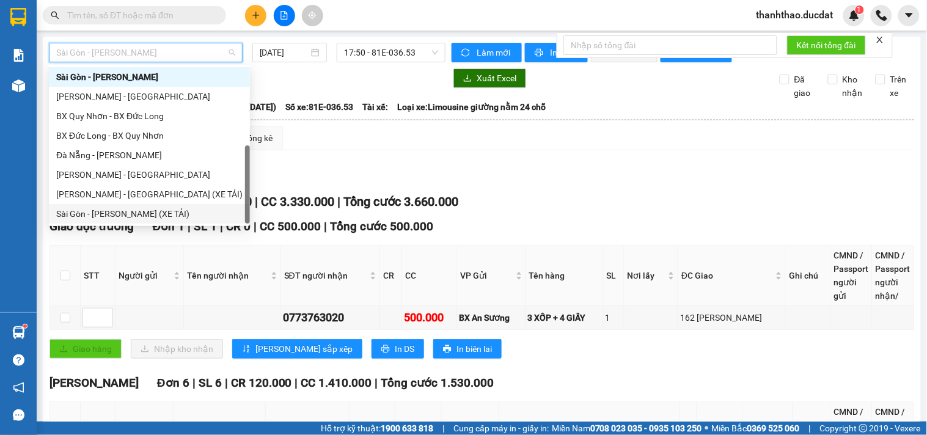
click at [119, 213] on div "Sài Gòn - [PERSON_NAME] (XE TẢI)" at bounding box center [149, 213] width 186 height 13
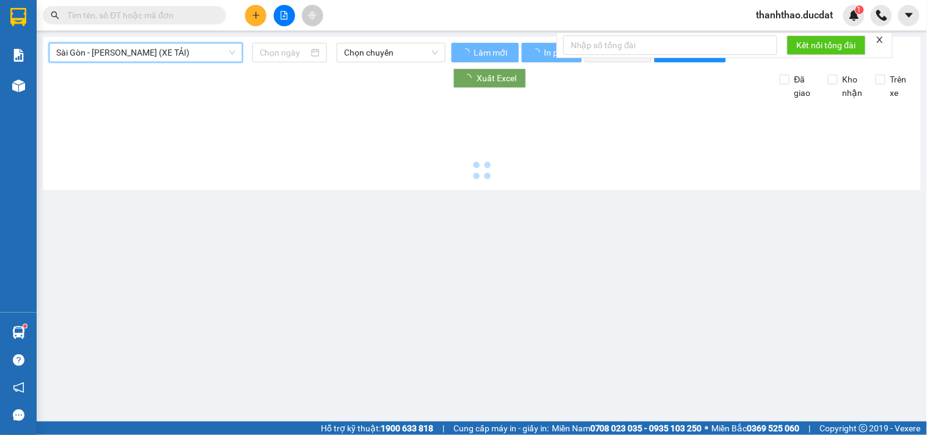
type input "[DATE]"
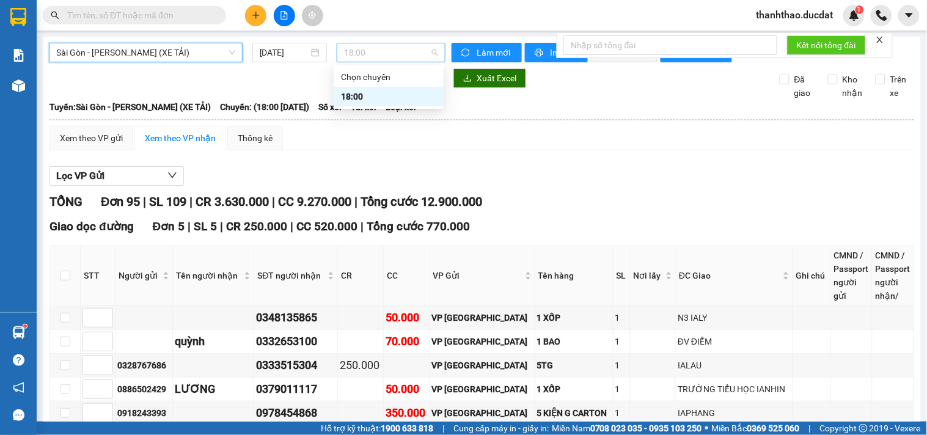
click at [346, 46] on span "18:00" at bounding box center [391, 52] width 94 height 18
click at [282, 50] on input "[DATE]" at bounding box center [284, 52] width 49 height 13
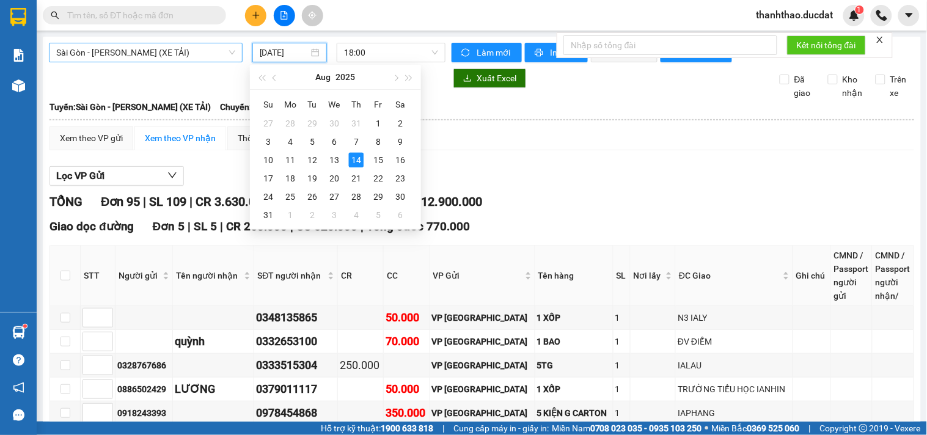
click at [162, 59] on span "Sài Gòn - [PERSON_NAME] (XE TẢI)" at bounding box center [145, 52] width 179 height 18
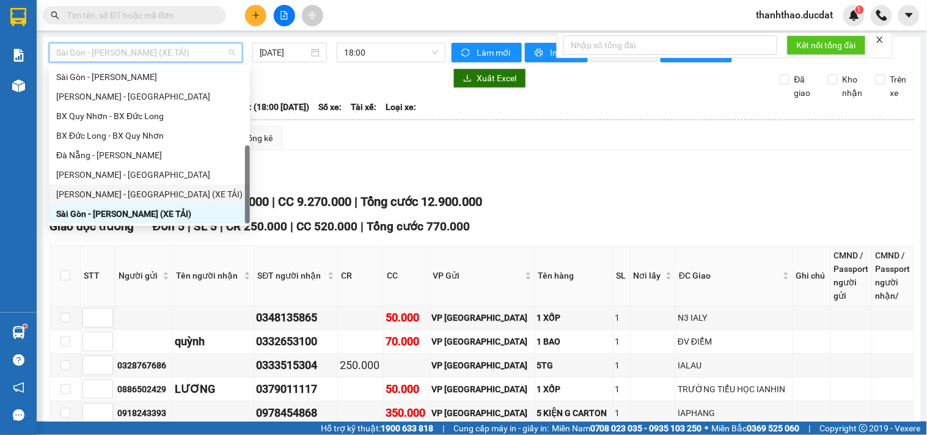
click at [131, 195] on div "[PERSON_NAME] - [GEOGRAPHIC_DATA] (XE TẢI)" at bounding box center [149, 194] width 186 height 13
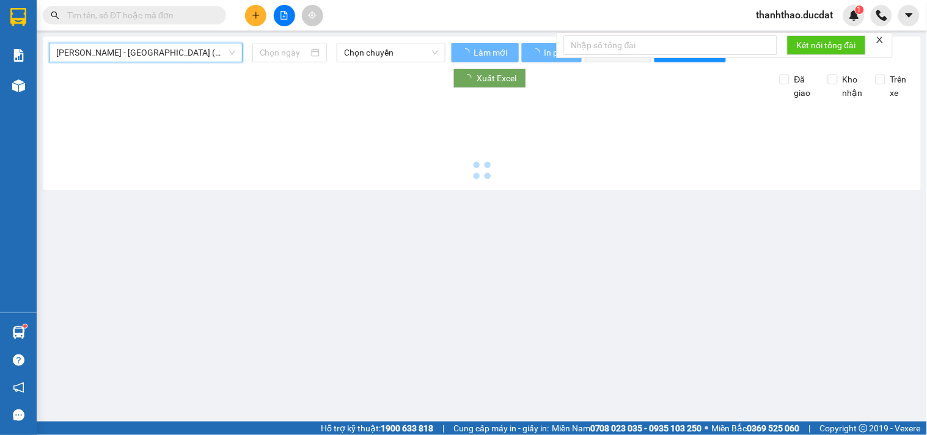
type input "[DATE]"
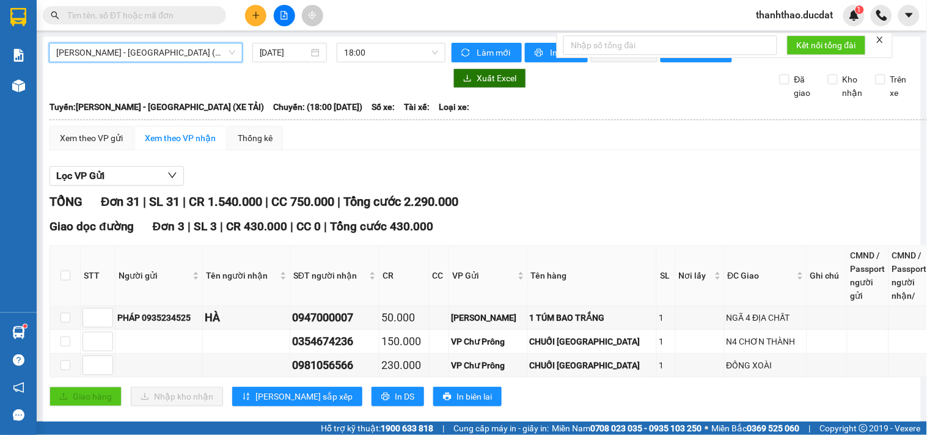
click at [175, 57] on span "[PERSON_NAME] - [GEOGRAPHIC_DATA] (XE TẢI)" at bounding box center [145, 52] width 179 height 18
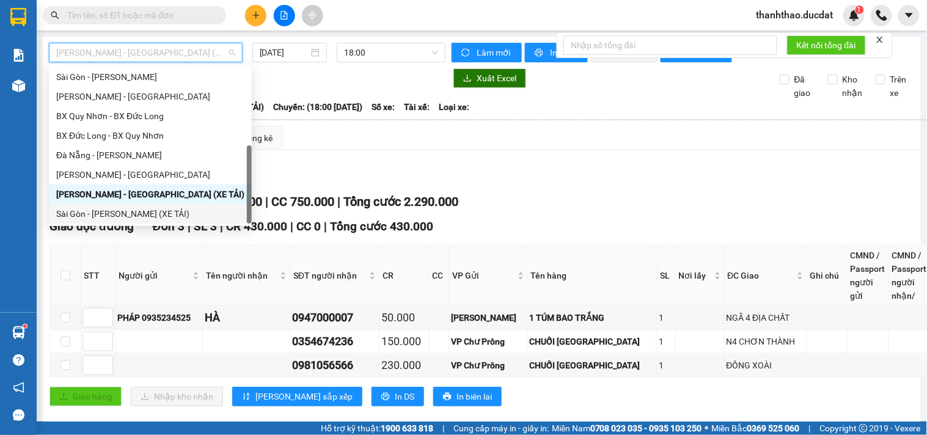
click at [158, 210] on div "Sài Gòn - [PERSON_NAME] (XE TẢI)" at bounding box center [150, 213] width 188 height 13
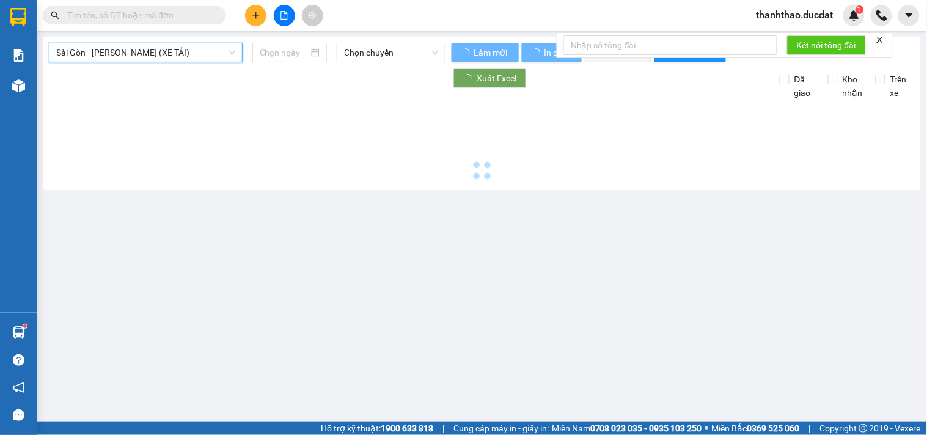
type input "[DATE]"
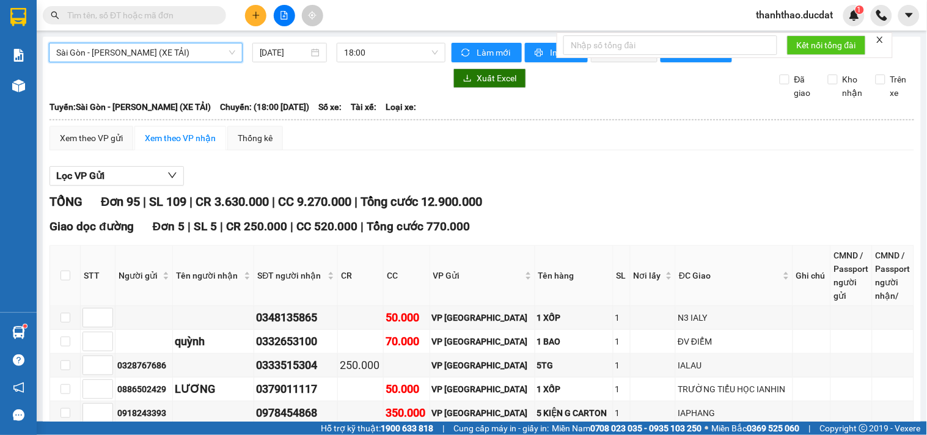
click at [177, 56] on span "Sài Gòn - [PERSON_NAME] (XE TẢI)" at bounding box center [145, 52] width 179 height 18
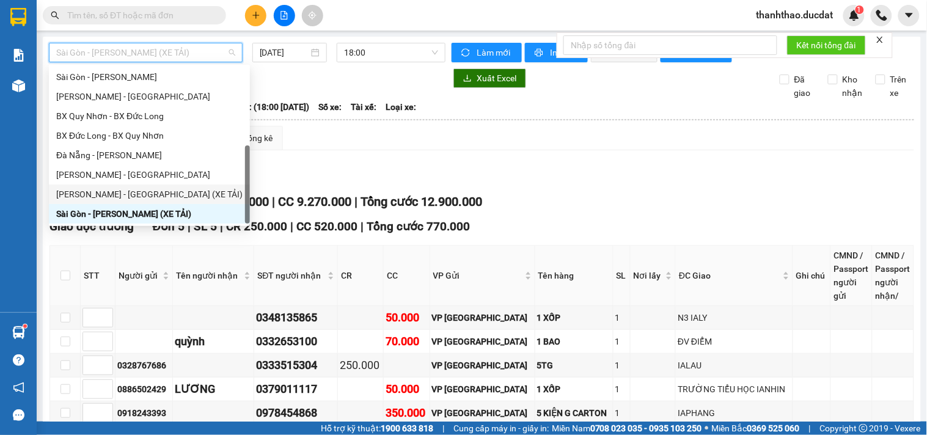
click at [108, 198] on div "[PERSON_NAME] - [GEOGRAPHIC_DATA] (XE TẢI)" at bounding box center [149, 194] width 186 height 13
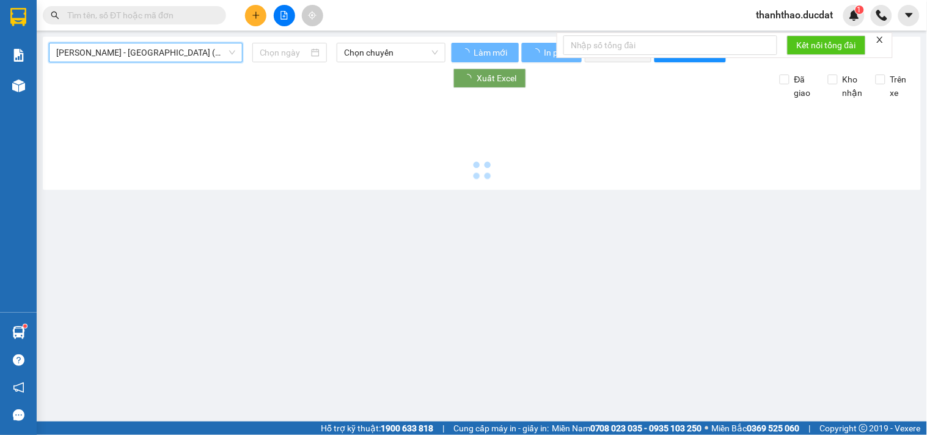
type input "[DATE]"
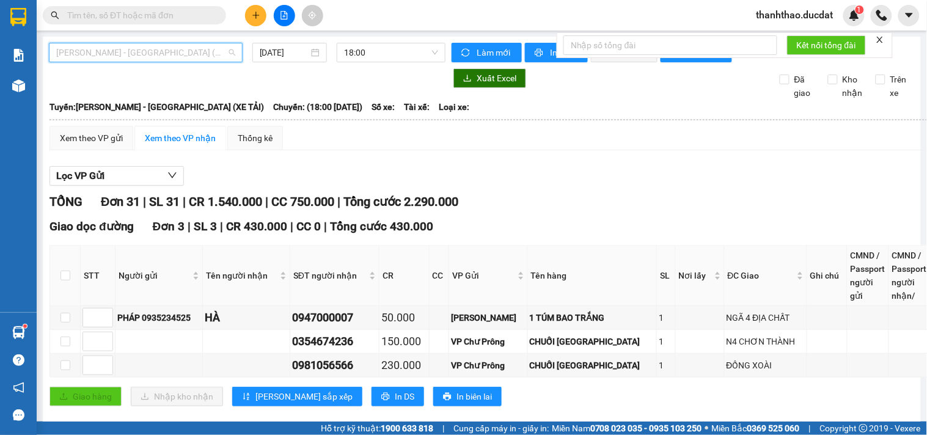
click at [160, 57] on span "[PERSON_NAME] - [GEOGRAPHIC_DATA] (XE TẢI)" at bounding box center [145, 52] width 179 height 18
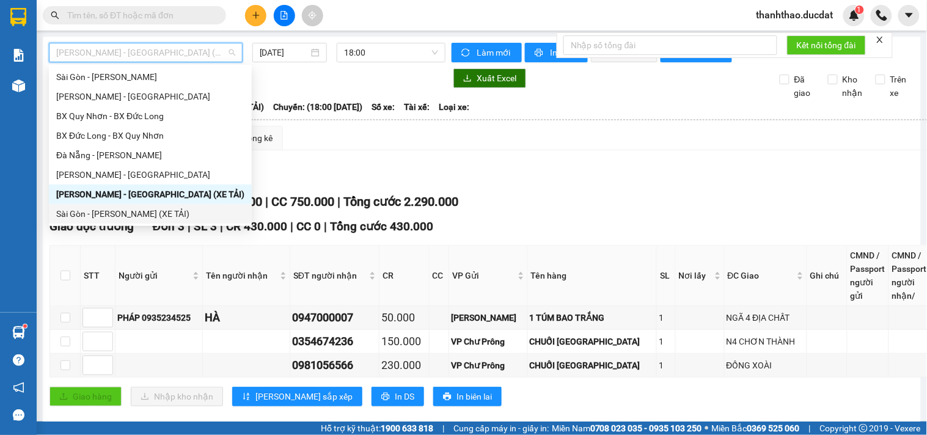
click at [93, 216] on div "Sài Gòn - [PERSON_NAME] (XE TẢI)" at bounding box center [150, 213] width 188 height 13
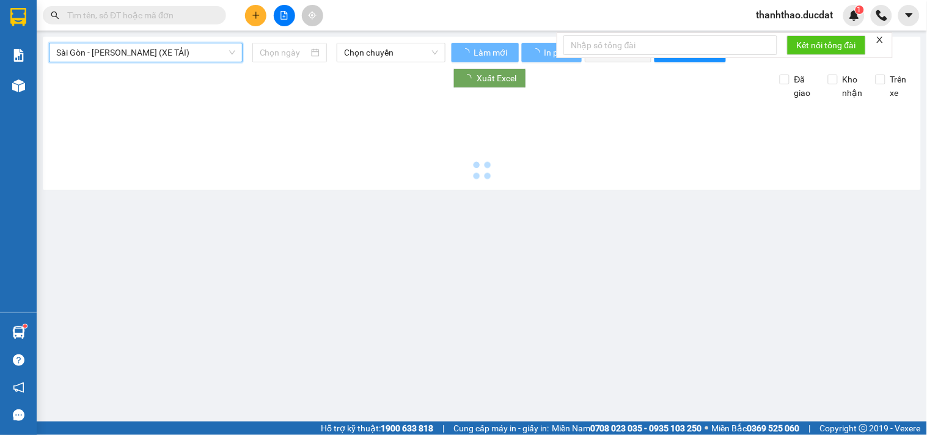
type input "[DATE]"
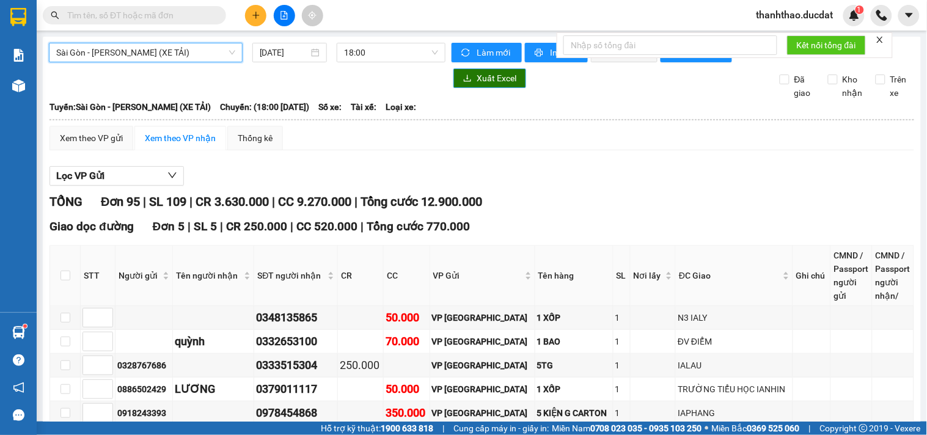
click at [476, 85] on span "Xuất Excel" at bounding box center [496, 77] width 40 height 13
click at [505, 83] on span "Xuất Excel" at bounding box center [496, 77] width 40 height 13
click at [121, 48] on span "Sài Gòn - [PERSON_NAME] (XE TẢI)" at bounding box center [145, 52] width 179 height 18
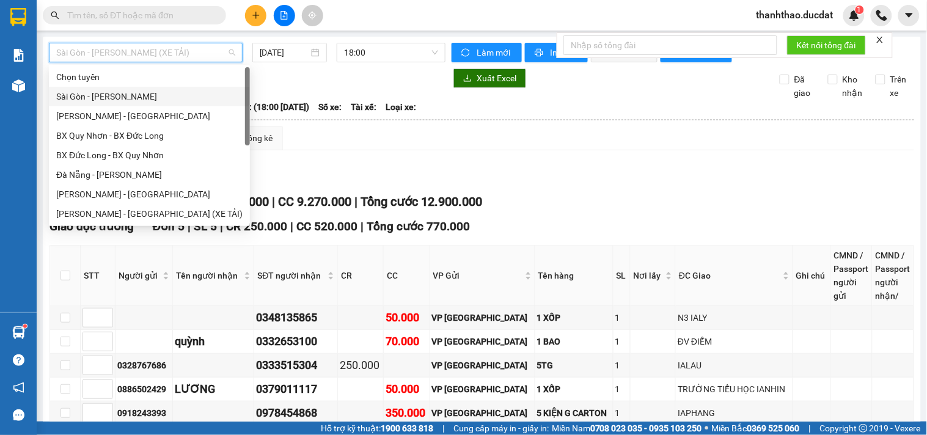
click at [98, 92] on div "Sài Gòn - [PERSON_NAME]" at bounding box center [149, 96] width 186 height 13
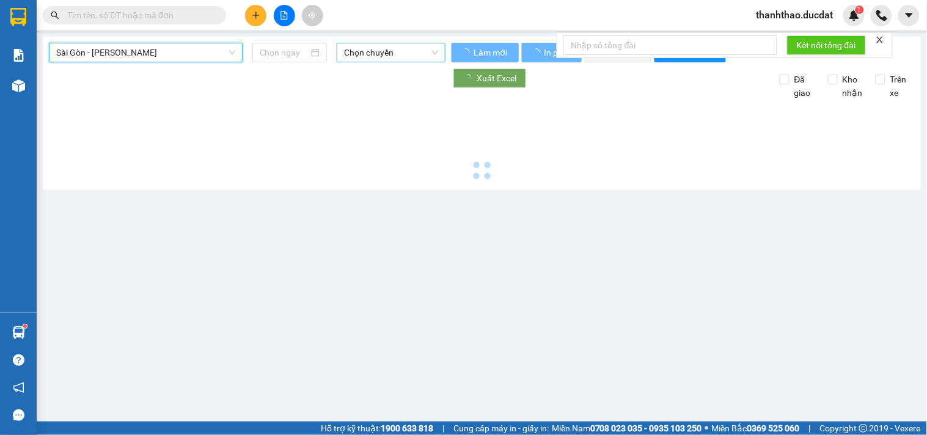
type input "[DATE]"
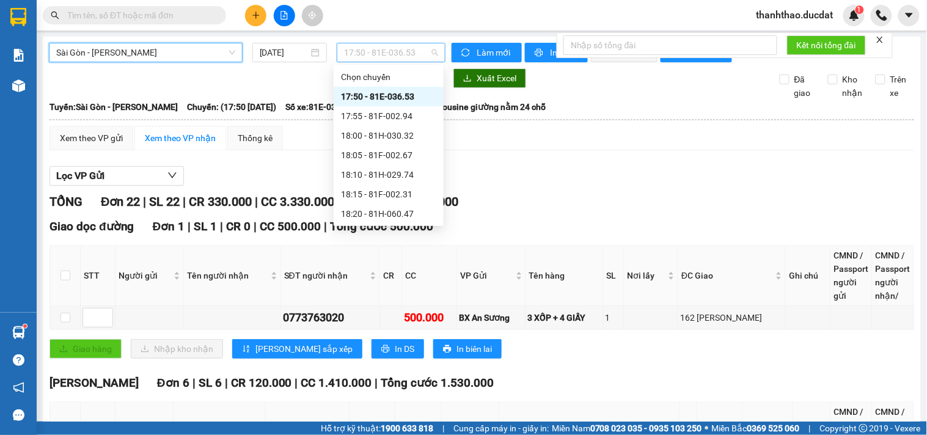
click at [367, 46] on span "17:50 - 81E-036.53" at bounding box center [391, 52] width 94 height 18
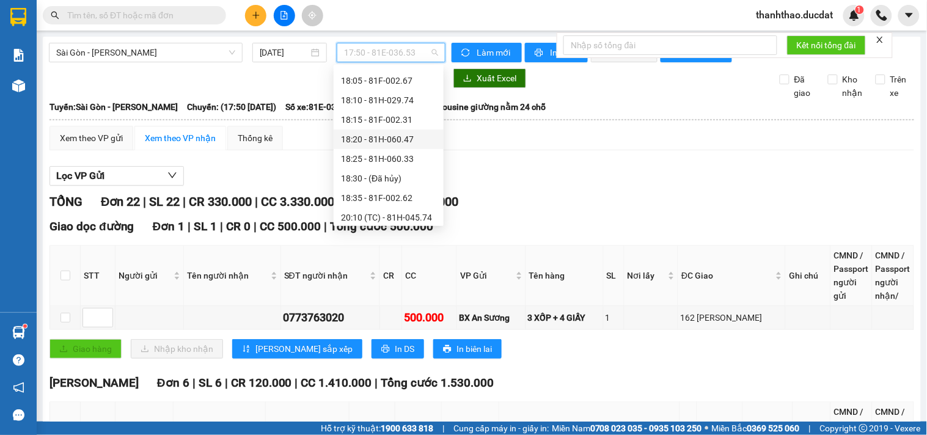
scroll to position [98, 0]
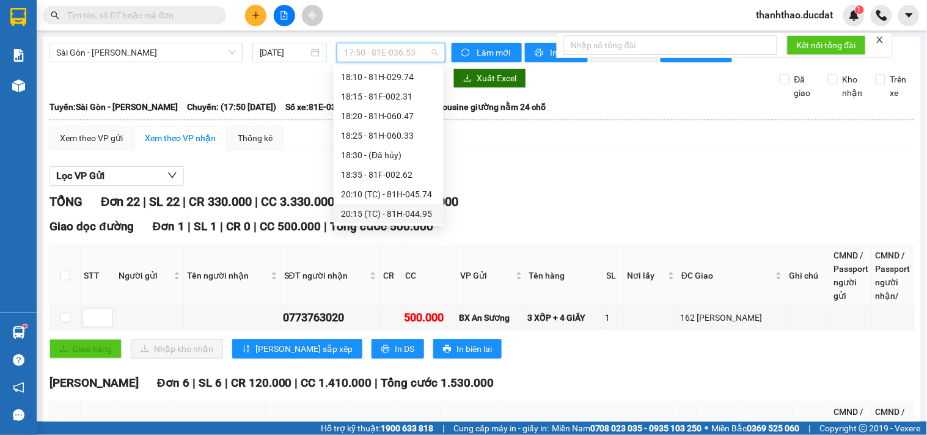
click at [388, 216] on div "20:15 (TC) - 81H-044.95" at bounding box center [388, 213] width 95 height 13
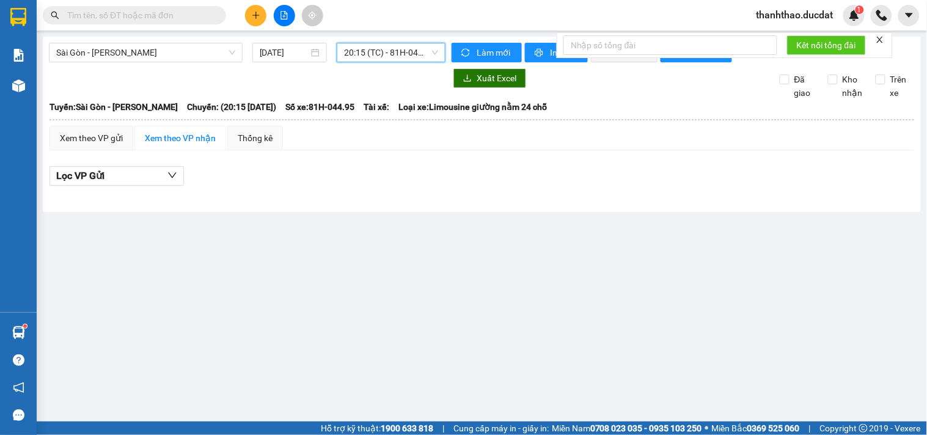
click at [377, 40] on div "[GEOGRAPHIC_DATA] - [PERSON_NAME] [DATE] 20:15 20:15 (TC) - 81H-044.95 Làm mới …" at bounding box center [482, 124] width 878 height 175
click at [376, 49] on span "20:15 (TC) - 81H-044.95" at bounding box center [391, 52] width 94 height 18
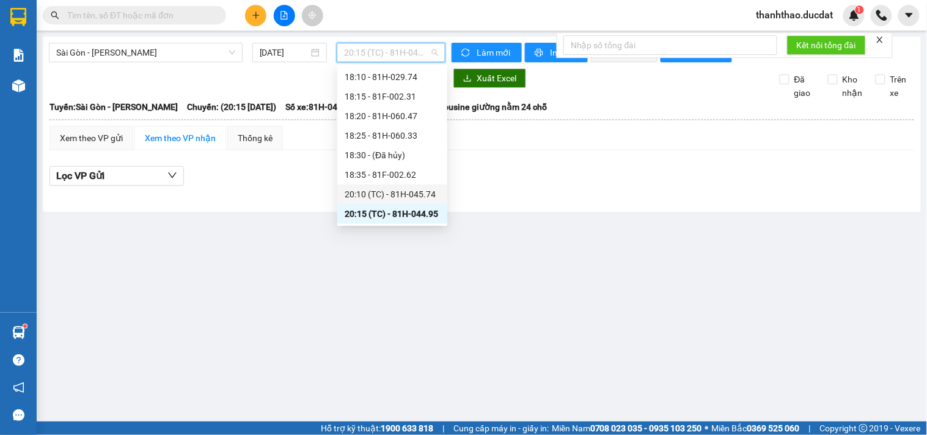
click at [380, 194] on div "20:10 (TC) - 81H-045.74" at bounding box center [392, 194] width 95 height 13
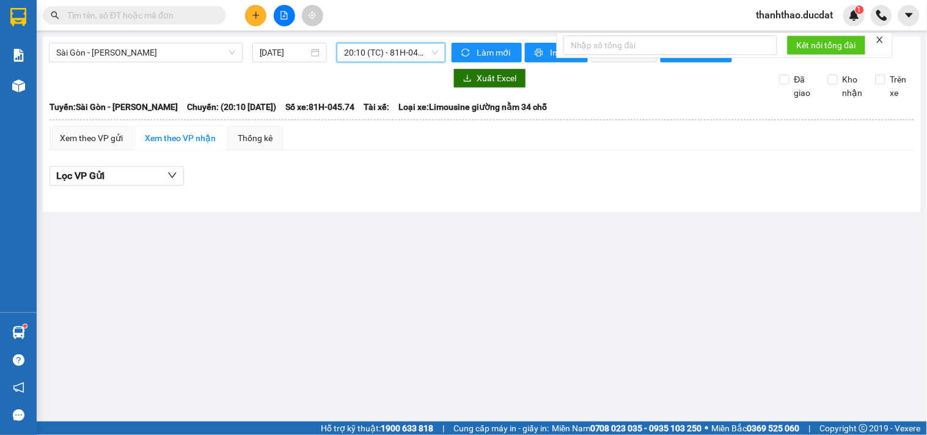
click at [411, 48] on span "20:10 (TC) - 81H-045.74" at bounding box center [391, 52] width 94 height 18
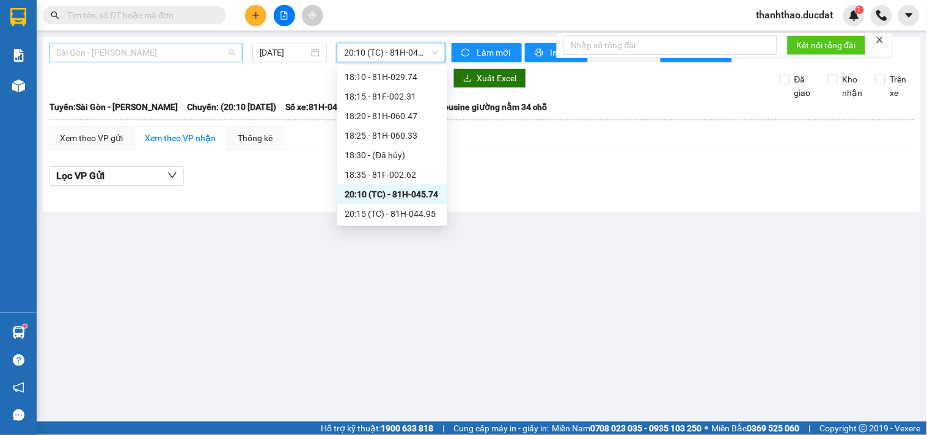
click at [185, 54] on span "Sài Gòn - [PERSON_NAME]" at bounding box center [145, 52] width 179 height 18
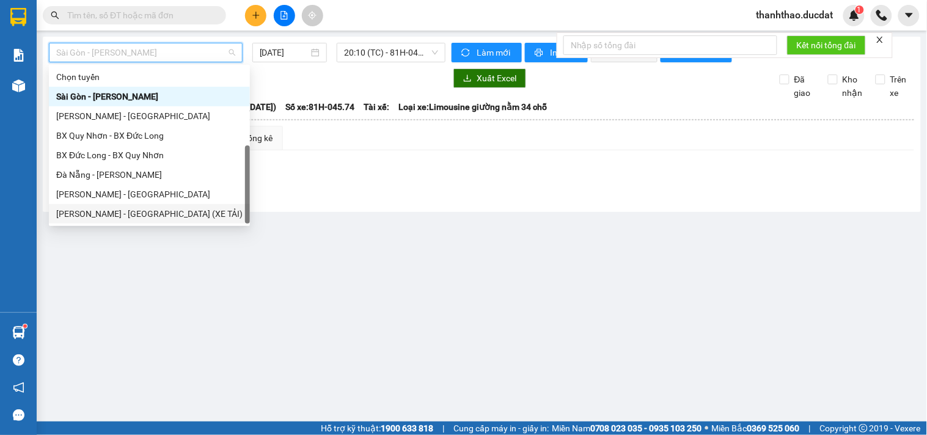
scroll to position [20, 0]
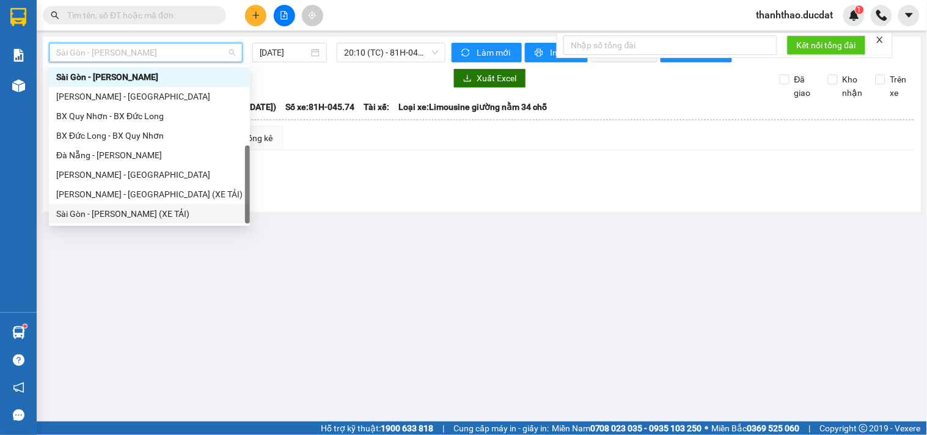
click at [123, 213] on div "Sài Gòn - [PERSON_NAME] (XE TẢI)" at bounding box center [149, 213] width 186 height 13
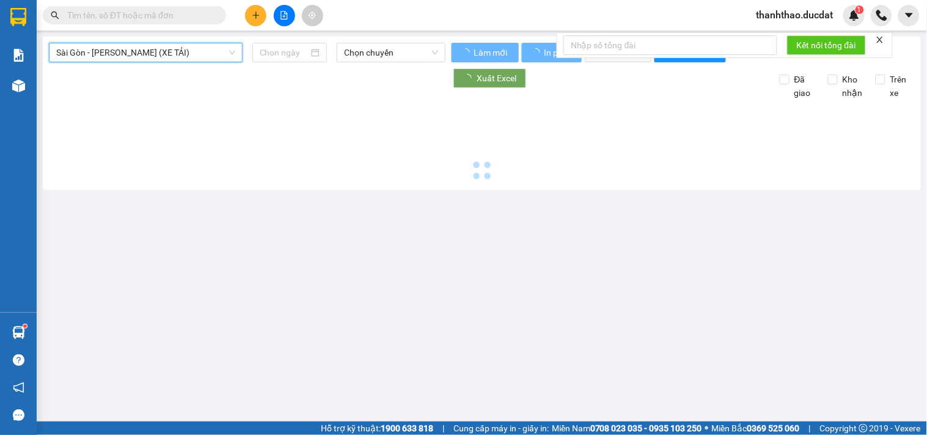
type input "[DATE]"
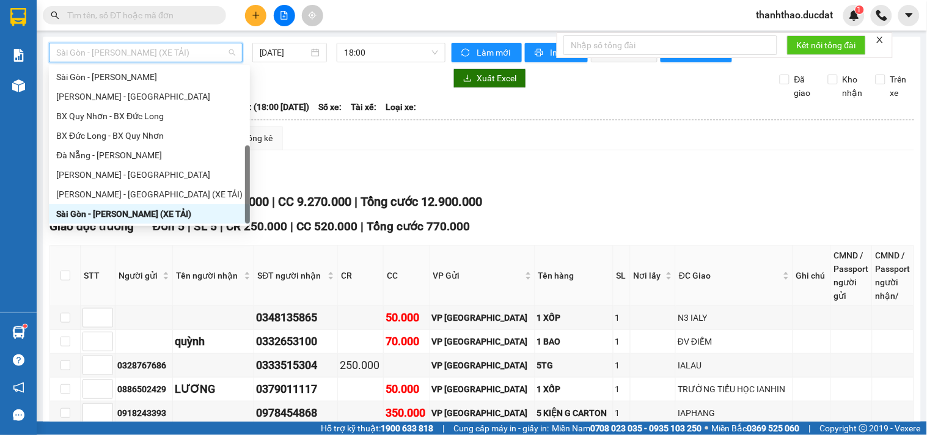
click at [166, 46] on span "Sài Gòn - [PERSON_NAME] (XE TẢI)" at bounding box center [145, 52] width 179 height 18
click at [110, 150] on div "Đà Nẵng - [PERSON_NAME]" at bounding box center [149, 154] width 186 height 13
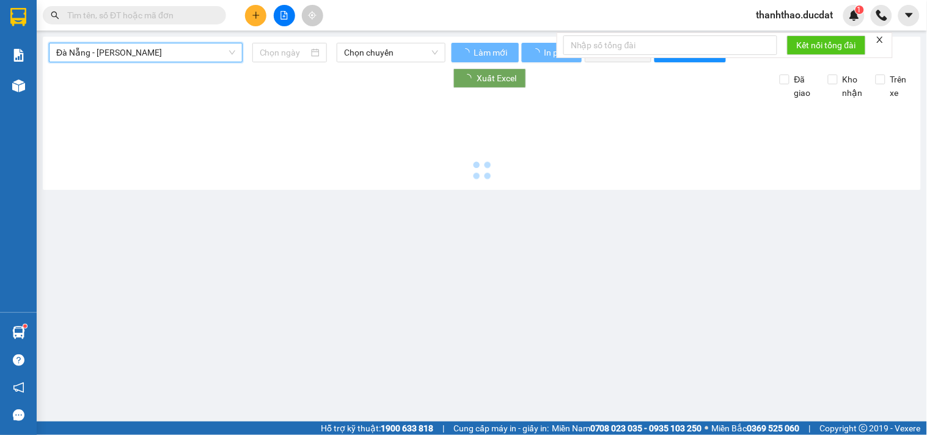
type input "[DATE]"
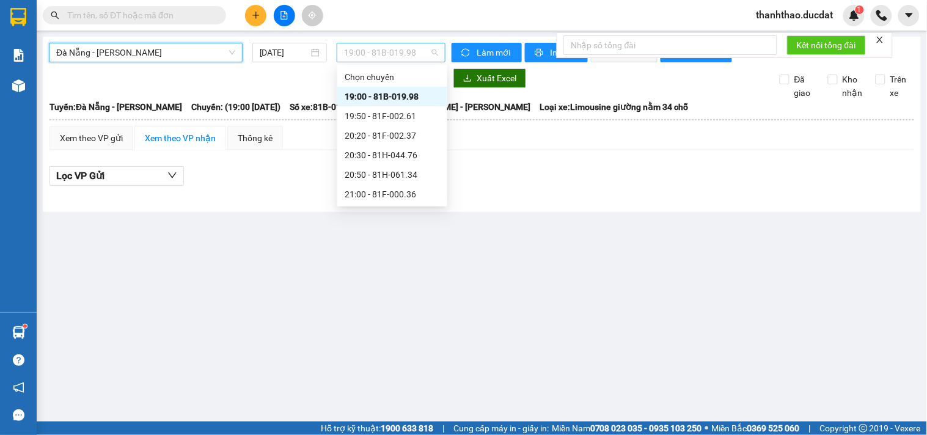
click at [362, 59] on span "19:00 - 81B-019.98" at bounding box center [391, 52] width 94 height 18
click at [382, 114] on div "19:50 - 81F-002.61" at bounding box center [392, 115] width 95 height 13
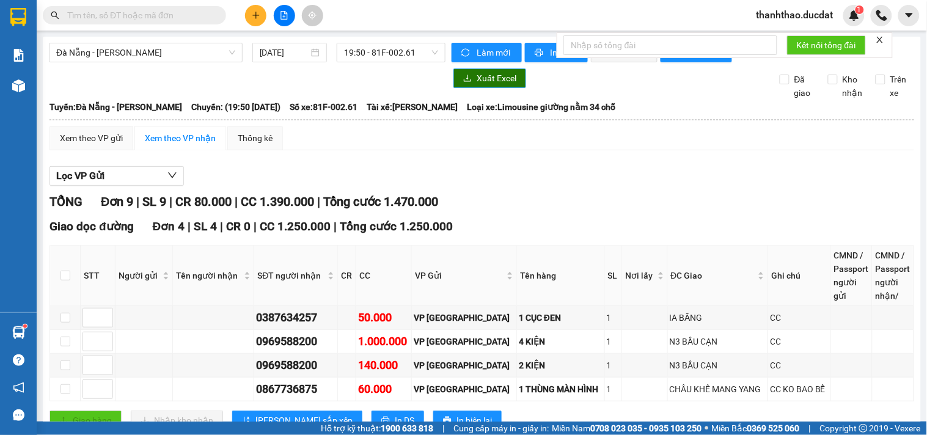
click at [464, 82] on icon "download" at bounding box center [467, 78] width 9 height 9
click at [387, 49] on span "19:50 - 81F-002.61" at bounding box center [391, 52] width 94 height 18
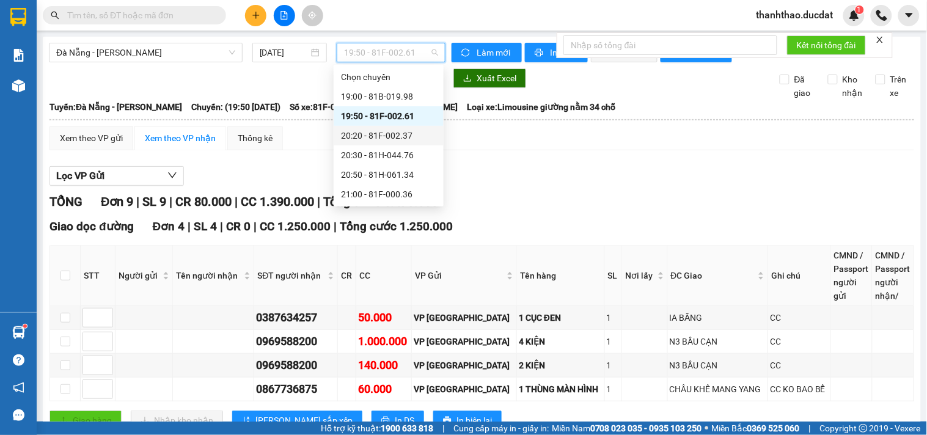
click at [390, 131] on div "20:20 - 81F-002.37" at bounding box center [388, 135] width 95 height 13
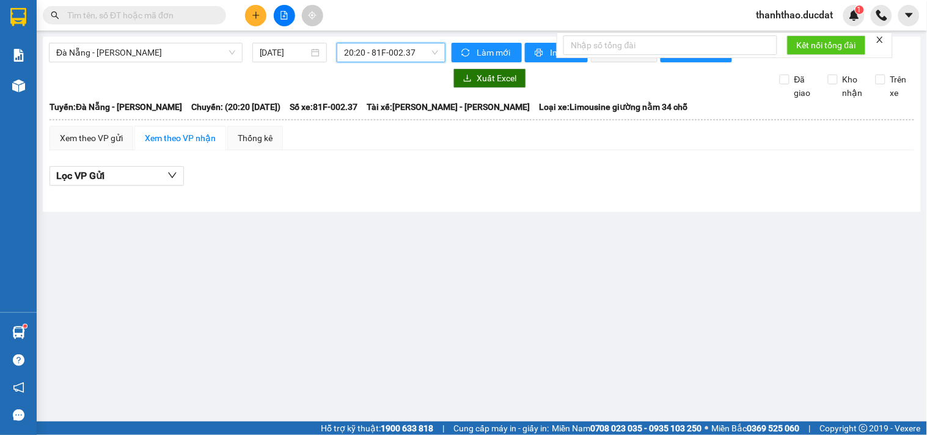
click at [400, 51] on span "20:20 - 81F-002.37" at bounding box center [391, 52] width 94 height 18
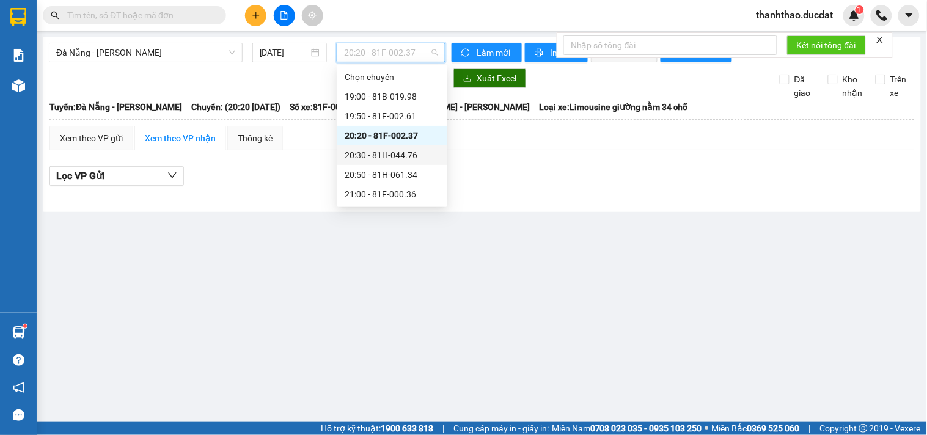
click at [408, 156] on div "20:30 - 81H-044.76" at bounding box center [392, 154] width 95 height 13
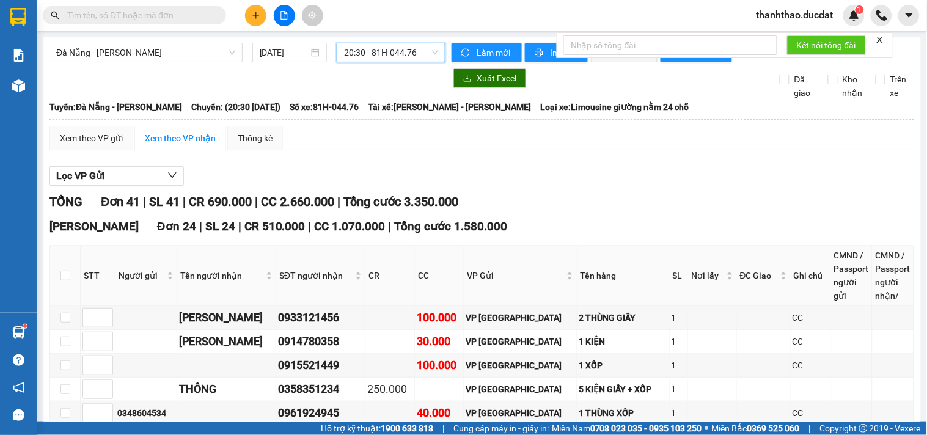
click at [406, 56] on span "20:30 - 81H-044.76" at bounding box center [391, 52] width 94 height 18
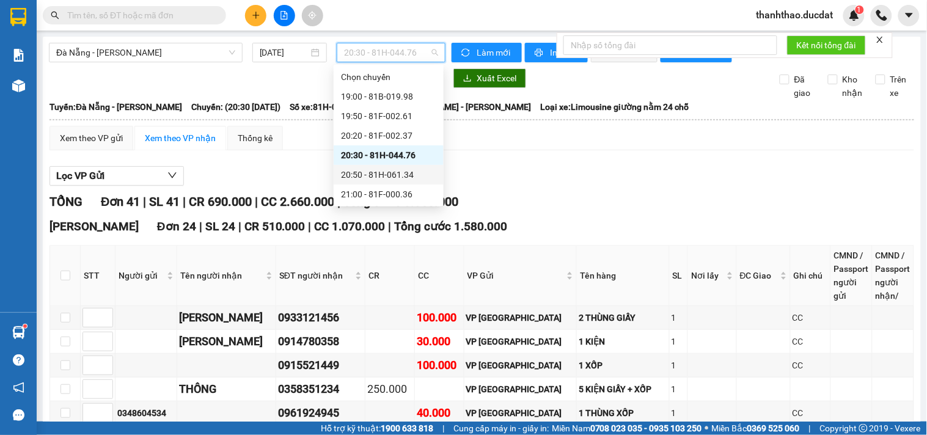
click at [411, 173] on div "20:50 - 81H-061.34" at bounding box center [388, 174] width 95 height 13
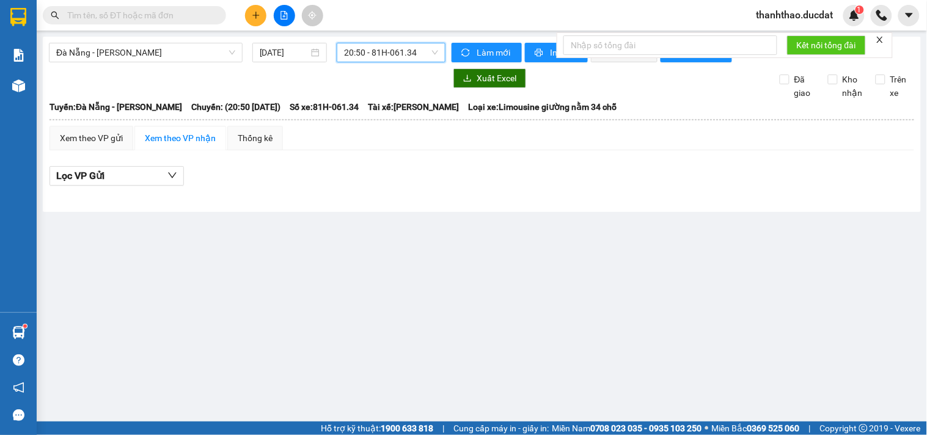
click at [409, 59] on span "20:50 - 81H-061.34" at bounding box center [391, 52] width 94 height 18
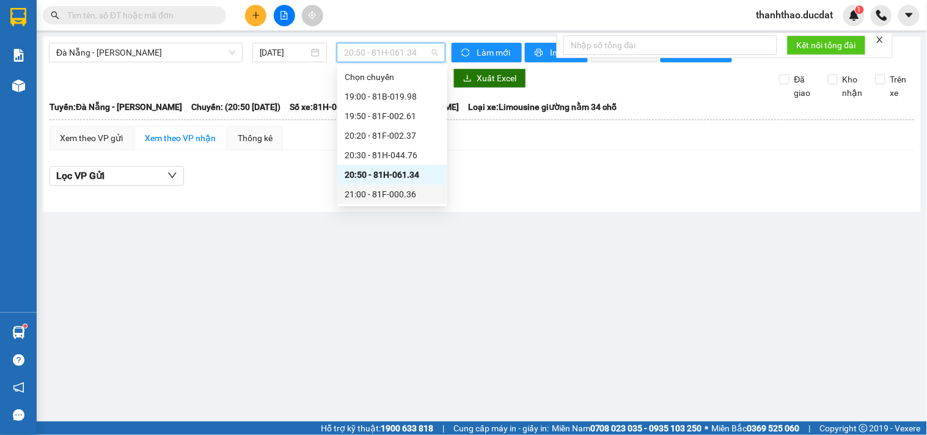
click at [407, 192] on div "21:00 - 81F-000.36" at bounding box center [392, 194] width 95 height 13
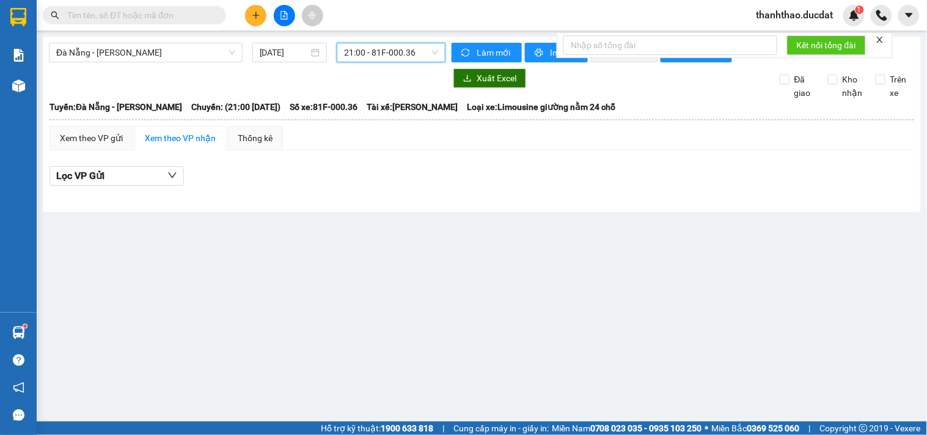
click at [395, 57] on span "21:00 - 81F-000.36" at bounding box center [391, 52] width 94 height 18
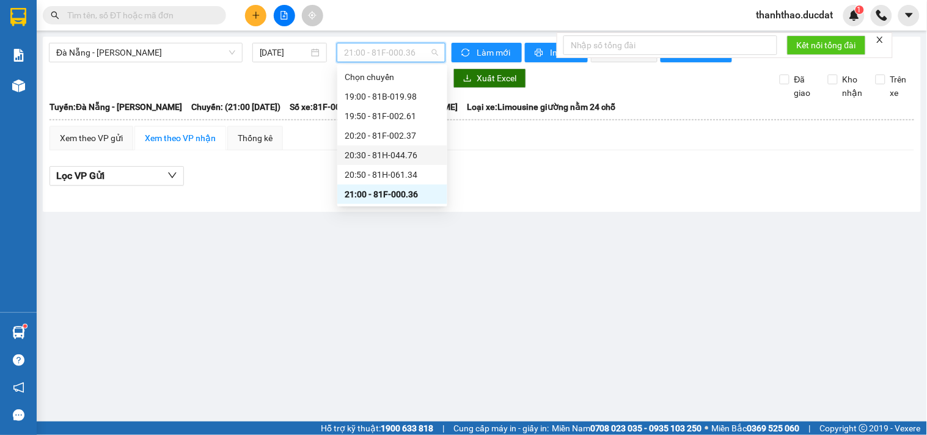
click at [390, 148] on div "20:30 - 81H-044.76" at bounding box center [392, 154] width 95 height 13
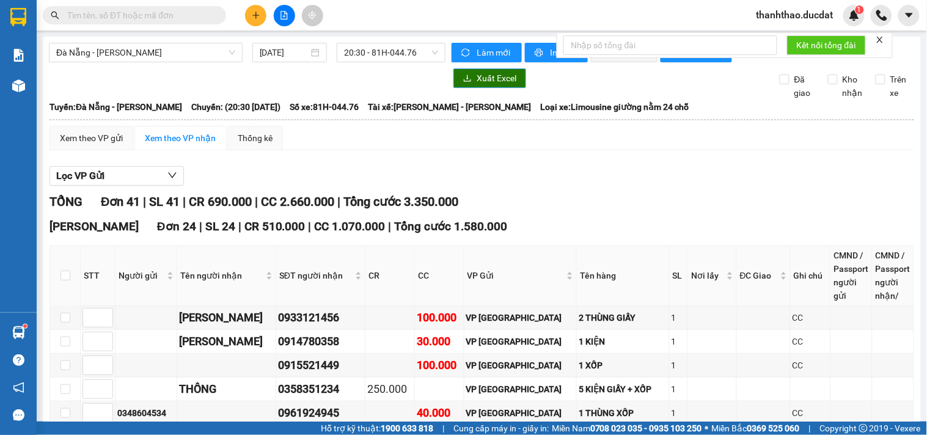
click at [485, 85] on span "Xuất Excel" at bounding box center [496, 77] width 40 height 13
click at [84, 50] on span "Đà Nẵng - [PERSON_NAME]" at bounding box center [145, 52] width 179 height 18
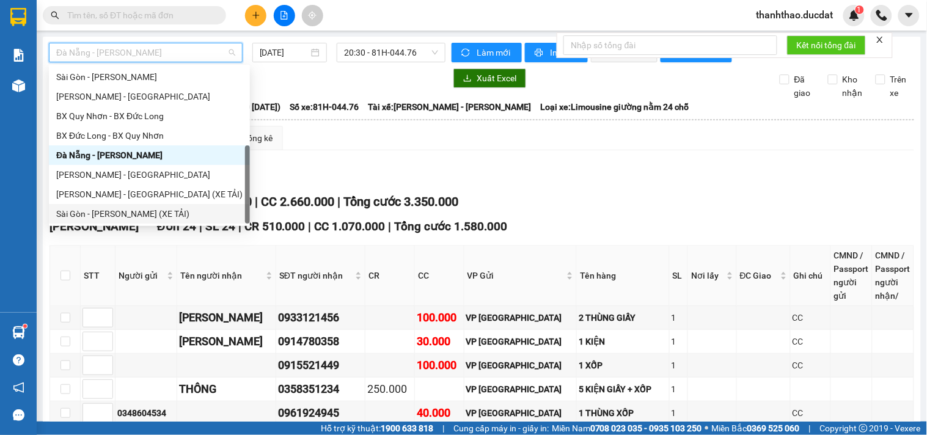
click at [87, 214] on div "Sài Gòn - [PERSON_NAME] (XE TẢI)" at bounding box center [149, 213] width 186 height 13
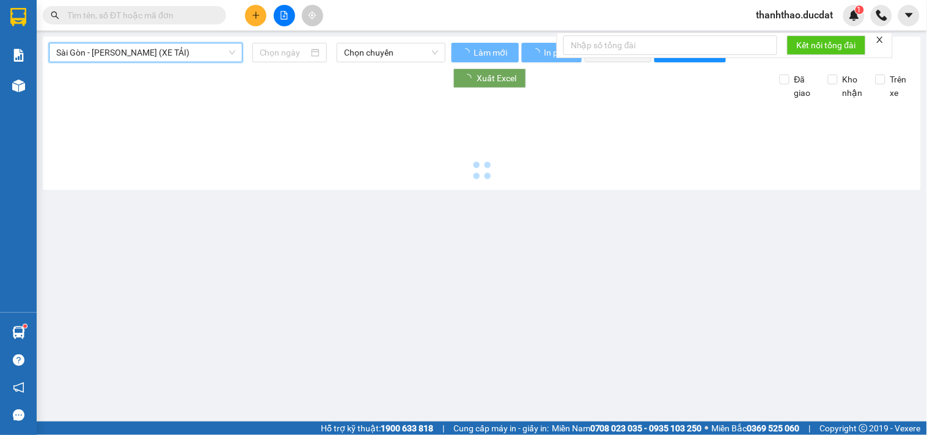
type input "[DATE]"
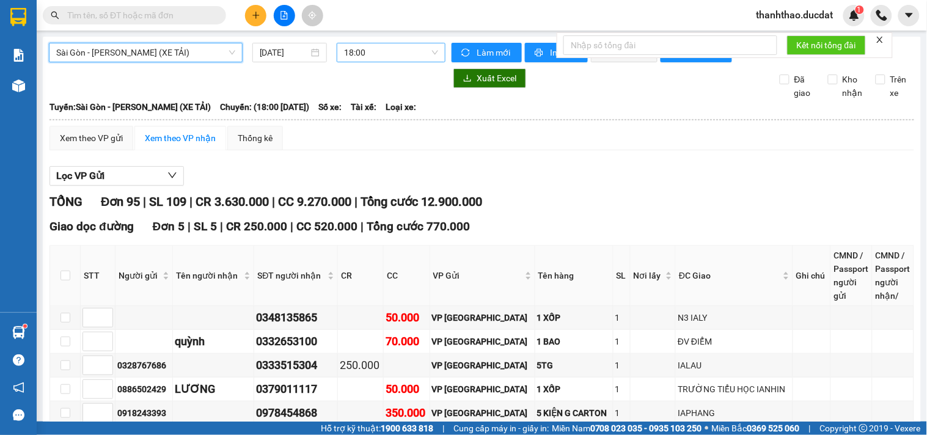
click at [391, 44] on span "18:00" at bounding box center [391, 52] width 94 height 18
click at [170, 53] on span "Sài Gòn - [PERSON_NAME] (XE TẢI)" at bounding box center [145, 52] width 179 height 18
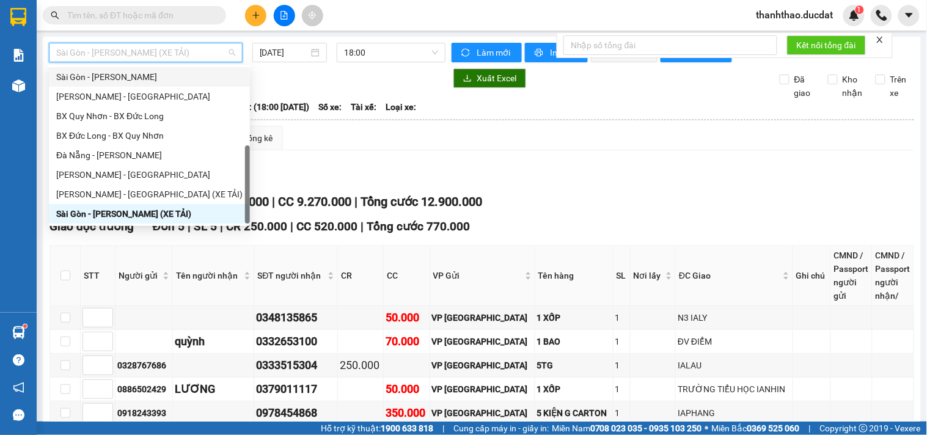
click at [97, 77] on div "Sài Gòn - [PERSON_NAME]" at bounding box center [149, 76] width 186 height 13
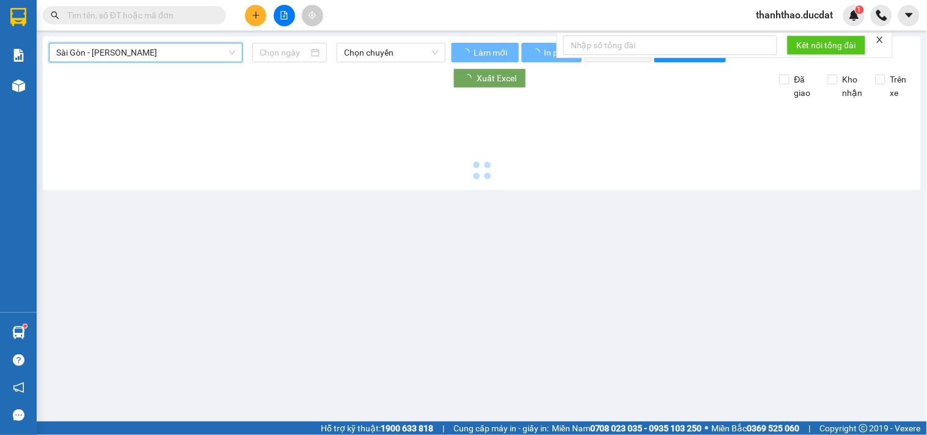
type input "[DATE]"
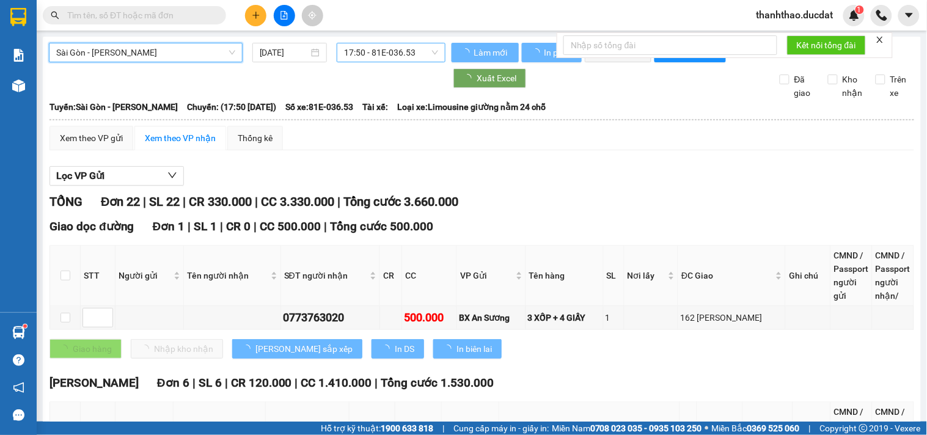
click at [382, 51] on span "17:50 - 81E-036.53" at bounding box center [391, 52] width 94 height 18
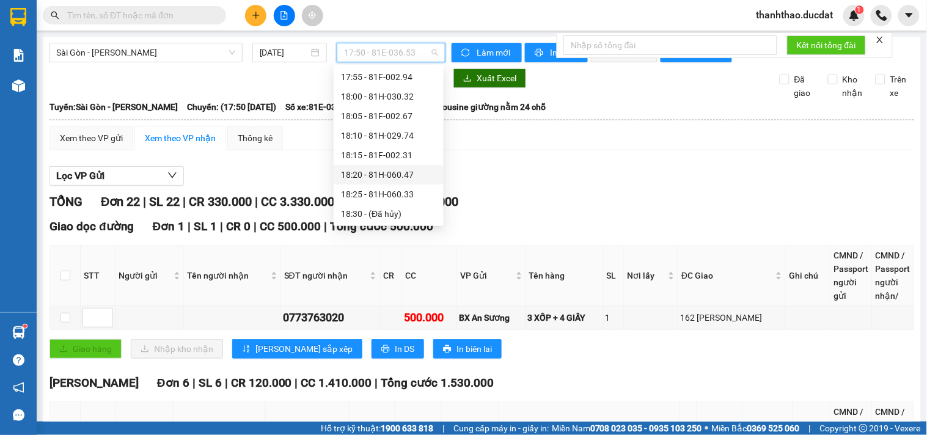
scroll to position [98, 0]
click at [392, 209] on div "20:15 (TC) - 81H-044.95" at bounding box center [388, 213] width 95 height 13
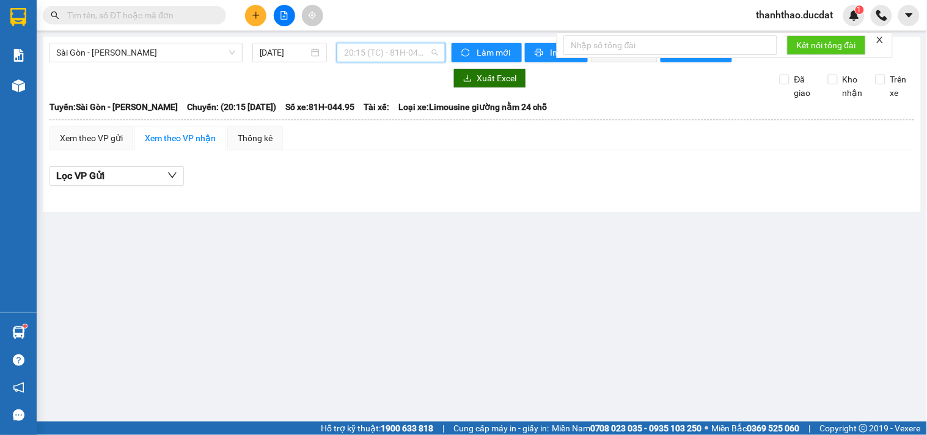
click at [410, 52] on span "20:15 (TC) - 81H-044.95" at bounding box center [391, 52] width 94 height 18
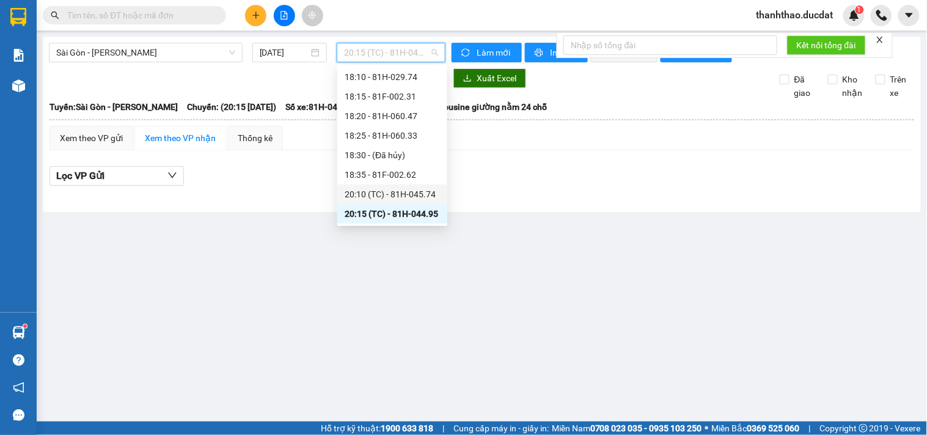
click at [404, 190] on div "20:10 (TC) - 81H-045.74" at bounding box center [392, 194] width 95 height 13
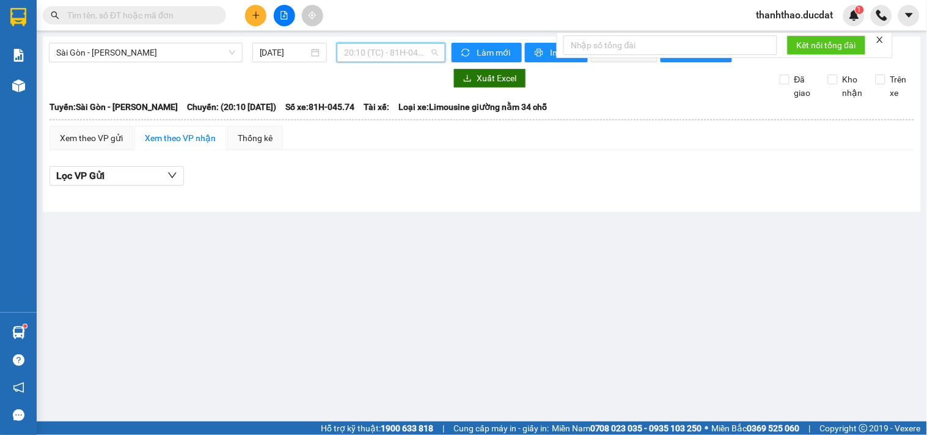
click at [420, 56] on span "20:10 (TC) - 81H-045.74" at bounding box center [391, 52] width 94 height 18
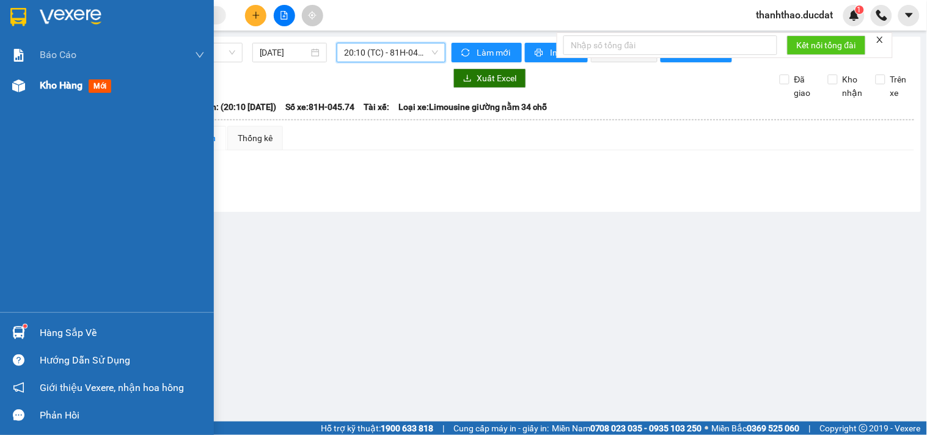
click at [53, 81] on span "Kho hàng" at bounding box center [61, 85] width 43 height 12
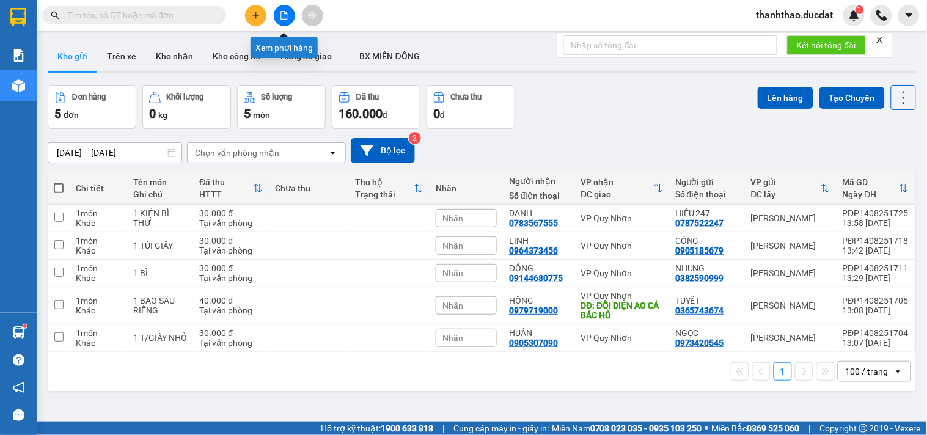
click at [284, 16] on icon "file-add" at bounding box center [284, 15] width 9 height 9
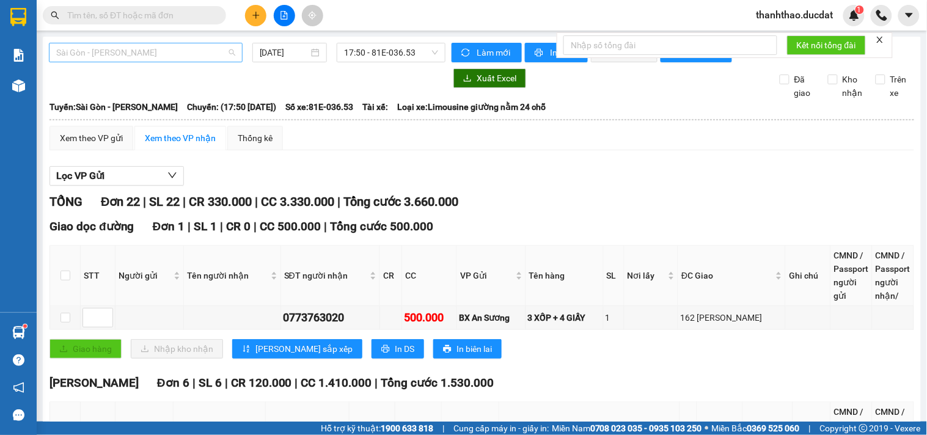
click at [102, 55] on span "Sài Gòn - [PERSON_NAME]" at bounding box center [145, 52] width 179 height 18
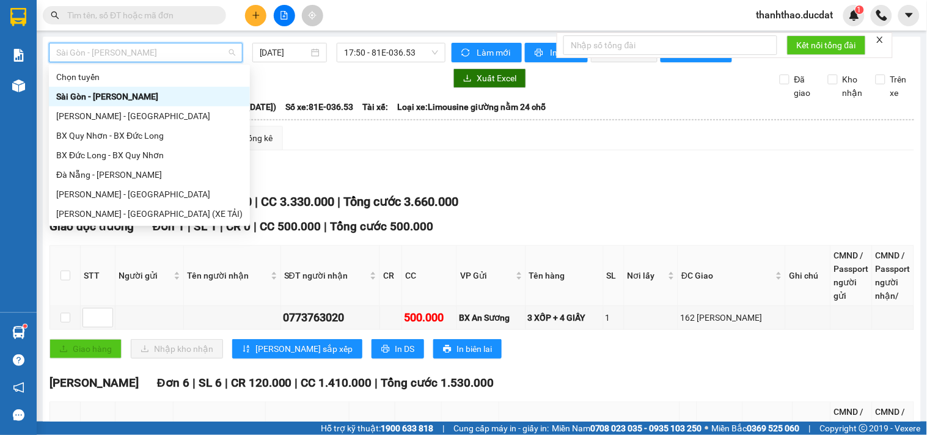
click at [90, 92] on div "Sài Gòn - [PERSON_NAME]" at bounding box center [149, 96] width 186 height 13
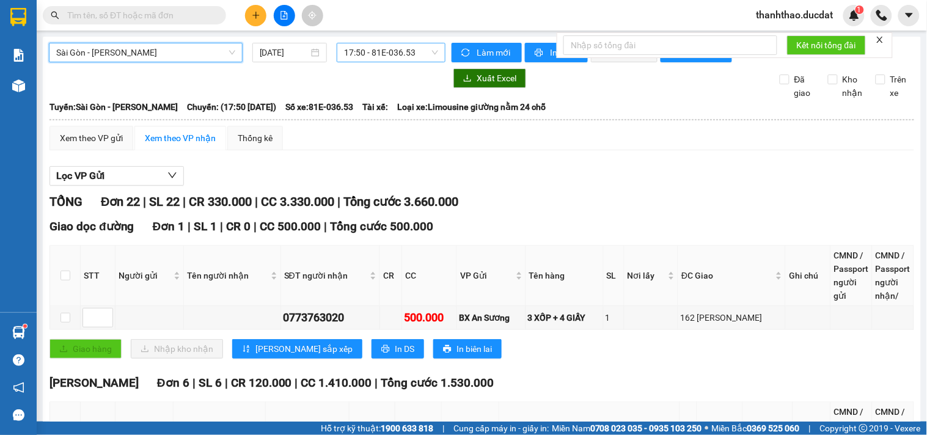
click at [349, 51] on span "17:50 - 81E-036.53" at bounding box center [391, 52] width 94 height 18
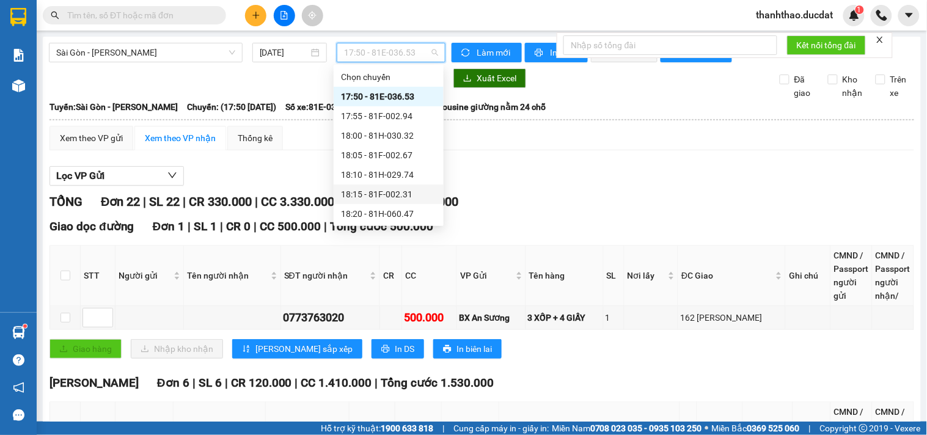
scroll to position [98, 0]
click at [408, 215] on div "20:15 (TC) - 81H-044.95" at bounding box center [388, 213] width 95 height 13
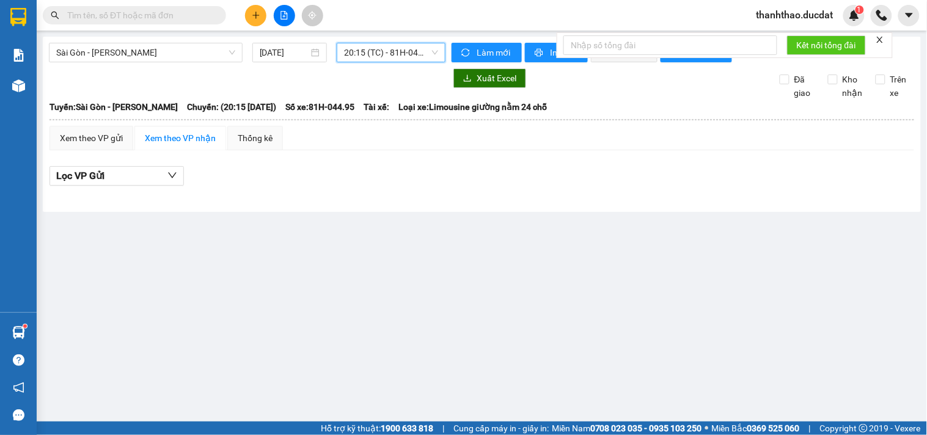
click at [384, 52] on span "20:15 (TC) - 81H-044.95" at bounding box center [391, 52] width 94 height 18
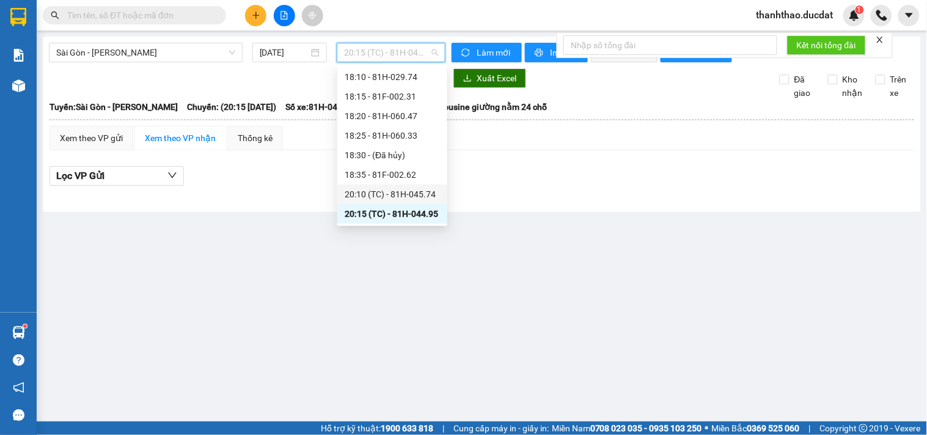
click at [410, 194] on div "20:10 (TC) - 81H-045.74" at bounding box center [392, 194] width 95 height 13
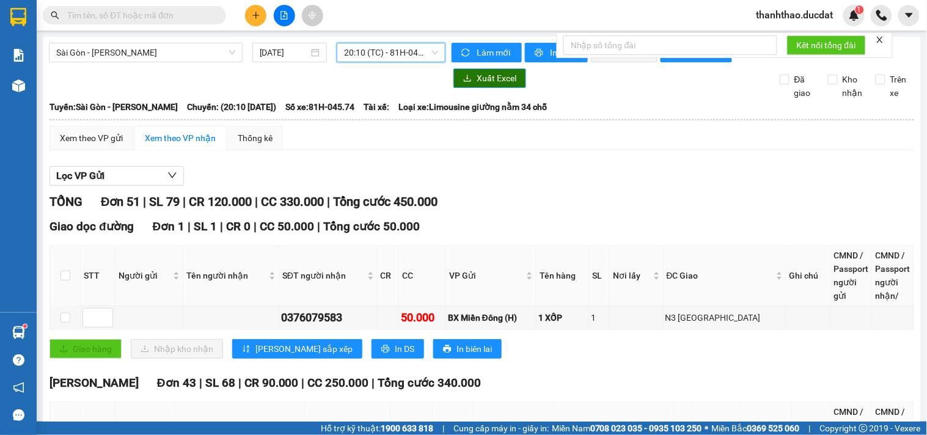
click at [497, 85] on span "Xuất Excel" at bounding box center [496, 77] width 40 height 13
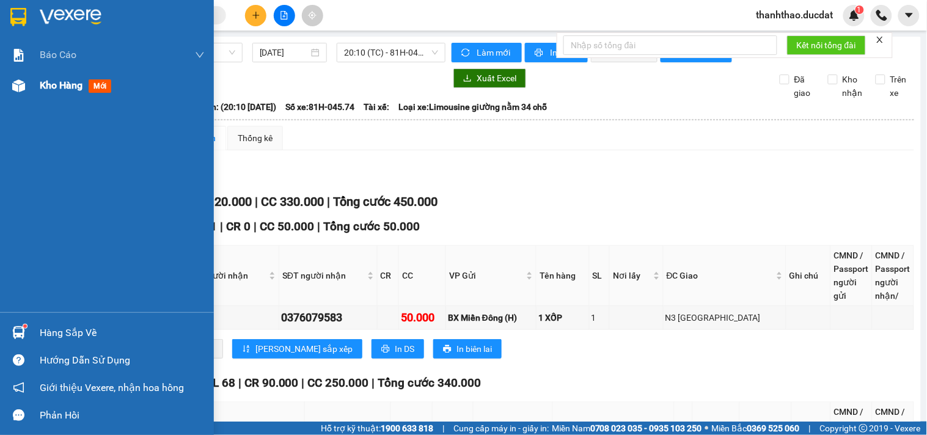
click at [62, 88] on span "Kho hàng" at bounding box center [61, 85] width 43 height 12
